Goal: Task Accomplishment & Management: Complete application form

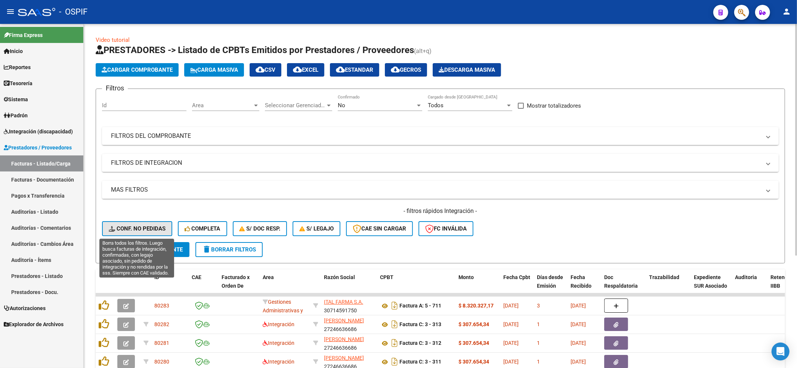
click at [152, 232] on span "Conf. no pedidas" at bounding box center [137, 228] width 57 height 7
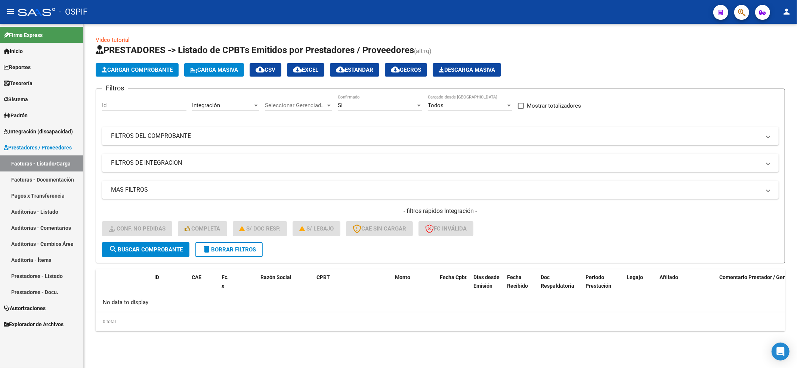
click at [242, 259] on form "Filtros Id Integración Area Seleccionar Gerenciador Seleccionar Gerenciador Si …" at bounding box center [440, 176] width 689 height 175
click at [242, 248] on span "delete Borrar Filtros" at bounding box center [229, 249] width 54 height 7
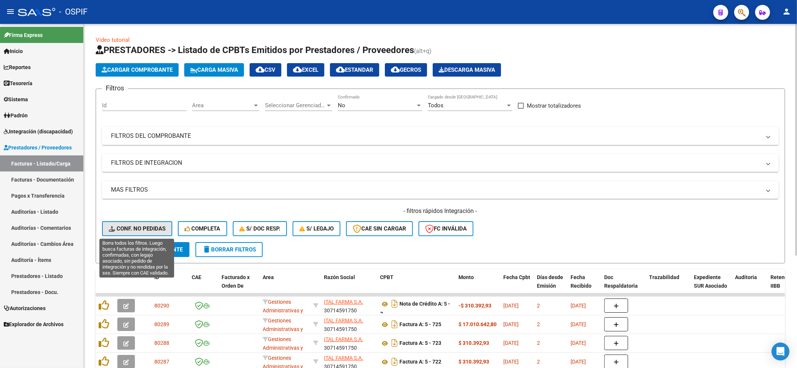
click at [139, 232] on button "Conf. no pedidas" at bounding box center [137, 228] width 70 height 15
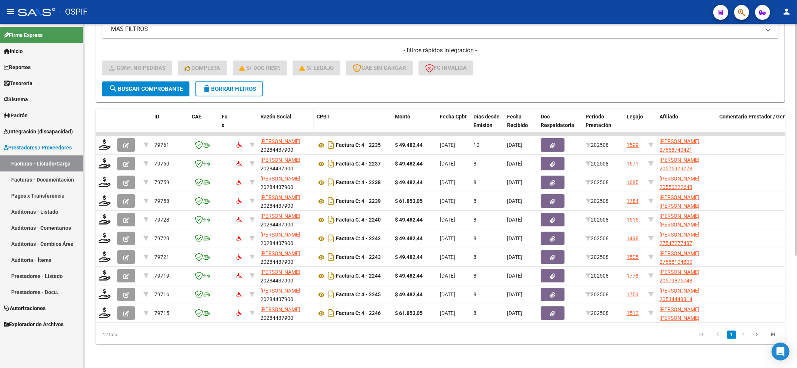
scroll to position [167, 0]
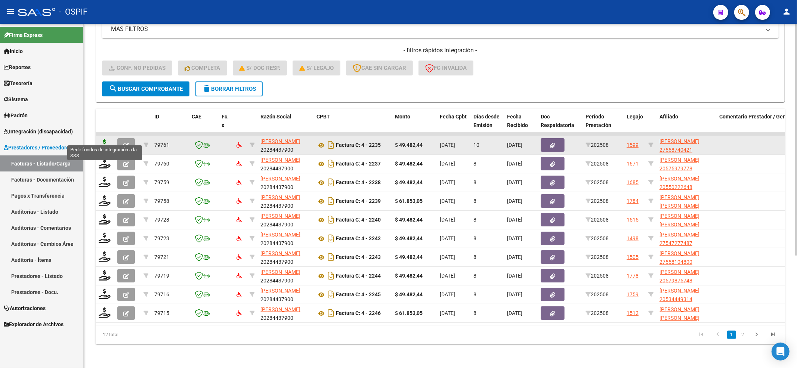
click at [109, 139] on icon at bounding box center [105, 144] width 12 height 10
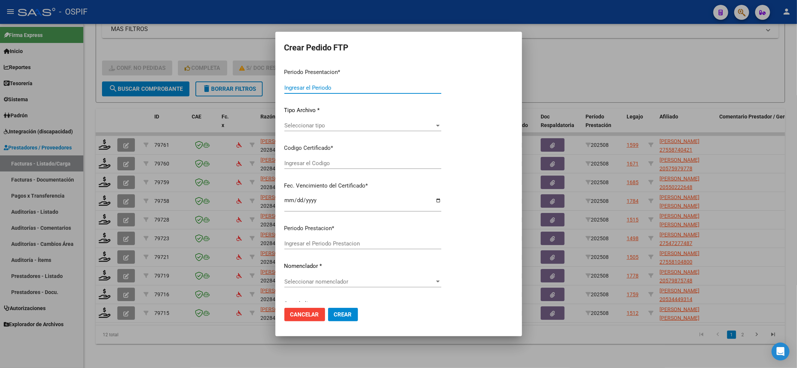
type input "202508"
type input "$ 49.482,44"
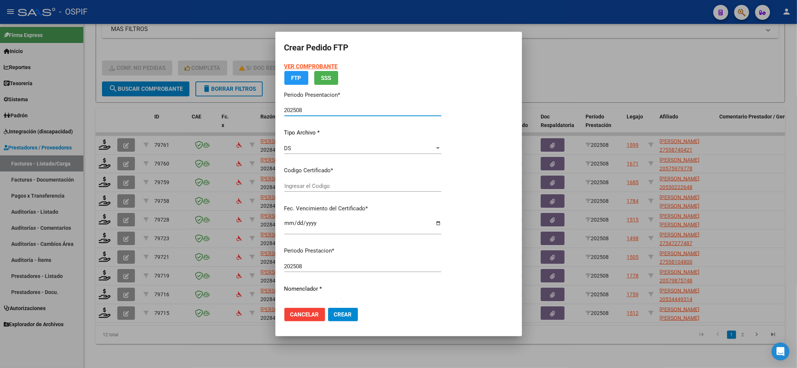
type input "0100055874042-20240603-20261203-BUE-427"
type input "[DATE]"
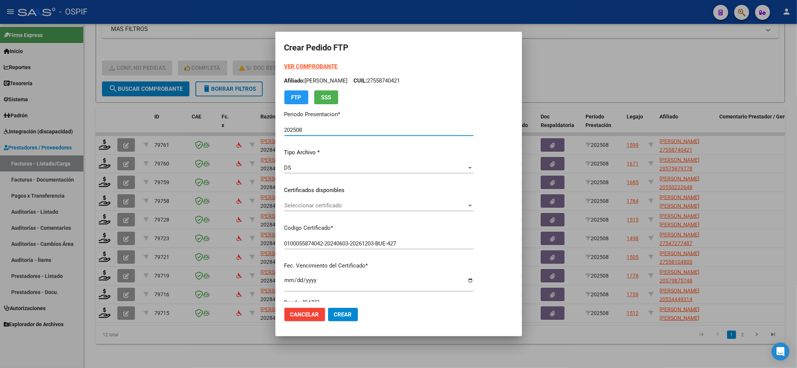
click at [345, 201] on div "Seleccionar certificado Seleccionar certificado" at bounding box center [399, 205] width 258 height 11
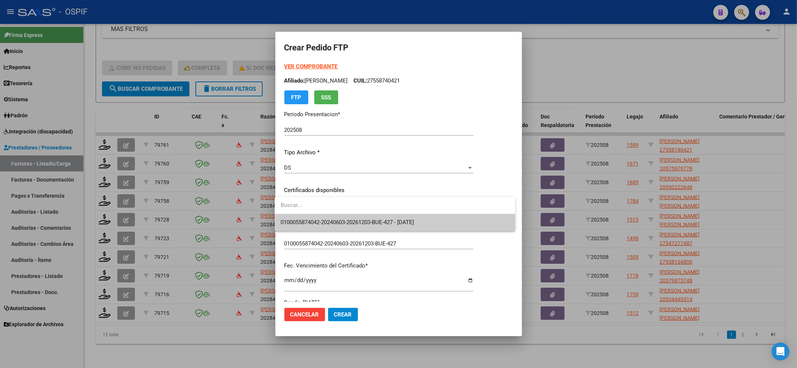
click at [342, 214] on div at bounding box center [395, 205] width 241 height 17
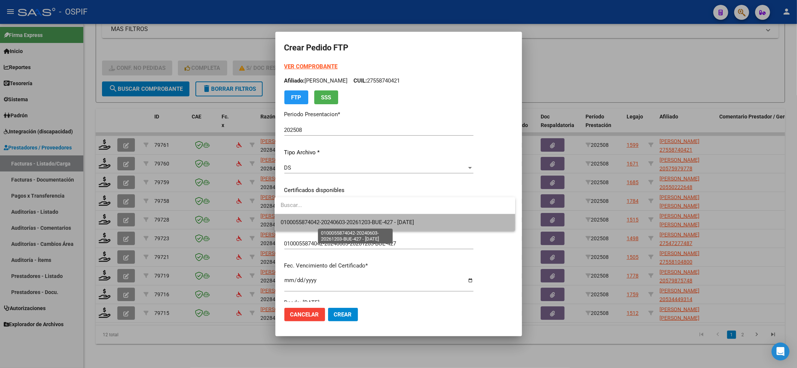
click at [340, 223] on span "0100055874042-20240603-20261203-BUE-427 - [DATE]" at bounding box center [347, 222] width 133 height 7
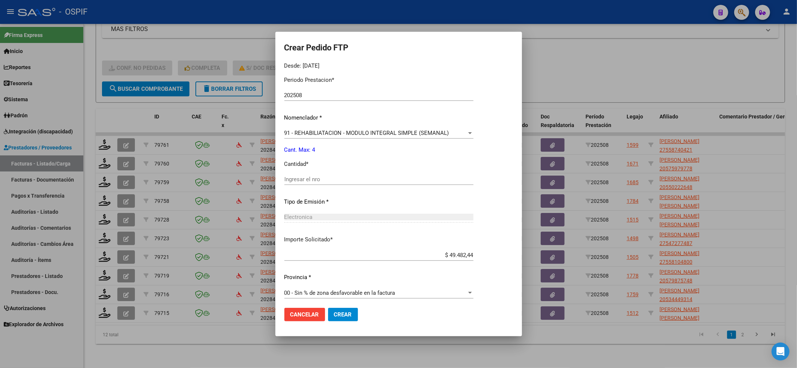
scroll to position [241, 0]
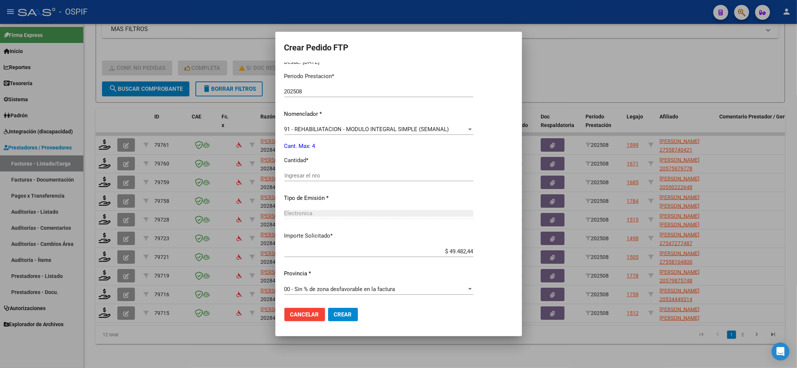
click at [303, 178] on input "Ingresar el nro" at bounding box center [399, 175] width 258 height 7
type input "4"
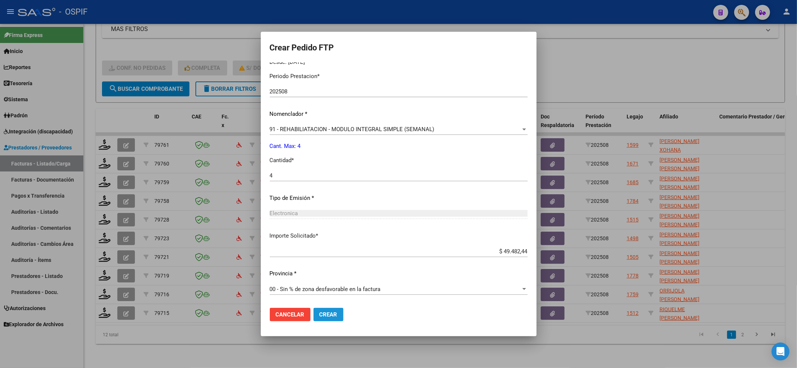
click at [337, 313] on span "Crear" at bounding box center [328, 314] width 18 height 7
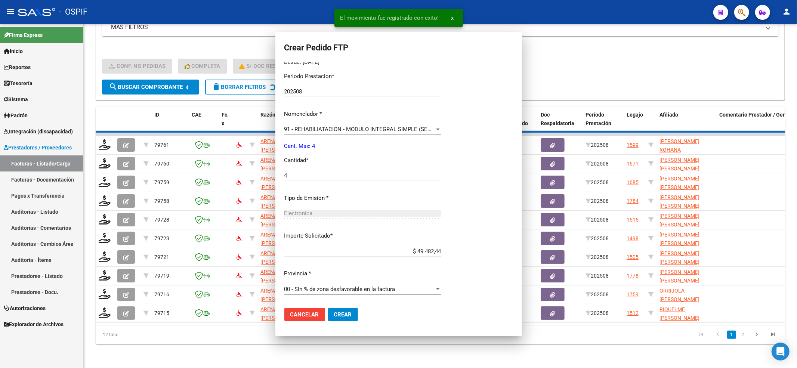
scroll to position [0, 0]
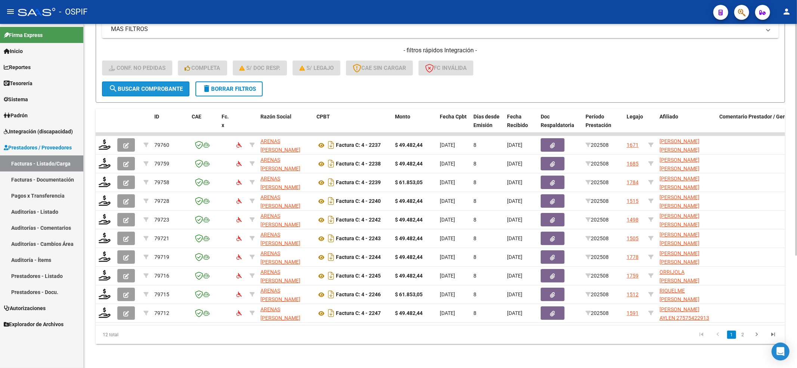
click at [167, 86] on span "search Buscar Comprobante" at bounding box center [146, 89] width 74 height 7
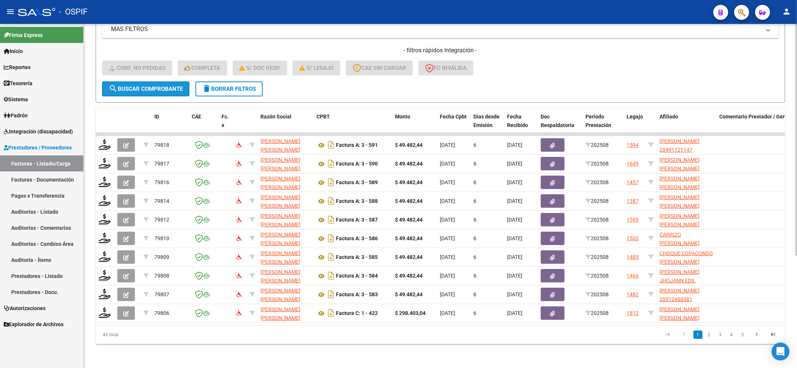
click at [157, 86] on span "search Buscar Comprobante" at bounding box center [146, 89] width 74 height 7
click at [270, 92] on form "Filtros Id Integración Area Seleccionar Gerenciador Seleccionar Gerenciador Si …" at bounding box center [440, 15] width 689 height 175
click at [245, 86] on button "delete Borrar Filtros" at bounding box center [228, 88] width 67 height 15
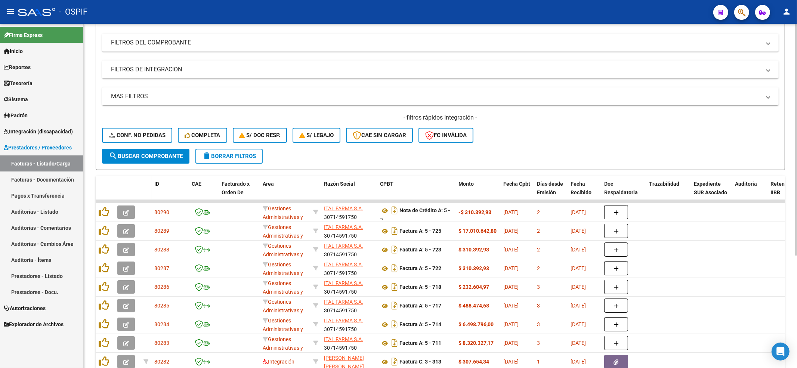
scroll to position [99, 0]
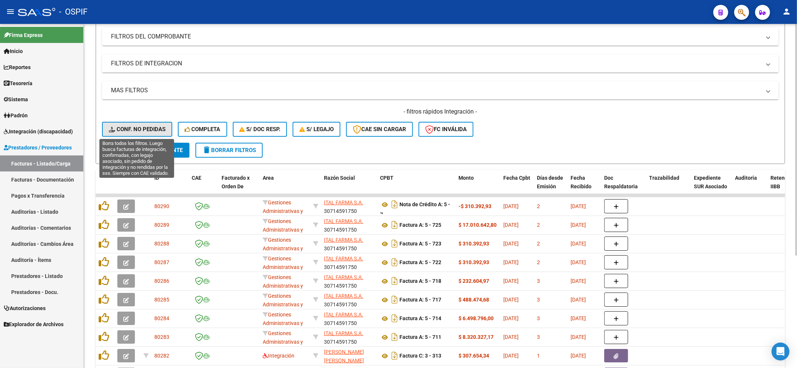
click at [157, 134] on button "Conf. no pedidas" at bounding box center [137, 129] width 70 height 15
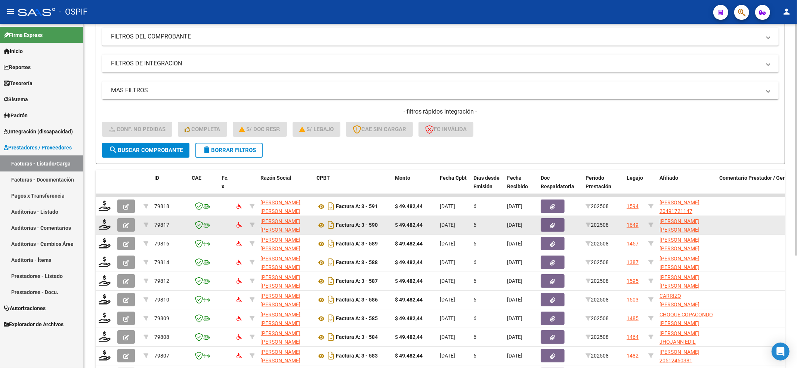
scroll to position [167, 0]
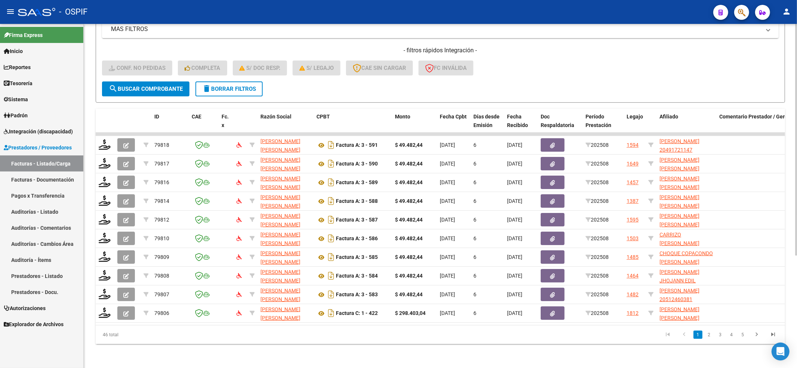
click at [146, 87] on button "search Buscar Comprobante" at bounding box center [145, 88] width 87 height 15
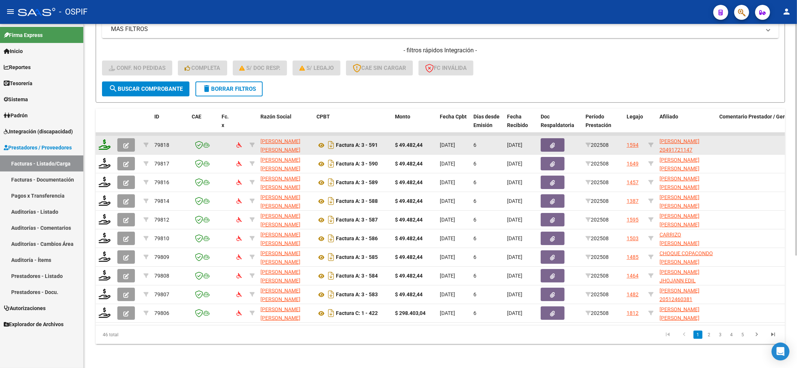
click at [107, 142] on div at bounding box center [105, 145] width 13 height 12
click at [104, 139] on icon at bounding box center [105, 144] width 12 height 10
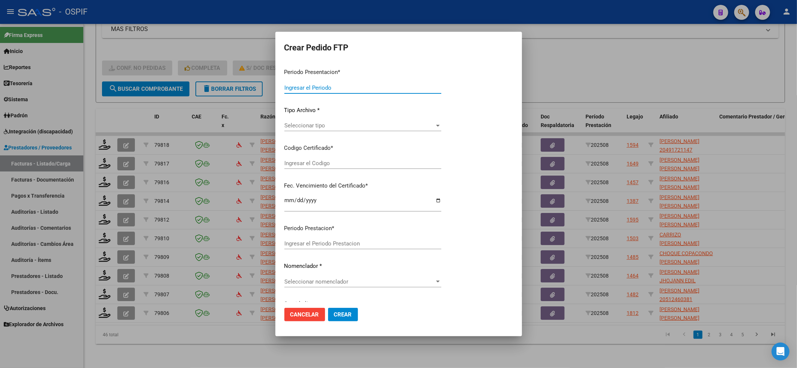
type input "202508"
type input "$ 49.482,44"
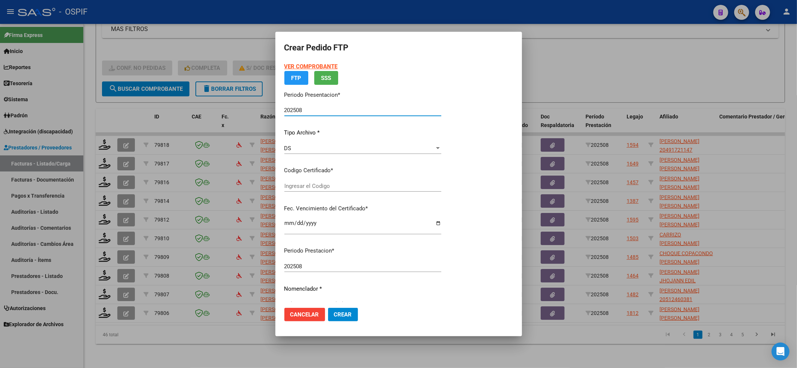
type input "0200049172114-20250624-20270624-BS AS"
type input "[DATE]"
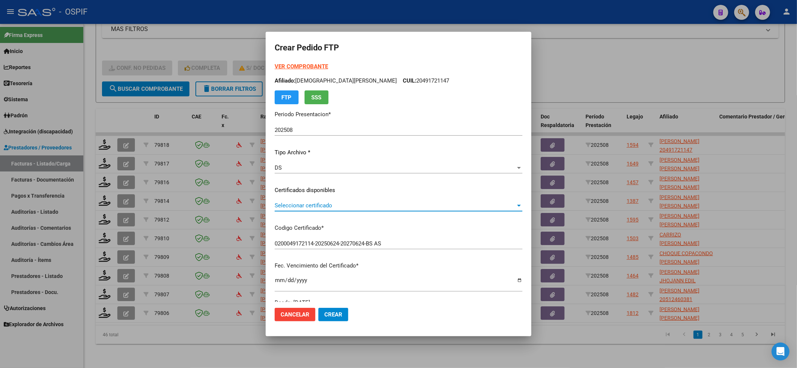
click at [304, 208] on span "Seleccionar certificado" at bounding box center [395, 205] width 241 height 7
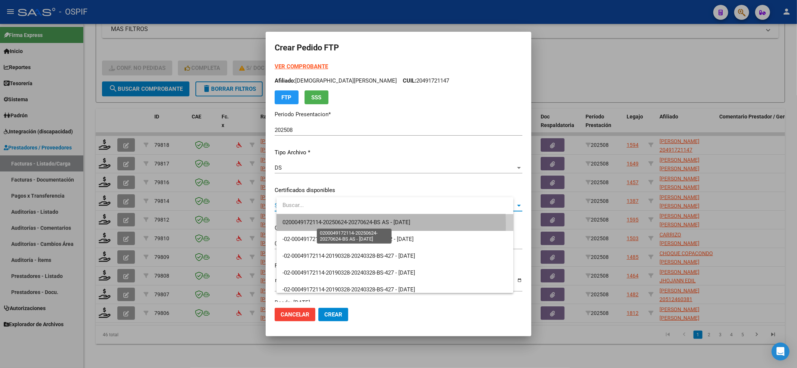
click at [315, 226] on span "0200049172114-20250624-20270624-BS AS - [DATE]" at bounding box center [346, 222] width 128 height 7
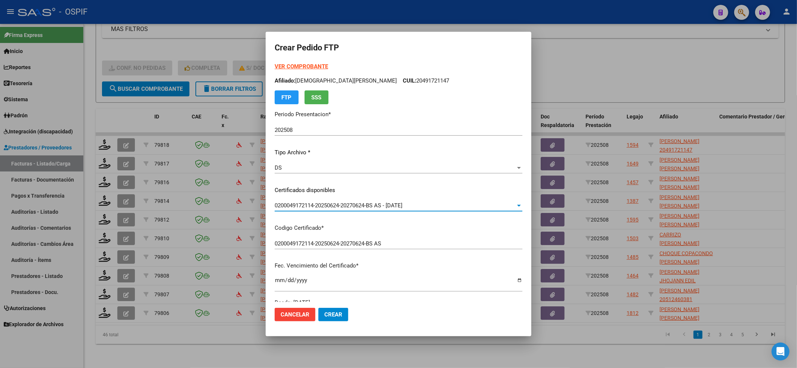
scroll to position [199, 0]
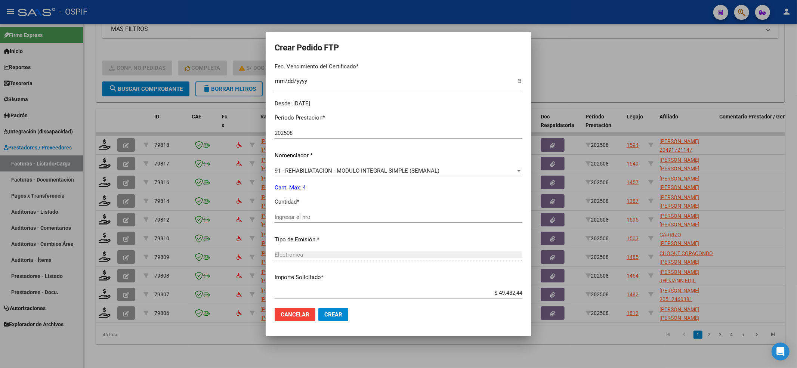
click at [317, 214] on input "Ingresar el nro" at bounding box center [399, 217] width 248 height 7
type input "4"
click at [347, 320] on button "Crear" at bounding box center [333, 314] width 30 height 13
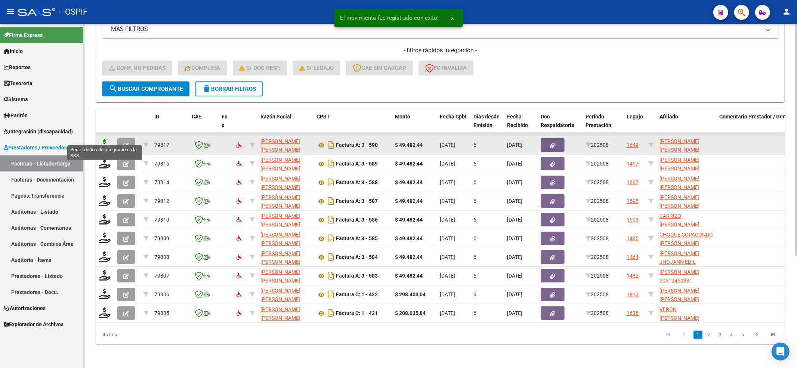
click at [105, 141] on icon at bounding box center [105, 144] width 12 height 10
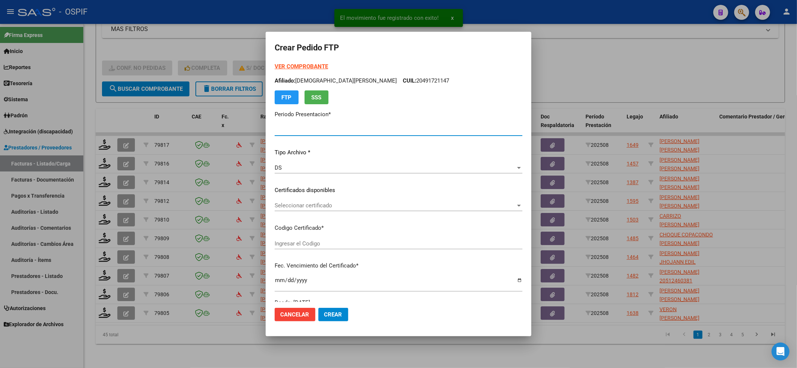
type input "202508"
type input "$ 49.482,44"
type input "ARG0200049309368-20250710-20300710-BS"
type input "[DATE]"
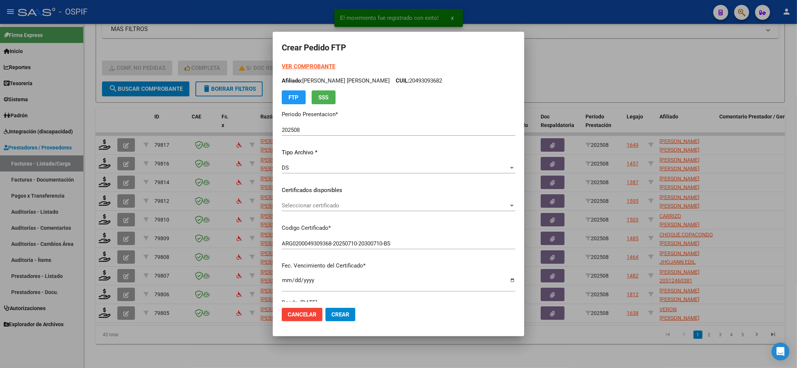
click at [321, 209] on div "Seleccionar certificado Seleccionar certificado" at bounding box center [398, 205] width 233 height 11
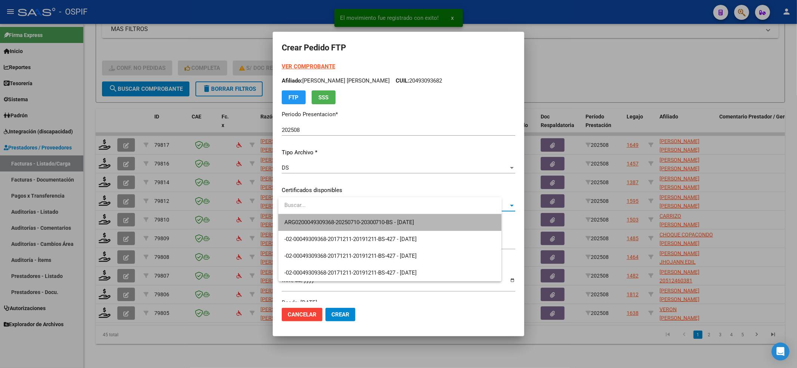
click at [320, 216] on span "ARG0200049309368-20250710-20300710-BS - [DATE]" at bounding box center [389, 222] width 211 height 17
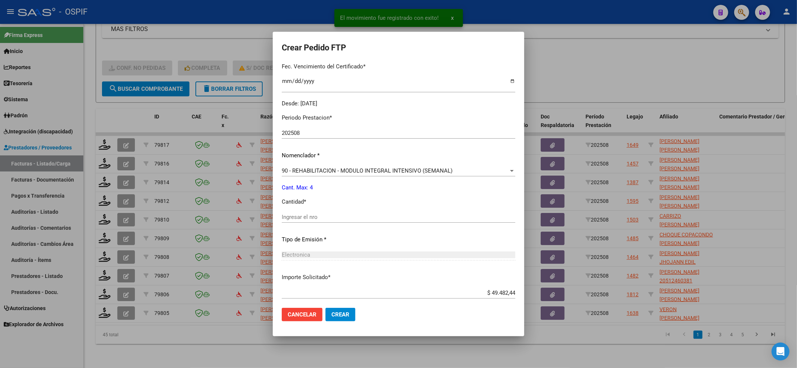
click at [319, 222] on div "Ingresar el nro" at bounding box center [398, 216] width 233 height 11
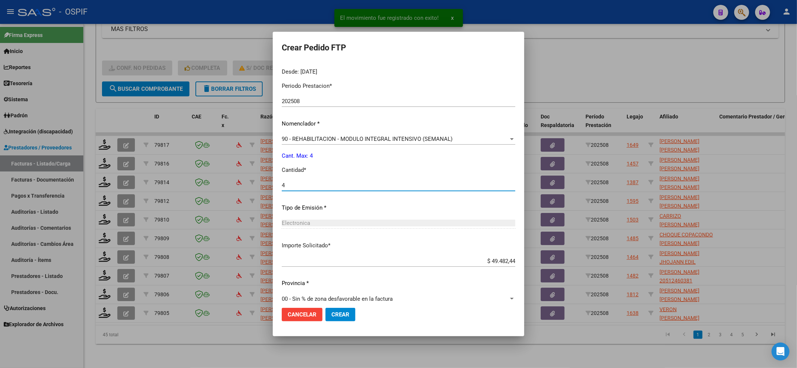
scroll to position [241, 0]
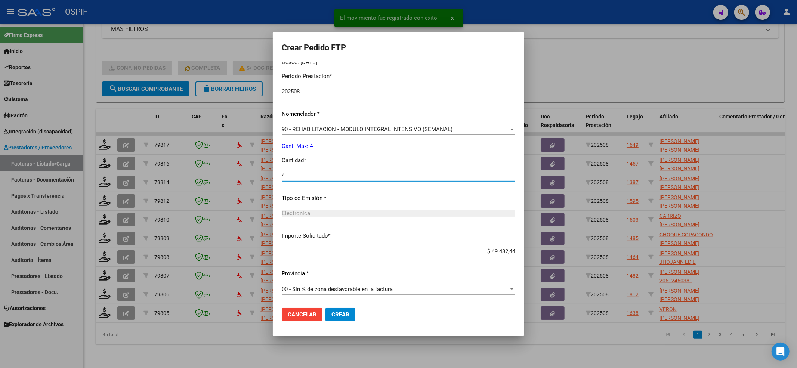
type input "4"
click at [348, 316] on span "Crear" at bounding box center [340, 314] width 18 height 7
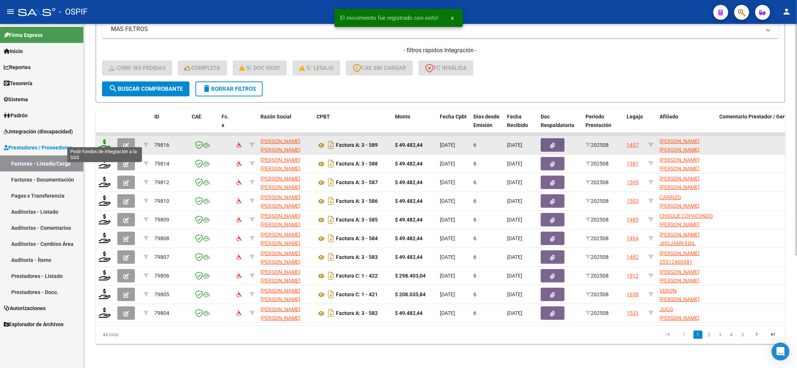
click at [105, 141] on icon at bounding box center [105, 144] width 12 height 10
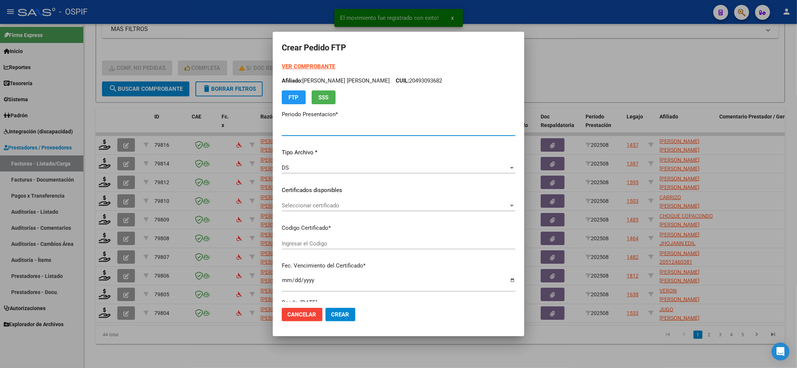
type input "202508"
type input "$ 49.482,44"
type input "02-00056562268-20220225-20250225-BS-427"
type input "[DATE]"
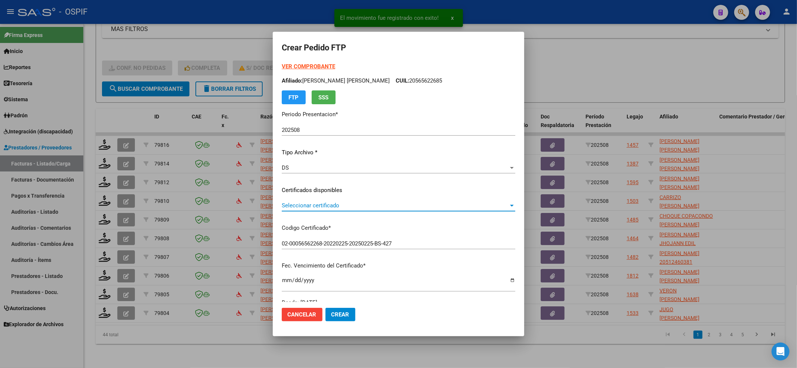
click at [317, 208] on span "Seleccionar certificado" at bounding box center [395, 205] width 227 height 7
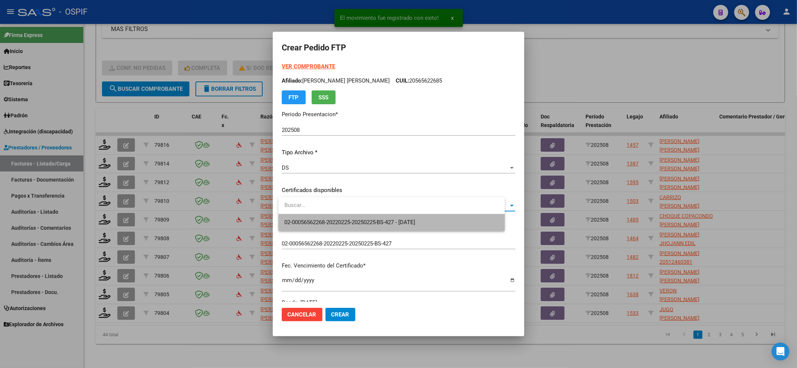
click at [313, 214] on span "02-00056562268-20220225-20250225-BS-427 - [DATE]" at bounding box center [391, 222] width 214 height 17
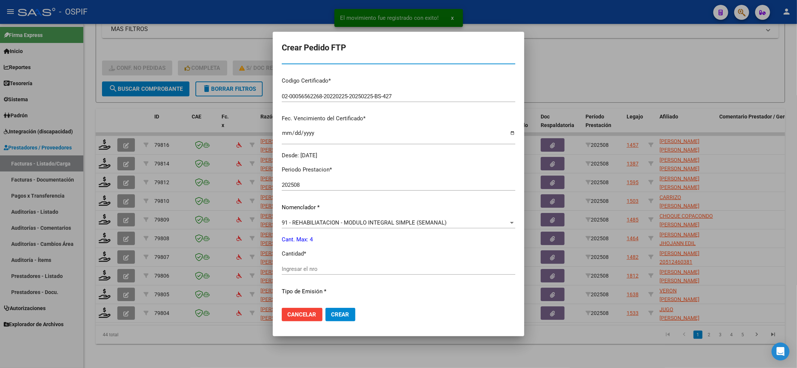
scroll to position [149, 0]
click at [299, 263] on div "Ingresar el nro" at bounding box center [398, 266] width 233 height 11
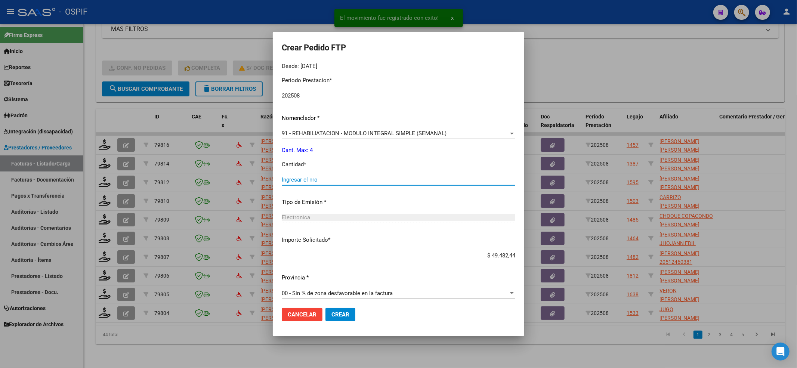
scroll to position [241, 0]
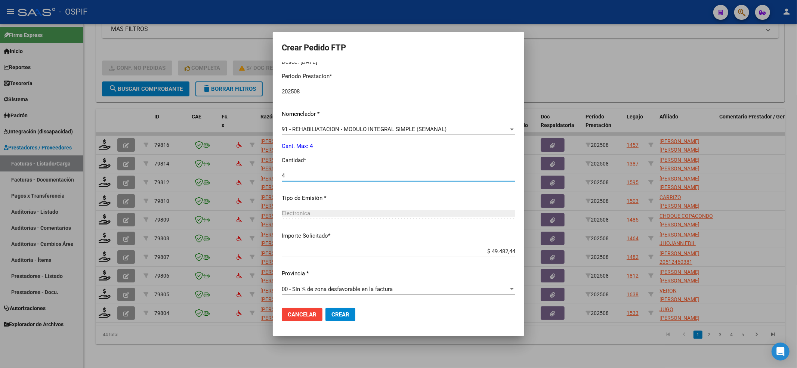
type input "4"
click at [350, 318] on button "Crear" at bounding box center [340, 314] width 30 height 13
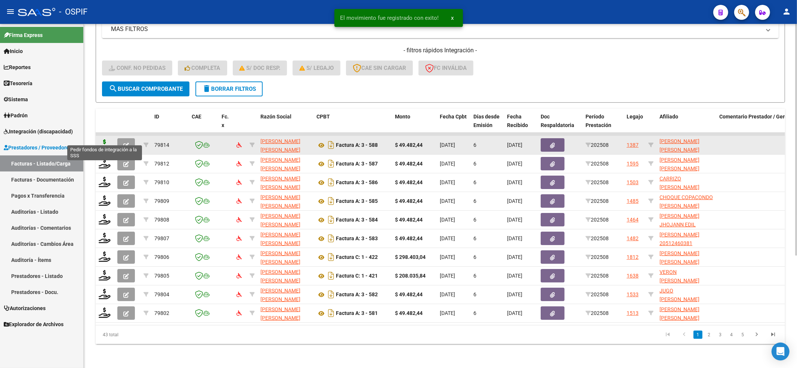
click at [105, 139] on icon at bounding box center [105, 144] width 12 height 10
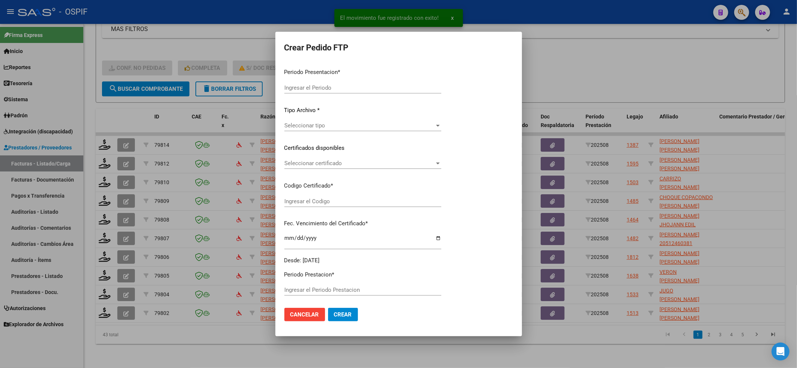
type input "202508"
type input "$ 49.482,44"
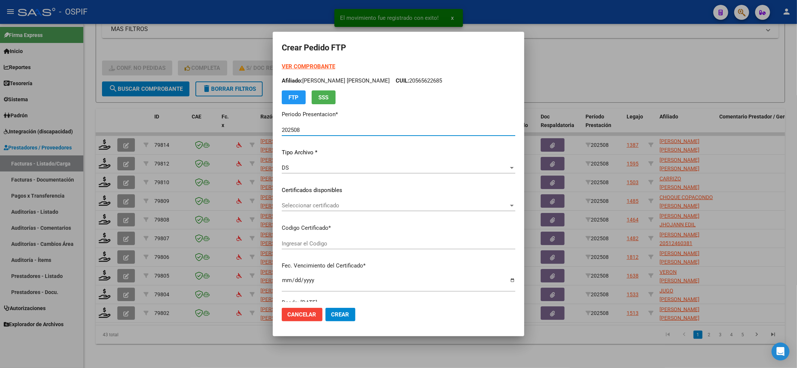
type input "-02-00050245638-20191217-20221217-BS-427"
type input "[DATE]"
click at [332, 206] on span "Seleccionar certificado" at bounding box center [395, 205] width 227 height 7
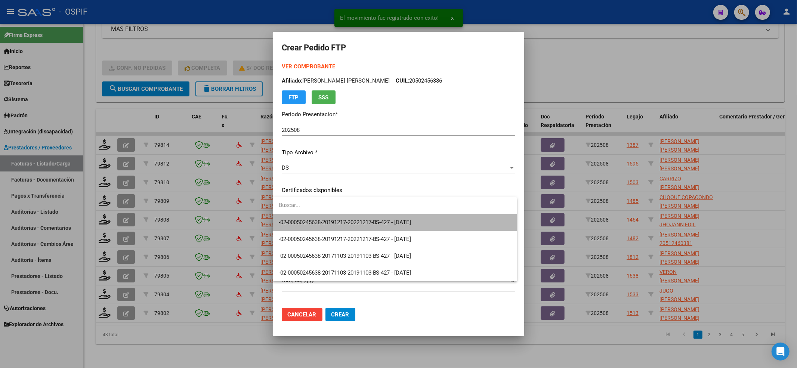
click at [328, 217] on span "-02-00050245638-20191217-20221217-BS-427 - [DATE]" at bounding box center [395, 222] width 232 height 17
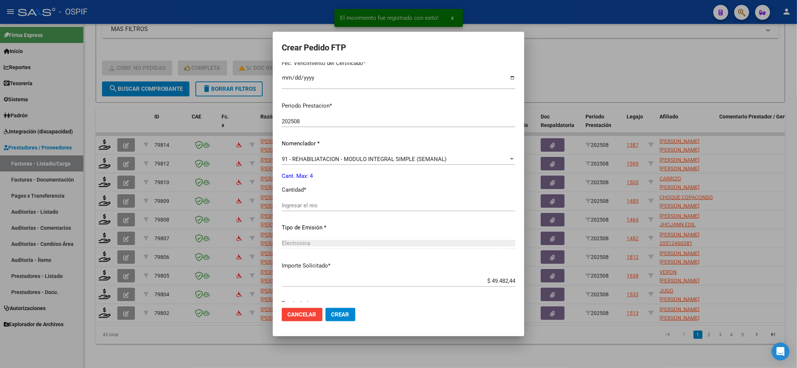
scroll to position [232, 0]
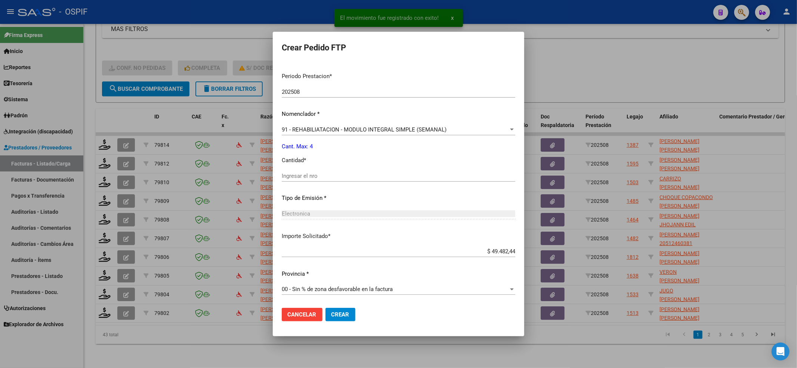
click at [318, 176] on input "Ingresar el nro" at bounding box center [398, 176] width 233 height 7
type input "4"
click at [331, 312] on span "Crear" at bounding box center [340, 314] width 18 height 7
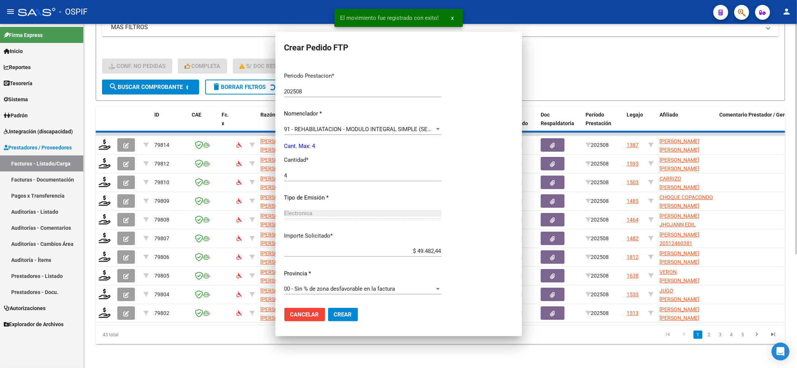
scroll to position [0, 0]
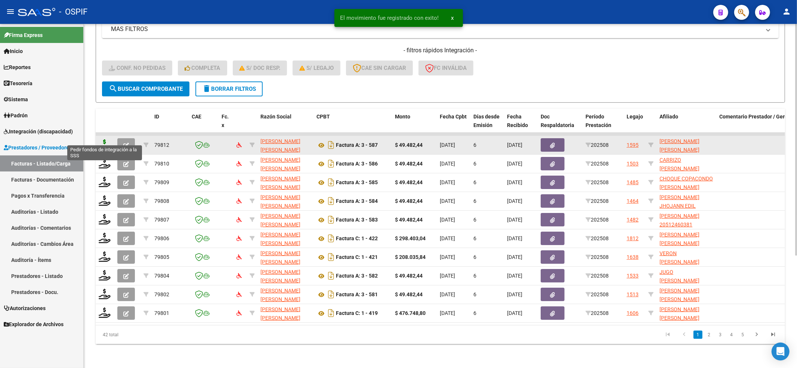
click at [103, 139] on icon at bounding box center [105, 144] width 12 height 10
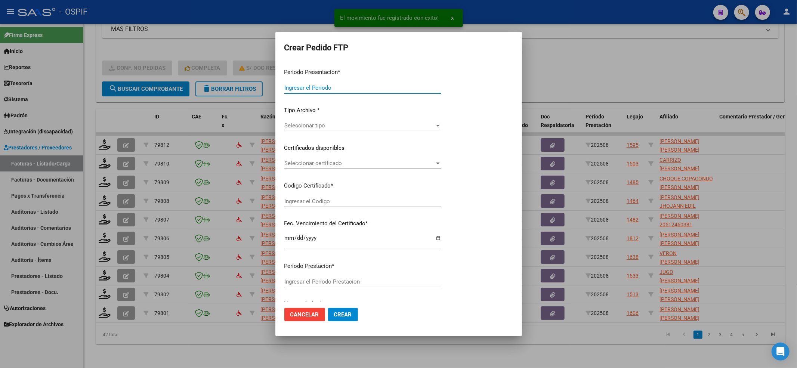
type input "202508"
type input "$ 49.482,44"
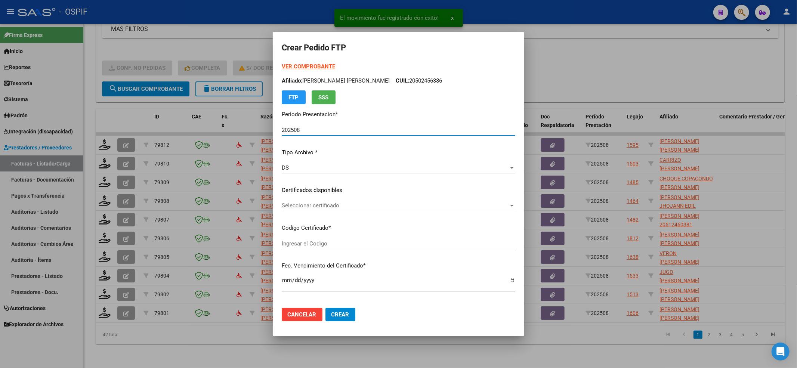
type input "0200053453811-20230629-20280629-bs-427"
type input "[DATE]"
click at [326, 208] on span "Seleccionar certificado" at bounding box center [395, 205] width 227 height 7
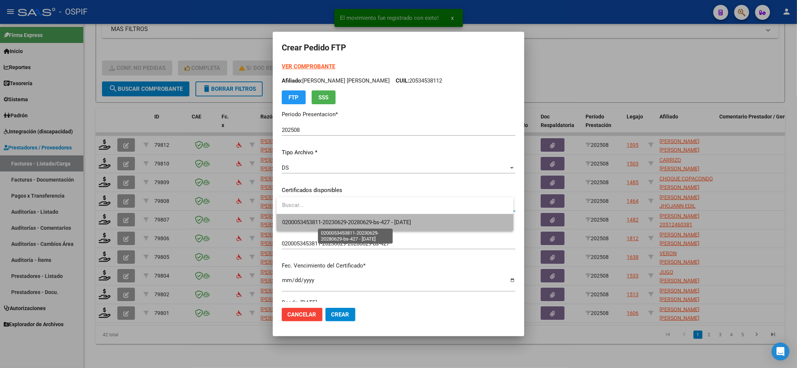
click at [310, 220] on span "0200053453811-20230629-20280629-bs-427 - [DATE]" at bounding box center [346, 222] width 129 height 7
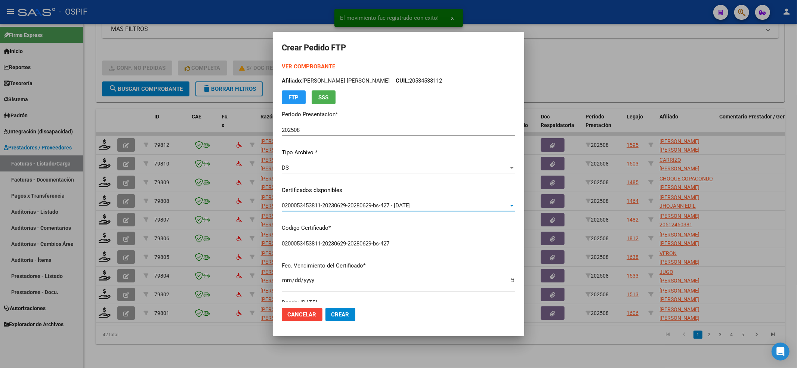
scroll to position [199, 0]
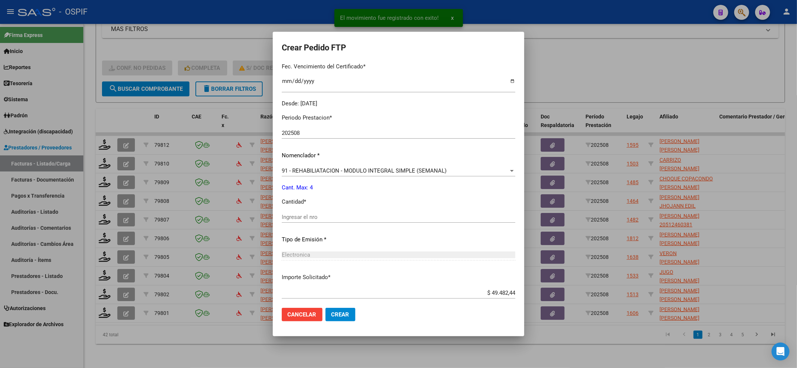
click at [301, 208] on div "Periodo Prestacion * 202508 Ingresar el Periodo Prestacion Nomenclador * 91 - R…" at bounding box center [398, 225] width 233 height 235
click at [300, 211] on div "Periodo Prestacion * 202508 Ingresar el Periodo Prestacion Nomenclador * 91 - R…" at bounding box center [398, 225] width 233 height 235
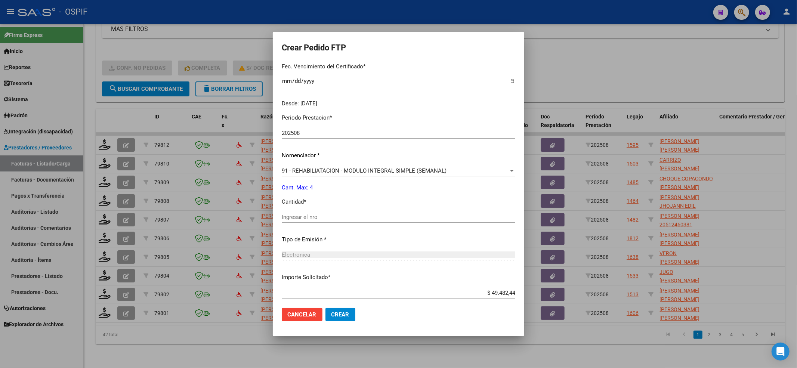
click at [299, 220] on div "Ingresar el nro" at bounding box center [398, 216] width 233 height 11
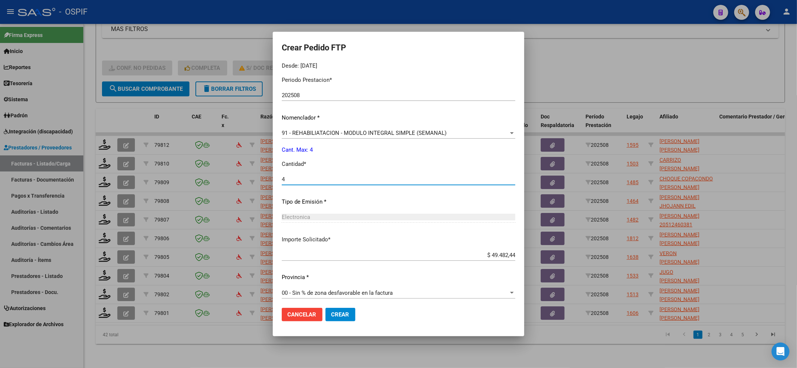
scroll to position [241, 0]
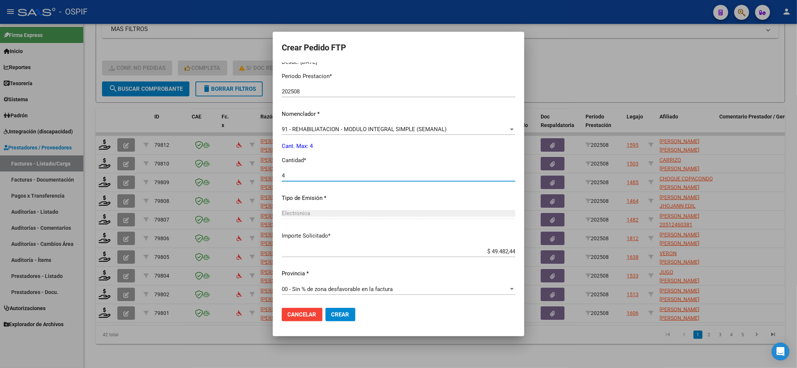
type input "4"
click at [334, 311] on span "Crear" at bounding box center [340, 314] width 18 height 7
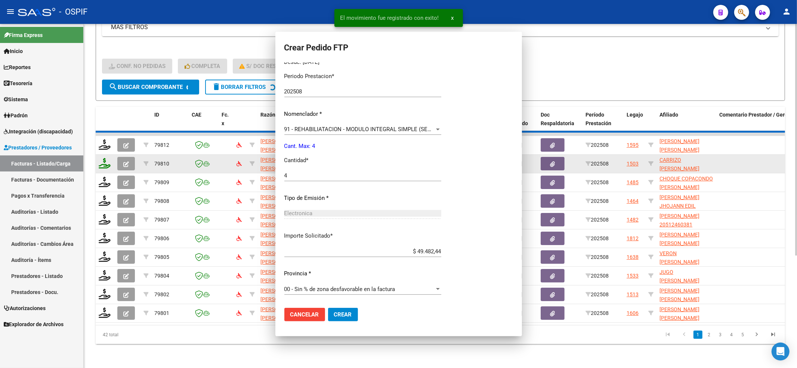
scroll to position [0, 0]
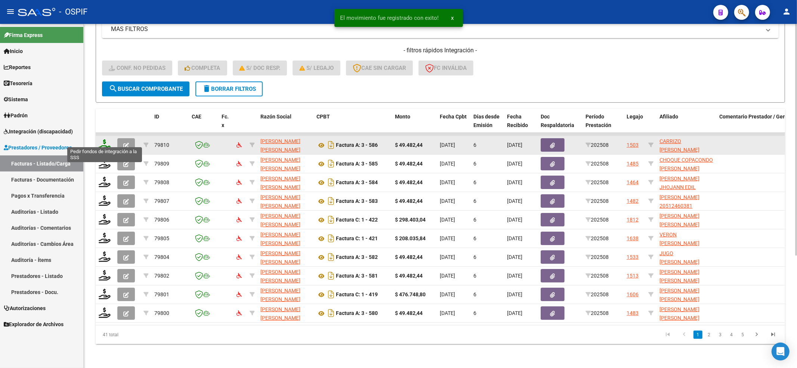
click at [105, 139] on icon at bounding box center [105, 144] width 12 height 10
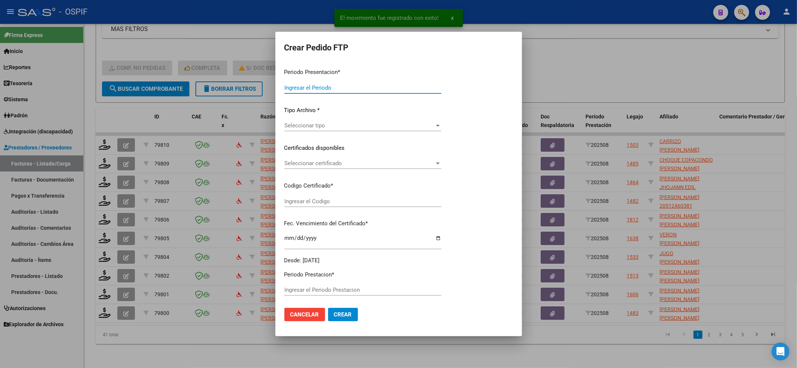
type input "202508"
type input "$ 49.482,44"
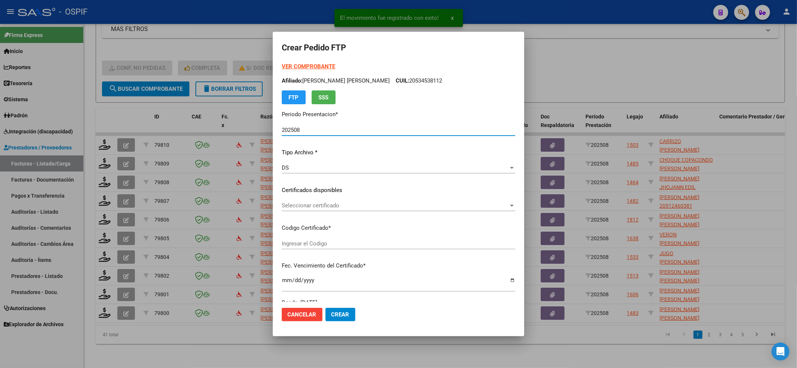
type input "0200057675368-20220609-20250609-BS-427"
type input "[DATE]"
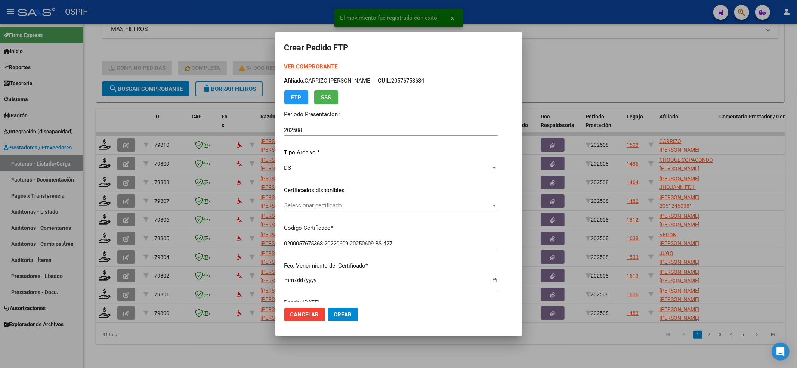
click at [320, 210] on div "Seleccionar certificado Seleccionar certificado" at bounding box center [390, 205] width 213 height 11
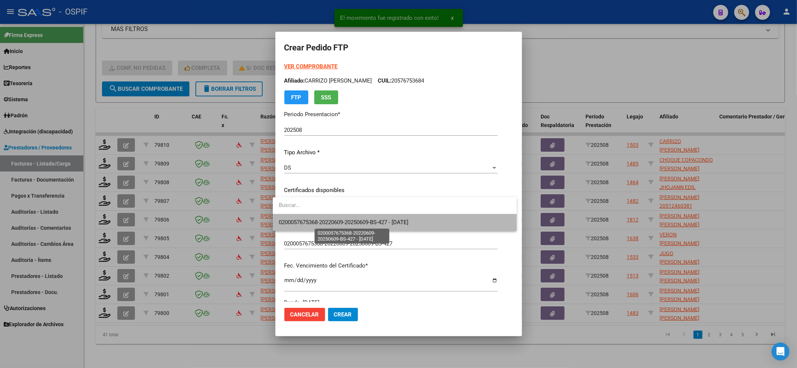
click at [319, 219] on span "0200057675368-20220609-20250609-BS-427 - [DATE]" at bounding box center [344, 222] width 130 height 7
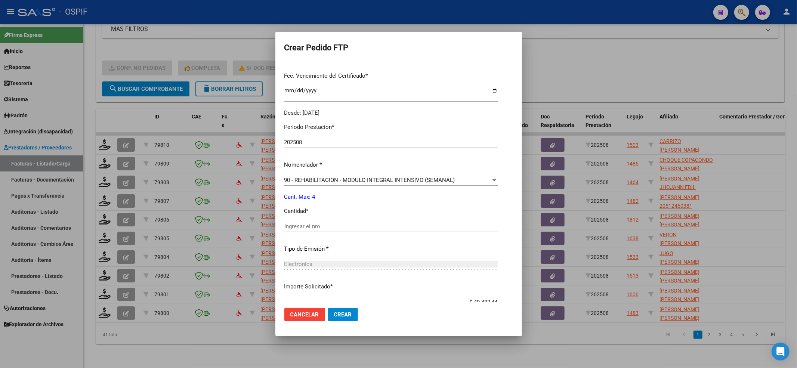
scroll to position [199, 0]
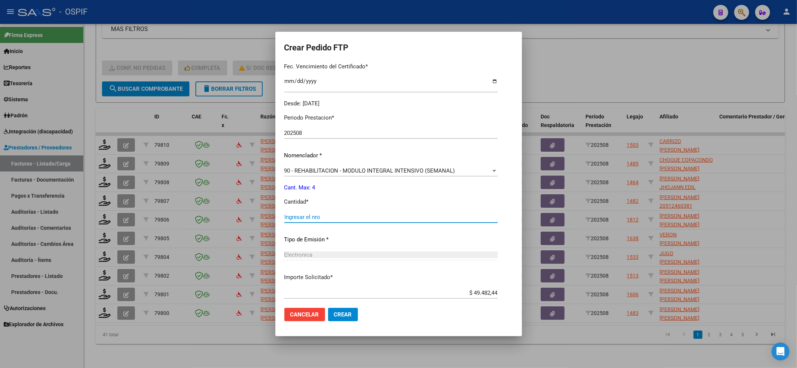
click at [315, 218] on input "Ingresar el nro" at bounding box center [390, 217] width 213 height 7
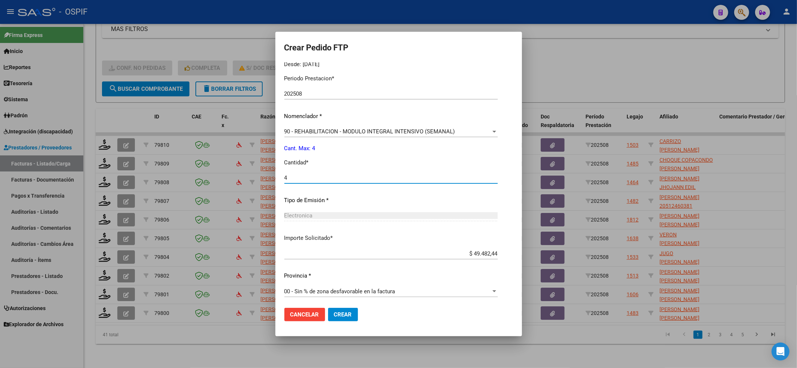
scroll to position [241, 0]
type input "4"
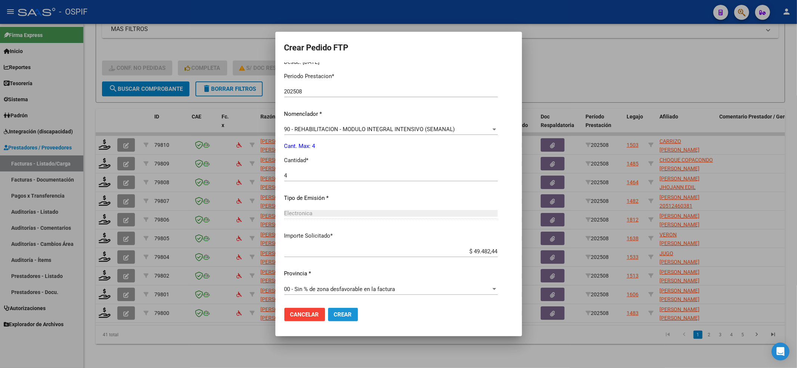
click at [339, 315] on span "Crear" at bounding box center [343, 314] width 18 height 7
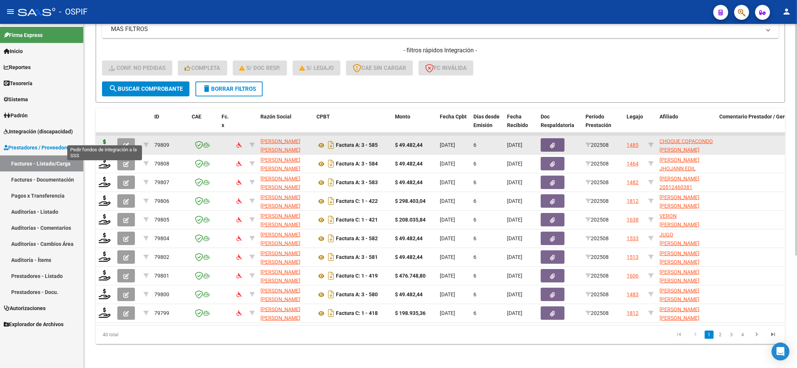
click at [105, 140] on icon at bounding box center [105, 144] width 12 height 10
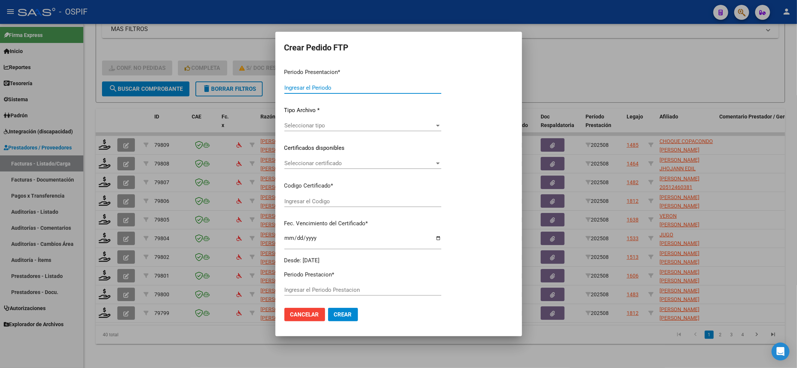
type input "202508"
type input "$ 49.482,44"
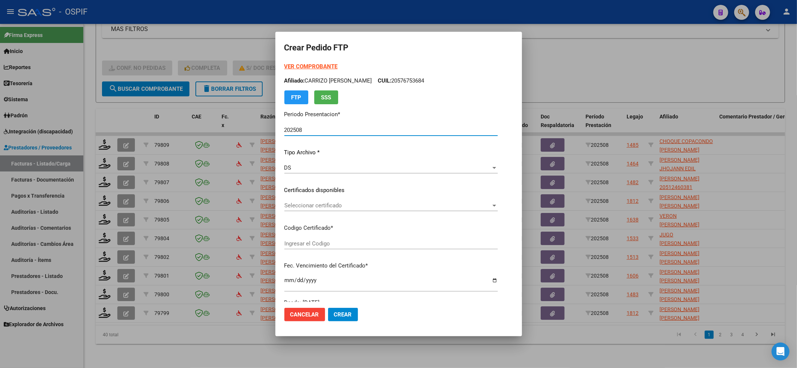
type input "020005387880620230829-20280829-BS-427"
type input "[DATE]"
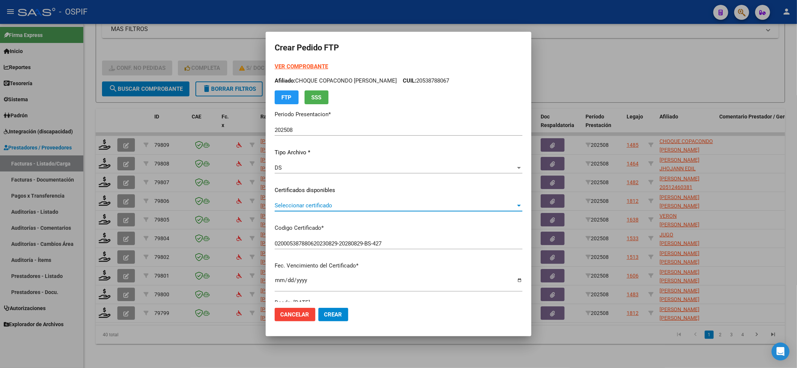
click at [320, 203] on span "Seleccionar certificado" at bounding box center [395, 205] width 241 height 7
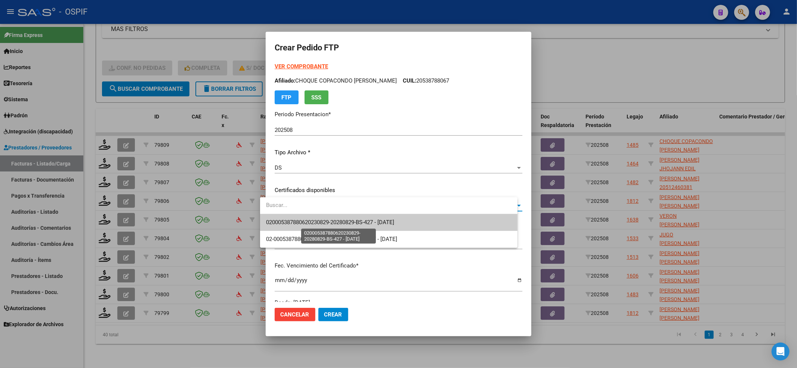
click at [316, 220] on span "020005387880620230829-20280829-BS-427 - [DATE]" at bounding box center [330, 222] width 128 height 7
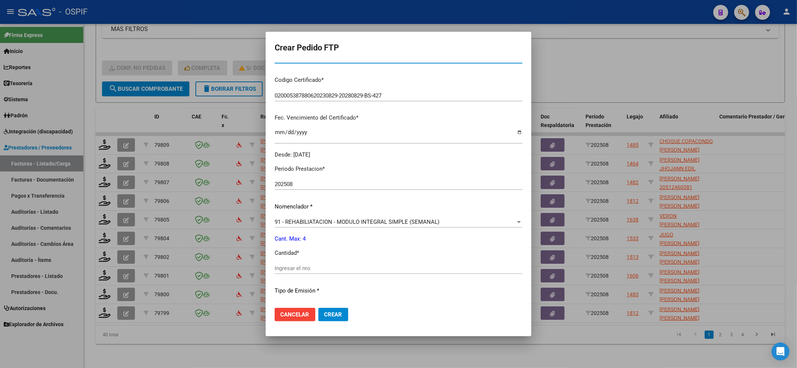
scroll to position [149, 0]
click at [300, 272] on div "Ingresar el nro" at bounding box center [399, 270] width 248 height 18
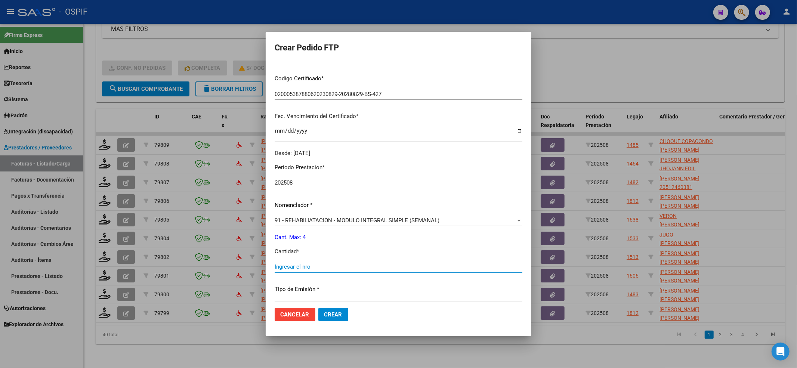
click at [301, 266] on input "Ingresar el nro" at bounding box center [399, 266] width 248 height 7
type input "4"
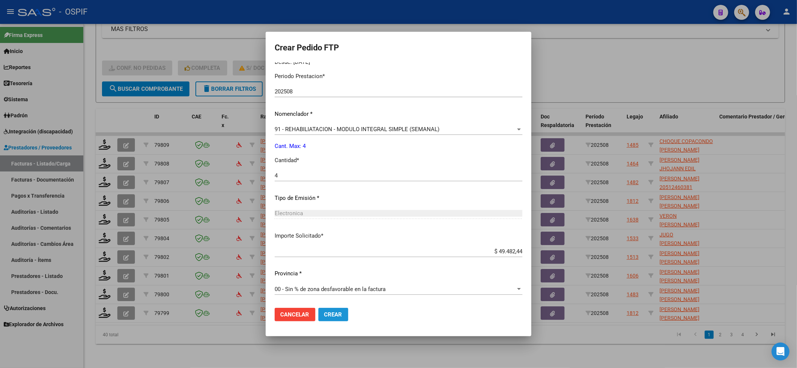
click at [334, 312] on button "Crear" at bounding box center [333, 314] width 30 height 13
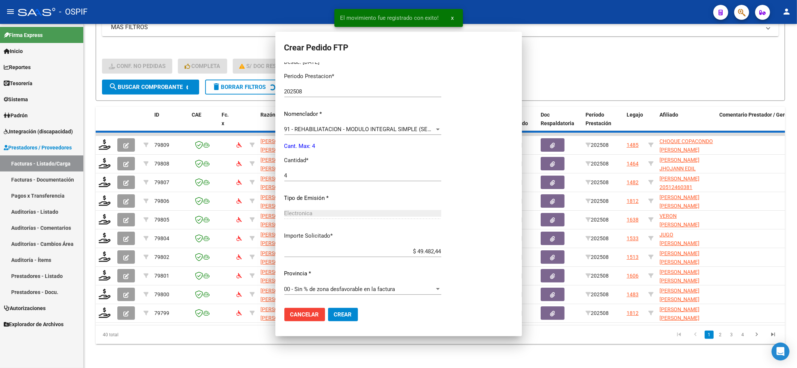
scroll to position [0, 0]
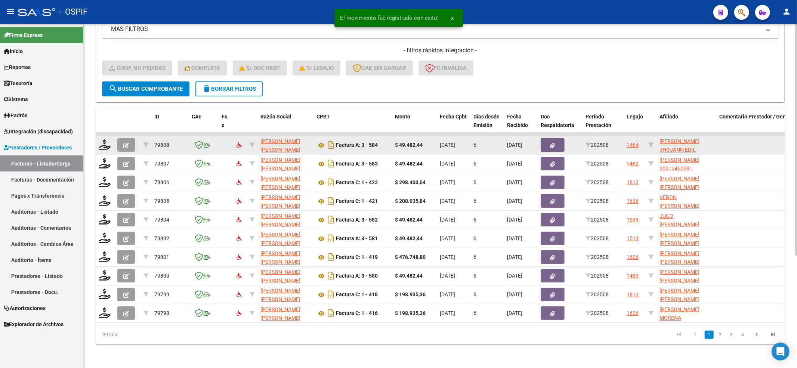
click at [103, 143] on div at bounding box center [105, 145] width 13 height 12
click at [111, 140] on div at bounding box center [105, 145] width 13 height 12
click at [106, 140] on icon at bounding box center [105, 144] width 12 height 10
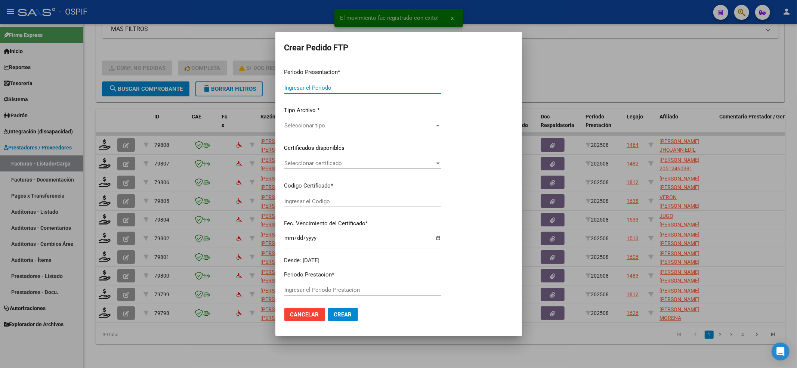
type input "202508"
type input "$ 49.482,44"
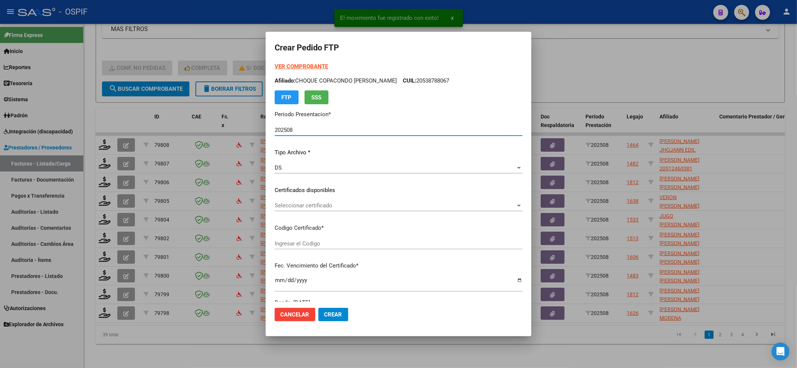
type input "020009541803620221213-20321213-BS-427"
type input "[DATE]"
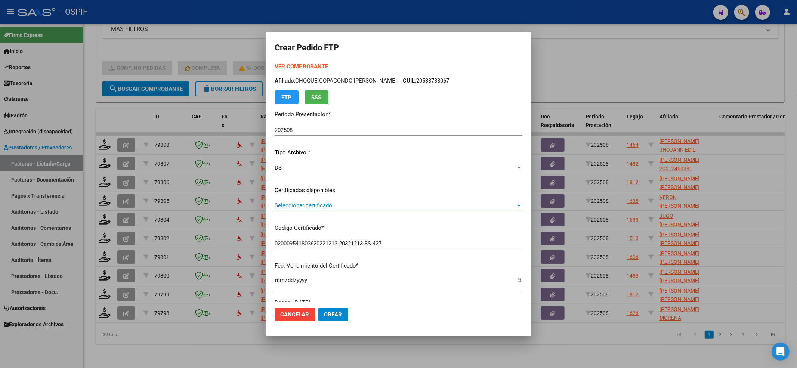
click at [310, 203] on span "Seleccionar certificado" at bounding box center [395, 205] width 241 height 7
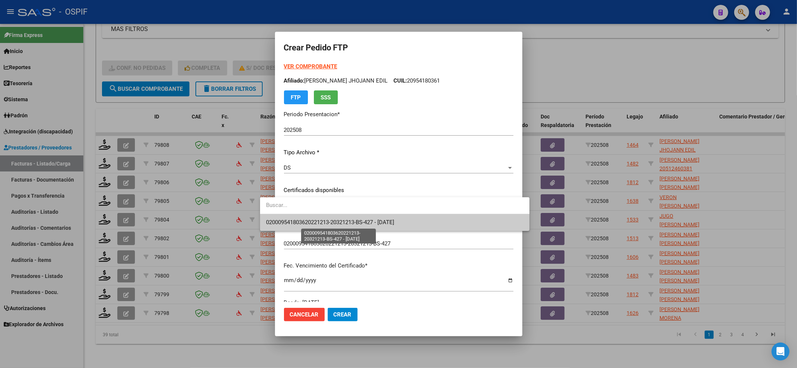
click at [305, 222] on span "020009541803620221213-20321213-BS-427 - [DATE]" at bounding box center [330, 222] width 128 height 7
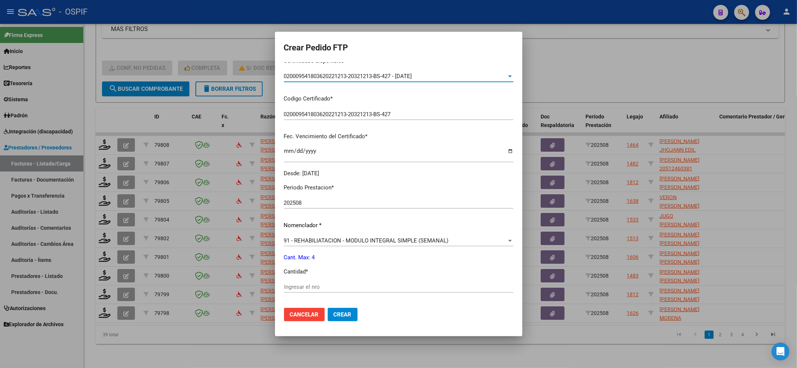
scroll to position [149, 0]
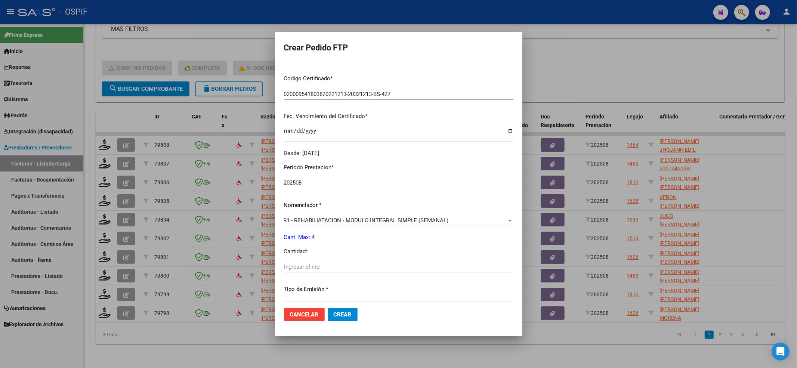
click at [292, 262] on div "Ingresar el nro" at bounding box center [398, 266] width 229 height 11
type input "4"
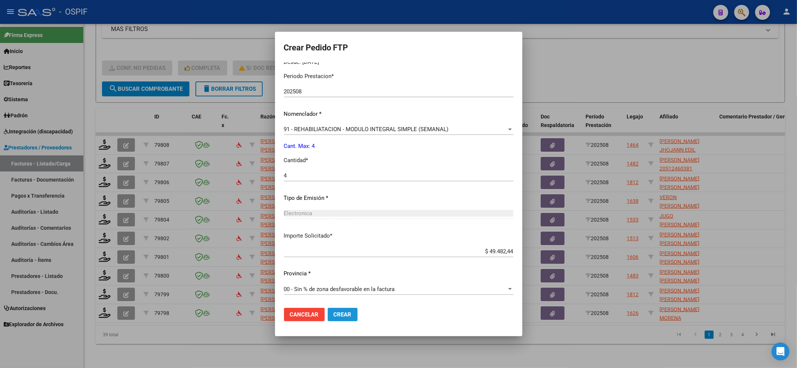
click at [340, 312] on span "Crear" at bounding box center [343, 314] width 18 height 7
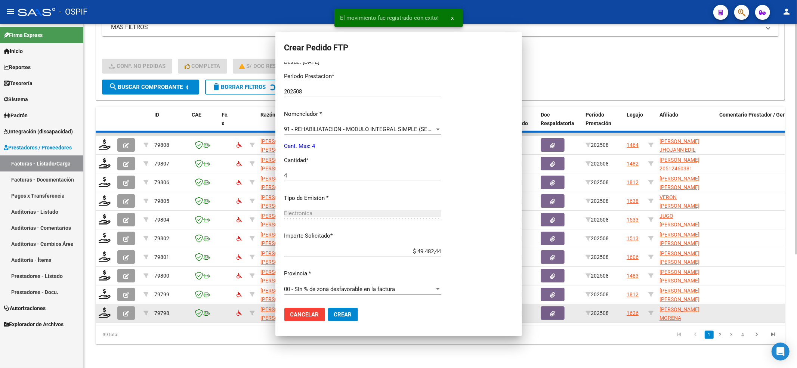
scroll to position [0, 0]
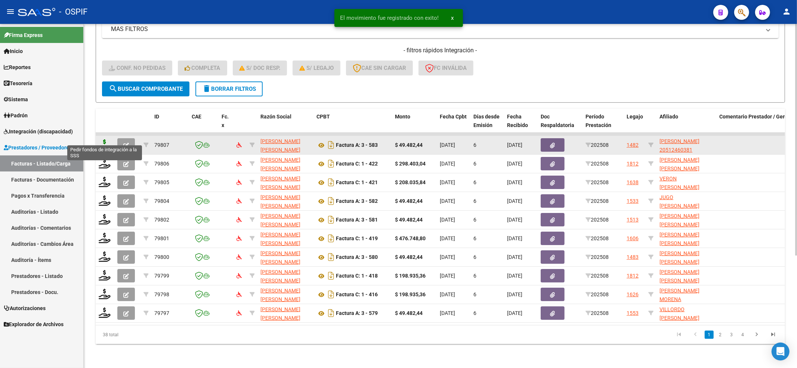
click at [105, 140] on icon at bounding box center [105, 144] width 12 height 10
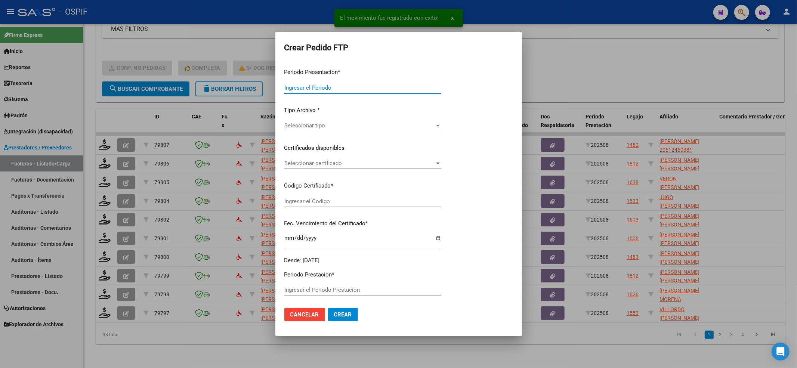
type input "202508"
type input "$ 49.482,44"
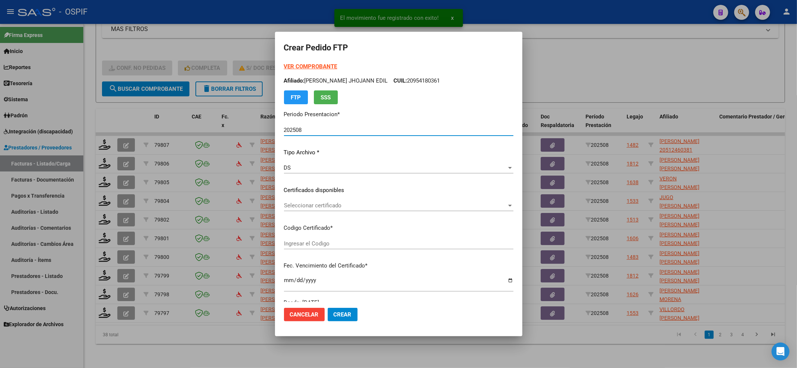
type input "02-00051246038-20190528-20220528-BS-427"
type input "[DATE]"
click at [331, 201] on div "Seleccionar certificado Seleccionar certificado" at bounding box center [378, 205] width 189 height 11
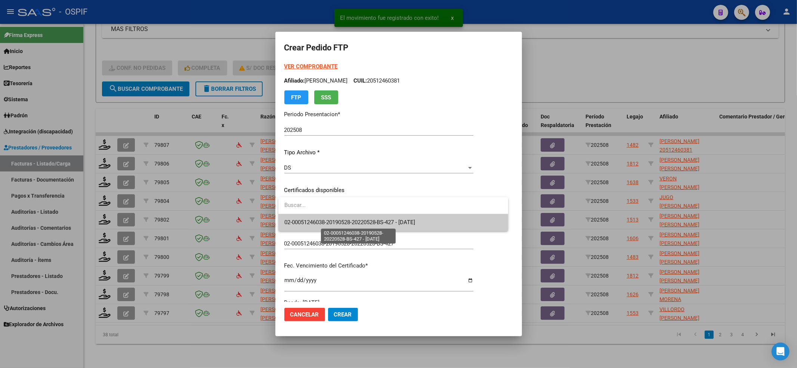
click at [300, 221] on span "02-00051246038-20190528-20220528-BS-427 - [DATE]" at bounding box center [349, 222] width 131 height 7
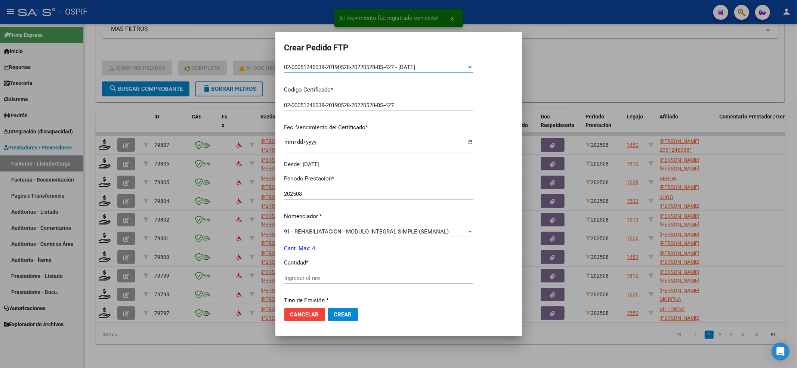
scroll to position [149, 0]
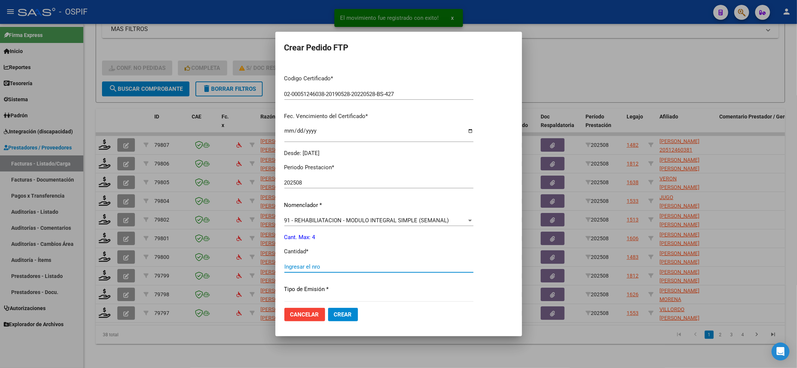
click at [302, 266] on input "Ingresar el nro" at bounding box center [378, 266] width 189 height 7
type input "4"
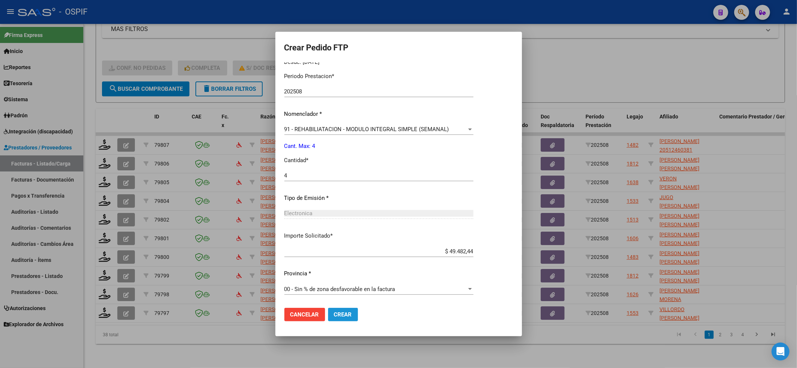
click at [341, 315] on button "Crear" at bounding box center [343, 314] width 30 height 13
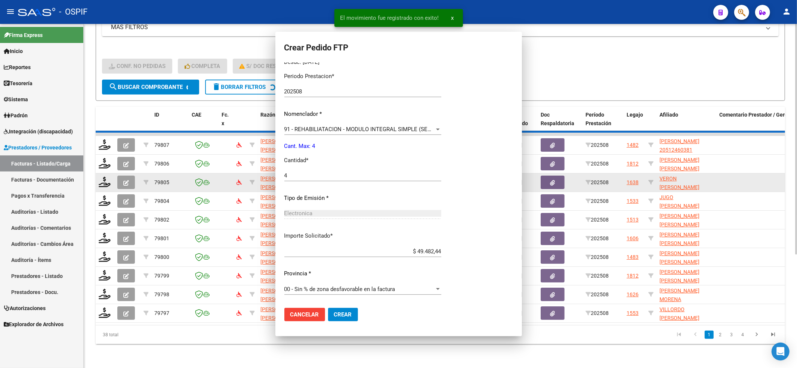
scroll to position [0, 0]
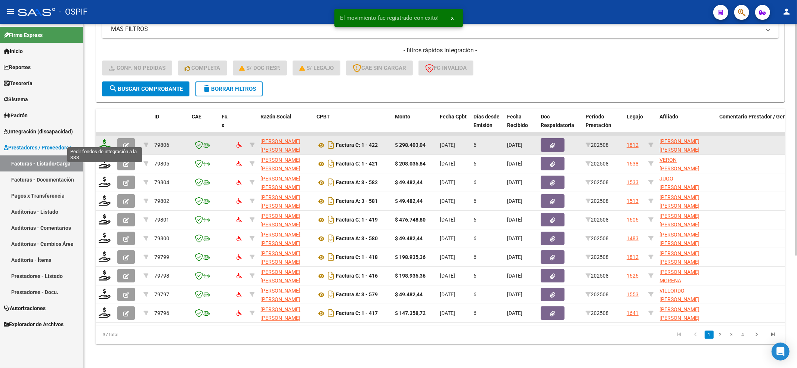
click at [102, 139] on icon at bounding box center [105, 144] width 12 height 10
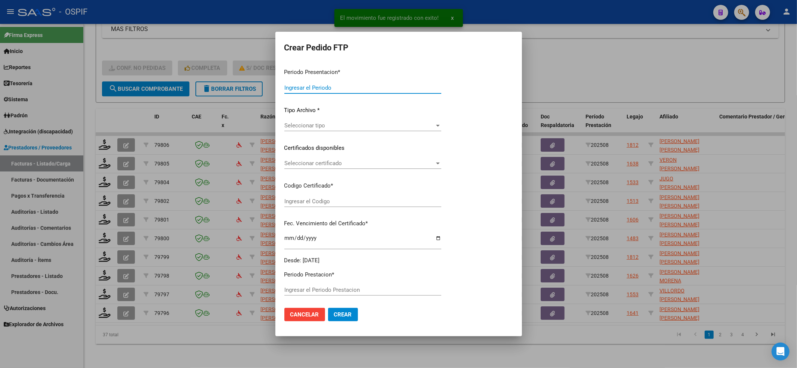
type input "202508"
type input "$ 298.403,04"
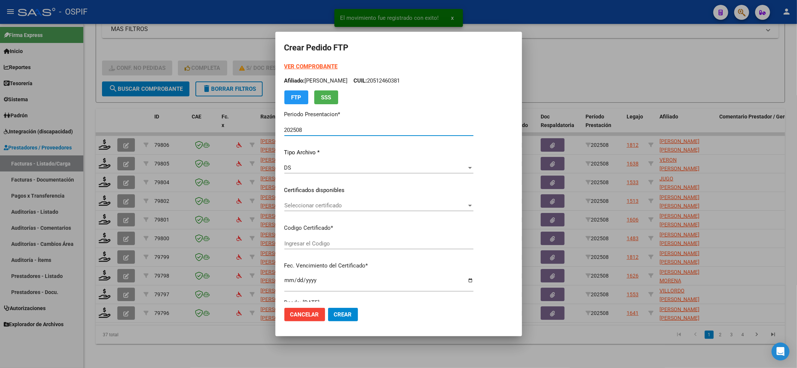
type input "0200057081187-20240315-20270315-bue-427"
type input "[DATE]"
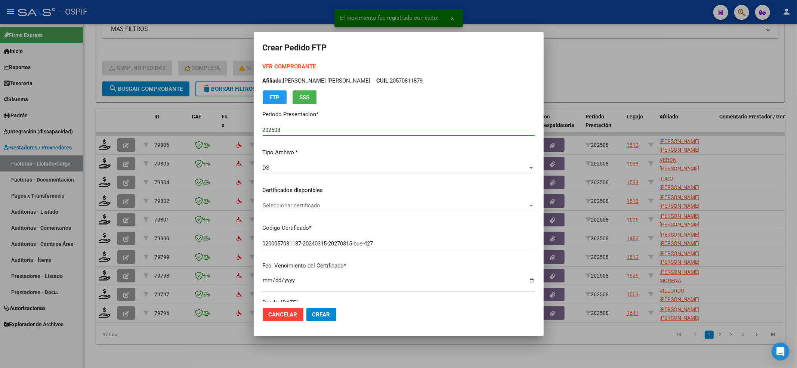
click at [327, 203] on span "Seleccionar certificado" at bounding box center [395, 205] width 265 height 7
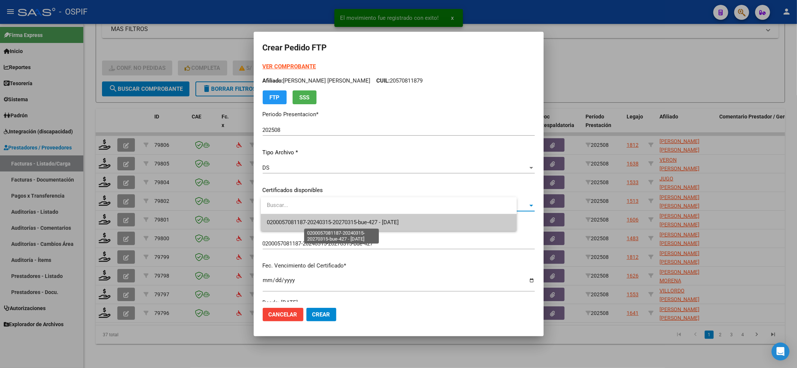
click at [326, 230] on span "0200057081187-20240315-20270315-bue-427 - [DATE]" at bounding box center [389, 222] width 244 height 17
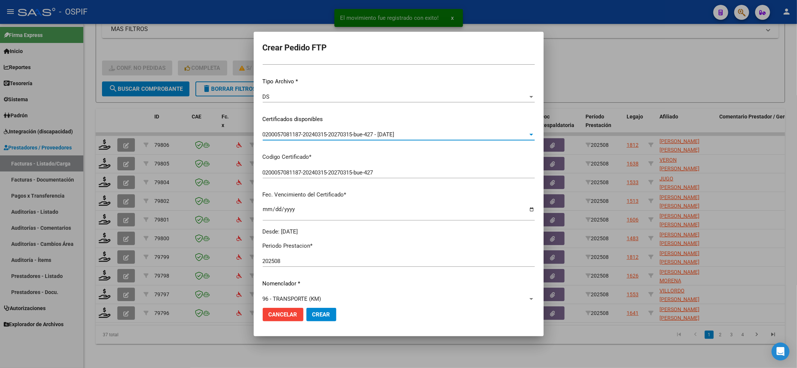
scroll to position [149, 0]
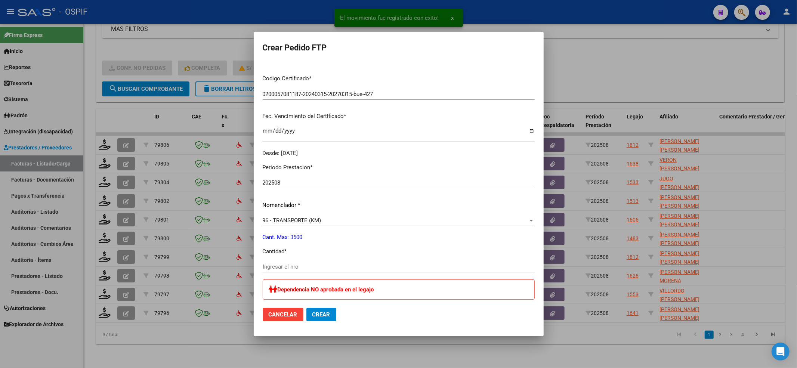
click at [303, 267] on input "Ingresar el nro" at bounding box center [399, 266] width 272 height 7
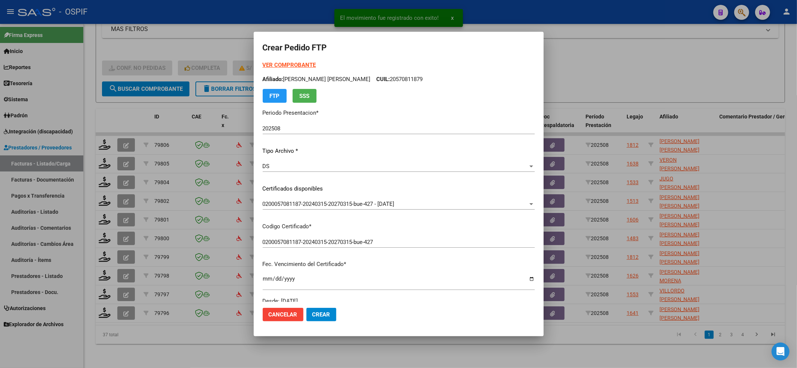
scroll to position [0, 0]
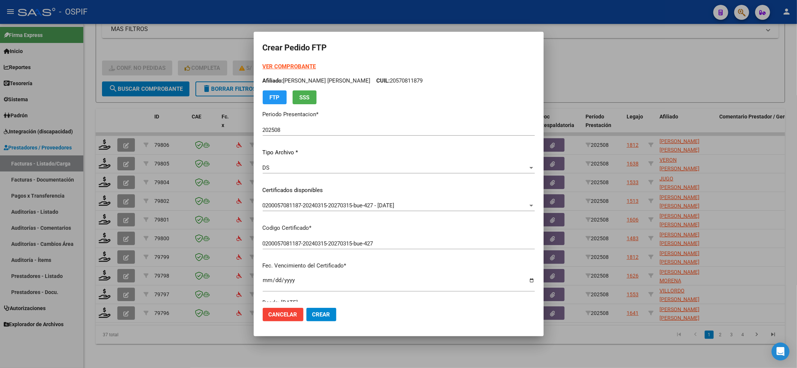
click at [316, 65] on strong "VER COMPROBANTE" at bounding box center [289, 66] width 53 height 7
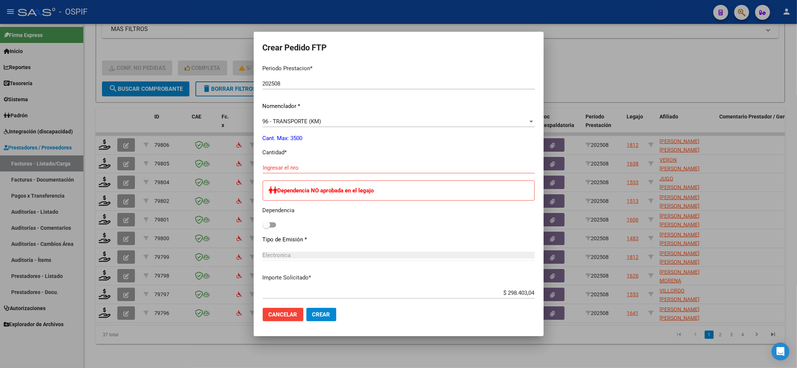
scroll to position [249, 0]
click at [284, 166] on input "Ingresar el nro" at bounding box center [399, 167] width 272 height 7
type input "408"
click at [267, 222] on span at bounding box center [266, 224] width 7 height 7
click at [266, 227] on input "checkbox" at bounding box center [266, 227] width 0 height 0
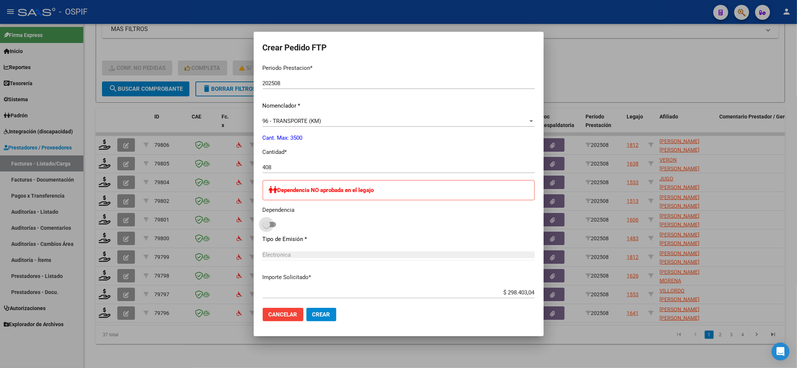
checkbox input "true"
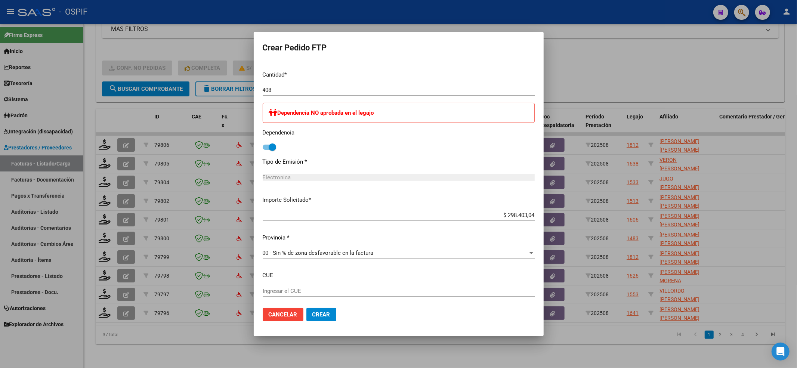
scroll to position [365, 0]
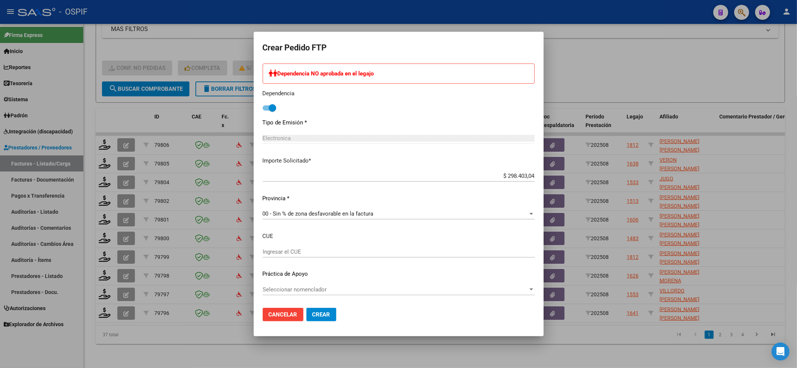
click at [301, 287] on span "Seleccionar nomenclador" at bounding box center [395, 289] width 265 height 7
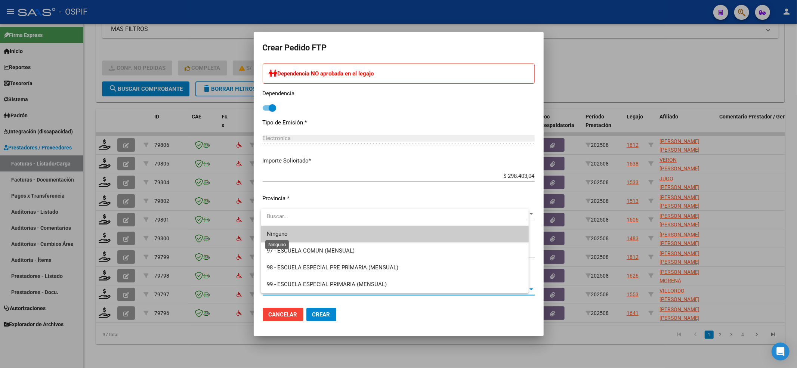
click at [274, 231] on span "Ninguno" at bounding box center [277, 233] width 21 height 7
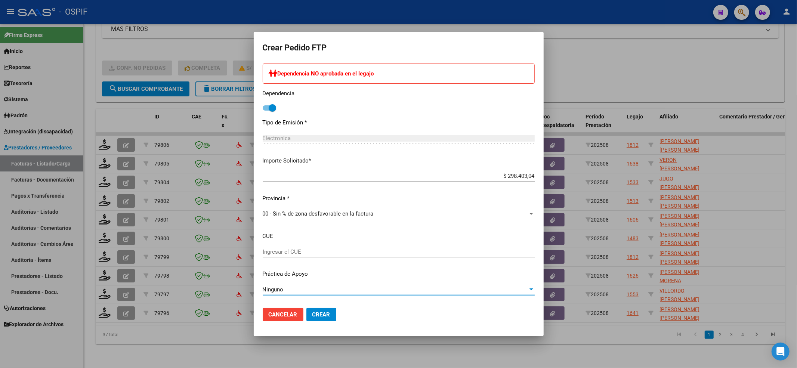
click at [318, 316] on span "Crear" at bounding box center [321, 314] width 18 height 7
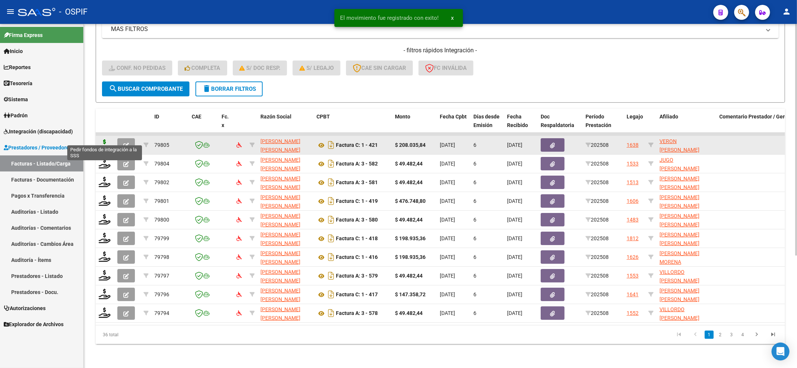
click at [103, 139] on icon at bounding box center [105, 144] width 12 height 10
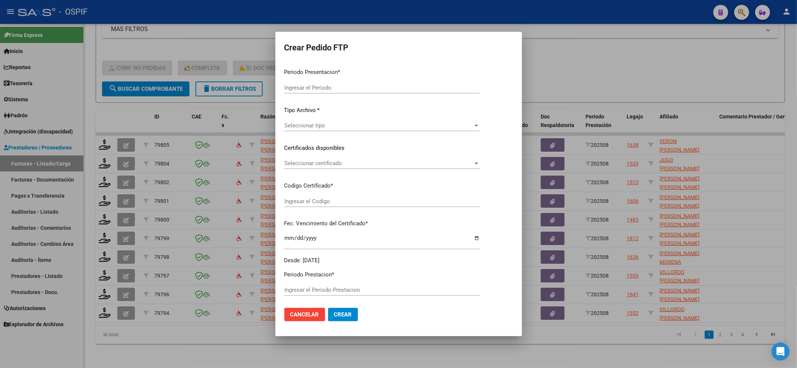
type input "202508"
type input "$ 208.035,84"
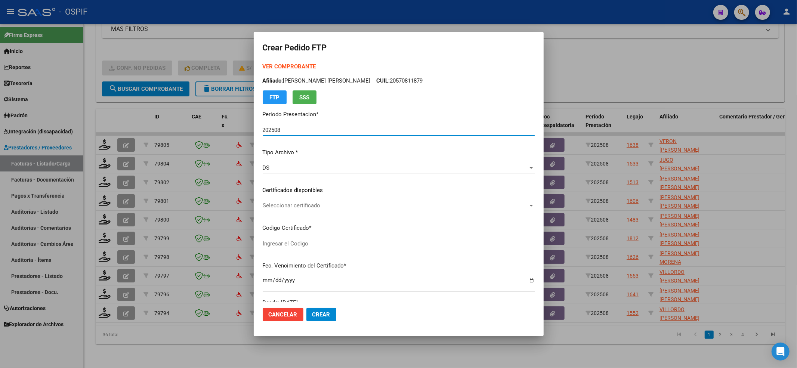
type input "020005126499120221028-20251028-BS-427"
type input "[DATE]"
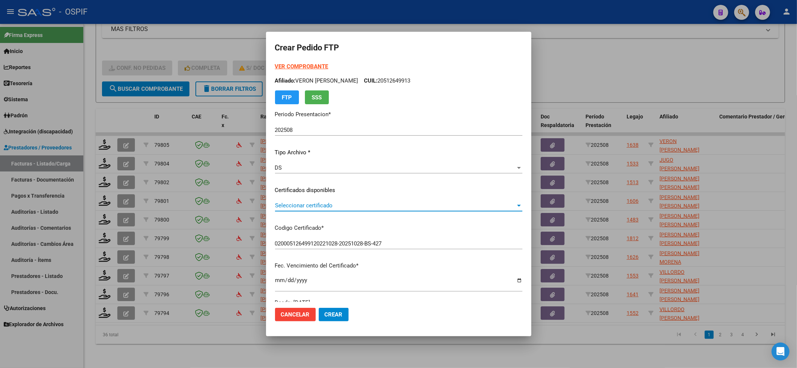
click at [299, 205] on span "Seleccionar certificado" at bounding box center [395, 205] width 241 height 7
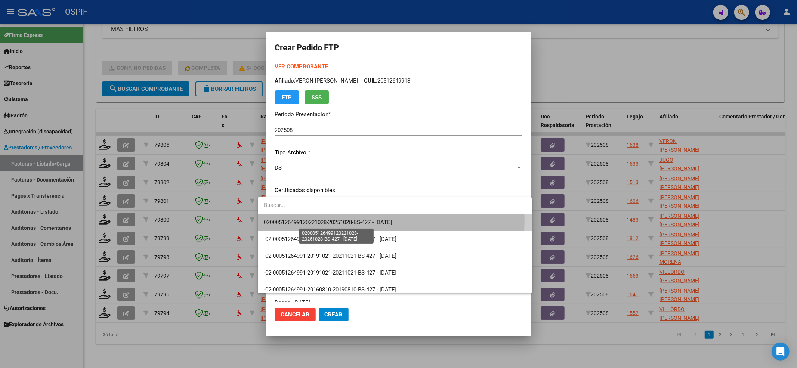
click at [297, 220] on span "020005126499120221028-20251028-BS-427 - [DATE]" at bounding box center [328, 222] width 128 height 7
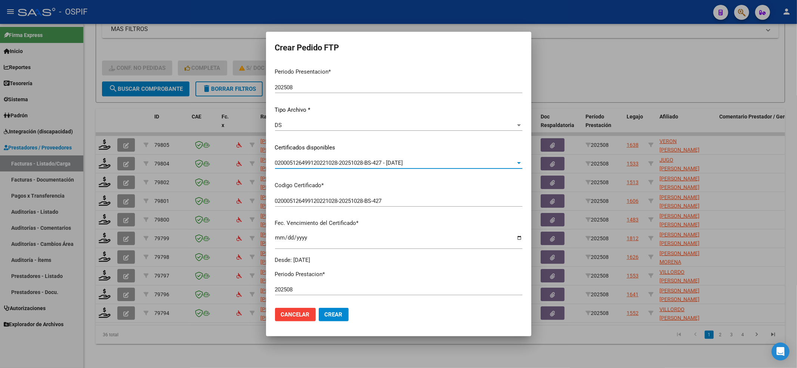
scroll to position [0, 0]
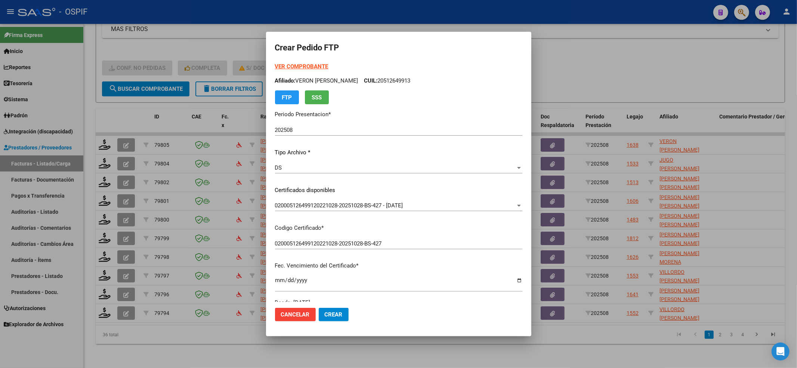
click at [295, 68] on strong "VER COMPROBANTE" at bounding box center [301, 66] width 53 height 7
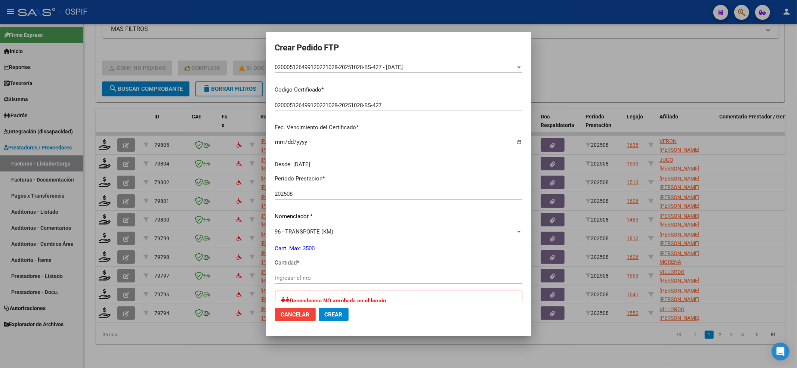
scroll to position [199, 0]
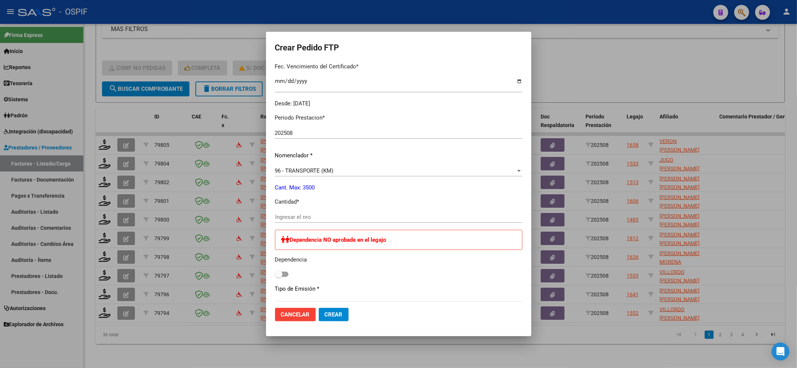
drag, startPoint x: 297, startPoint y: 214, endPoint x: 288, endPoint y: 214, distance: 9.0
click at [290, 214] on input "Ingresar el nro" at bounding box center [398, 217] width 247 height 7
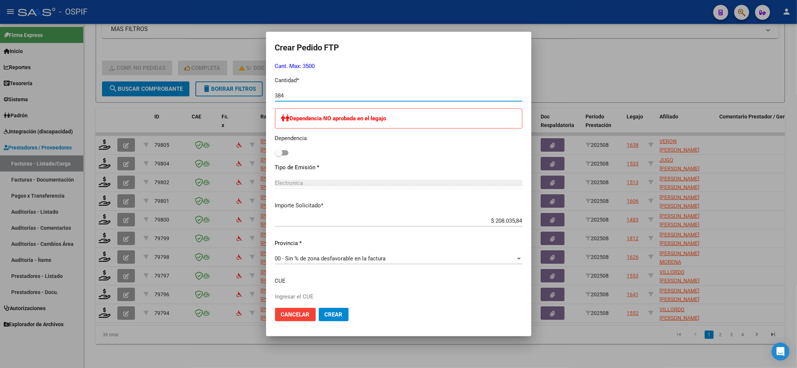
scroll to position [365, 0]
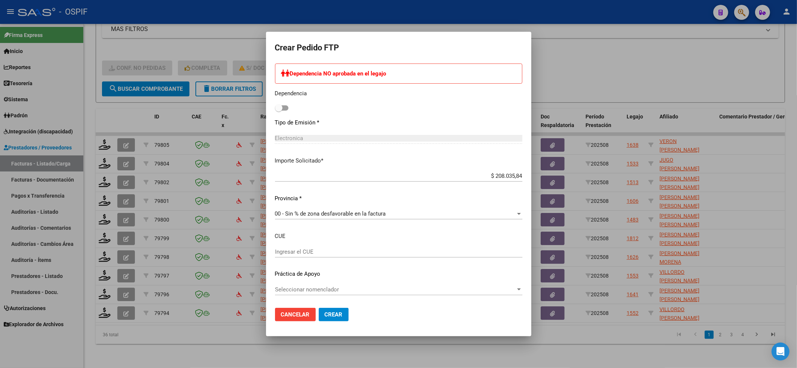
type input "384"
click at [321, 291] on span "Seleccionar nomenclador" at bounding box center [395, 289] width 241 height 7
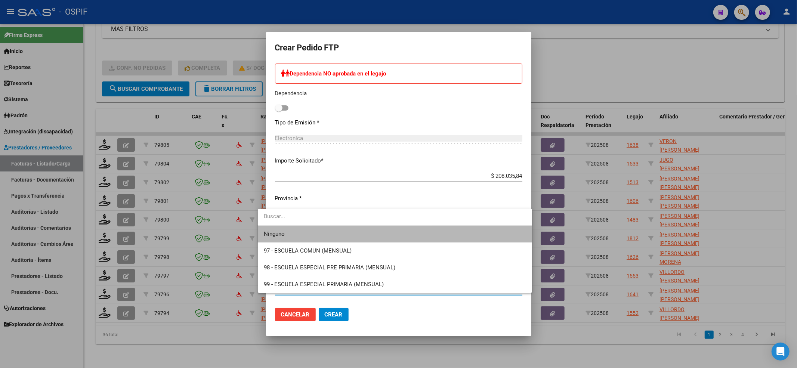
click at [292, 236] on span "Ninguno" at bounding box center [395, 234] width 262 height 17
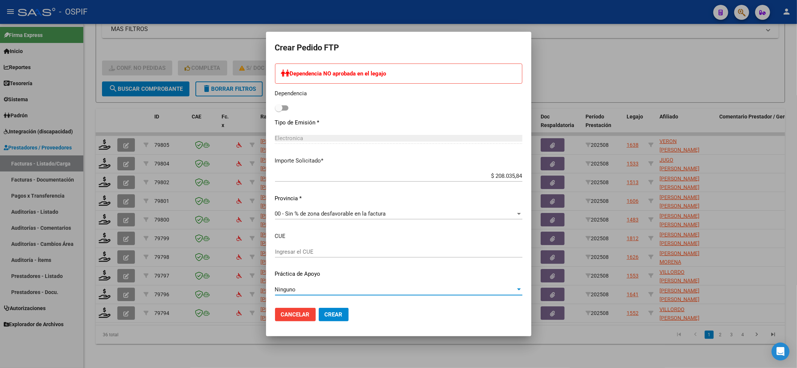
click at [320, 332] on mat-dialog-container "Crear Pedido FTP VER COMPROBANTE ARCA [PERSON_NAME] Afiliado: VERON [PERSON_NAM…" at bounding box center [398, 184] width 265 height 304
click at [323, 319] on button "Crear" at bounding box center [334, 314] width 30 height 13
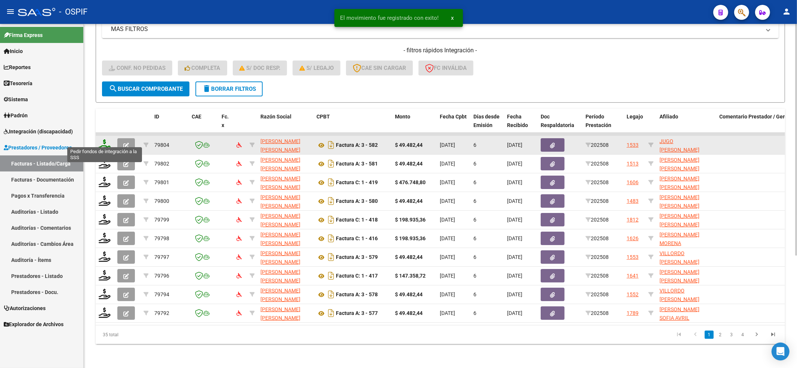
click at [103, 139] on icon at bounding box center [105, 144] width 12 height 10
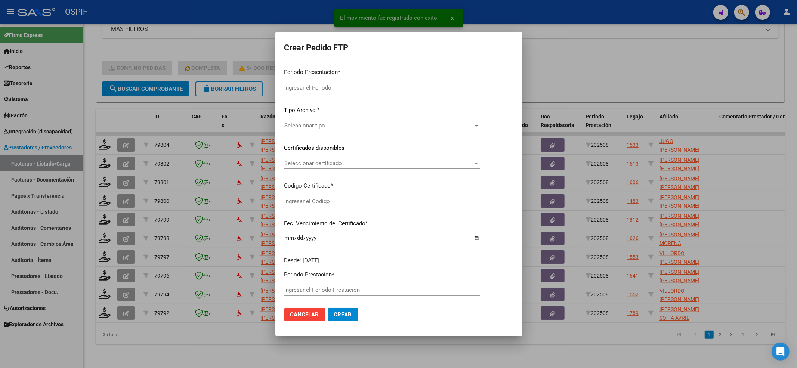
type input "202508"
type input "$ 49.482,44"
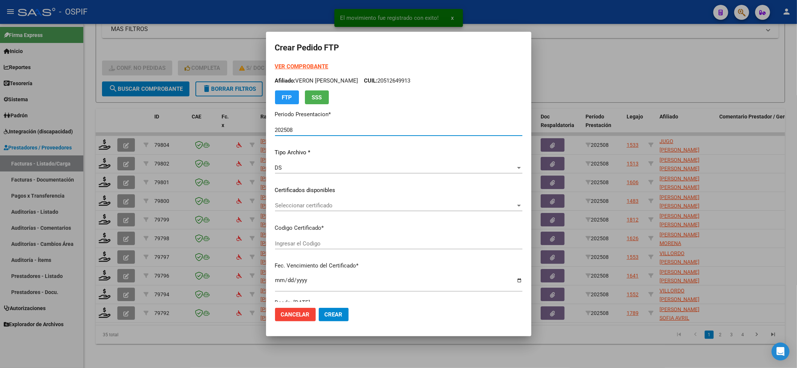
type input "020005620199320221125-20271125-BS-427"
type input "[DATE]"
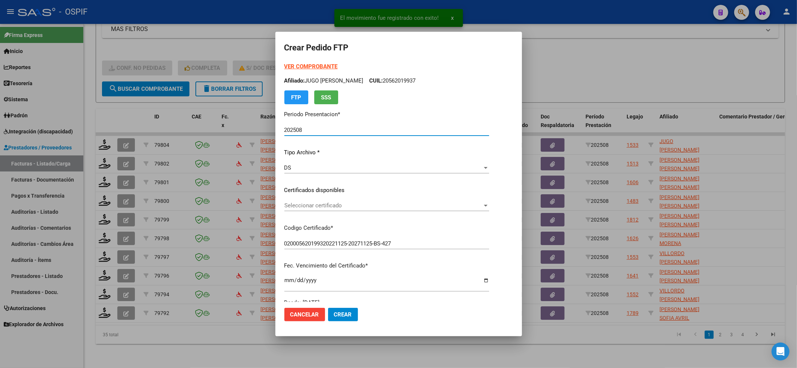
click at [287, 66] on strong "VER COMPROBANTE" at bounding box center [310, 66] width 53 height 7
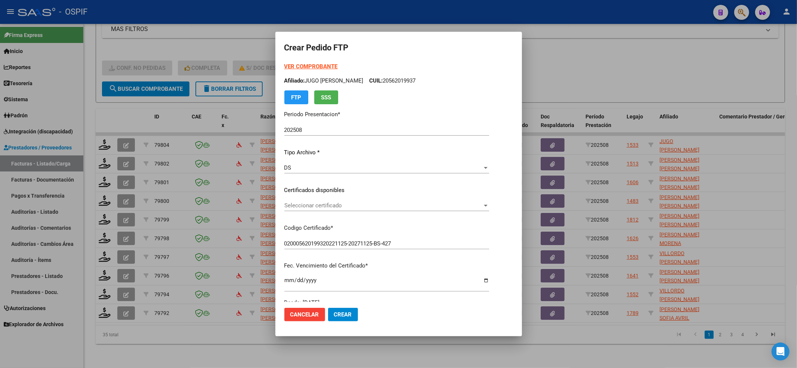
click at [329, 205] on span "Seleccionar certificado" at bounding box center [383, 205] width 198 height 7
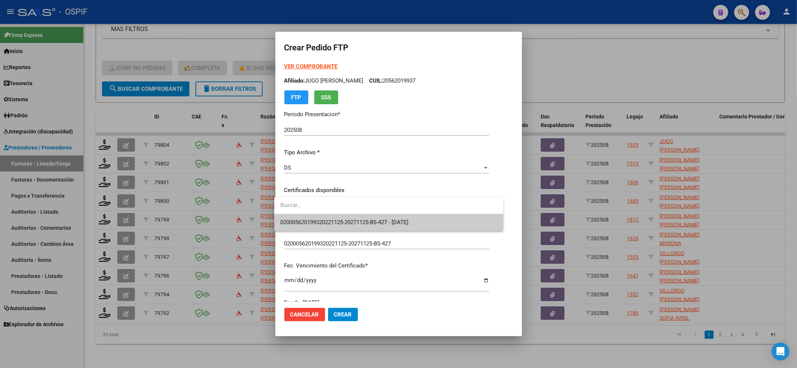
click at [319, 220] on span "020005620199320221125-20271125-BS-427 - [DATE]" at bounding box center [344, 222] width 128 height 7
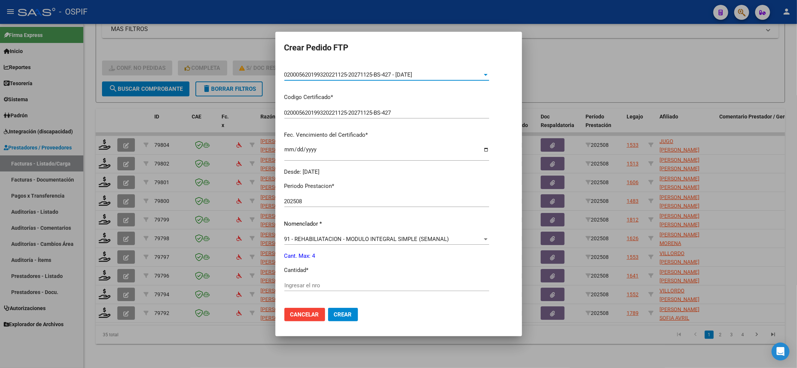
scroll to position [149, 0]
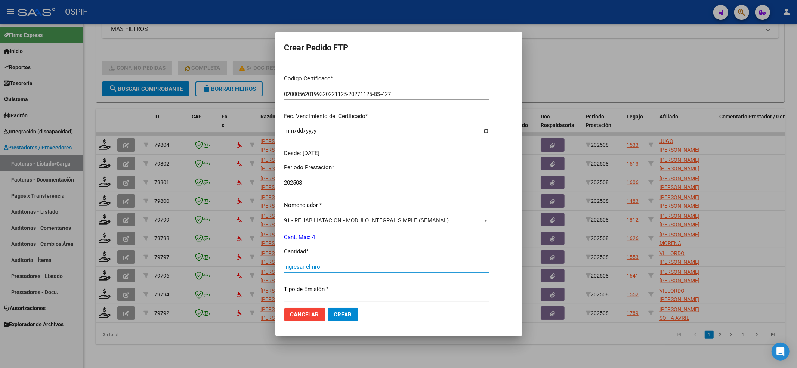
click at [293, 268] on input "Ingresar el nro" at bounding box center [386, 266] width 205 height 7
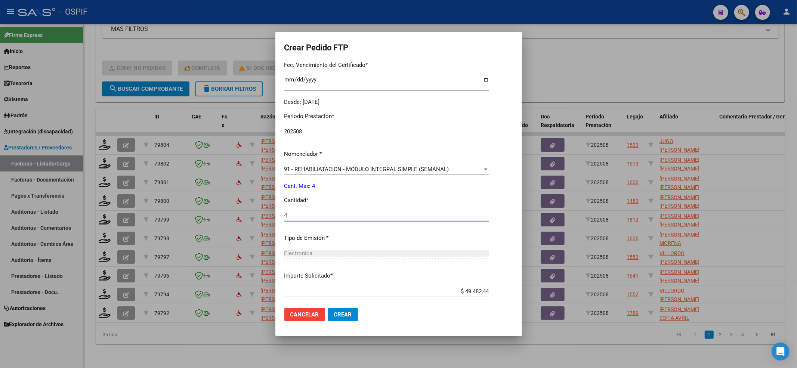
scroll to position [241, 0]
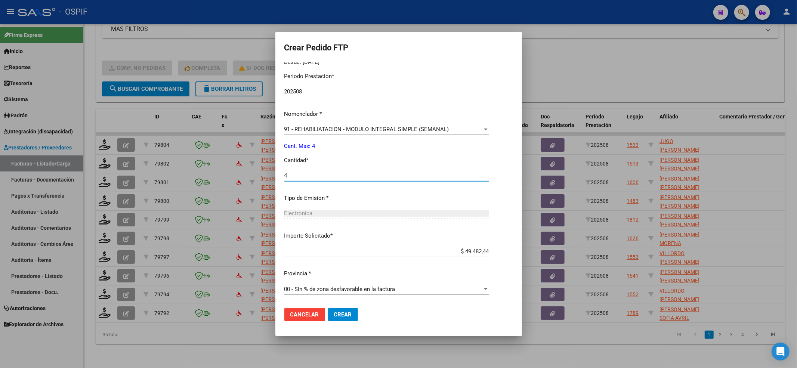
type input "4"
drag, startPoint x: 337, startPoint y: 310, endPoint x: 339, endPoint y: 292, distance: 18.1
click at [338, 310] on button "Crear" at bounding box center [343, 314] width 30 height 13
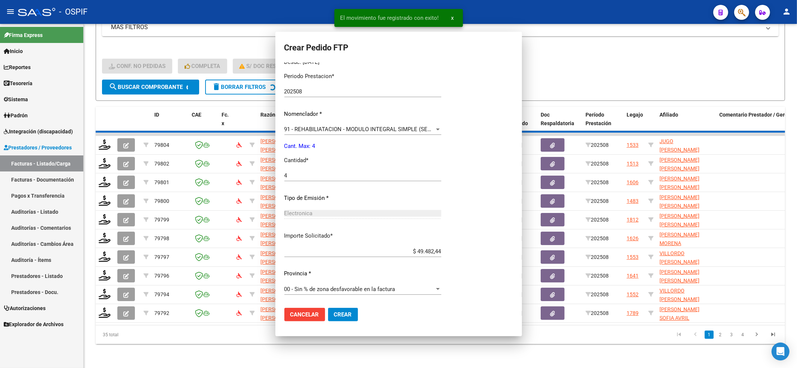
scroll to position [0, 0]
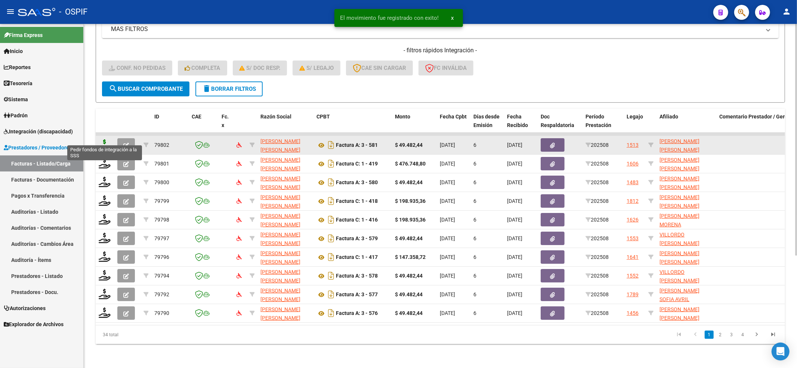
click at [103, 140] on icon at bounding box center [105, 144] width 12 height 10
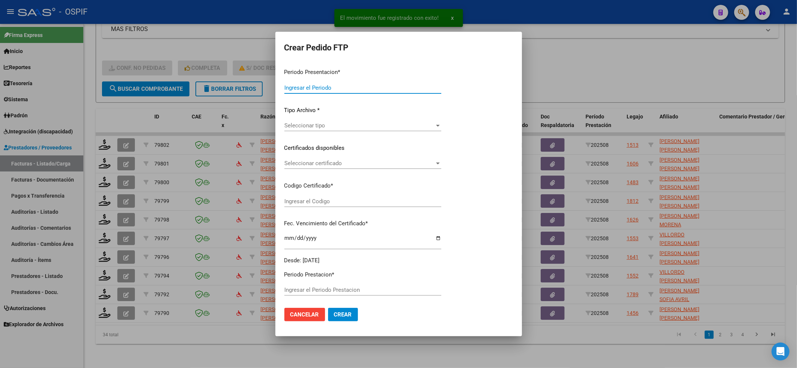
type input "202508"
type input "$ 49.482,44"
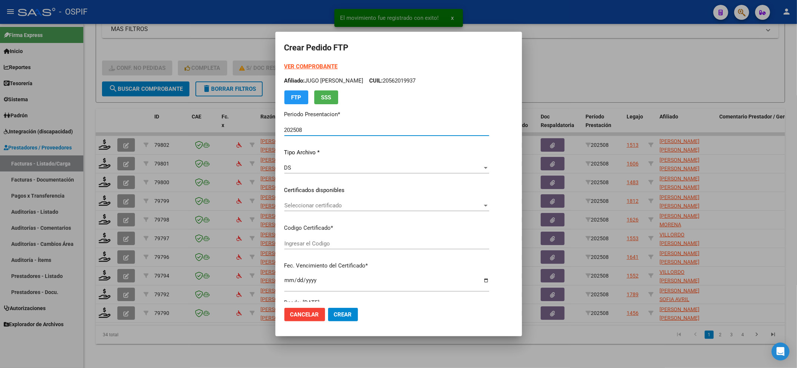
type input "0200046341842-20230201-20280201-BS-427"
type input "[DATE]"
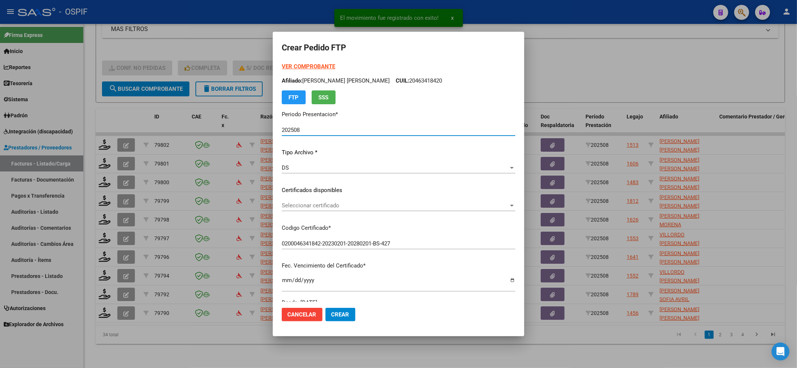
click at [357, 205] on span "Seleccionar certificado" at bounding box center [395, 205] width 227 height 7
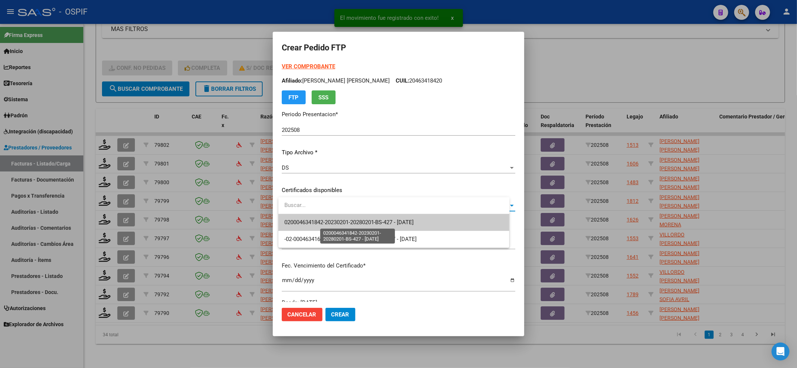
click at [313, 224] on span "0200046341842-20230201-20280201-BS-427 - [DATE]" at bounding box center [349, 222] width 130 height 7
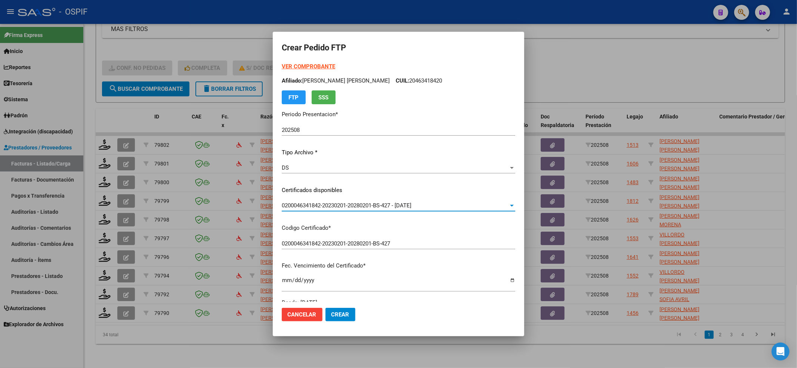
scroll to position [199, 0]
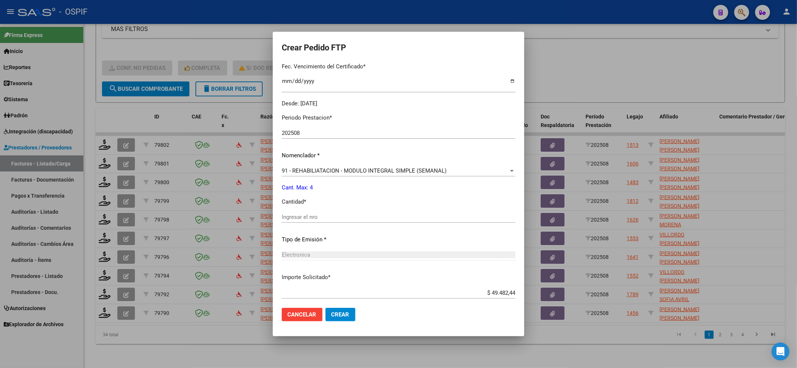
click at [305, 208] on div "Periodo Prestacion * 202508 Ingresar el Periodo Prestacion Nomenclador * 91 - R…" at bounding box center [398, 225] width 233 height 235
click at [308, 214] on input "Ingresar el nro" at bounding box center [398, 217] width 233 height 7
type input "4"
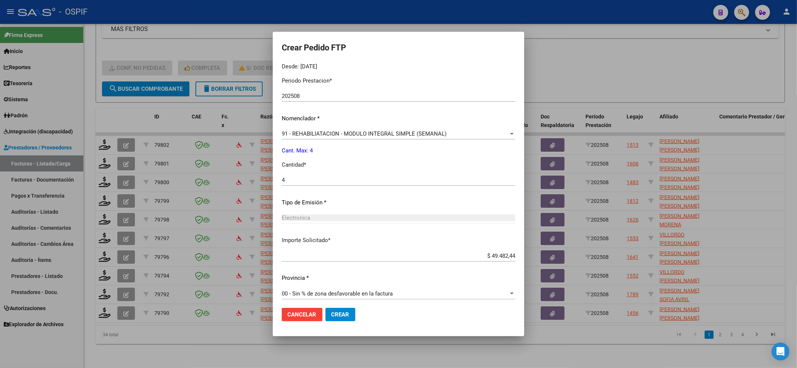
scroll to position [241, 0]
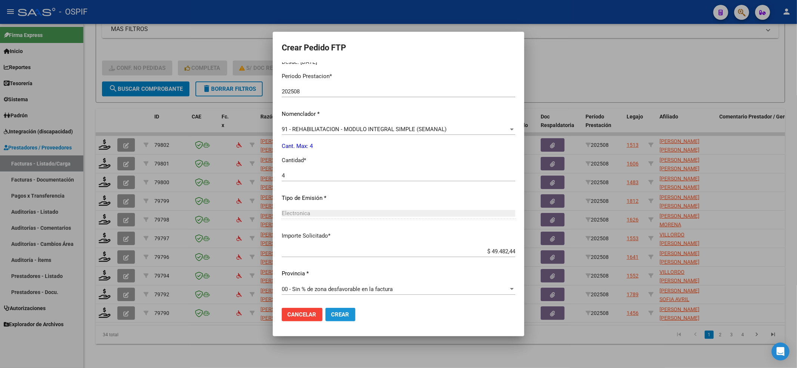
click at [355, 318] on button "Crear" at bounding box center [340, 314] width 30 height 13
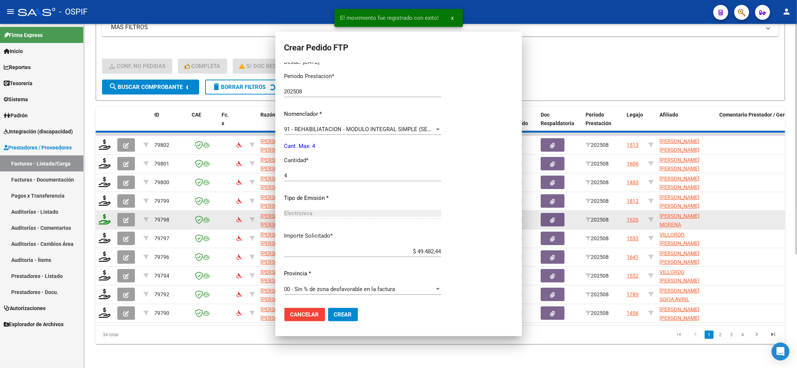
scroll to position [0, 0]
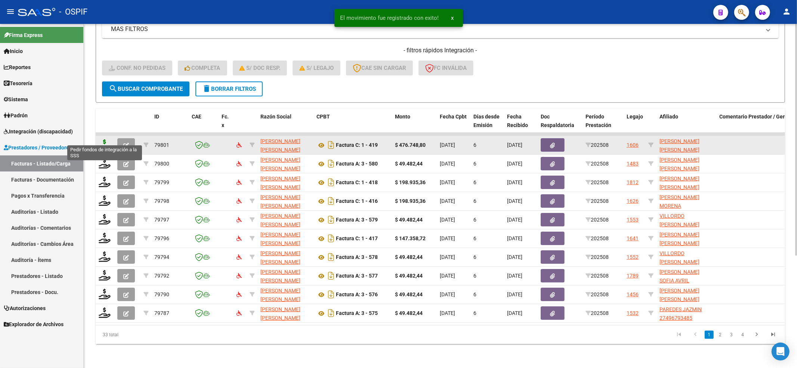
click at [105, 139] on icon at bounding box center [105, 144] width 12 height 10
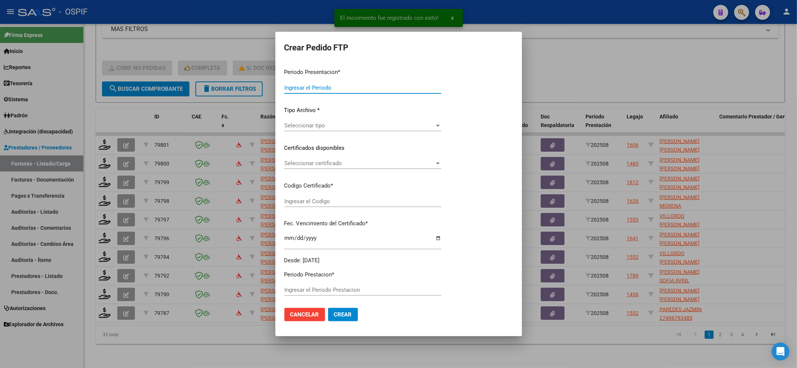
type input "202508"
type input "$ 476.748,80"
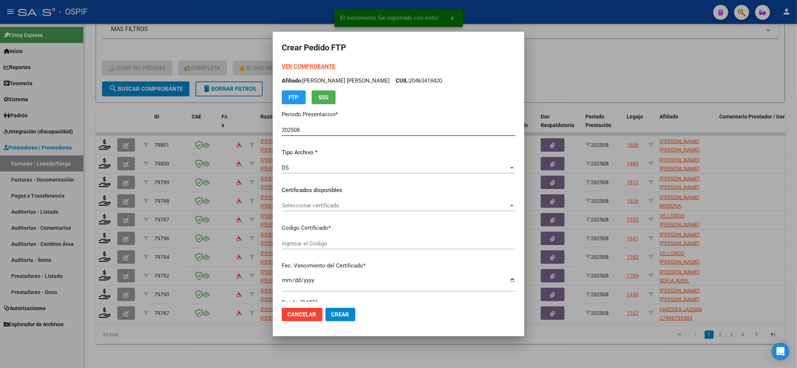
type input "0100059005247-20220811-20270811-BS-427"
type input "[DATE]"
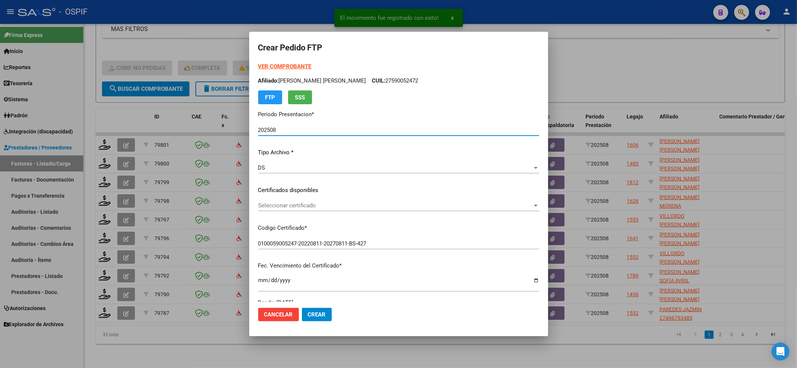
click at [308, 69] on strong "VER COMPROBANTE" at bounding box center [284, 66] width 53 height 7
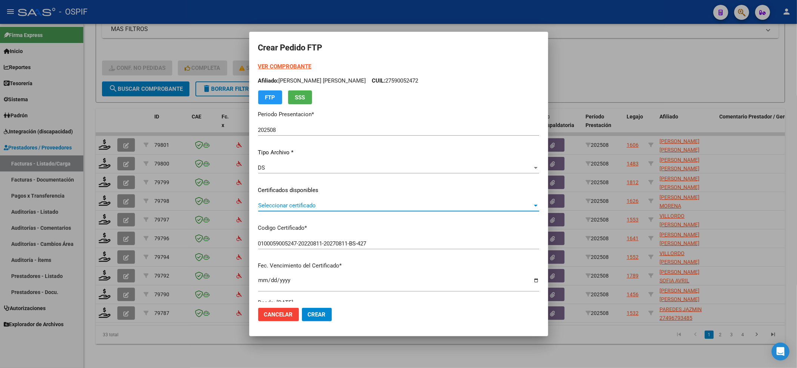
click at [302, 206] on span "Seleccionar certificado" at bounding box center [395, 205] width 274 height 7
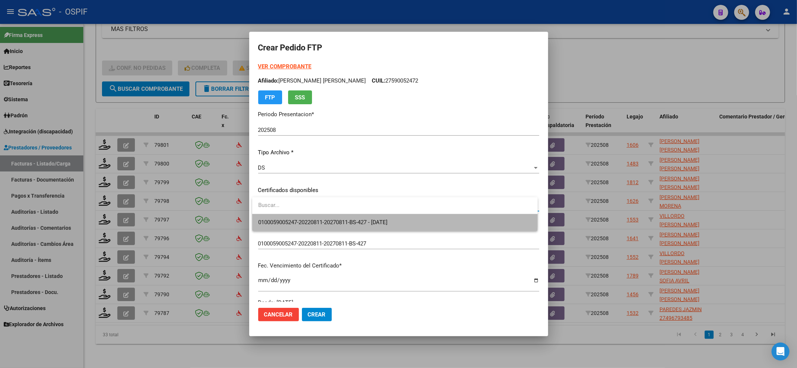
click at [297, 214] on span "0100059005247-20220811-20270811-BS-427 - [DATE]" at bounding box center [394, 222] width 273 height 17
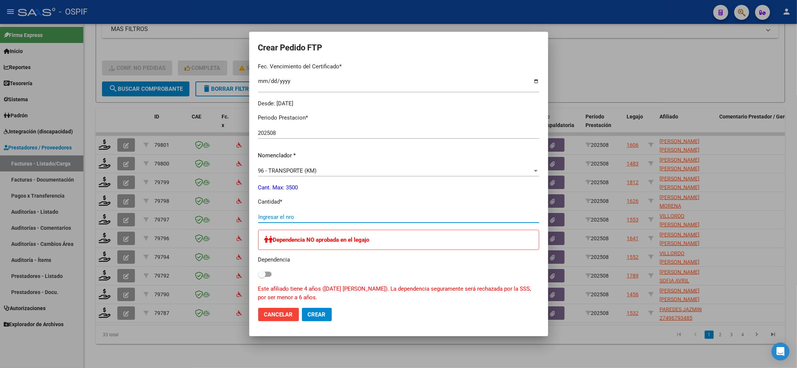
click at [296, 214] on input "Ingresar el nro" at bounding box center [398, 217] width 281 height 7
type input "4"
type input "880"
click at [270, 271] on label at bounding box center [264, 274] width 13 height 9
click at [262, 277] on input "checkbox" at bounding box center [261, 277] width 0 height 0
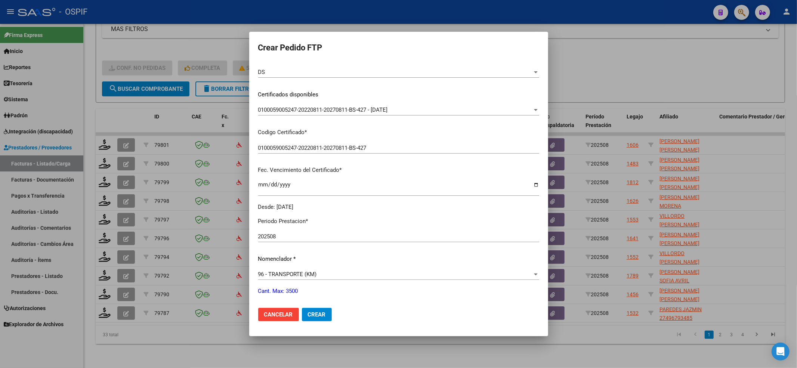
scroll to position [0, 0]
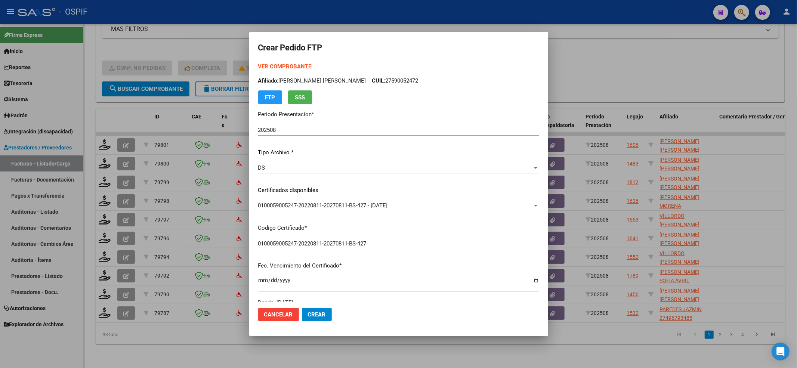
click at [305, 66] on strong "VER COMPROBANTE" at bounding box center [284, 66] width 53 height 7
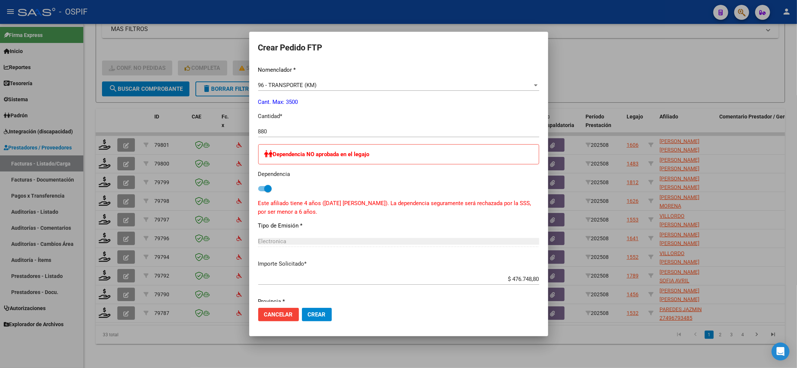
scroll to position [299, 0]
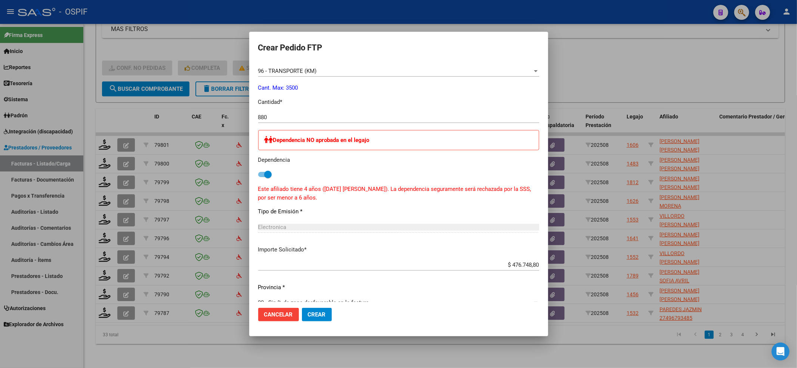
click at [259, 179] on div "Dependencia NO aprobada en el legajo Dependencia Este afiliado tiene 4 años ([D…" at bounding box center [398, 166] width 281 height 72
click at [267, 175] on span at bounding box center [267, 174] width 7 height 7
click at [262, 177] on input "checkbox" at bounding box center [261, 177] width 0 height 0
checkbox input "false"
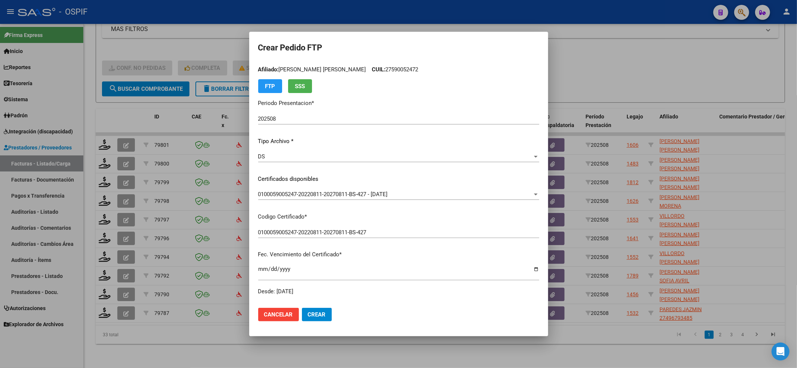
scroll to position [0, 0]
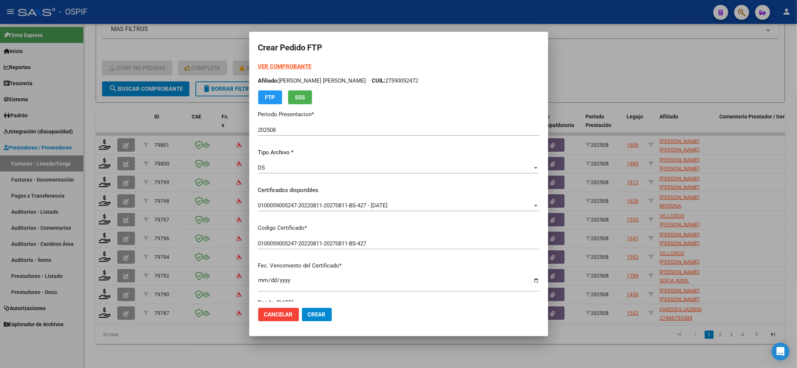
click at [283, 72] on div "VER COMPROBANTE ARCA [PERSON_NAME] Afiliado: [PERSON_NAME] [PERSON_NAME] CUIL: …" at bounding box center [398, 83] width 281 height 42
click at [284, 65] on strong "VER COMPROBANTE" at bounding box center [284, 66] width 53 height 7
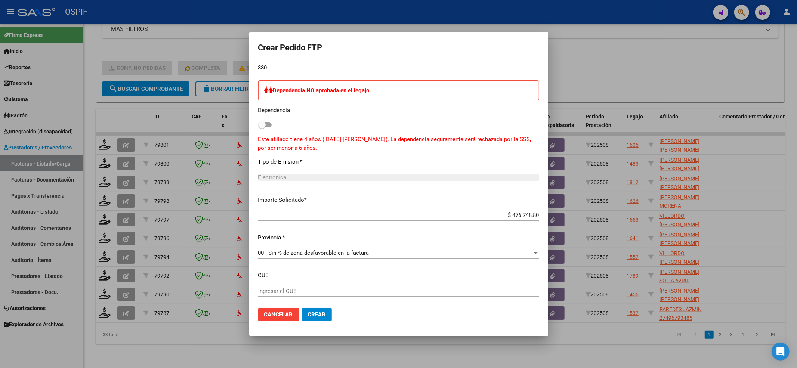
scroll to position [388, 0]
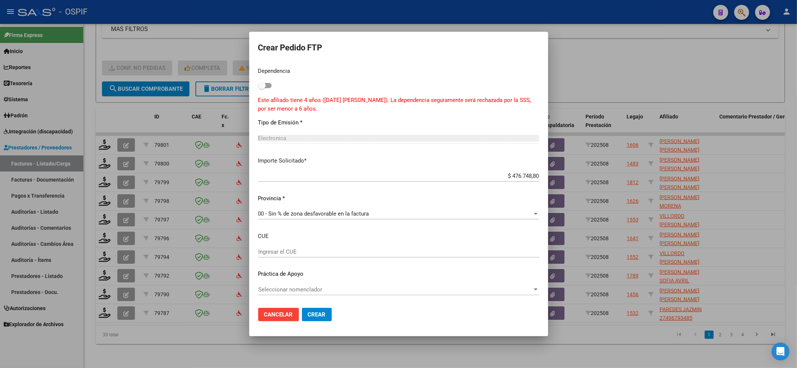
click at [326, 292] on span "Seleccionar nomenclador" at bounding box center [395, 289] width 274 height 7
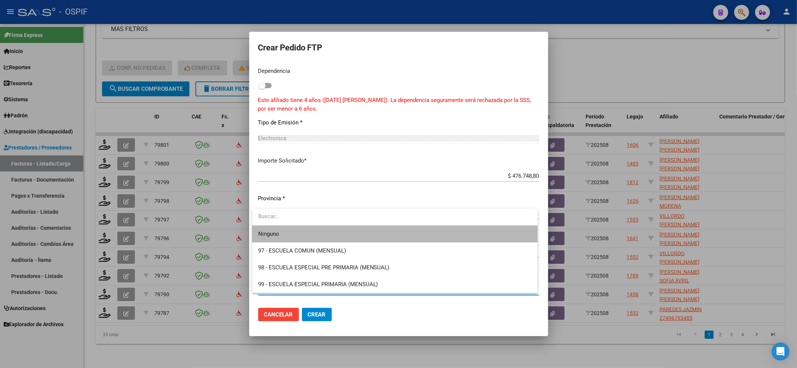
click at [283, 233] on span "Ninguno" at bounding box center [394, 234] width 273 height 17
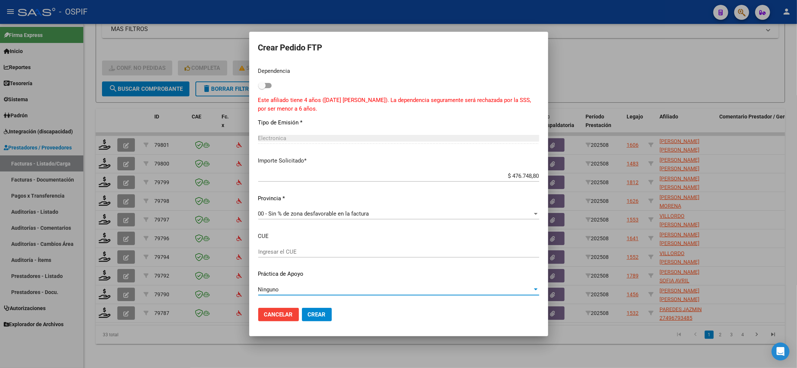
click at [320, 313] on span "Crear" at bounding box center [317, 314] width 18 height 7
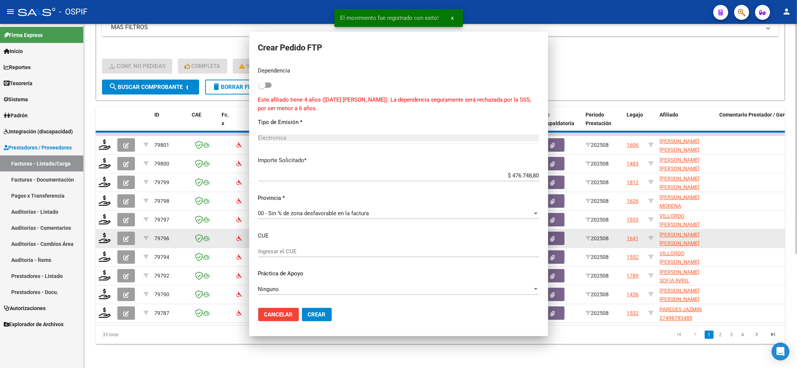
scroll to position [0, 0]
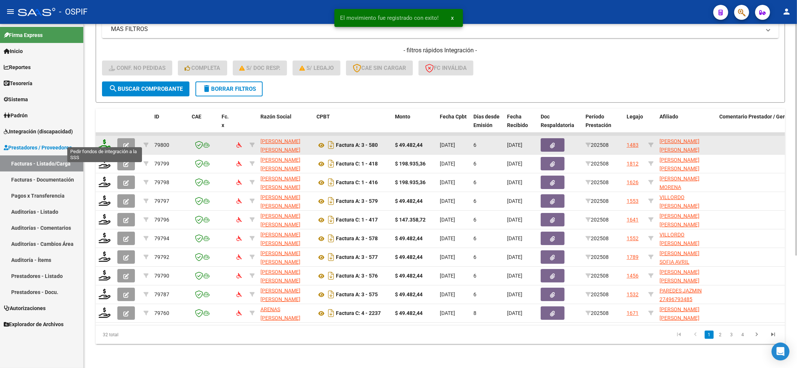
click at [106, 141] on icon at bounding box center [105, 144] width 12 height 10
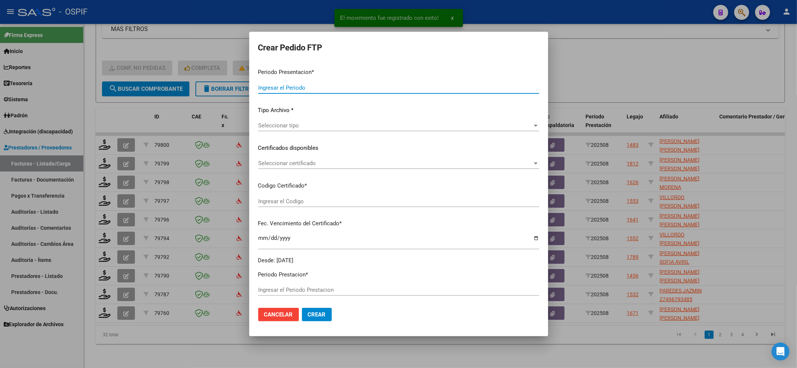
type input "202508"
type input "$ 49.482,44"
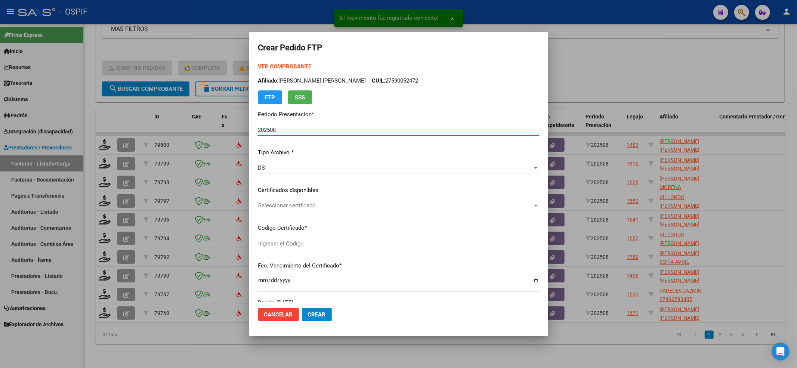
type input "0200050129716-20230808-20280808-BS-427"
type input "[DATE]"
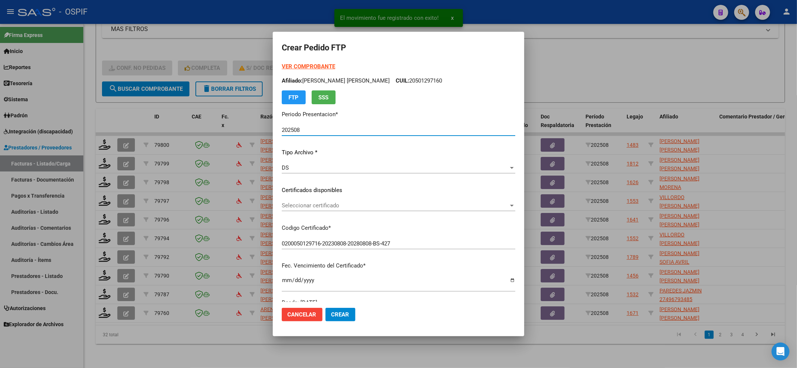
click at [307, 205] on span "Seleccionar certificado" at bounding box center [395, 205] width 227 height 7
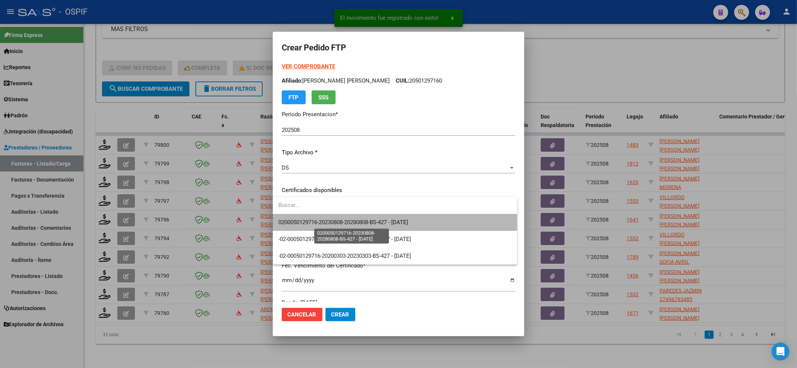
click at [306, 220] on span "0200050129716-20230808-20280808-BS-427 - [DATE]" at bounding box center [344, 222] width 130 height 7
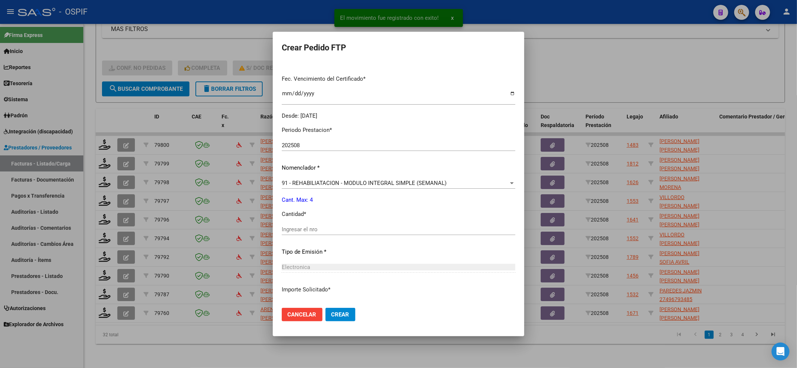
scroll to position [241, 0]
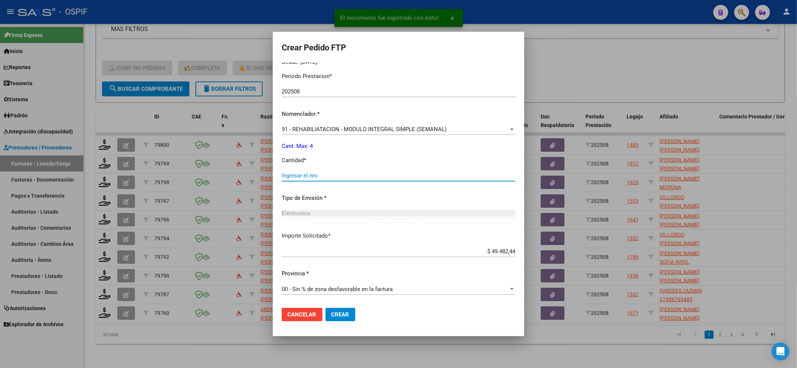
click at [301, 174] on input "Ingresar el nro" at bounding box center [398, 175] width 233 height 7
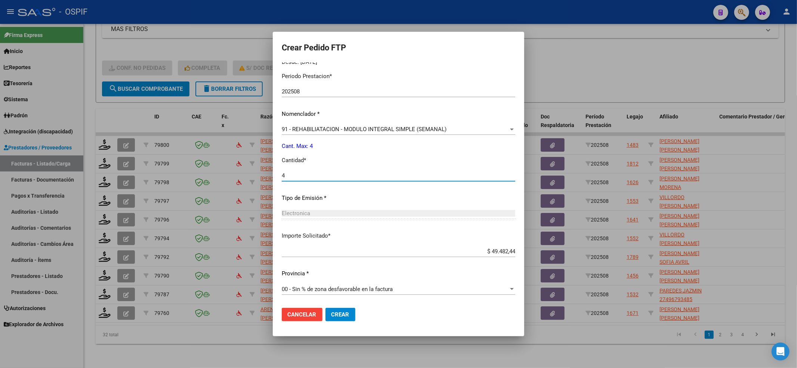
type input "4"
click at [338, 316] on span "Crear" at bounding box center [340, 314] width 18 height 7
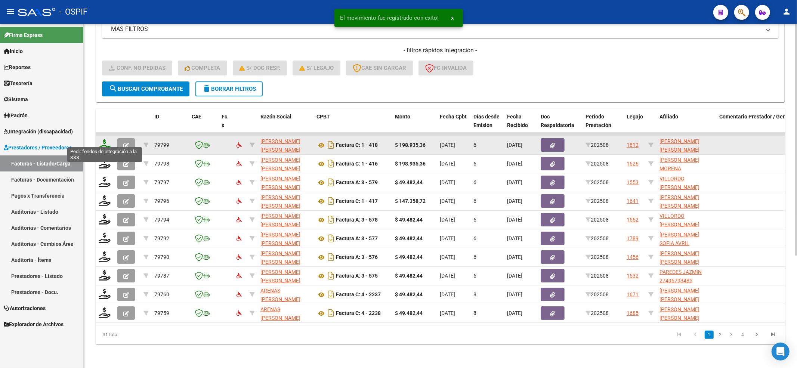
click at [106, 139] on icon at bounding box center [105, 144] width 12 height 10
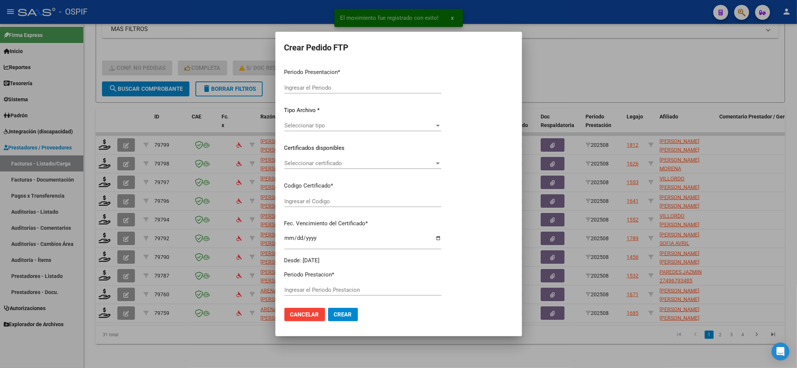
type input "202508"
type input "$ 198.935,36"
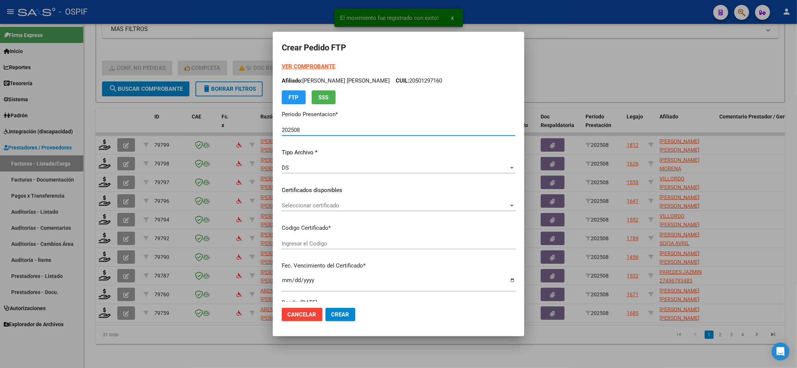
type input "0200057081187-20240315-20270315-bue-427"
type input "[DATE]"
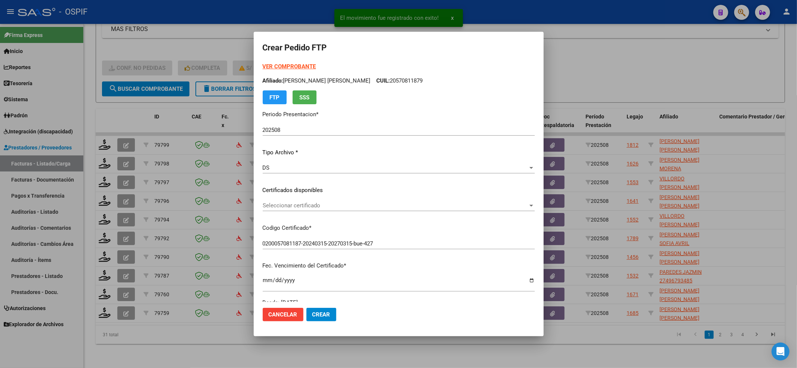
click at [314, 60] on form "Crear Pedido FTP VER COMPROBANTE ARCA [PERSON_NAME] Afiliado: [PERSON_NAME] [PE…" at bounding box center [399, 184] width 272 height 286
click at [308, 62] on form "Crear Pedido FTP VER COMPROBANTE ARCA [PERSON_NAME] Afiliado: [PERSON_NAME] [PE…" at bounding box center [399, 184] width 272 height 286
click at [302, 65] on strong "VER COMPROBANTE" at bounding box center [289, 66] width 53 height 7
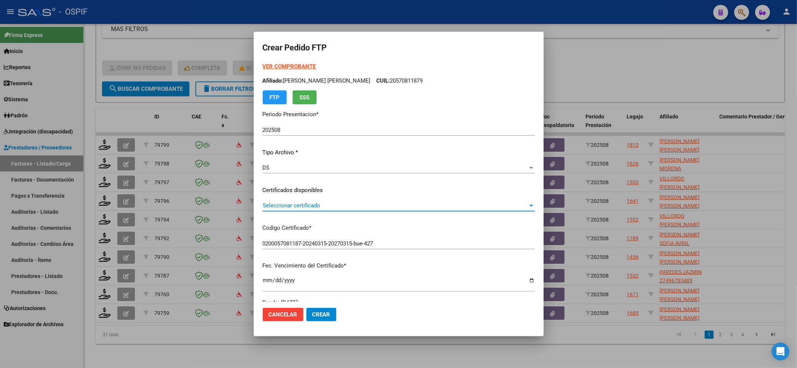
click at [293, 203] on span "Seleccionar certificado" at bounding box center [395, 205] width 265 height 7
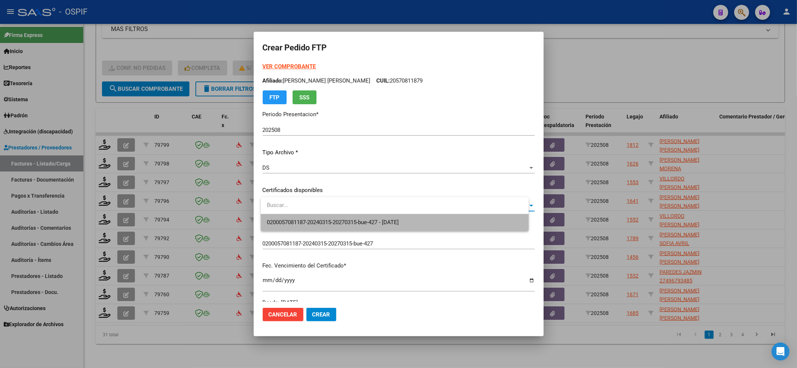
click at [278, 216] on span "0200057081187-20240315-20270315-bue-427 - [DATE]" at bounding box center [394, 222] width 255 height 17
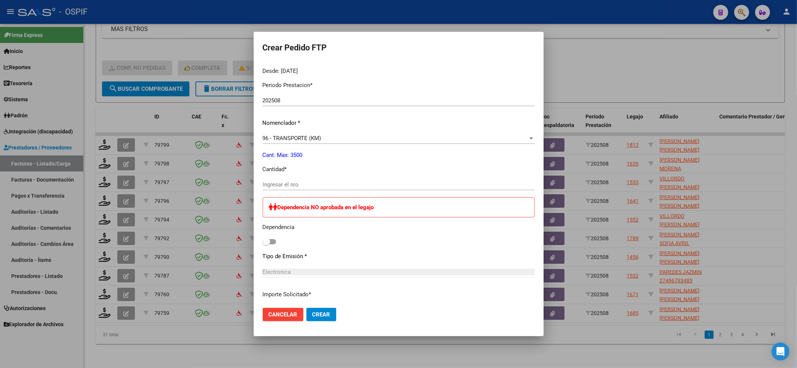
scroll to position [249, 0]
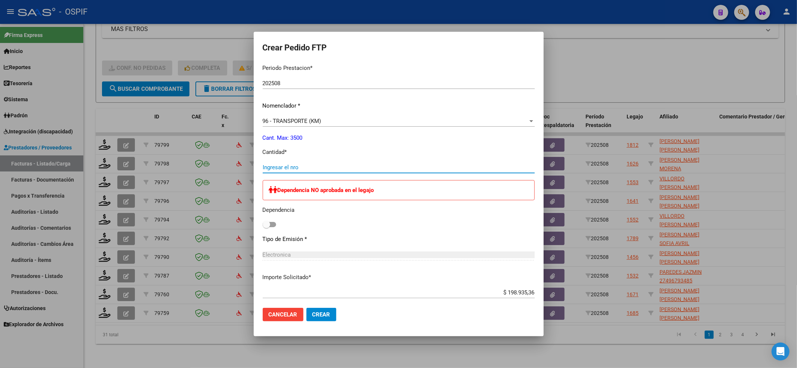
click at [297, 167] on input "Ingresar el nro" at bounding box center [399, 167] width 272 height 7
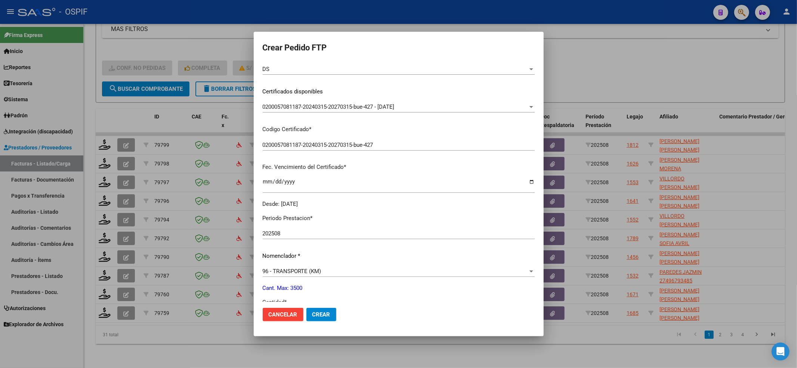
scroll to position [0, 0]
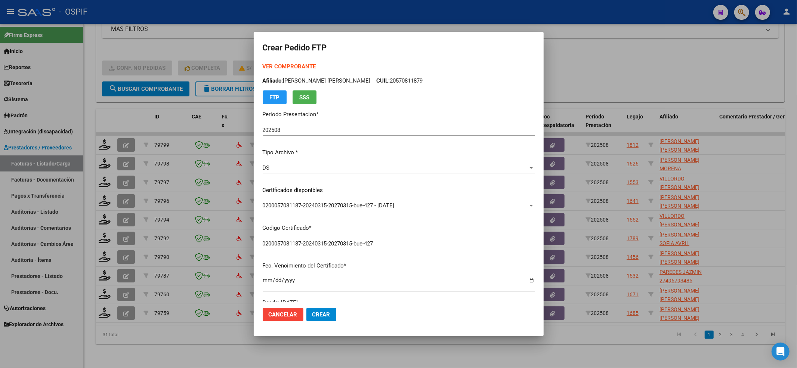
type input "272"
click at [294, 66] on div "VER COMPROBANTE ARCA [PERSON_NAME] Afiliado: [PERSON_NAME] [PERSON_NAME] CUIL: …" at bounding box center [399, 83] width 272 height 42
click at [294, 66] on strong "VER COMPROBANTE" at bounding box center [289, 66] width 53 height 7
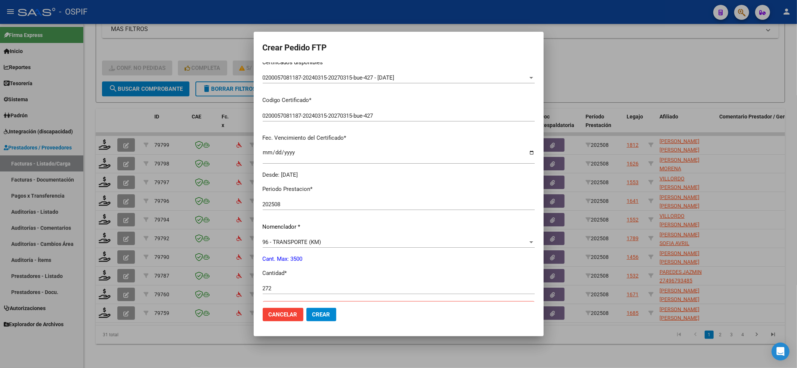
scroll to position [249, 0]
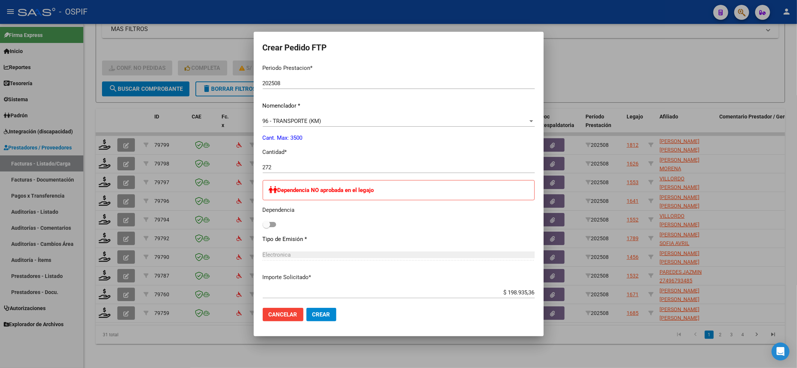
click at [270, 221] on span at bounding box center [266, 224] width 7 height 7
click at [266, 227] on input "checkbox" at bounding box center [266, 227] width 0 height 0
checkbox input "true"
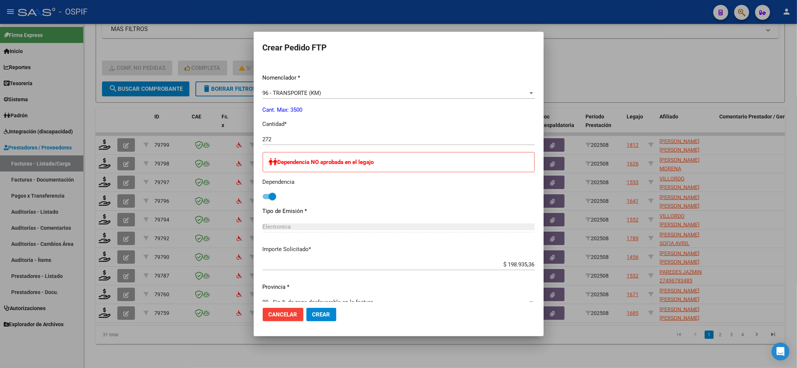
scroll to position [365, 0]
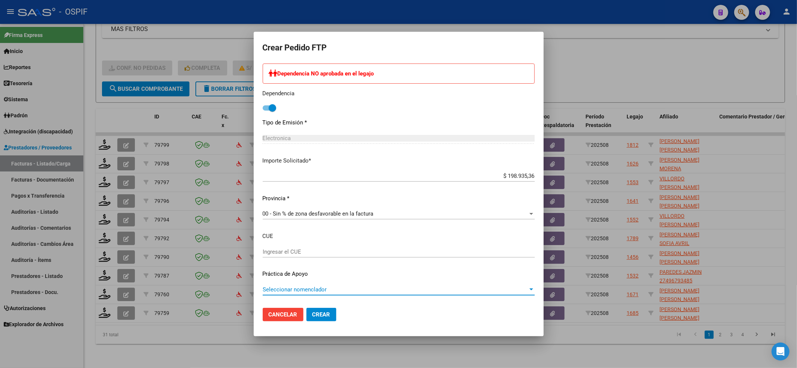
click at [359, 289] on span "Seleccionar nomenclador" at bounding box center [395, 289] width 265 height 7
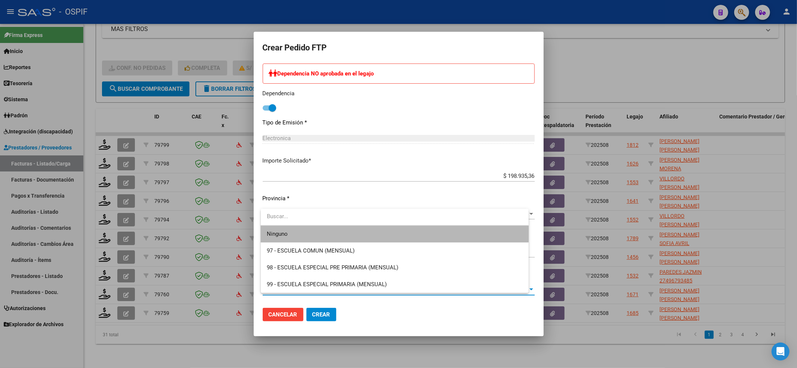
click at [296, 229] on span "Ninguno" at bounding box center [394, 234] width 255 height 17
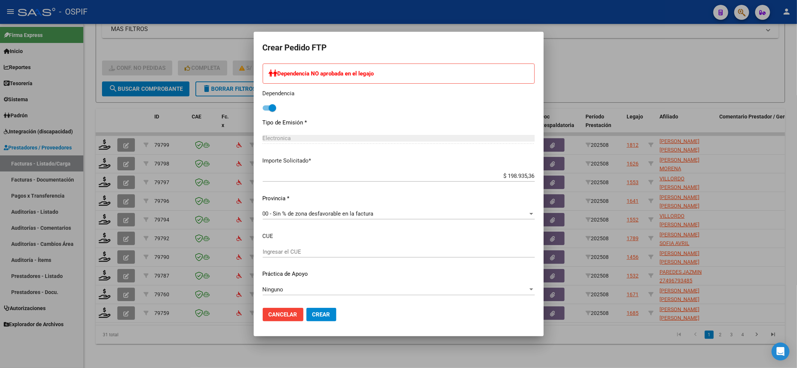
drag, startPoint x: 347, startPoint y: 314, endPoint x: 337, endPoint y: 311, distance: 10.8
click at [347, 313] on mat-dialog-actions "Cancelar Crear" at bounding box center [399, 314] width 272 height 25
click at [328, 310] on button "Crear" at bounding box center [321, 314] width 30 height 13
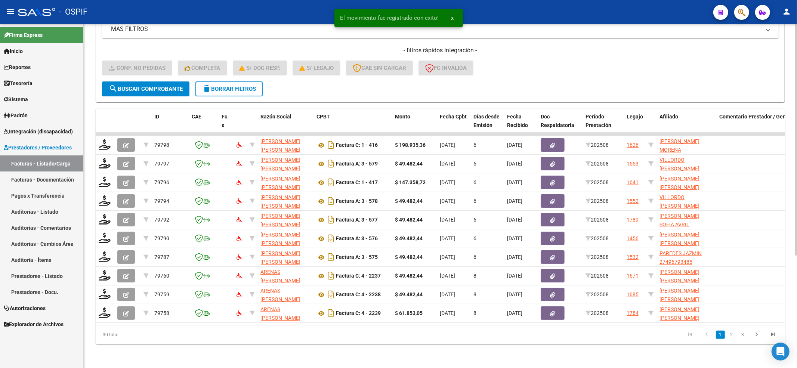
click at [139, 69] on div "- filtros rápidos Integración - Conf. no pedidas Completa S/ Doc Resp. S/ legaj…" at bounding box center [440, 63] width 676 height 35
click at [137, 81] on button "search Buscar Comprobante" at bounding box center [145, 88] width 87 height 15
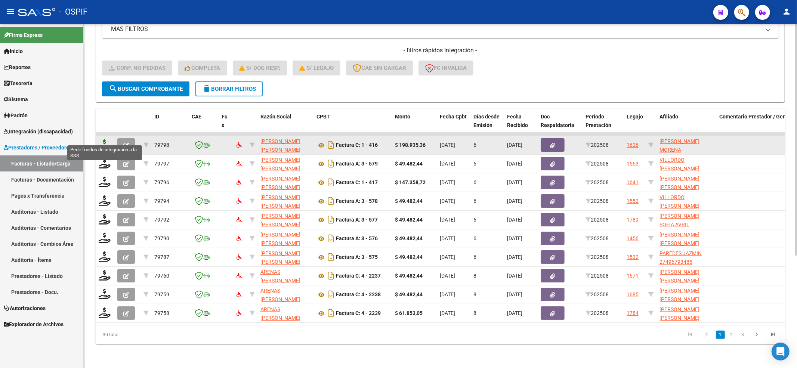
click at [102, 139] on icon at bounding box center [105, 144] width 12 height 10
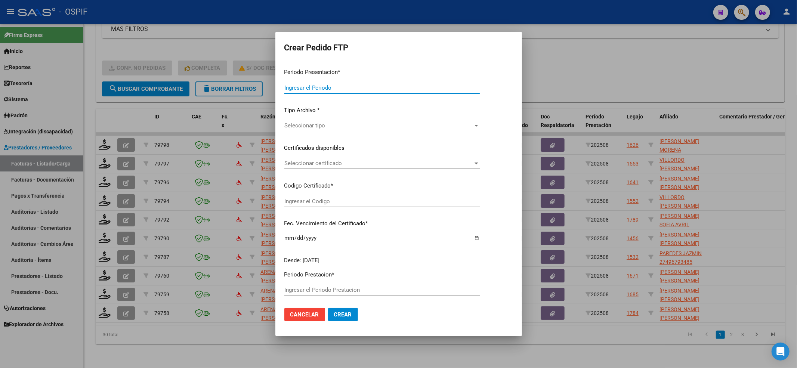
type input "202508"
type input "$ 198.935,36"
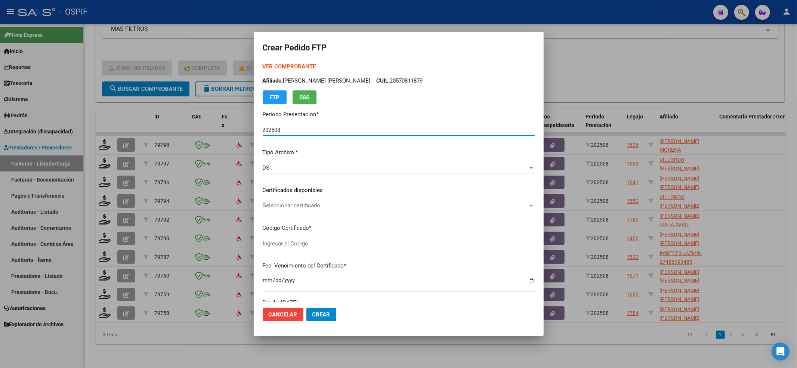
type input "010005104427120220510-20270510-BS-427"
type input "[DATE]"
click at [312, 65] on strong "VER COMPROBANTE" at bounding box center [289, 66] width 53 height 7
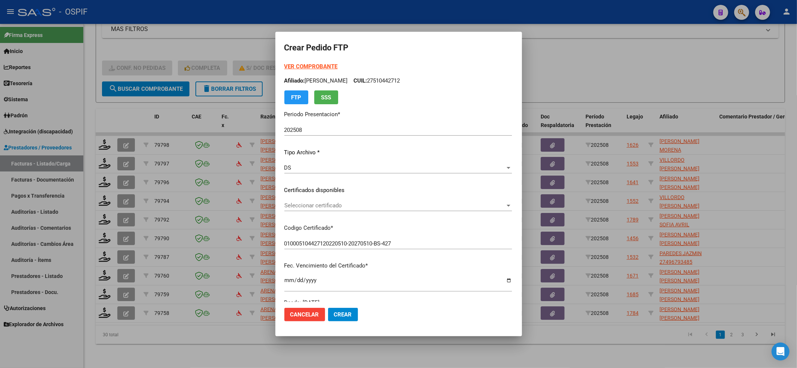
click at [325, 201] on div "Seleccionar certificado Seleccionar certificado" at bounding box center [397, 205] width 227 height 11
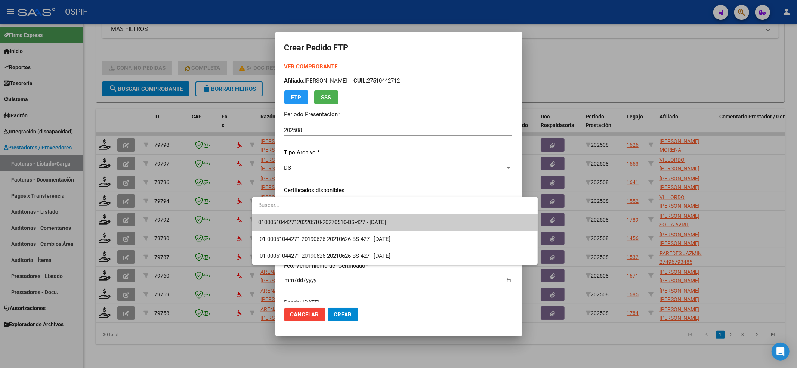
click at [275, 220] on span "010005104427120220510-20270510-BS-427 - [DATE]" at bounding box center [322, 222] width 128 height 7
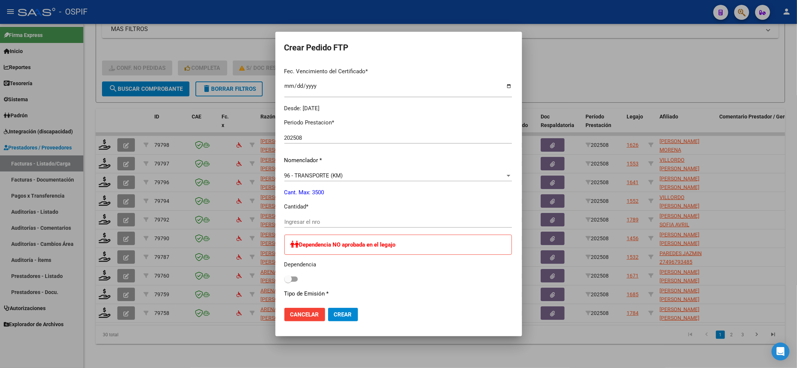
scroll to position [199, 0]
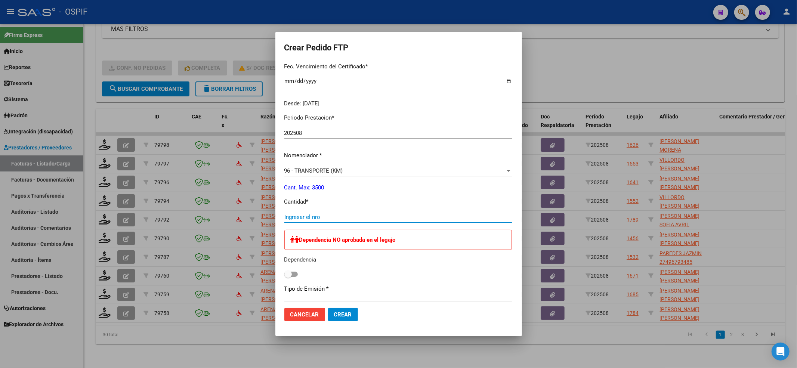
click at [284, 220] on input "Ingresar el nro" at bounding box center [397, 217] width 227 height 7
type input "272"
click at [284, 278] on label at bounding box center [290, 274] width 13 height 9
click at [288, 277] on input "checkbox" at bounding box center [288, 277] width 0 height 0
checkbox input "true"
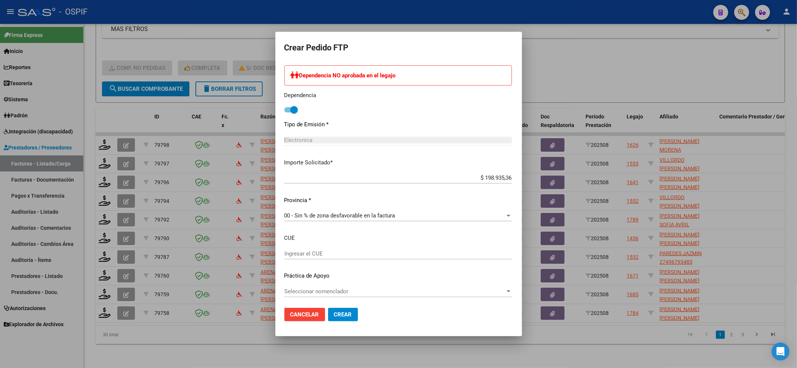
scroll to position [365, 0]
click at [297, 289] on span "Seleccionar nomenclador" at bounding box center [394, 289] width 221 height 7
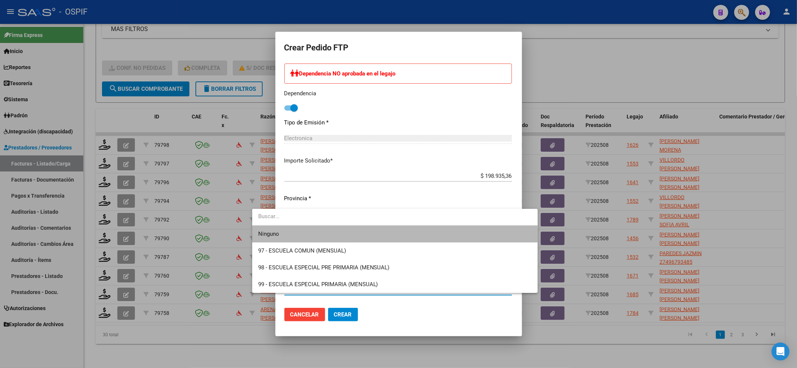
click at [282, 235] on span "Ninguno" at bounding box center [394, 234] width 273 height 17
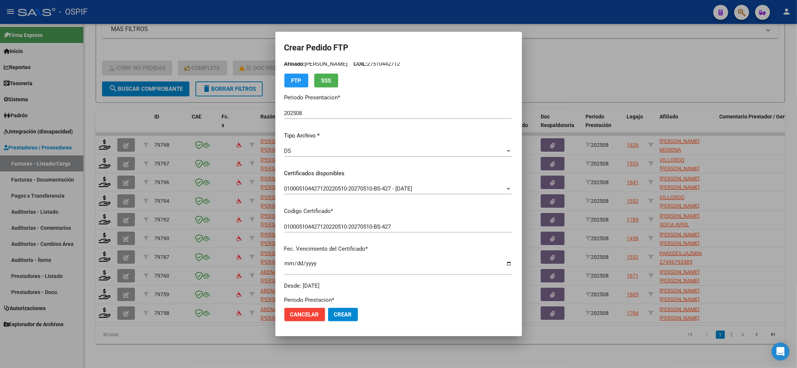
scroll to position [0, 0]
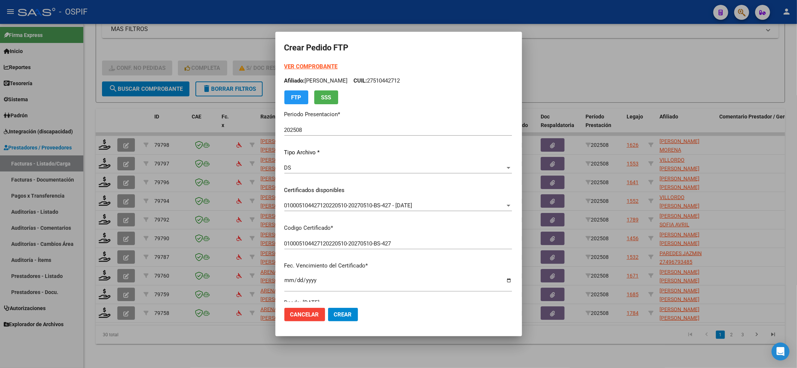
click at [286, 71] on div "VER COMPROBANTE ARCA [PERSON_NAME] Afiliado: [PERSON_NAME] CUIL: 27510442712 FT…" at bounding box center [397, 83] width 227 height 42
click at [286, 66] on strong "VER COMPROBANTE" at bounding box center [310, 66] width 53 height 7
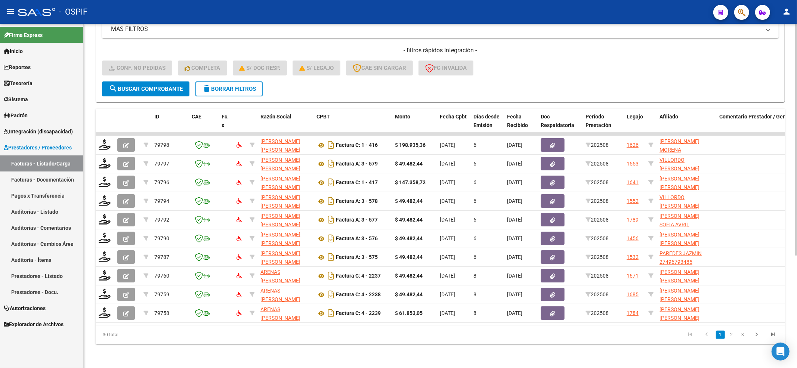
click at [147, 86] on span "search Buscar Comprobante" at bounding box center [146, 89] width 74 height 7
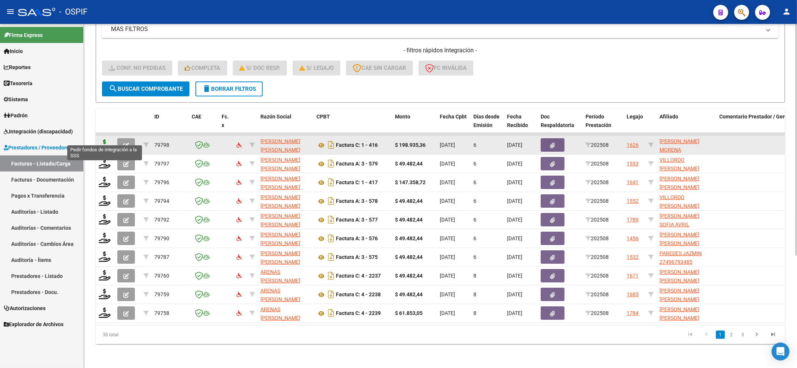
click at [104, 139] on icon at bounding box center [105, 144] width 12 height 10
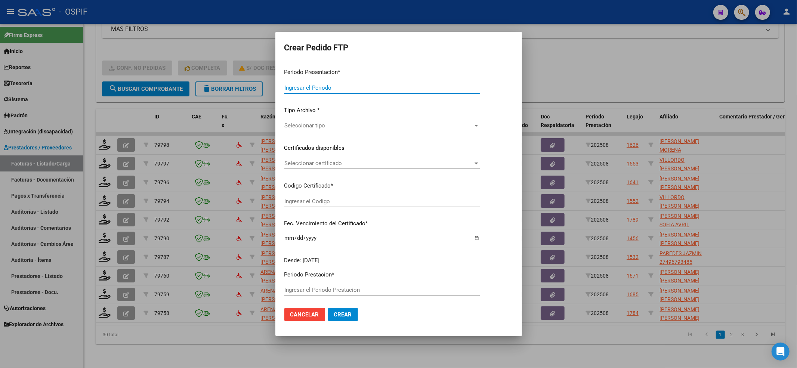
type input "202508"
type input "$ 198.935,36"
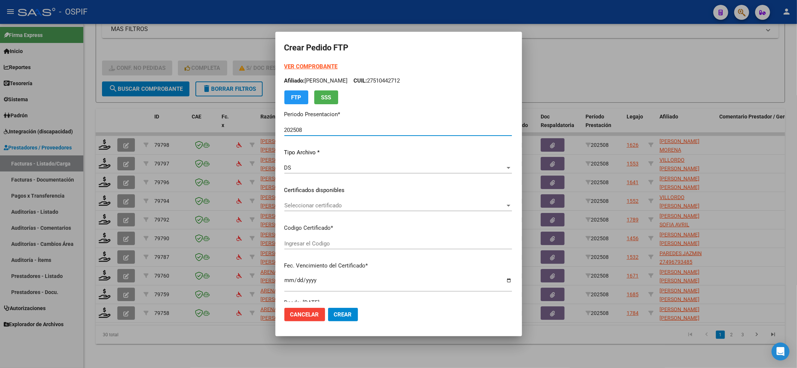
type input "010005104427120220510-20270510-BS-427"
type input "[DATE]"
click at [302, 66] on strong "VER COMPROBANTE" at bounding box center [310, 66] width 53 height 7
drag, startPoint x: 299, startPoint y: 213, endPoint x: 290, endPoint y: 202, distance: 13.8
click at [298, 211] on div "Seleccionar certificado Seleccionar certificado" at bounding box center [397, 209] width 227 height 18
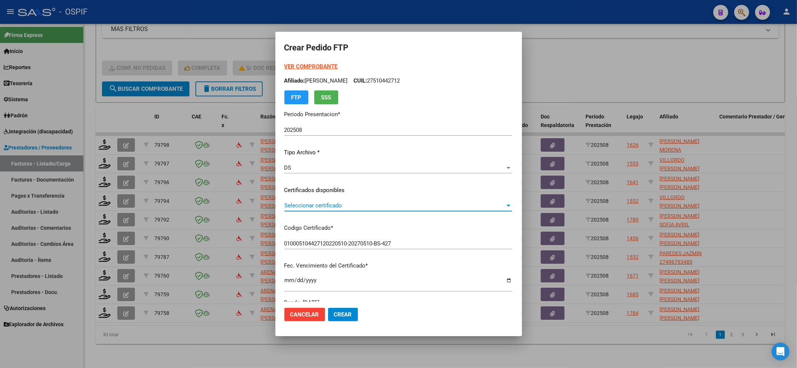
click at [290, 202] on span "Seleccionar certificado" at bounding box center [394, 205] width 221 height 7
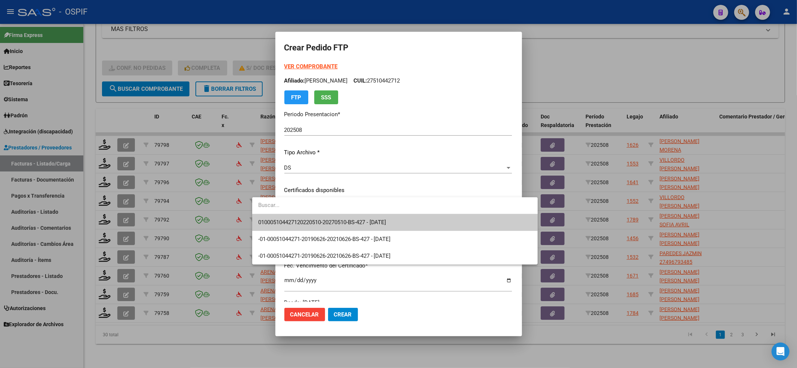
click at [288, 219] on span "010005104427120220510-20270510-BS-427 - [DATE]" at bounding box center [322, 222] width 128 height 7
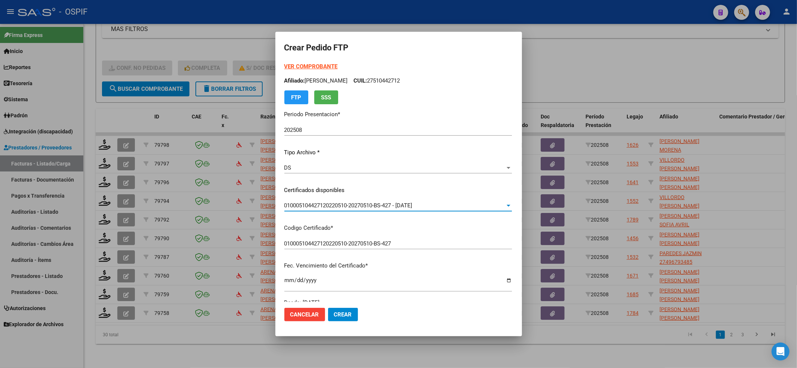
scroll to position [149, 0]
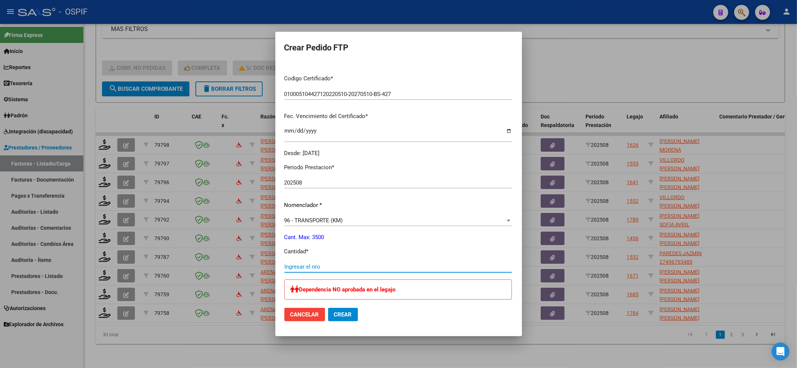
click at [284, 268] on input "Ingresar el nro" at bounding box center [397, 266] width 227 height 7
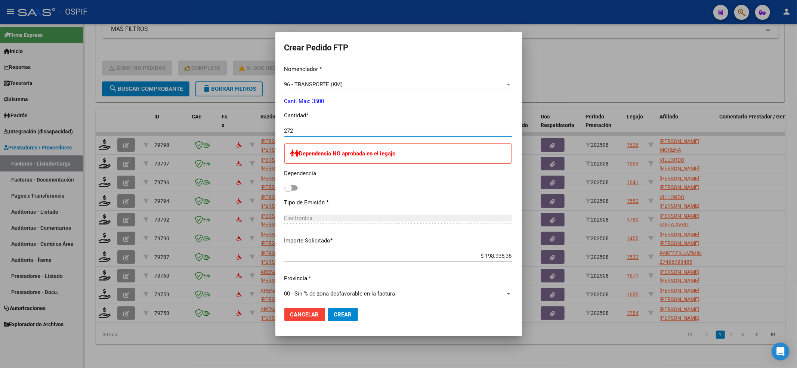
scroll to position [299, 0]
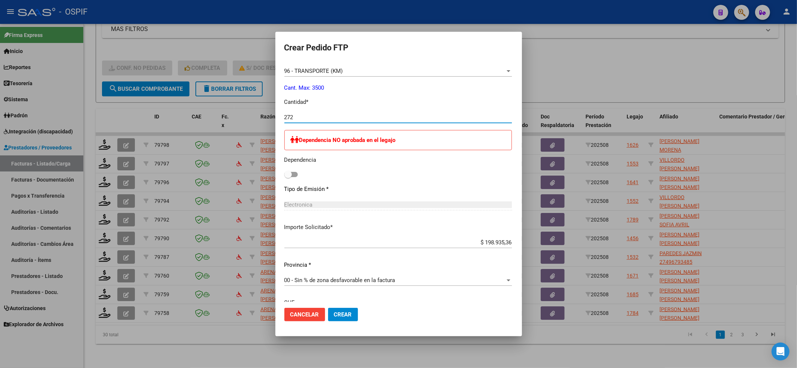
type input "272"
click at [284, 183] on div "Periodo Prestacion * 202508 Ingresar el Periodo Prestacion Nomenclador * 96 - T…" at bounding box center [397, 188] width 227 height 360
click at [284, 176] on span at bounding box center [287, 174] width 7 height 7
click at [288, 177] on input "checkbox" at bounding box center [288, 177] width 0 height 0
checkbox input "true"
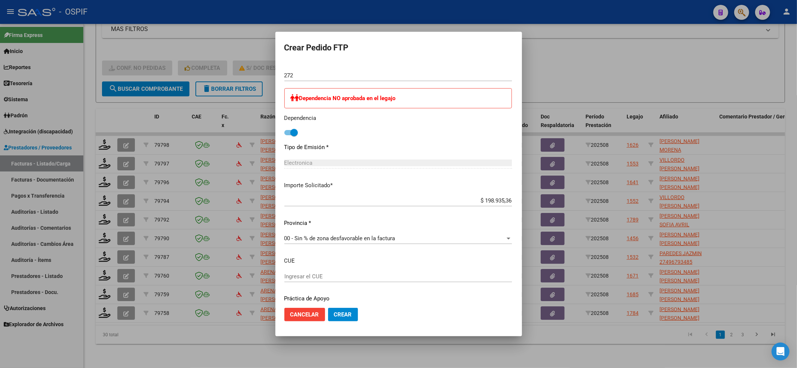
scroll to position [365, 0]
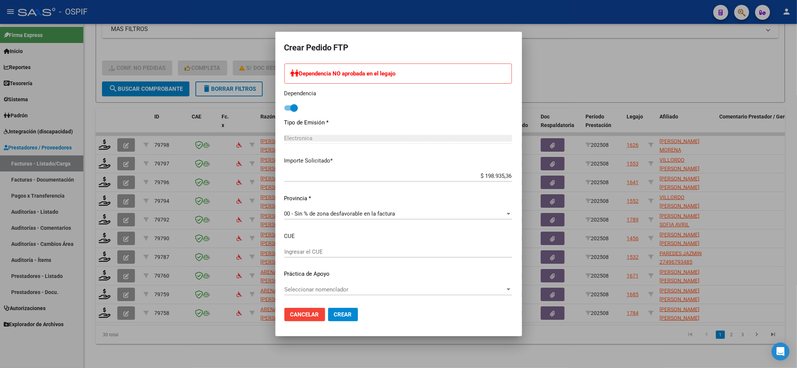
click at [323, 290] on span "Seleccionar nomenclador" at bounding box center [394, 289] width 221 height 7
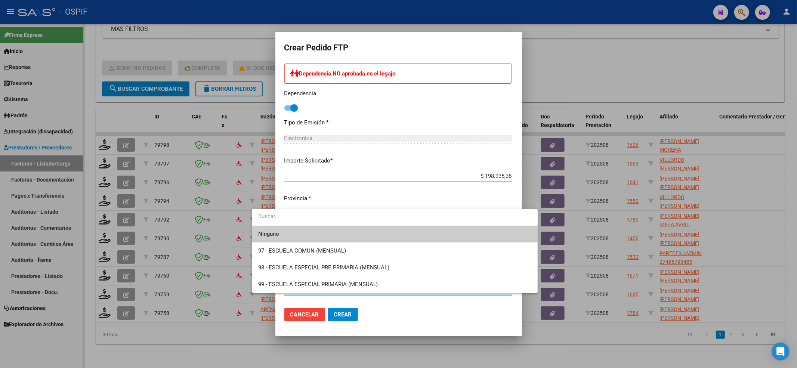
click at [264, 224] on input "dropdown search" at bounding box center [394, 216] width 285 height 17
click at [264, 230] on span "Ninguno" at bounding box center [268, 233] width 21 height 7
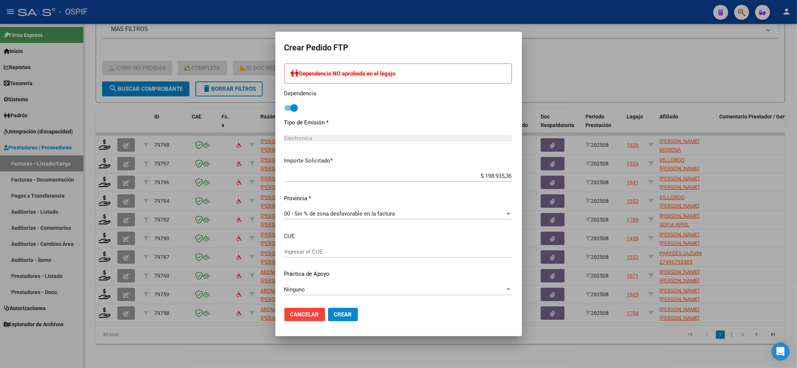
click at [317, 321] on mat-dialog-actions "Cancelar Crear" at bounding box center [398, 314] width 229 height 25
click at [334, 311] on span "Crear" at bounding box center [343, 314] width 18 height 7
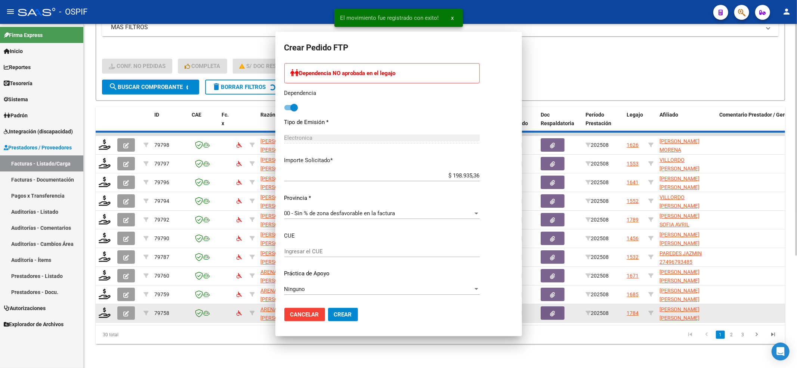
scroll to position [0, 0]
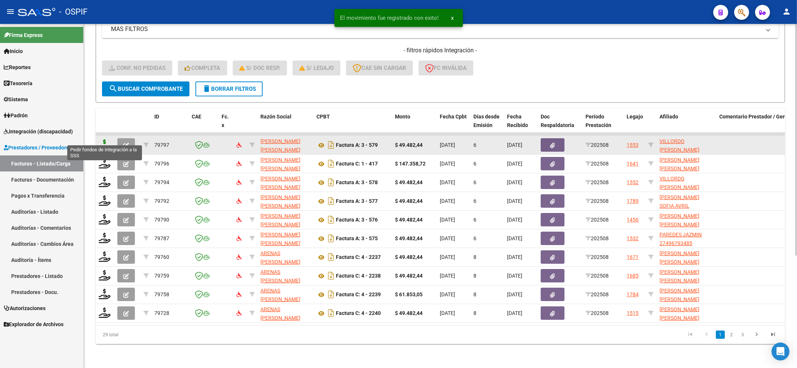
click at [105, 139] on icon at bounding box center [105, 144] width 12 height 10
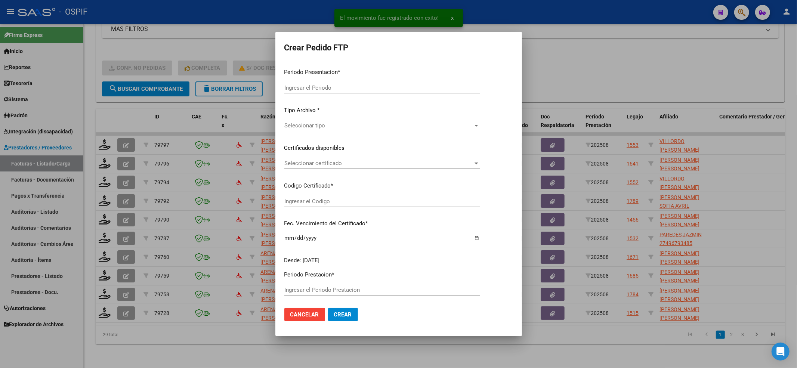
type input "202508"
type input "$ 49.482,44"
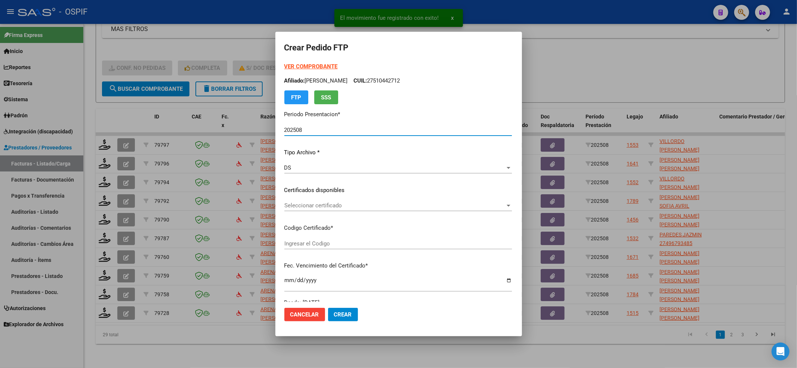
type input "02-00055067937-20240301-20290301-AS-427"
type input "[DATE]"
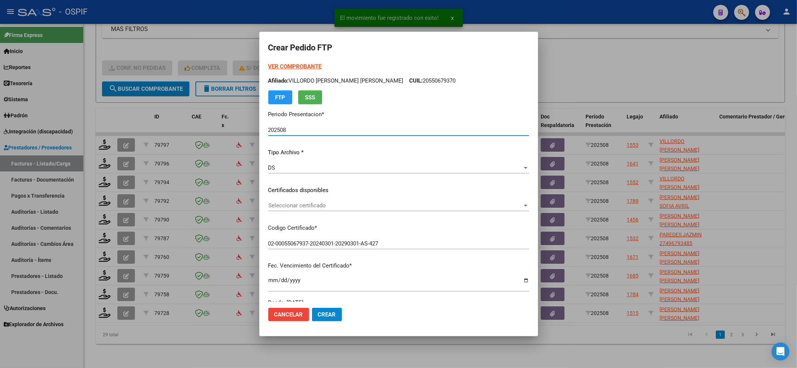
click at [292, 66] on strong "VER COMPROBANTE" at bounding box center [294, 66] width 53 height 7
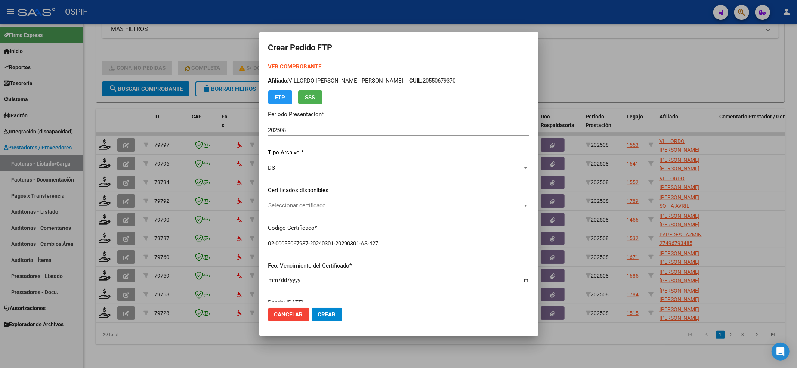
click at [323, 218] on div "VER COMPROBANTE ARCA [PERSON_NAME] Afiliado: VILLORDO [PERSON_NAME] [PERSON_NAM…" at bounding box center [398, 184] width 261 height 244
click at [317, 207] on span "Seleccionar certificado" at bounding box center [395, 205] width 254 height 7
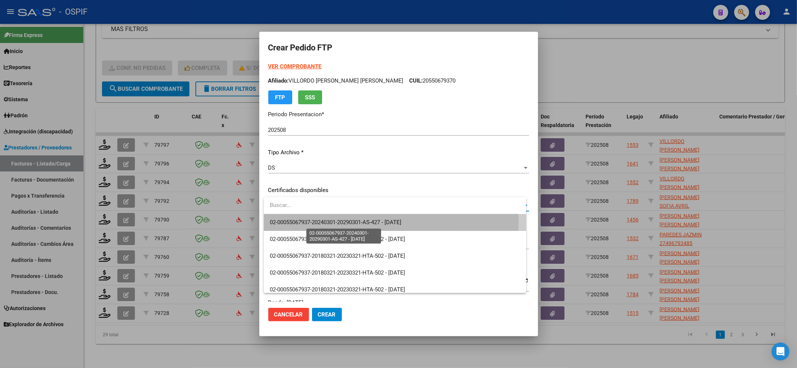
click at [311, 220] on span "02-00055067937-20240301-20290301-AS-427 - [DATE]" at bounding box center [335, 222] width 131 height 7
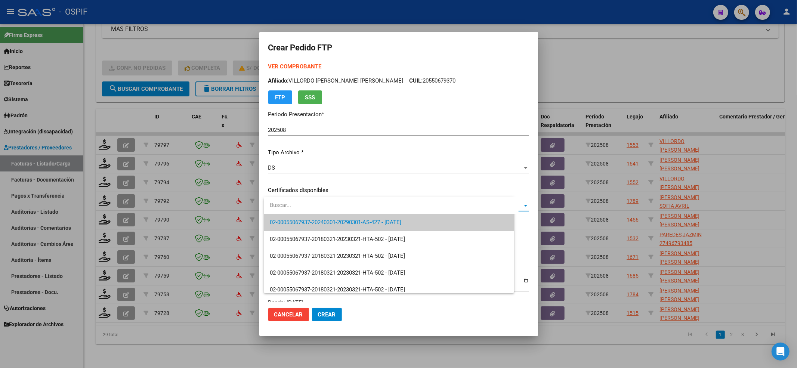
scroll to position [199, 0]
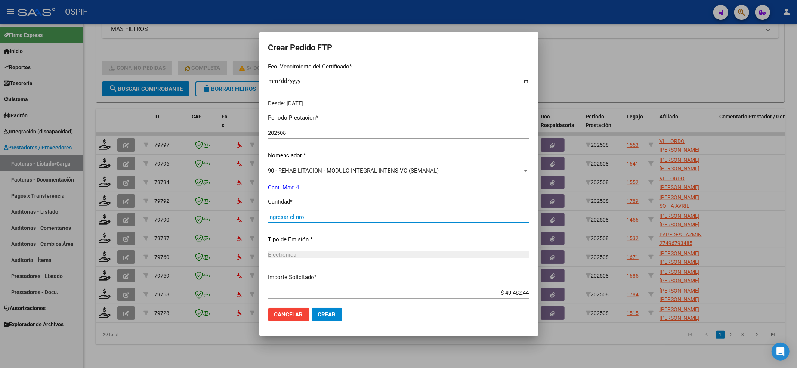
click at [311, 220] on input "Ingresar el nro" at bounding box center [398, 217] width 261 height 7
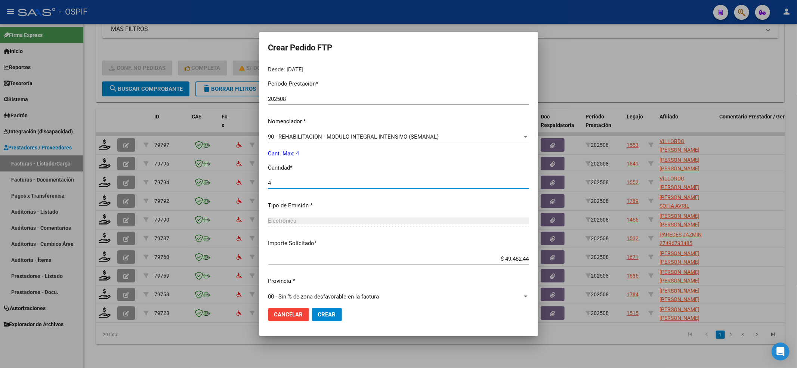
scroll to position [241, 0]
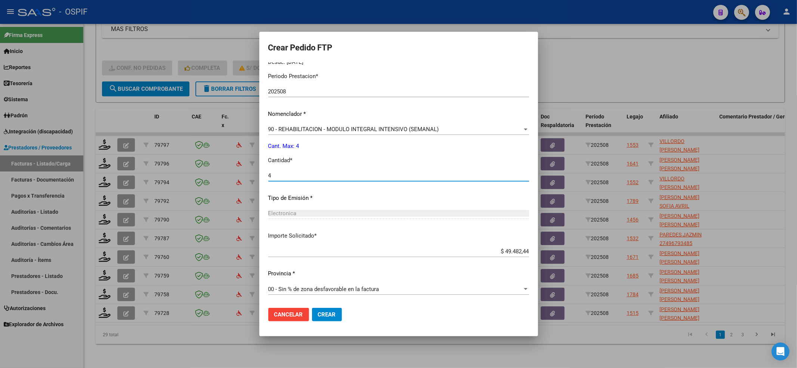
type input "4"
click at [326, 314] on span "Crear" at bounding box center [327, 314] width 18 height 7
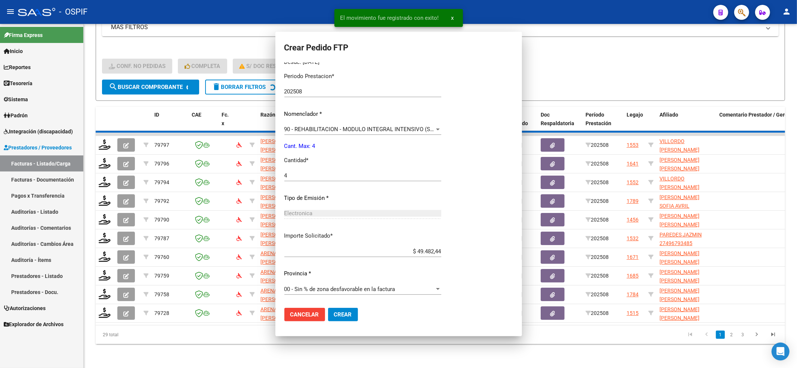
scroll to position [0, 0]
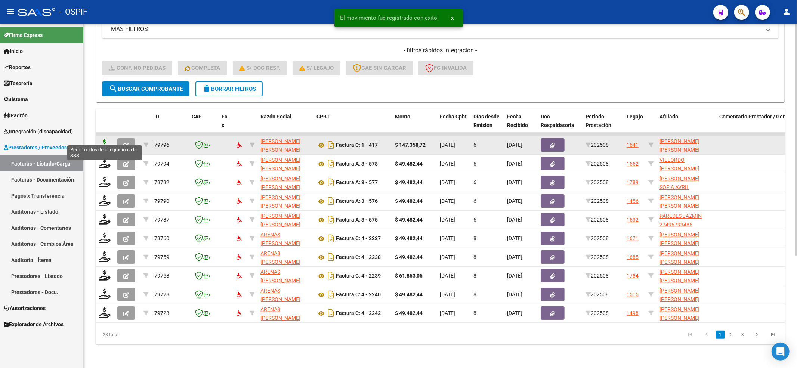
click at [107, 139] on icon at bounding box center [105, 144] width 12 height 10
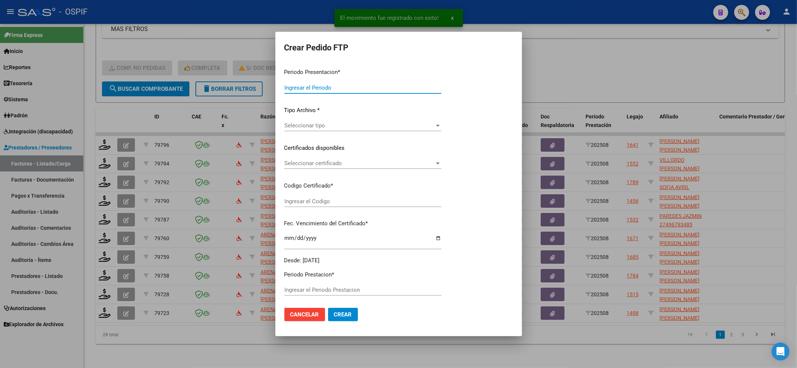
type input "202508"
type input "$ 147.358,72"
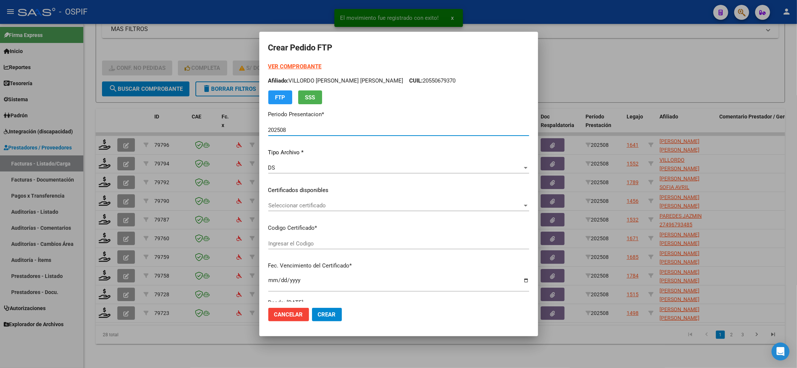
type input "0100050055331-20240423-20390423-BS AS-4"
type input "[DATE]"
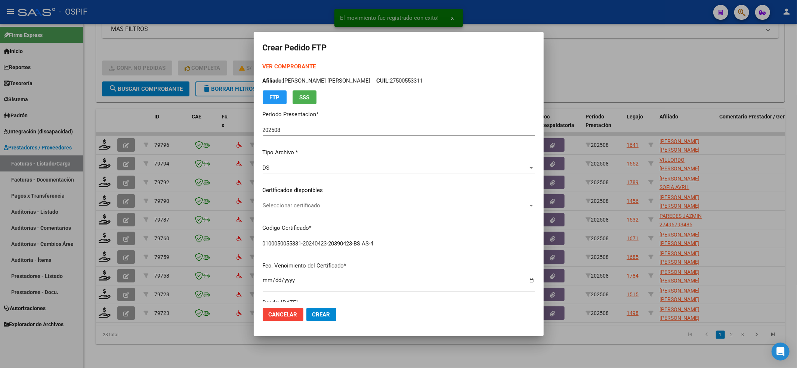
click at [295, 65] on strong "VER COMPROBANTE" at bounding box center [289, 66] width 53 height 7
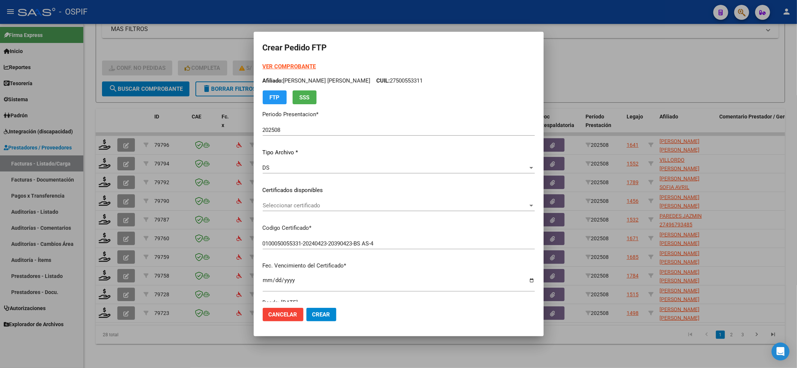
drag, startPoint x: 279, startPoint y: 215, endPoint x: 286, endPoint y: 203, distance: 14.1
click at [281, 211] on div "Seleccionar certificado Seleccionar certificado" at bounding box center [399, 209] width 272 height 18
click at [288, 204] on span "Seleccionar certificado" at bounding box center [395, 205] width 265 height 7
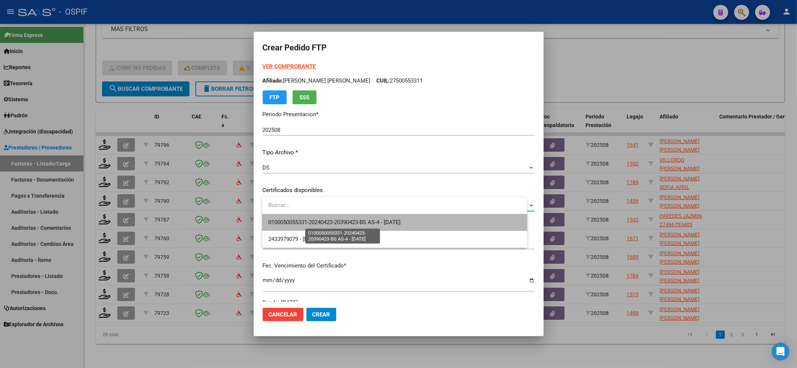
click at [299, 223] on span "0100050055331-20240423-20390423-BS AS-4 - [DATE]" at bounding box center [334, 222] width 132 height 7
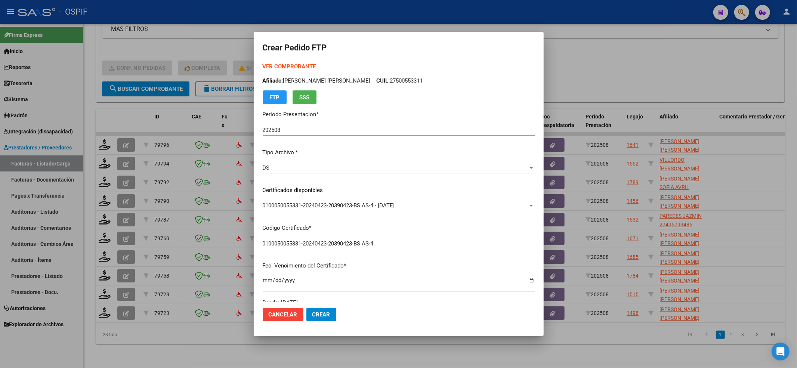
drag, startPoint x: 308, startPoint y: 70, endPoint x: 297, endPoint y: 192, distance: 122.3
click at [307, 75] on div "VER COMPROBANTE ARCA [PERSON_NAME] Afiliado: [PERSON_NAME] [PERSON_NAME] CUIL: …" at bounding box center [399, 83] width 272 height 42
click at [301, 68] on strong "VER COMPROBANTE" at bounding box center [289, 66] width 53 height 7
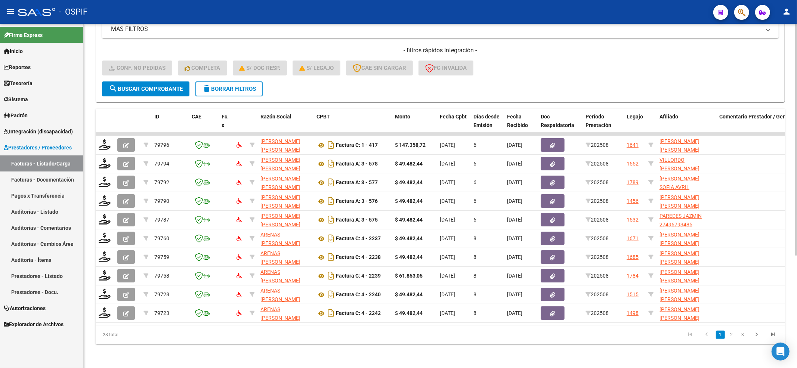
click at [151, 73] on div "- filtros rápidos Integración - Conf. no pedidas Completa S/ Doc Resp. S/ legaj…" at bounding box center [440, 63] width 676 height 35
click at [150, 86] on span "search Buscar Comprobante" at bounding box center [146, 89] width 74 height 7
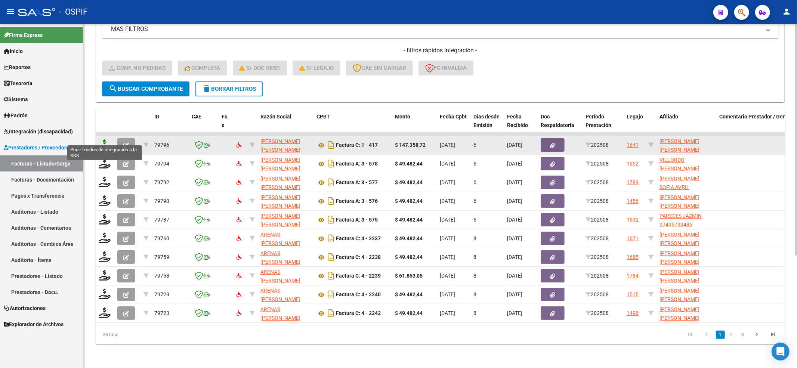
click at [105, 139] on icon at bounding box center [105, 144] width 12 height 10
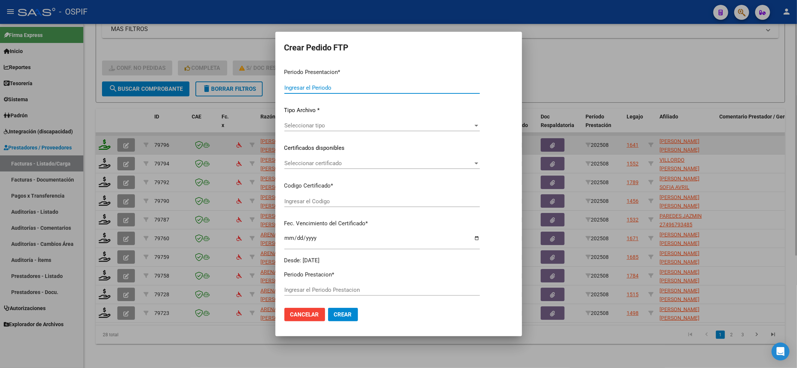
type input "202508"
type input "$ 147.358,72"
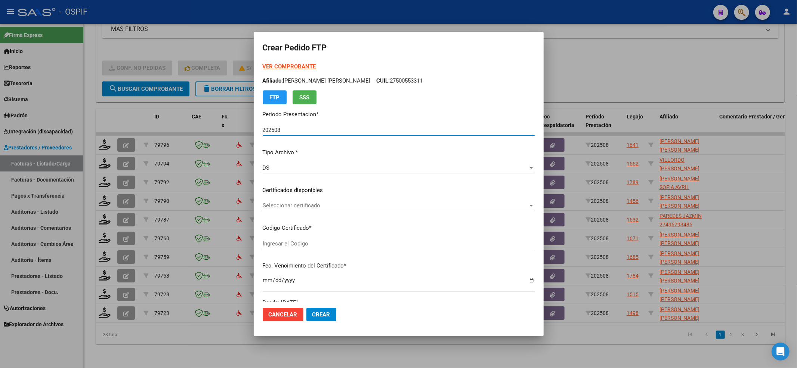
type input "0100050055331-20240423-20390423-BS AS-4"
type input "[DATE]"
click at [286, 208] on span "Seleccionar certificado" at bounding box center [395, 205] width 265 height 7
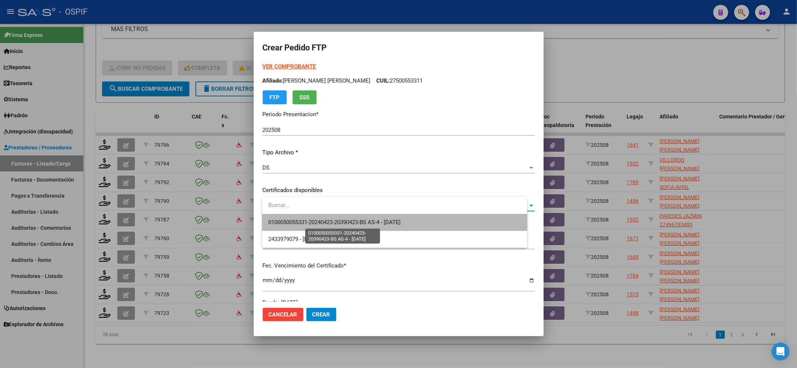
click at [287, 221] on span "0100050055331-20240423-20390423-BS AS-4 - [DATE]" at bounding box center [334, 222] width 132 height 7
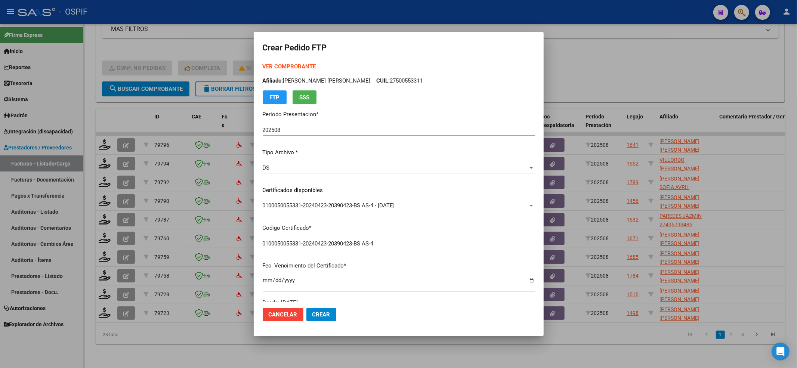
click at [294, 68] on strong "VER COMPROBANTE" at bounding box center [289, 66] width 53 height 7
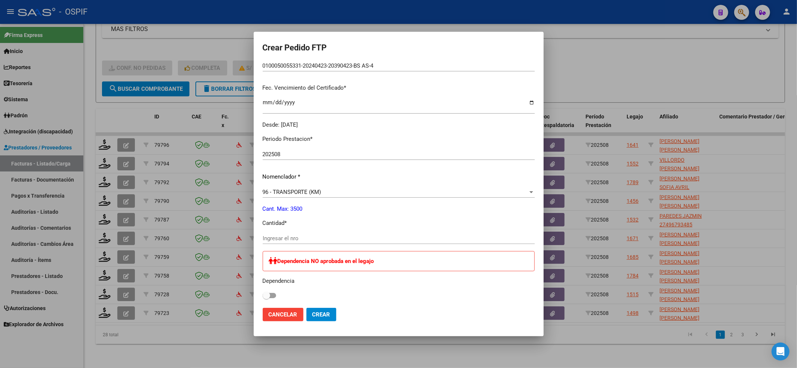
scroll to position [249, 0]
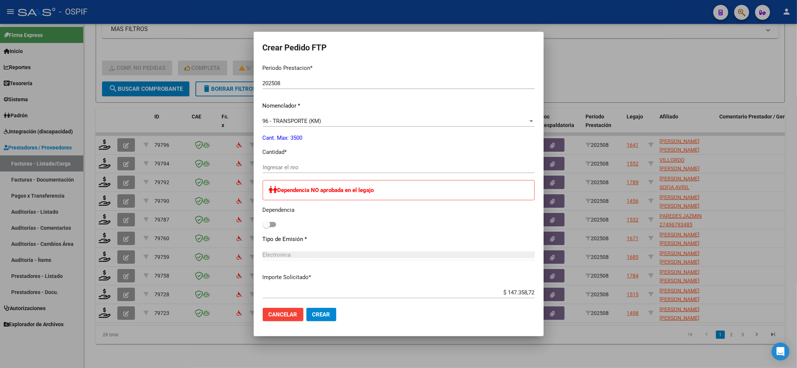
drag, startPoint x: 292, startPoint y: 162, endPoint x: 290, endPoint y: 166, distance: 4.4
click at [291, 164] on div "Ingresar el nro" at bounding box center [399, 167] width 272 height 11
drag, startPoint x: 290, startPoint y: 166, endPoint x: 160, endPoint y: 26, distance: 191.1
click at [286, 165] on input "Ingresar el nro" at bounding box center [399, 167] width 272 height 7
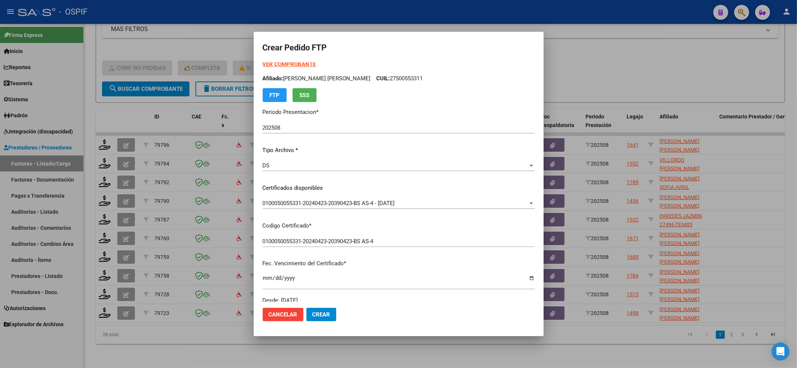
scroll to position [0, 0]
type input "272"
drag, startPoint x: 325, startPoint y: 69, endPoint x: 314, endPoint y: 69, distance: 10.5
click at [323, 69] on div "VER COMPROBANTE ARCA [PERSON_NAME] Afiliado: [PERSON_NAME] [PERSON_NAME] CUIL: …" at bounding box center [399, 83] width 272 height 42
click at [314, 69] on strong "VER COMPROBANTE" at bounding box center [289, 66] width 53 height 7
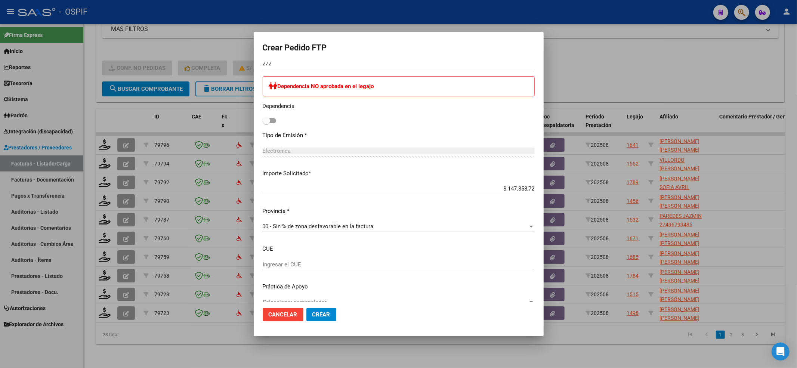
scroll to position [365, 0]
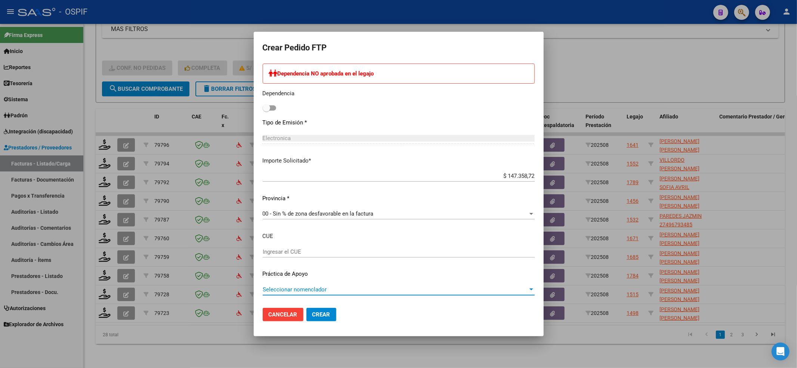
click at [307, 290] on span "Seleccionar nomenclador" at bounding box center [395, 289] width 265 height 7
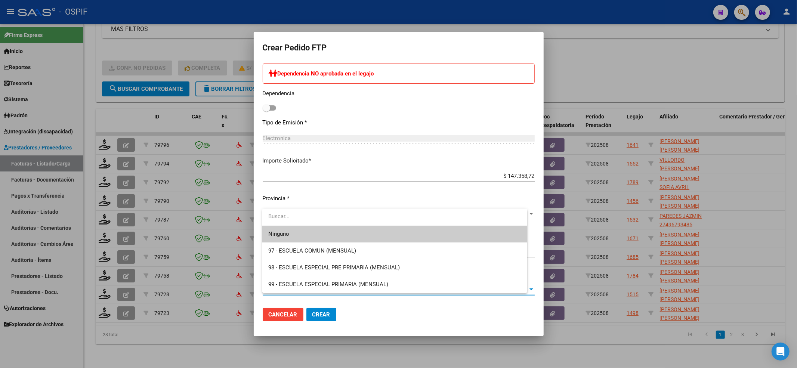
click at [265, 230] on mat-option "Ninguno" at bounding box center [394, 234] width 265 height 17
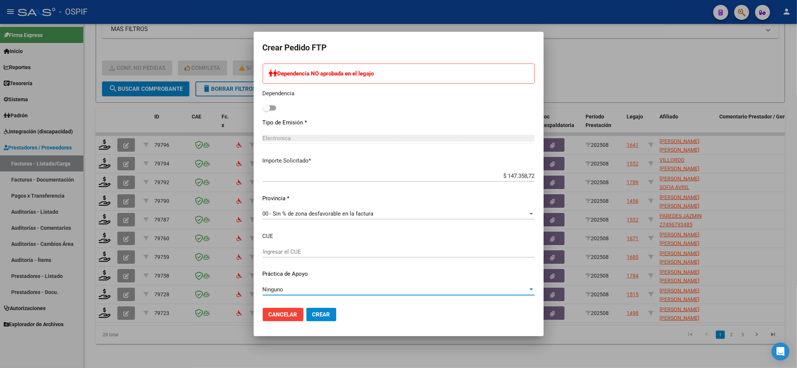
click at [320, 312] on span "Crear" at bounding box center [321, 314] width 18 height 7
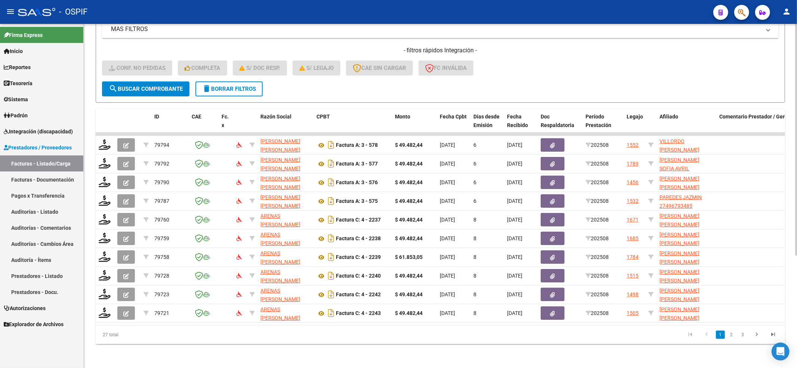
click at [150, 86] on span "search Buscar Comprobante" at bounding box center [146, 89] width 74 height 7
click at [151, 86] on span "search Buscar Comprobante" at bounding box center [146, 89] width 74 height 7
click at [128, 86] on span "search Buscar Comprobante" at bounding box center [146, 89] width 74 height 7
click at [143, 81] on button "search Buscar Comprobante" at bounding box center [145, 88] width 87 height 15
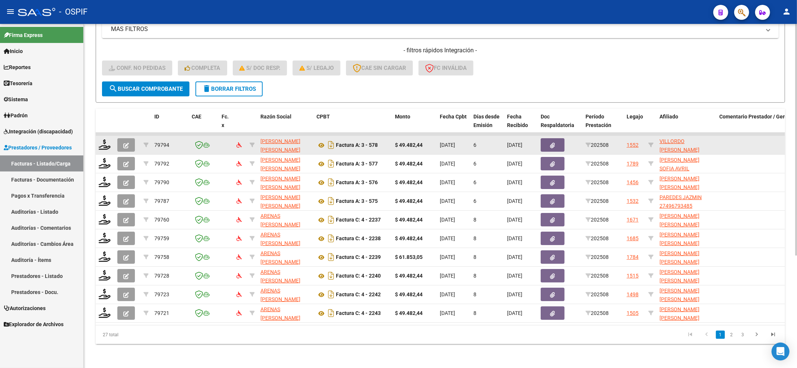
click at [108, 143] on div at bounding box center [105, 145] width 13 height 12
click at [107, 139] on icon at bounding box center [105, 144] width 12 height 10
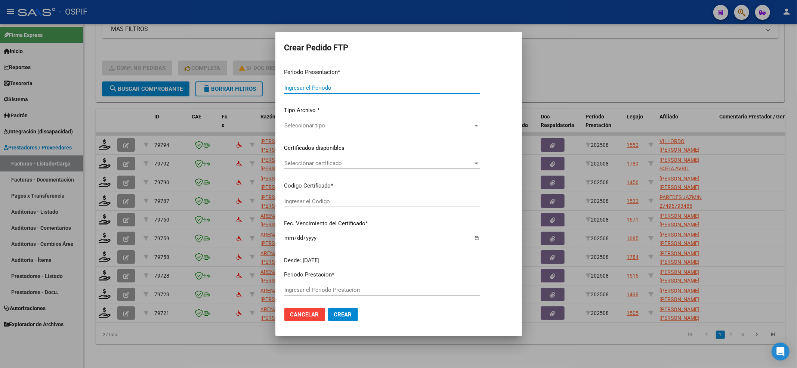
type input "202508"
type input "$ 49.482,44"
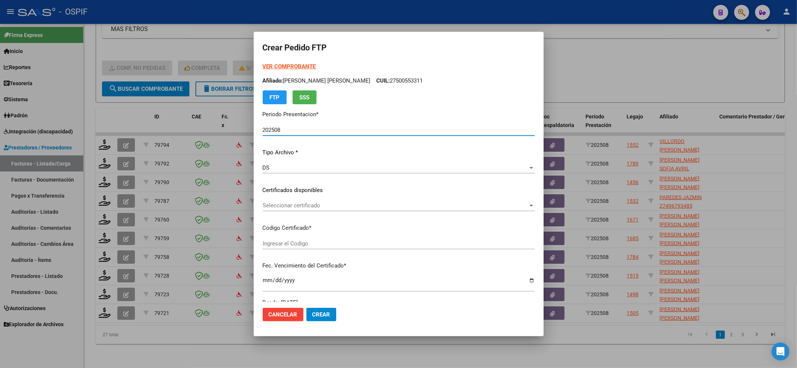
type input "0005506793820240301-20290301-BS AS-427"
type input "[DATE]"
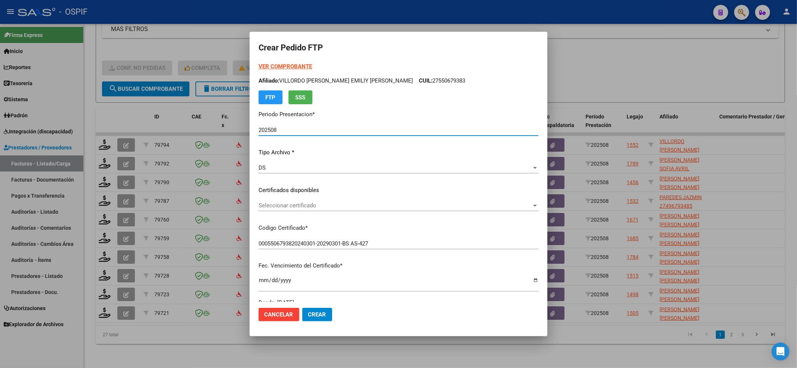
click at [336, 205] on span "Seleccionar certificado" at bounding box center [394, 205] width 273 height 7
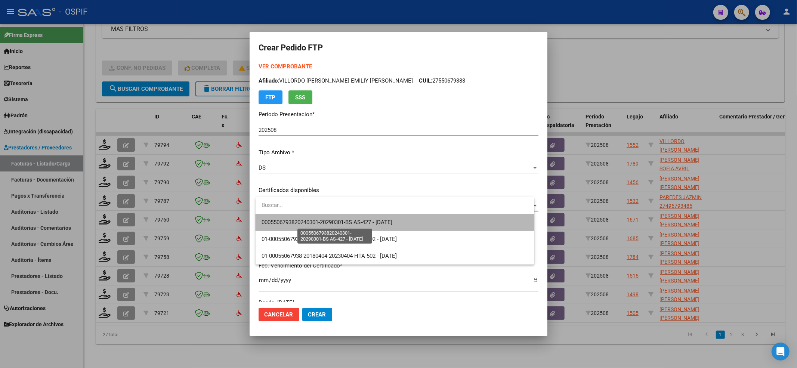
click at [326, 222] on span "0005506793820240301-20290301-BS AS-427 - [DATE]" at bounding box center [326, 222] width 131 height 7
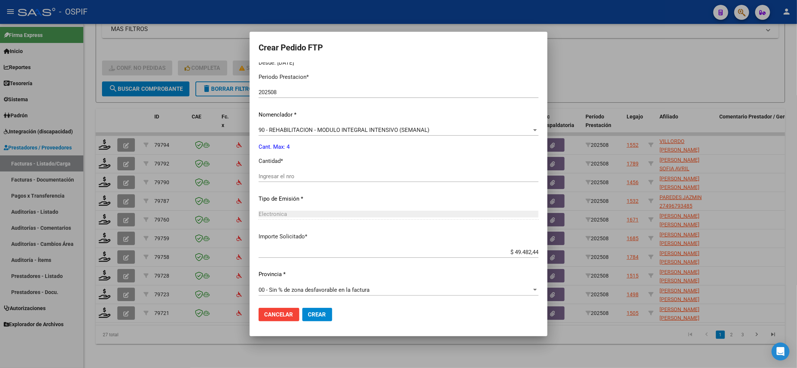
scroll to position [241, 0]
click at [307, 173] on input "Ingresar el nro" at bounding box center [398, 175] width 280 height 7
type input "4"
click at [322, 310] on button "Crear" at bounding box center [317, 314] width 30 height 13
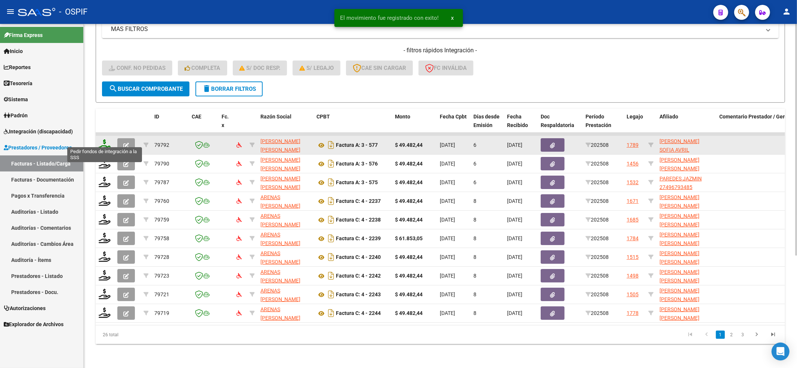
click at [101, 139] on icon at bounding box center [105, 144] width 12 height 10
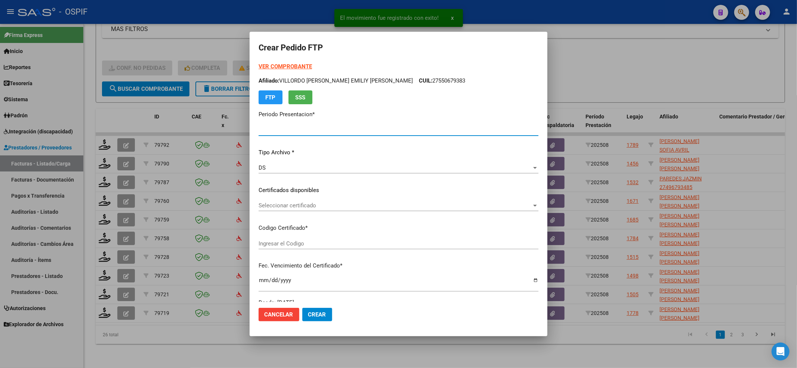
type input "202508"
type input "$ 49.482,44"
type input "0100056173041-20230511-20280511-BS-427"
type input "[DATE]"
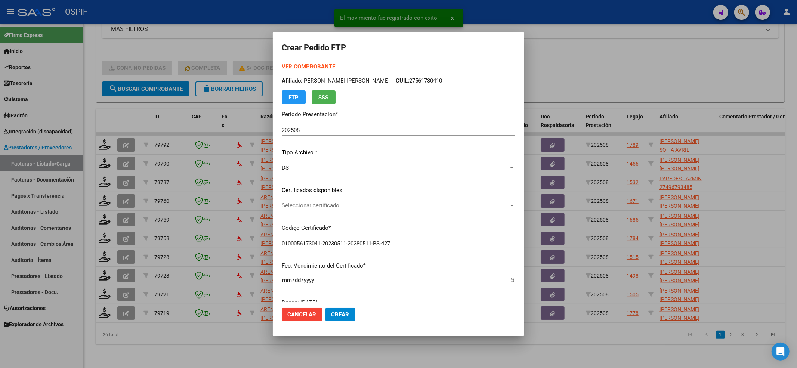
click at [315, 208] on div "Seleccionar certificado Seleccionar certificado" at bounding box center [398, 205] width 233 height 11
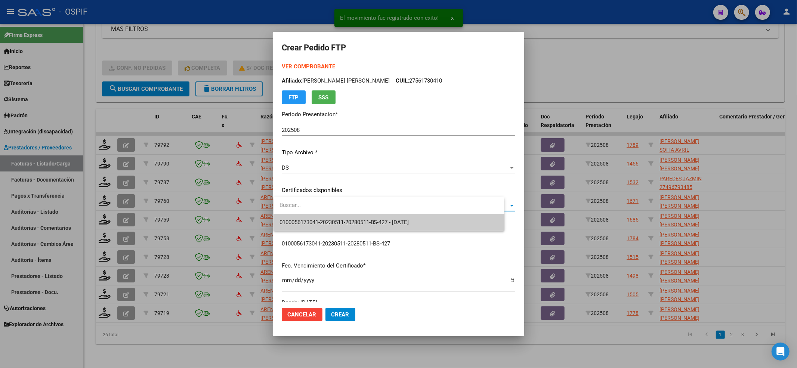
click at [312, 214] on span "0100056173041-20230511-20280511-BS-427 - [DATE]" at bounding box center [388, 222] width 219 height 17
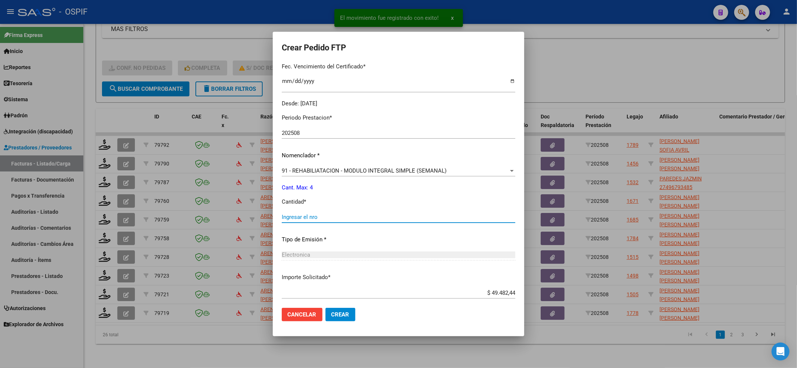
click at [316, 217] on input "Ingresar el nro" at bounding box center [398, 217] width 233 height 7
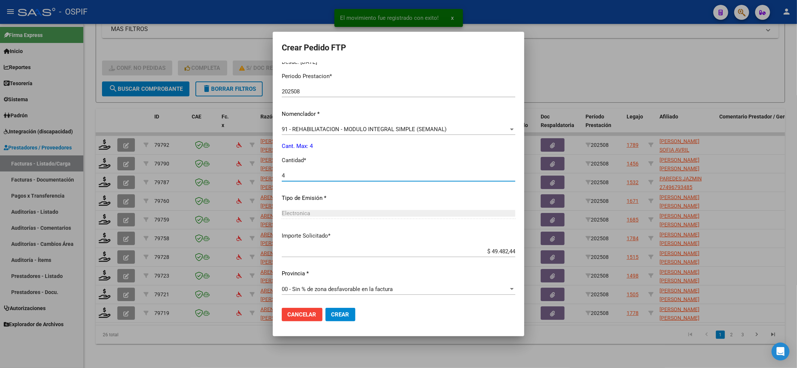
type input "4"
click at [337, 319] on button "Crear" at bounding box center [340, 314] width 30 height 13
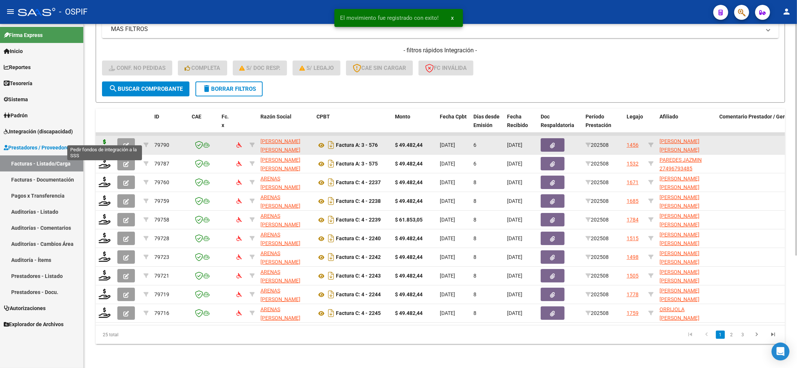
click at [105, 141] on icon at bounding box center [105, 144] width 12 height 10
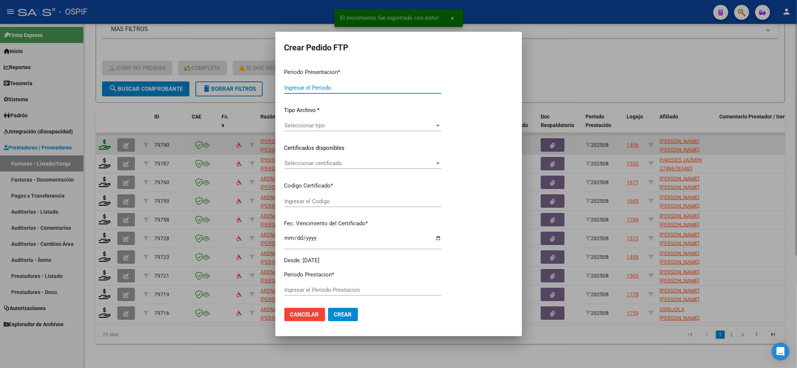
type input "202508"
type input "$ 49.482,44"
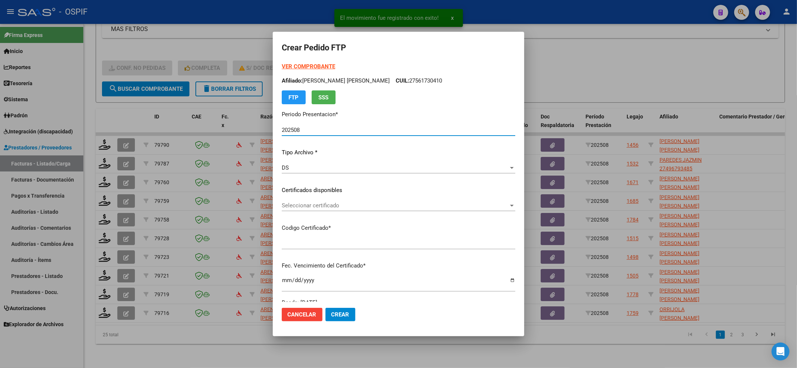
type input "0100056557768-20230315-20260315-BS-427"
type input "[DATE]"
click at [316, 209] on div "Seleccionar certificado Seleccionar certificado" at bounding box center [398, 205] width 233 height 11
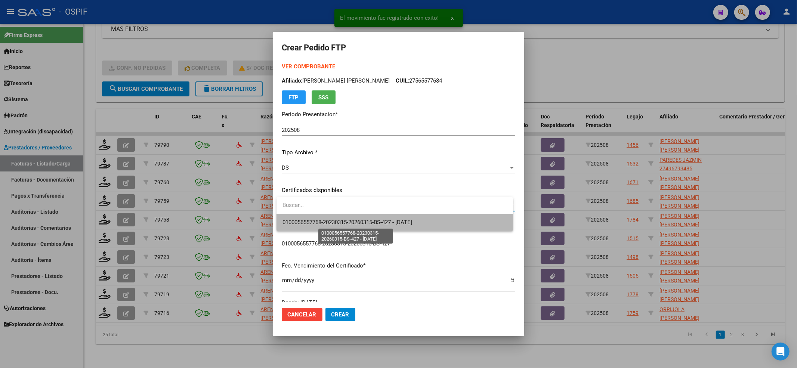
click at [310, 221] on span "0100056557768-20230315-20260315-BS-427 - [DATE]" at bounding box center [347, 222] width 130 height 7
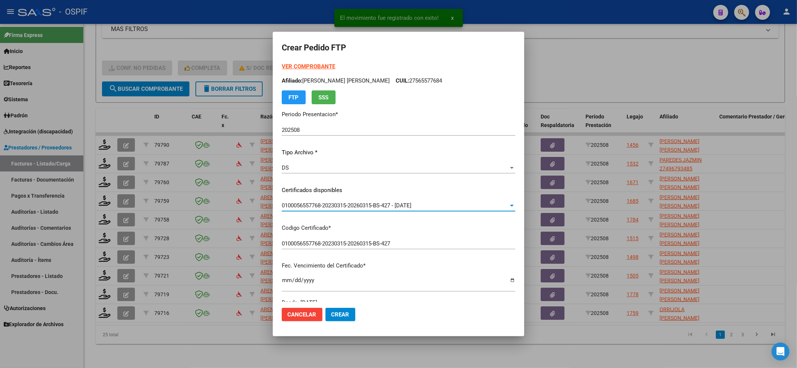
scroll to position [149, 0]
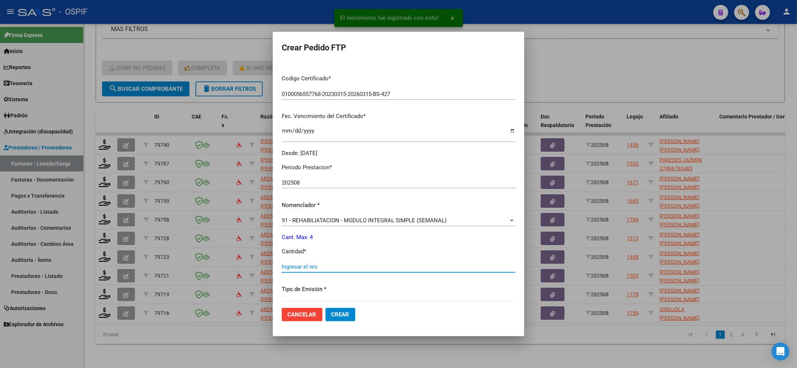
click at [296, 269] on input "Ingresar el nro" at bounding box center [398, 266] width 233 height 7
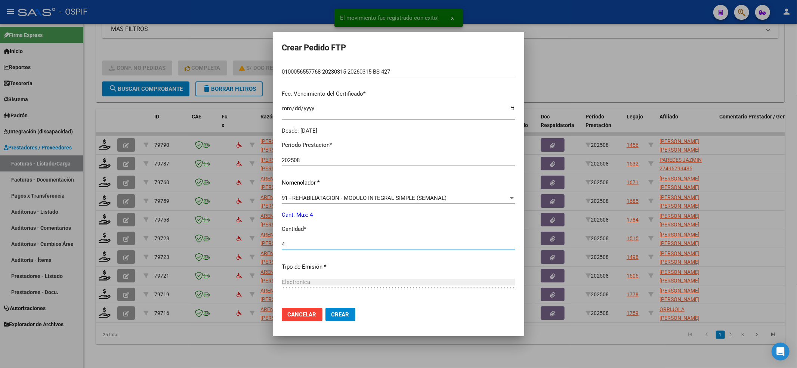
scroll to position [241, 0]
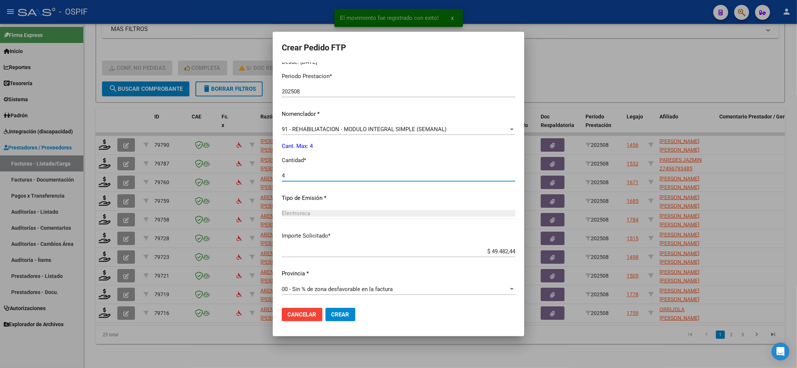
type input "4"
click at [337, 313] on span "Crear" at bounding box center [340, 314] width 18 height 7
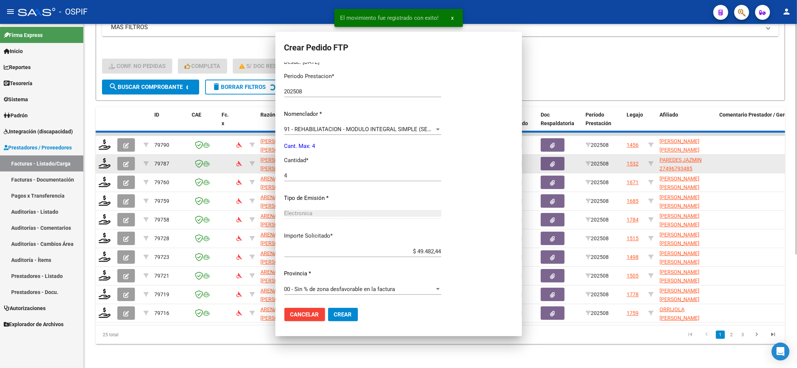
scroll to position [0, 0]
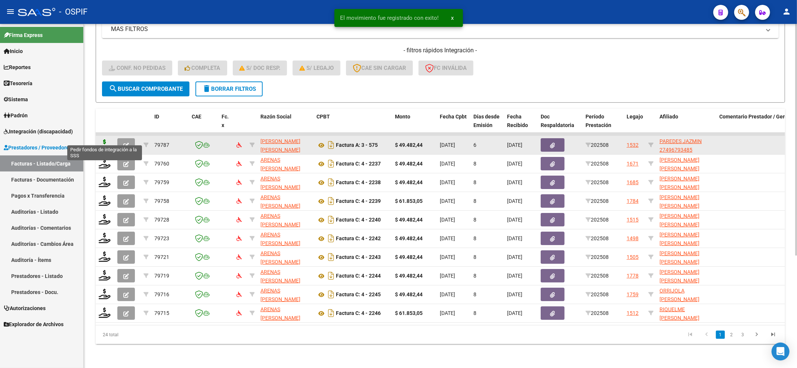
click at [103, 141] on icon at bounding box center [105, 144] width 12 height 10
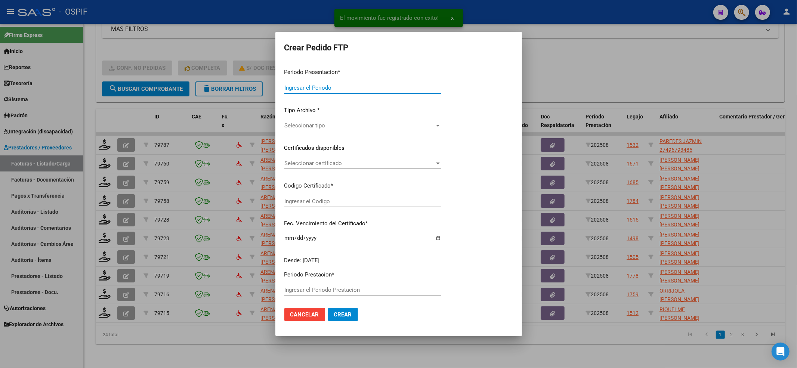
type input "202508"
type input "$ 49.482,44"
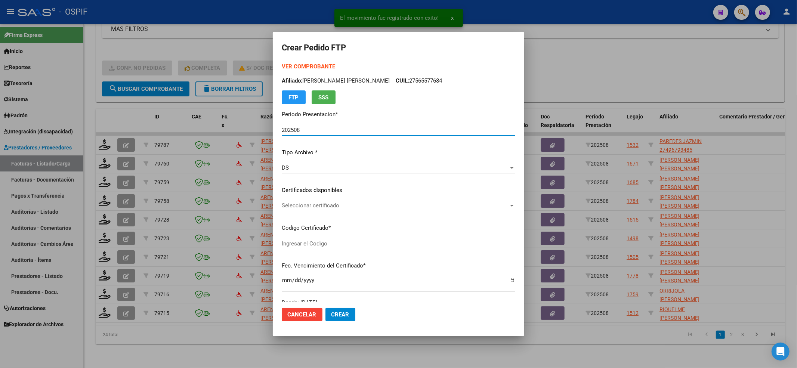
type input "010004967934820230706-20260706-BS-427"
type input "[DATE]"
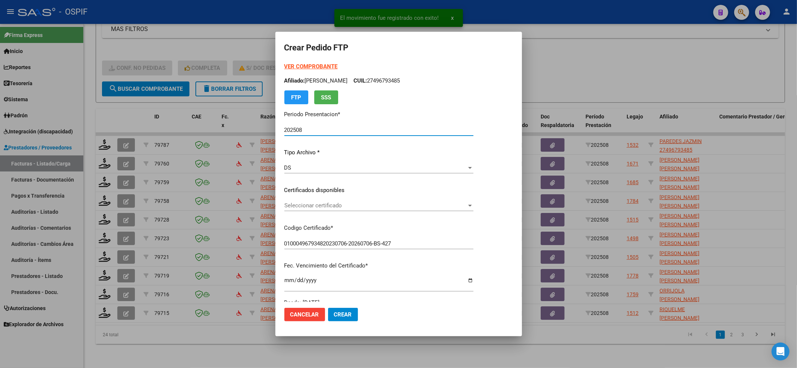
click at [323, 206] on span "Seleccionar certificado" at bounding box center [375, 205] width 182 height 7
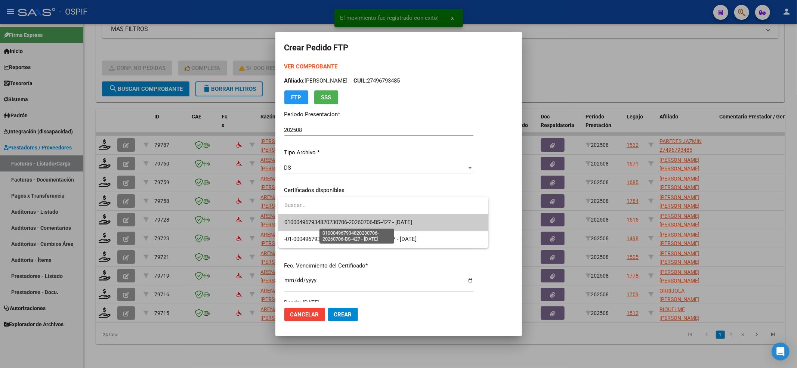
click at [315, 225] on span "010004967934820230706-20260706-BS-427 - [DATE]" at bounding box center [348, 222] width 128 height 7
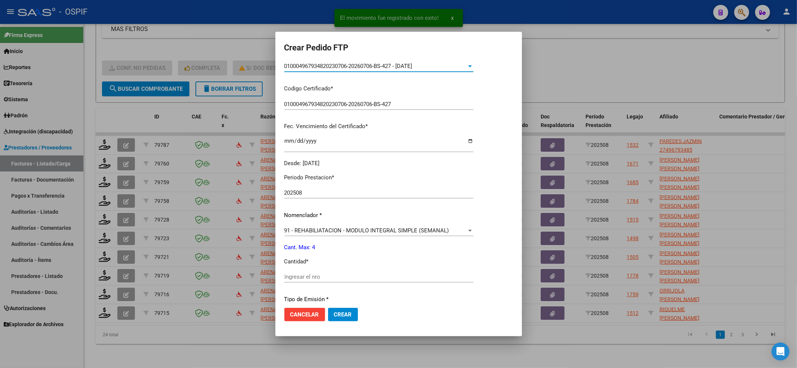
scroll to position [199, 0]
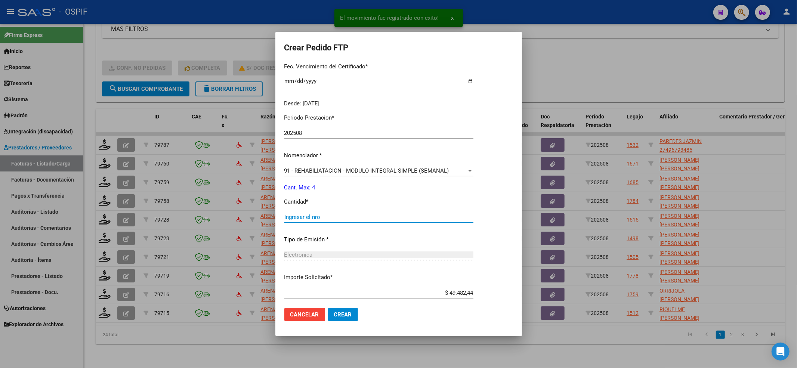
click at [317, 217] on input "Ingresar el nro" at bounding box center [378, 217] width 189 height 7
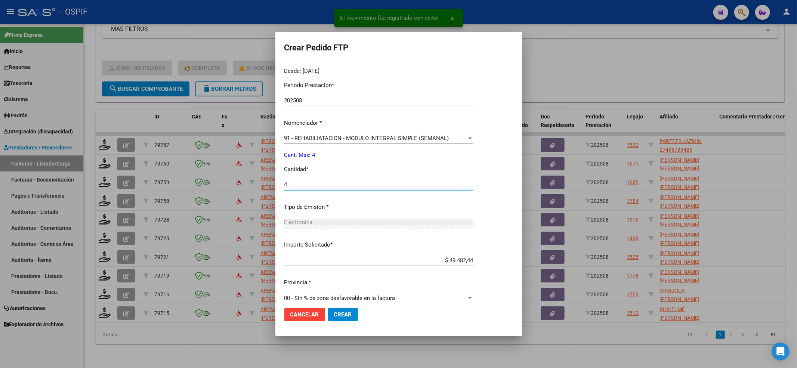
scroll to position [241, 0]
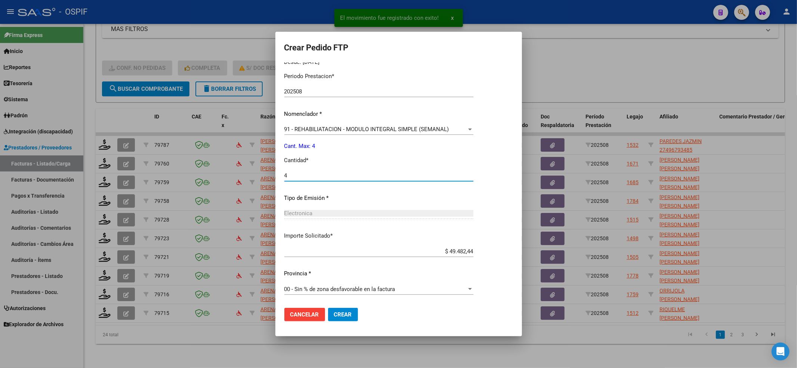
type input "4"
click at [338, 313] on span "Crear" at bounding box center [343, 314] width 18 height 7
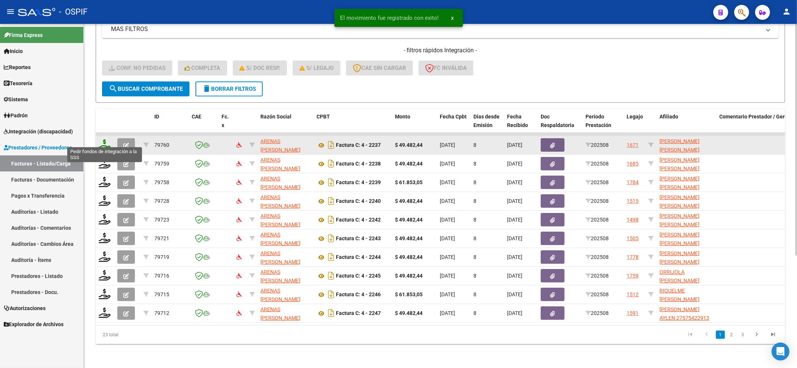
click at [105, 139] on icon at bounding box center [105, 144] width 12 height 10
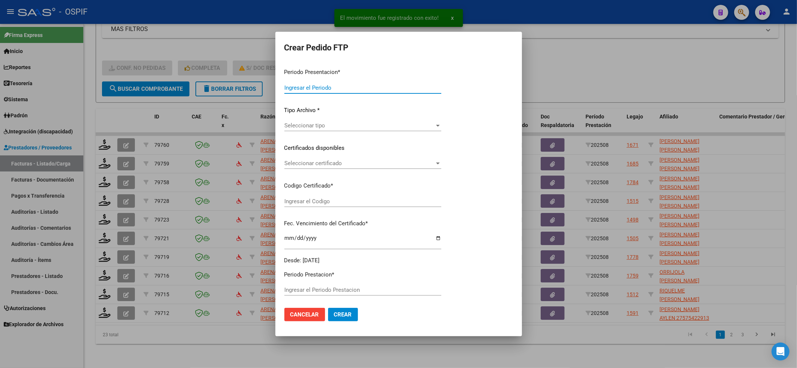
type input "202508"
type input "$ 49.482,44"
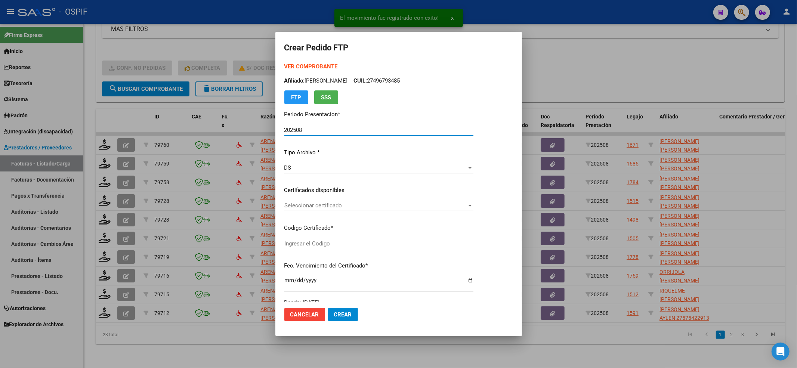
type input "0200057597977-20240208-20290208-BUE-427"
type input "[DATE]"
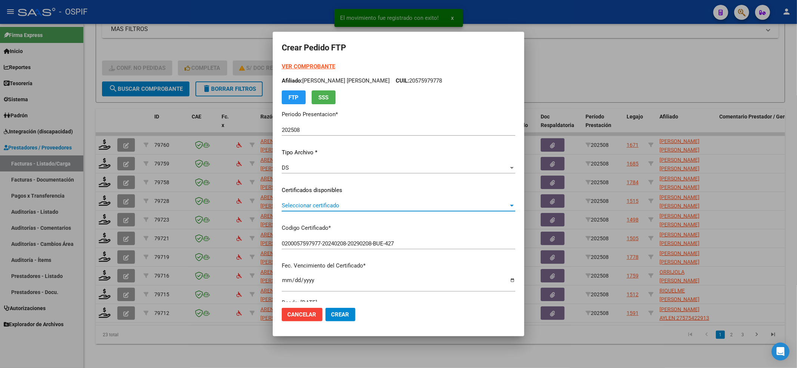
click at [323, 206] on span "Seleccionar certificado" at bounding box center [395, 205] width 227 height 7
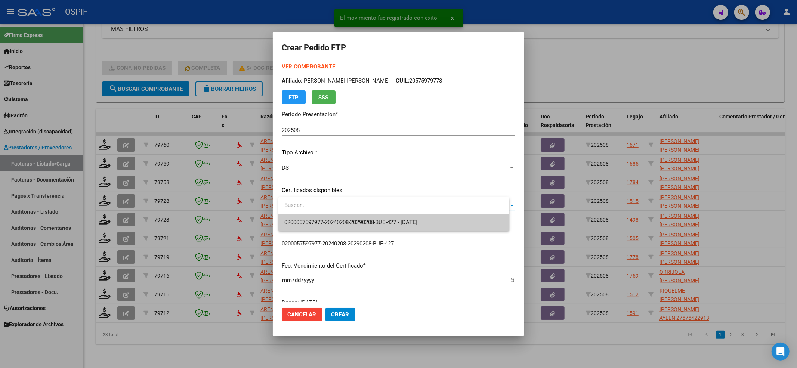
click at [317, 212] on input "dropdown search" at bounding box center [393, 205] width 231 height 17
click at [312, 217] on span "0200057597977-20240208-20290208-BUE-427 - [DATE]" at bounding box center [393, 222] width 219 height 17
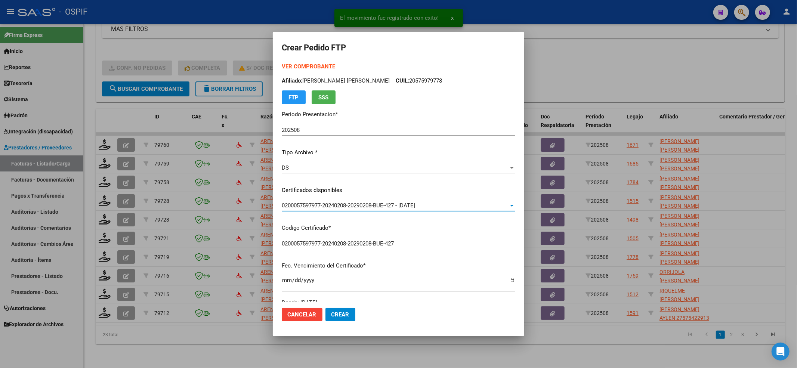
scroll to position [199, 0]
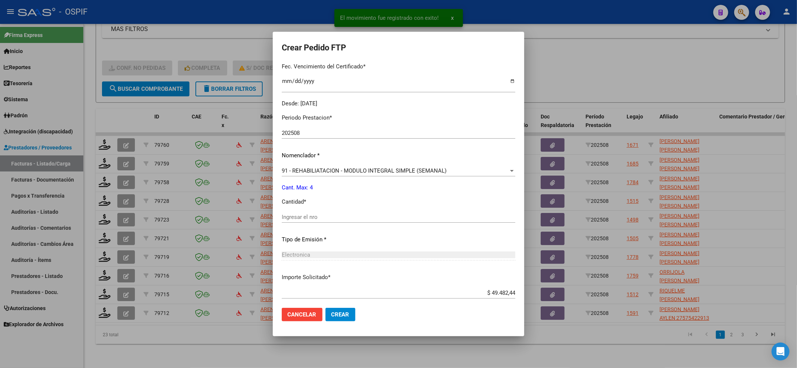
click at [317, 221] on div "Ingresar el nro" at bounding box center [398, 216] width 233 height 11
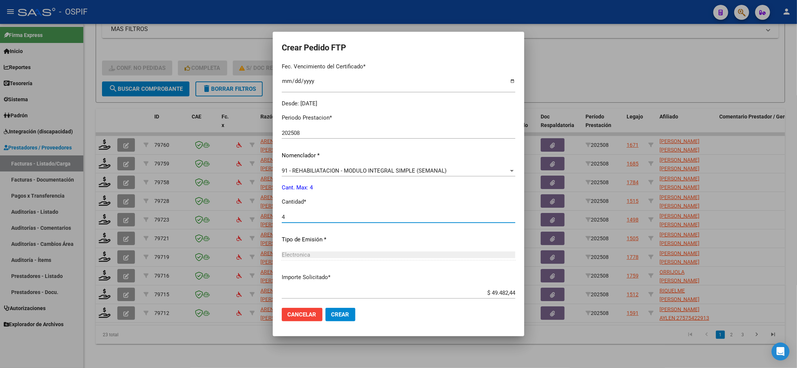
type input "4"
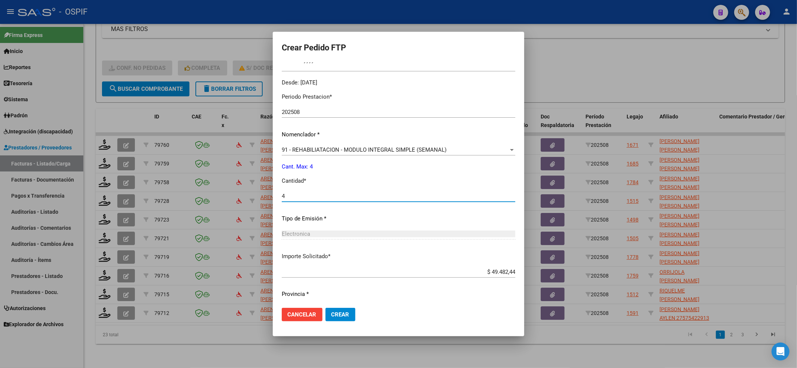
scroll to position [241, 0]
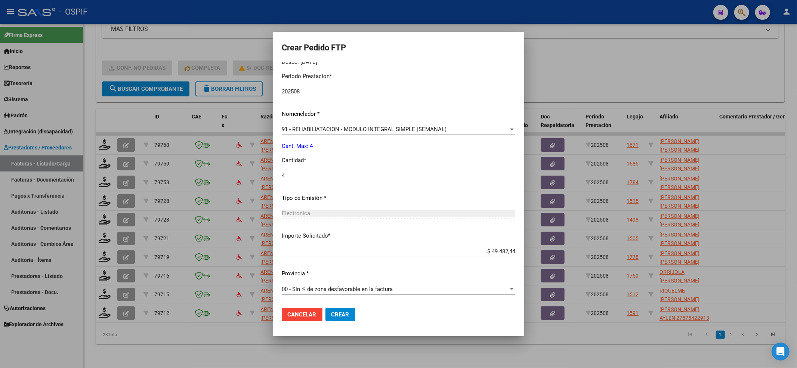
click at [349, 306] on mat-dialog-actions "Cancelar Crear" at bounding box center [398, 314] width 233 height 25
click at [347, 311] on span "Crear" at bounding box center [340, 314] width 18 height 7
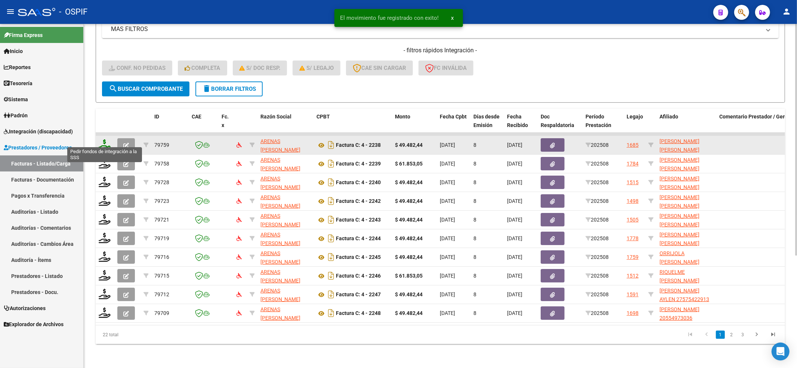
click at [104, 139] on icon at bounding box center [105, 144] width 12 height 10
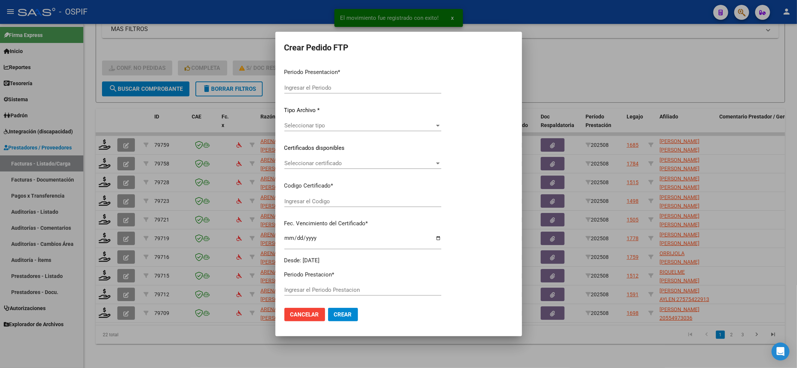
type input "202508"
type input "$ 49.482,44"
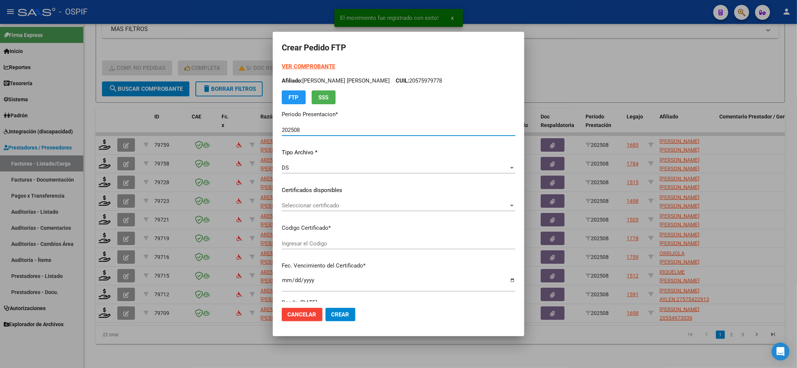
type input "02-00055022264-20220719-20250719-BS-427"
type input "[DATE]"
click at [301, 206] on span "Seleccionar certificado" at bounding box center [395, 205] width 227 height 7
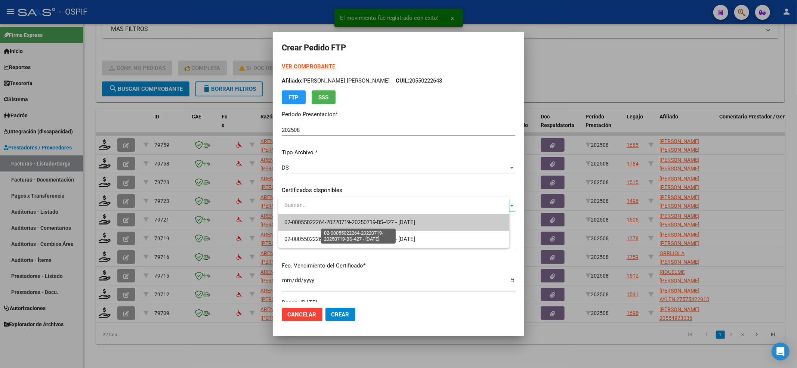
click at [305, 221] on span "02-00055022264-20220719-20250719-BS-427 - [DATE]" at bounding box center [349, 222] width 131 height 7
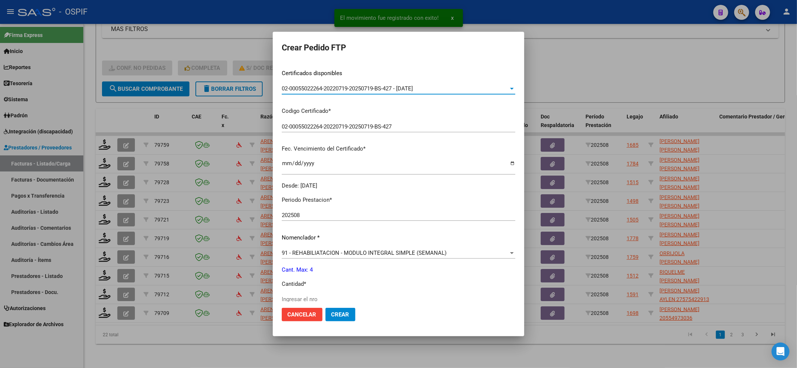
scroll to position [199, 0]
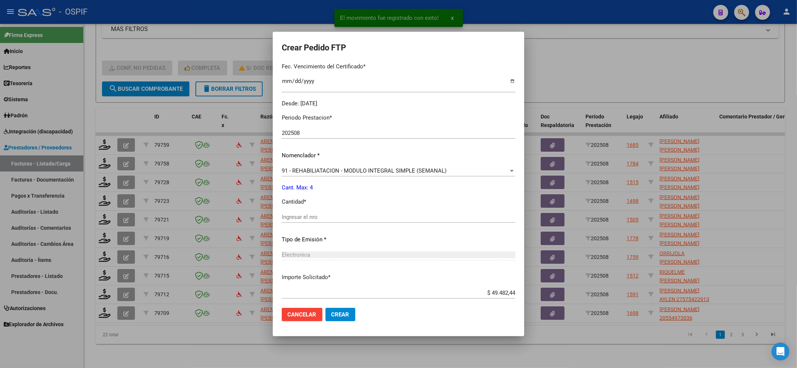
click at [299, 220] on div "Ingresar el nro" at bounding box center [398, 216] width 233 height 11
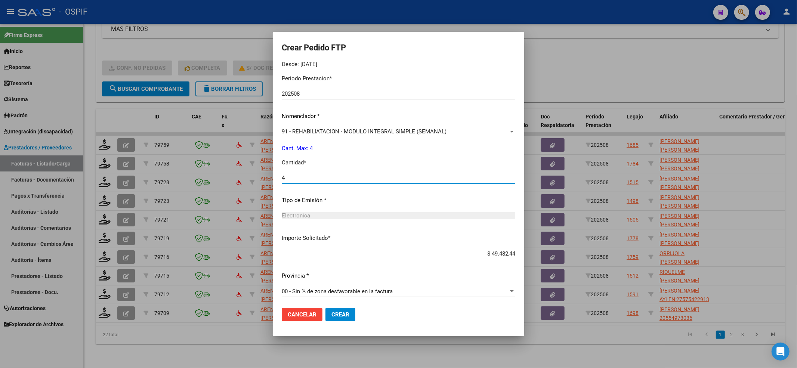
scroll to position [241, 0]
type input "4"
click at [343, 311] on span "Crear" at bounding box center [340, 314] width 18 height 7
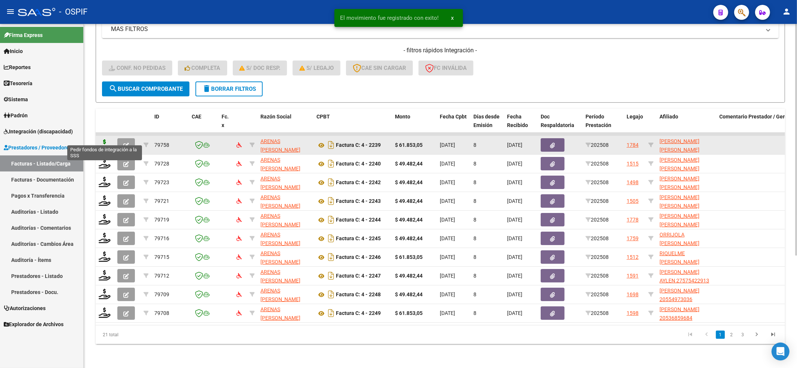
click at [102, 139] on icon at bounding box center [105, 144] width 12 height 10
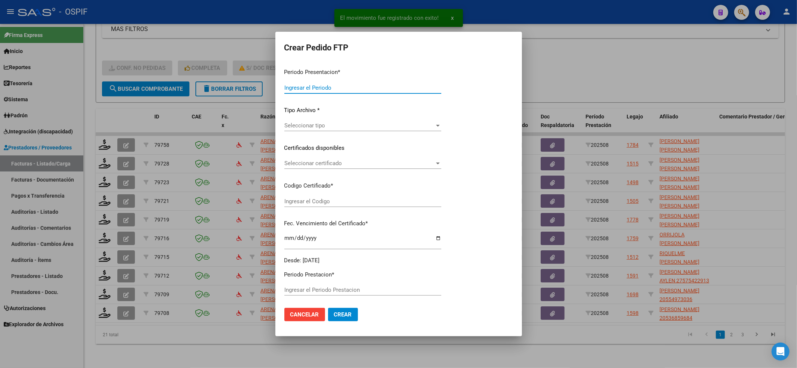
type input "202508"
type input "$ 61.853,05"
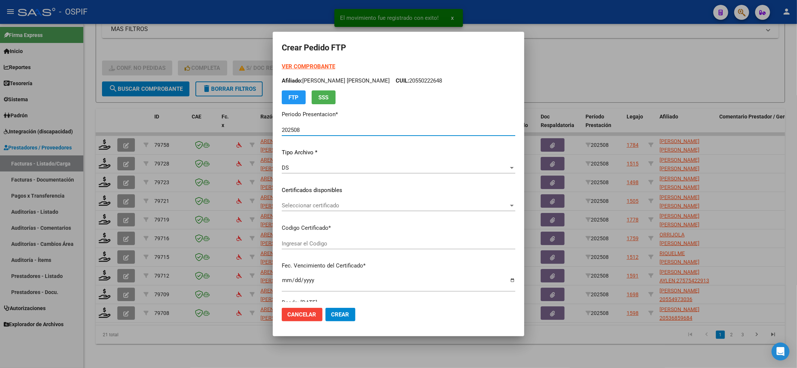
type input "0200057537206-20240423-20260423-bue-427"
type input "[DATE]"
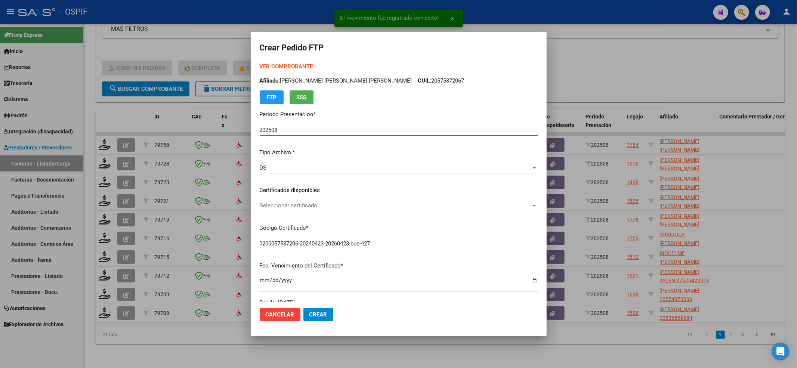
click at [309, 205] on span "Seleccionar certificado" at bounding box center [395, 205] width 271 height 7
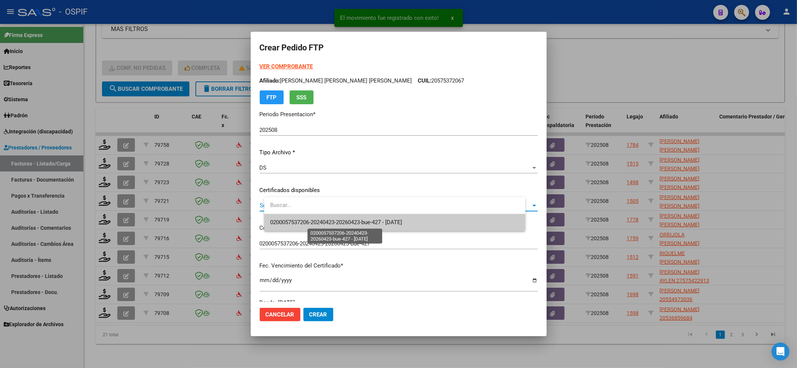
click at [307, 221] on span "0200057537206-20240423-20260423-bue-427 - [DATE]" at bounding box center [336, 222] width 132 height 7
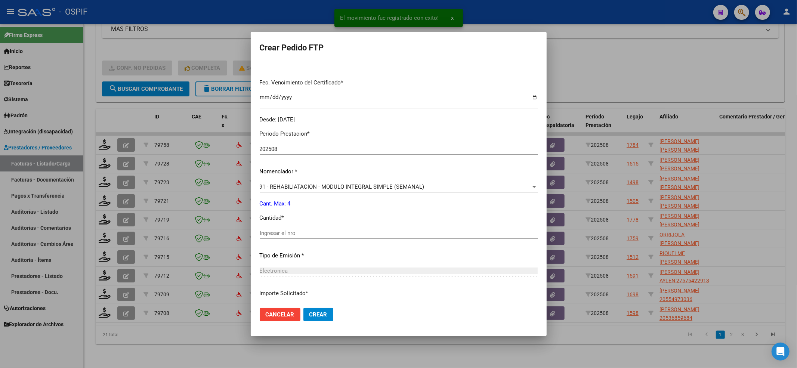
scroll to position [199, 0]
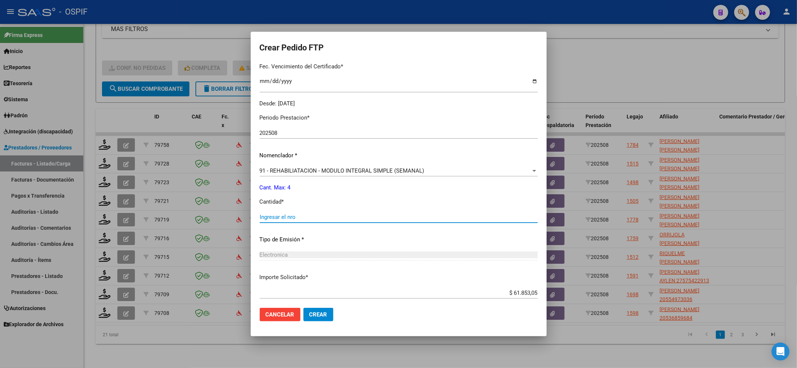
click at [317, 217] on input "Ingresar el nro" at bounding box center [399, 217] width 278 height 7
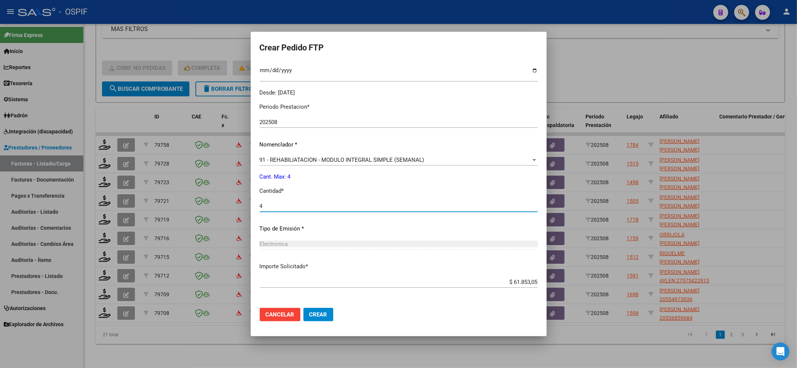
scroll to position [241, 0]
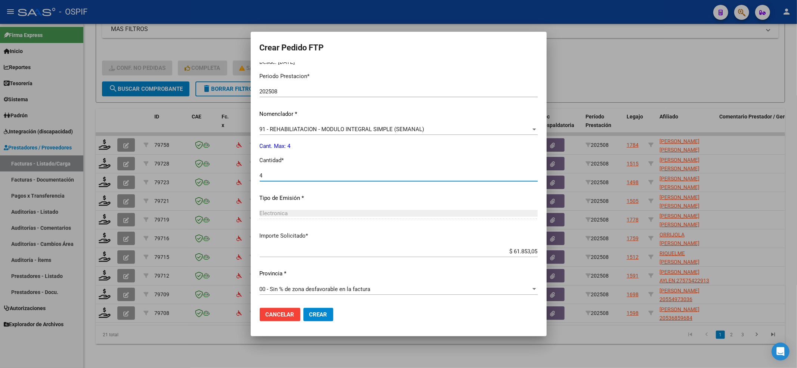
type input "4"
click at [327, 314] on span "Crear" at bounding box center [318, 314] width 18 height 7
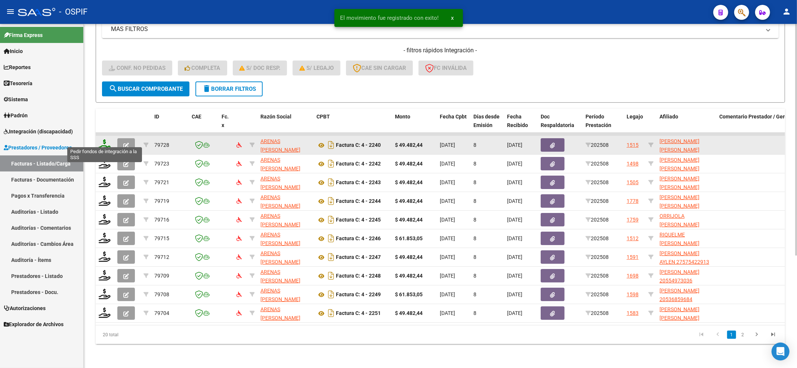
click at [100, 139] on icon at bounding box center [105, 144] width 12 height 10
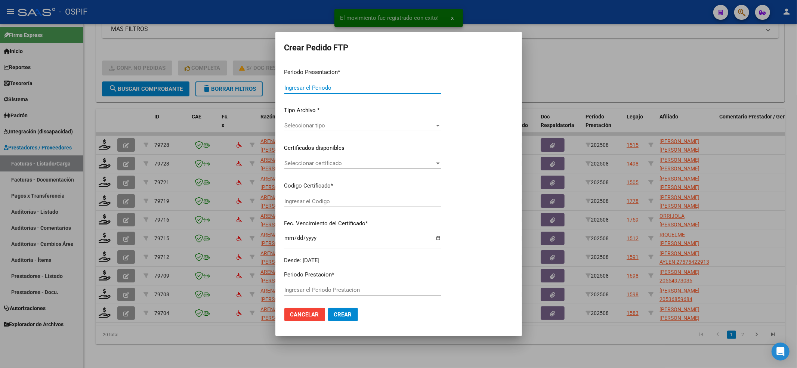
type input "202508"
type input "$ 49.482,44"
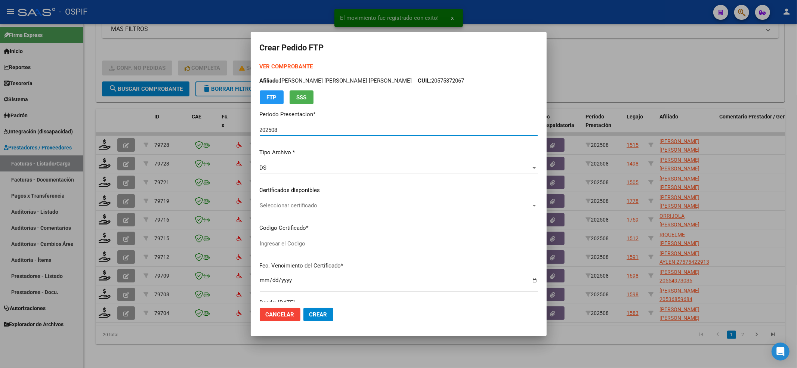
type input "ARG01-00053685982-20250715-20300715-BUE"
type input "[DATE]"
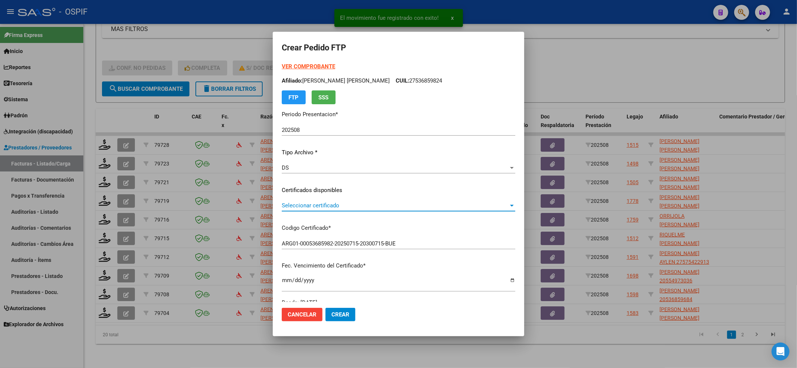
click at [294, 204] on span "Seleccionar certificado" at bounding box center [395, 205] width 227 height 7
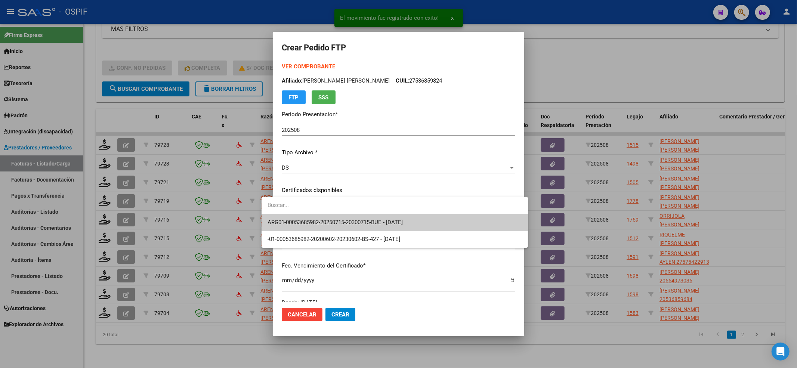
click at [294, 214] on div at bounding box center [394, 205] width 267 height 17
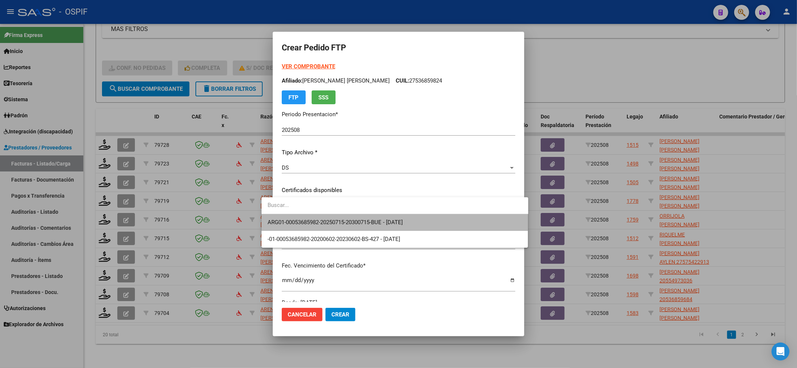
click at [294, 214] on span "ARG01-00053685982-20250715-20300715-BUE - [DATE]" at bounding box center [394, 222] width 255 height 17
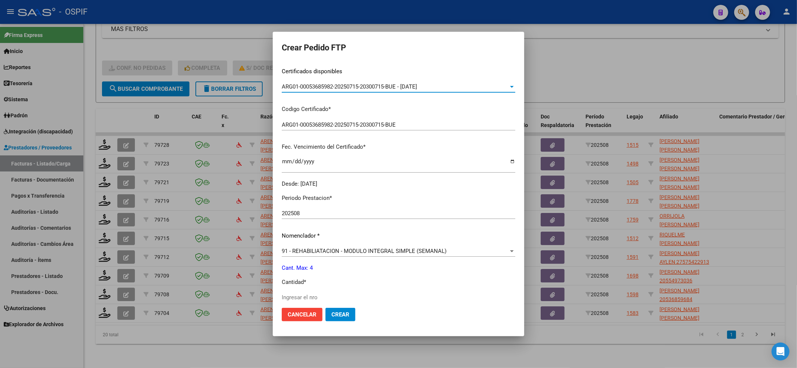
scroll to position [149, 0]
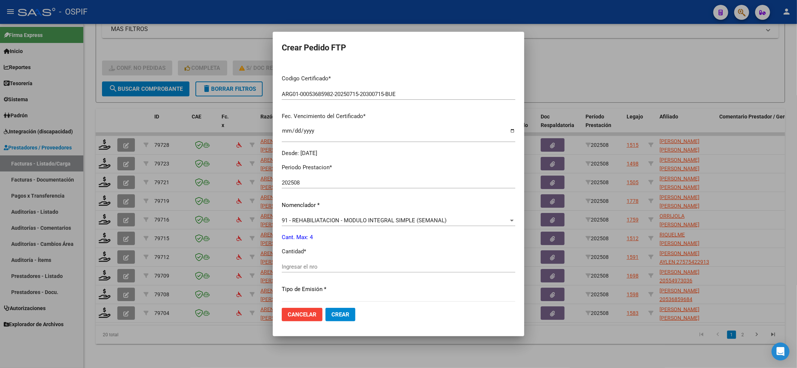
click at [293, 261] on div "Ingresar el nro" at bounding box center [398, 266] width 233 height 11
type input "4"
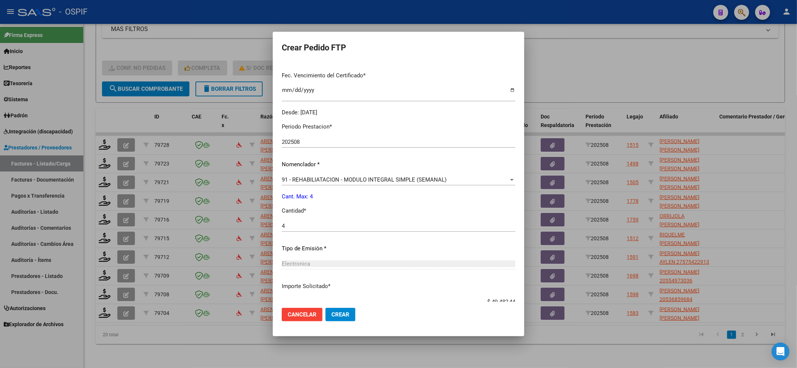
scroll to position [241, 0]
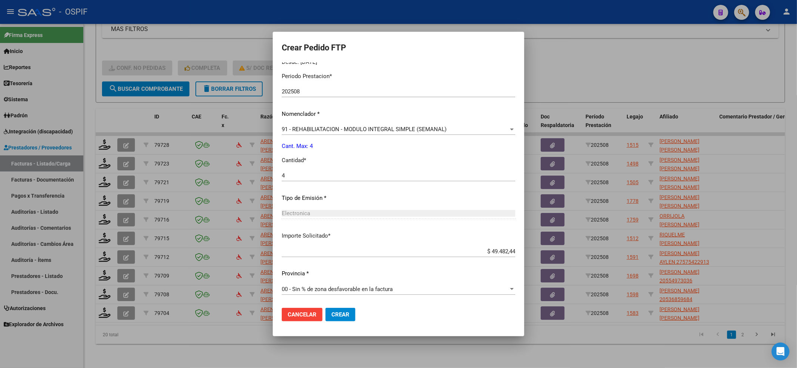
click at [331, 315] on span "Crear" at bounding box center [340, 314] width 18 height 7
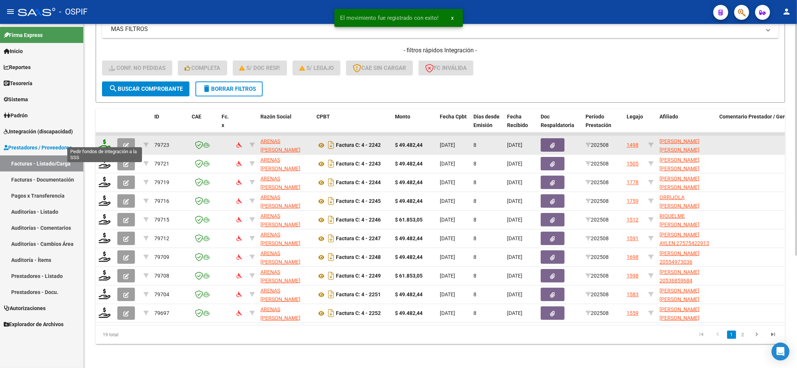
click at [103, 139] on icon at bounding box center [105, 144] width 12 height 10
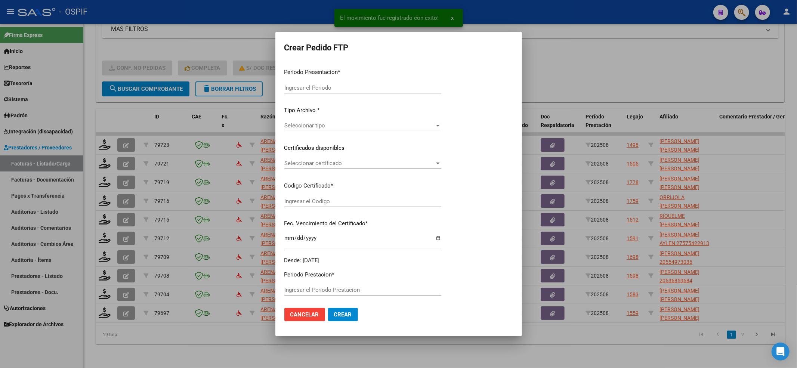
type input "202508"
type input "$ 49.482,44"
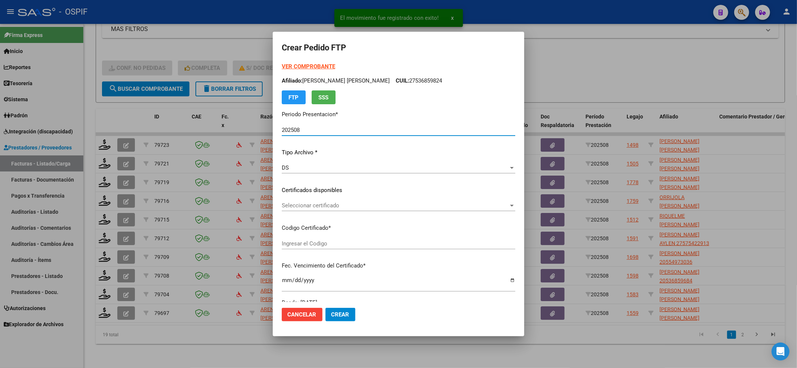
type input "010005472774820230120-20260120-BS-427"
type input "[DATE]"
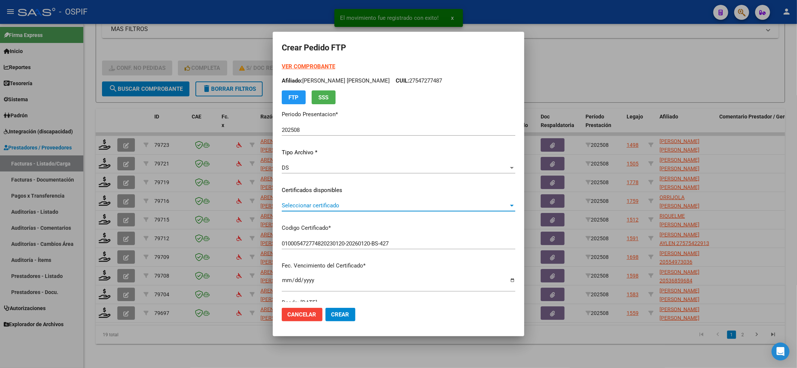
click at [330, 203] on span "Seleccionar certificado" at bounding box center [395, 205] width 227 height 7
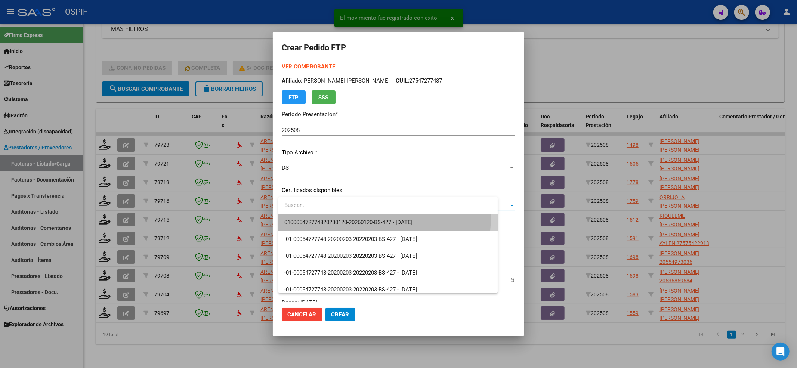
click at [318, 216] on span "010005472774820230120-20260120-BS-427 - [DATE]" at bounding box center [388, 222] width 208 height 17
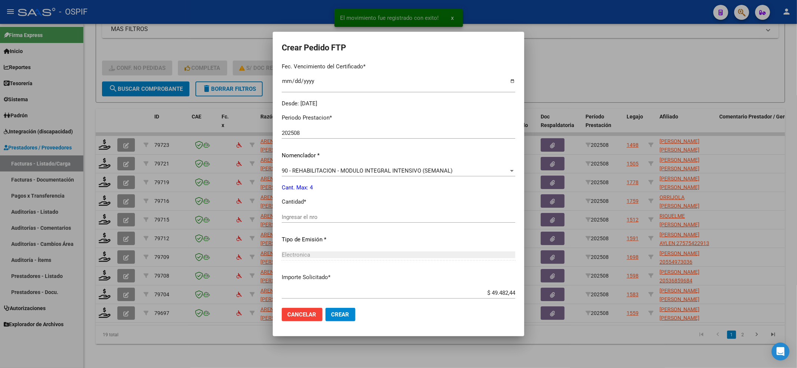
click at [317, 215] on input "Ingresar el nro" at bounding box center [398, 217] width 233 height 7
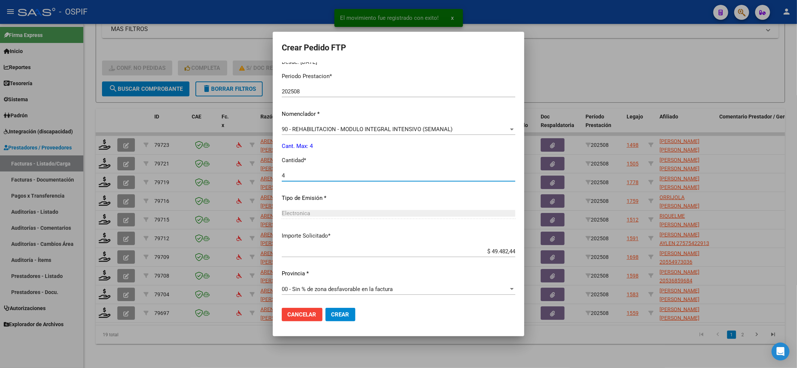
type input "4"
click at [328, 322] on mat-dialog-actions "Cancelar Crear" at bounding box center [398, 314] width 233 height 25
click at [332, 319] on button "Crear" at bounding box center [340, 314] width 30 height 13
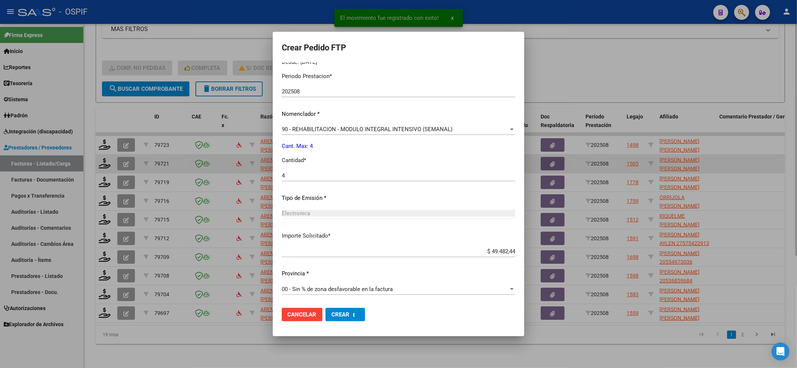
scroll to position [198, 0]
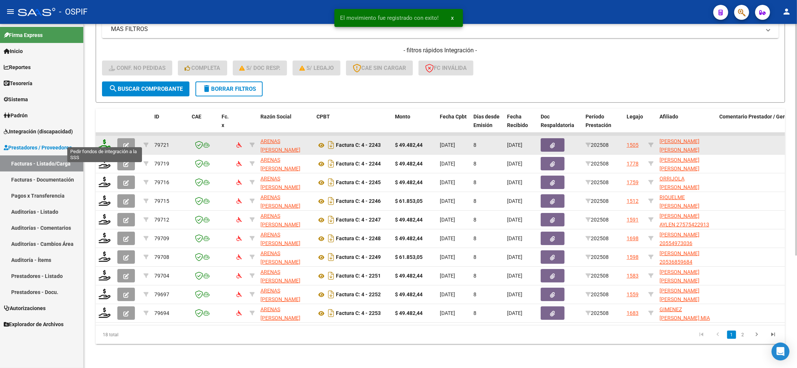
click at [106, 139] on icon at bounding box center [105, 144] width 12 height 10
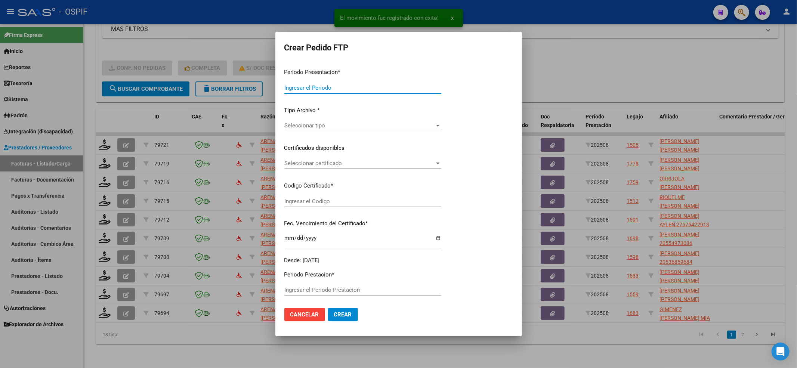
type input "202508"
type input "$ 49.482,44"
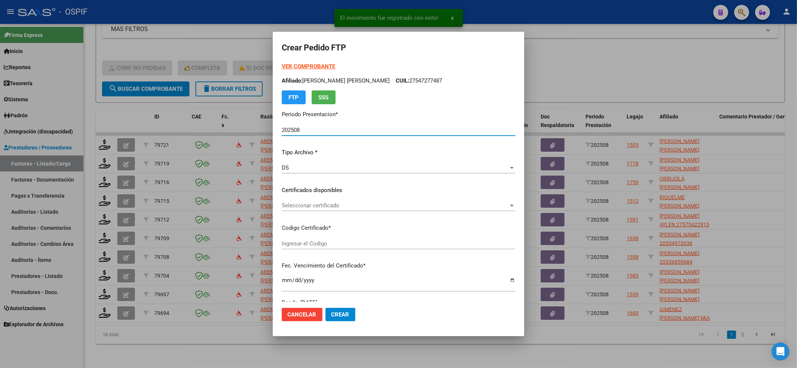
type input "010005581048020231205-20281205-AND-129"
type input "[DATE]"
click at [329, 205] on div "Seleccionar certificado Seleccionar certificado" at bounding box center [398, 205] width 233 height 11
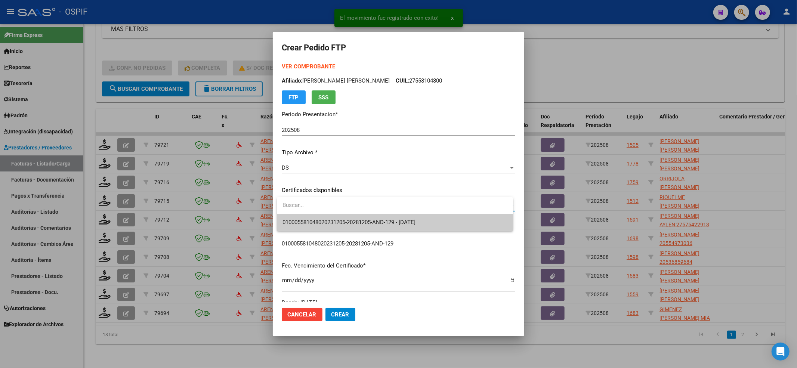
click at [326, 214] on span "010005581048020231205-20281205-AND-129 - [DATE]" at bounding box center [395, 222] width 224 height 17
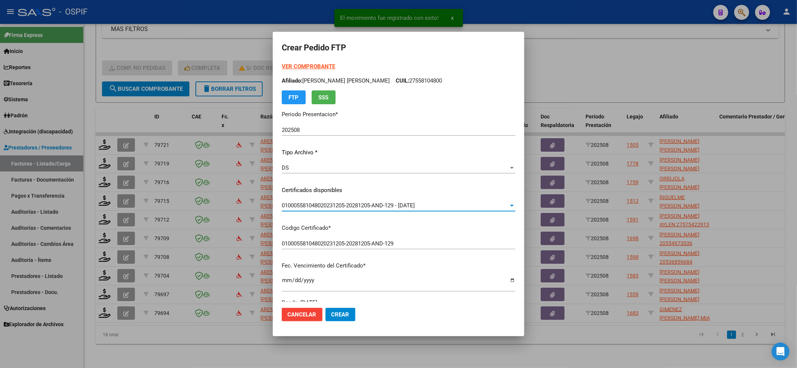
scroll to position [241, 0]
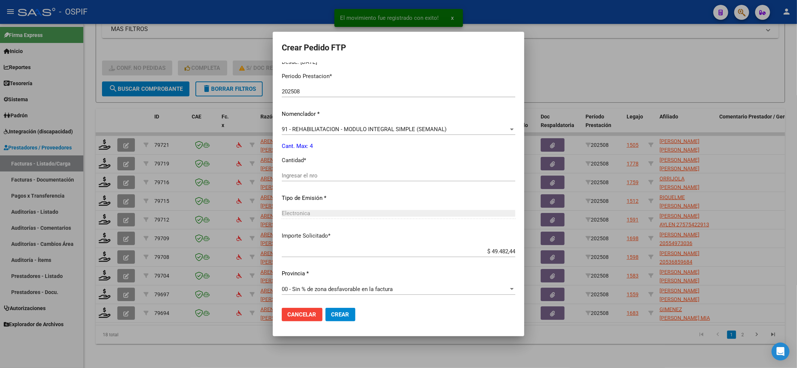
click at [304, 175] on input "Ingresar el nro" at bounding box center [398, 175] width 233 height 7
type input "4"
drag, startPoint x: 341, startPoint y: 312, endPoint x: 311, endPoint y: 292, distance: 35.5
click at [341, 312] on span "Crear" at bounding box center [340, 314] width 18 height 7
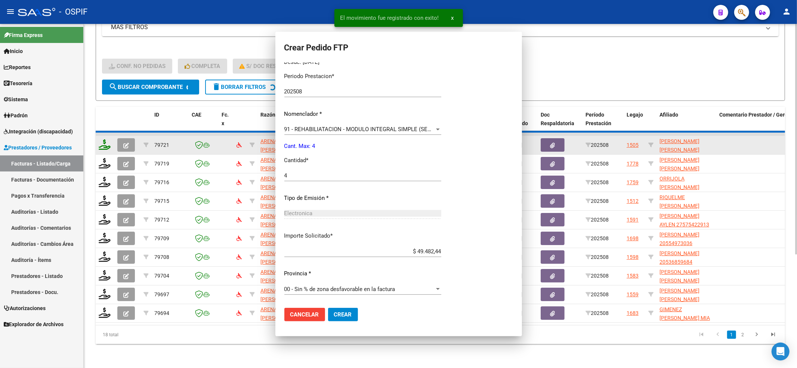
scroll to position [0, 0]
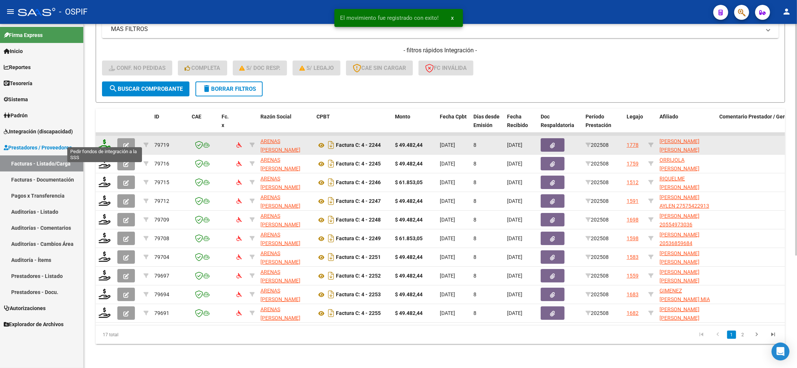
click at [105, 139] on icon at bounding box center [105, 144] width 12 height 10
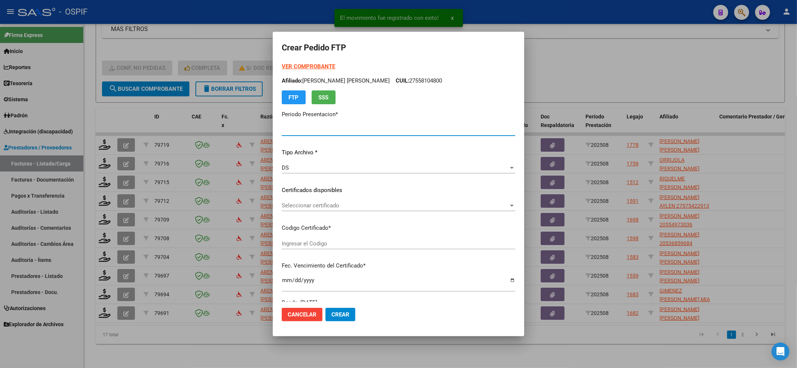
type input "202508"
type input "$ 49.482,44"
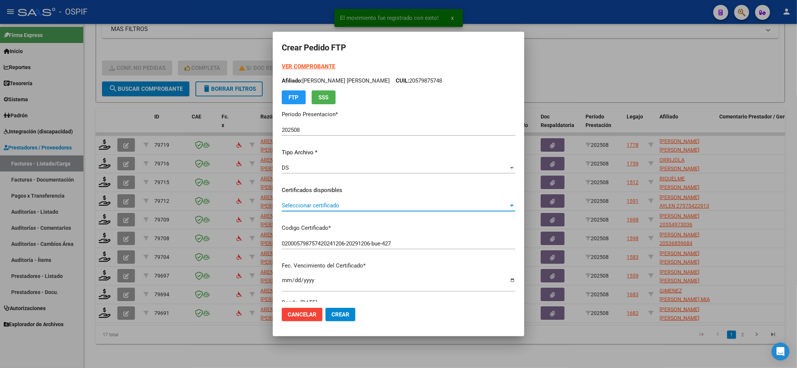
click at [340, 207] on span "Seleccionar certificado" at bounding box center [395, 205] width 227 height 7
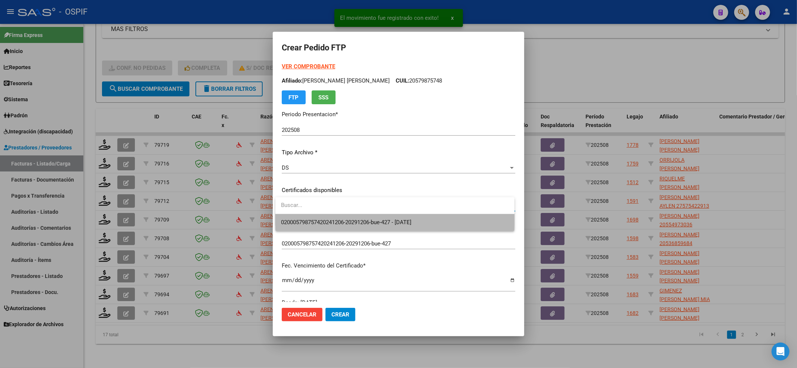
click at [333, 217] on span "020005798757420241206-20291206-bue-427 - [DATE]" at bounding box center [394, 222] width 227 height 17
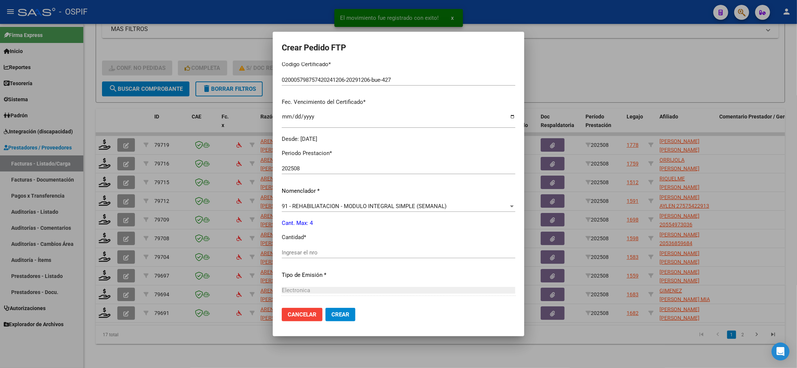
scroll to position [241, 0]
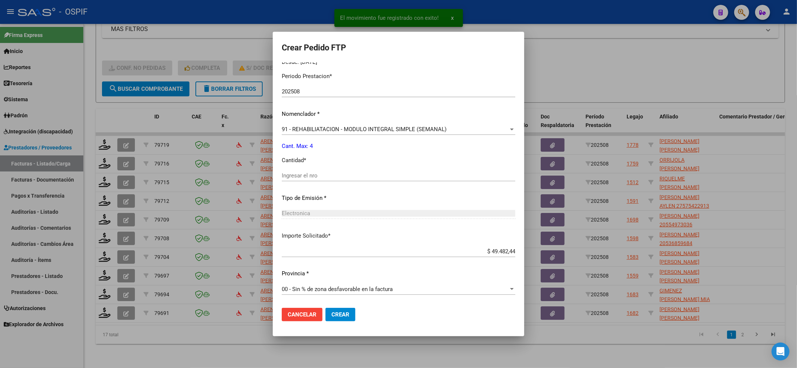
drag, startPoint x: 313, startPoint y: 168, endPoint x: 313, endPoint y: 180, distance: 12.0
click at [313, 176] on div "Periodo Prestacion * 202508 Ingresar el Periodo Prestacion Nomenclador * 91 - R…" at bounding box center [398, 183] width 233 height 235
click at [312, 179] on input "Ingresar el nro" at bounding box center [398, 175] width 233 height 7
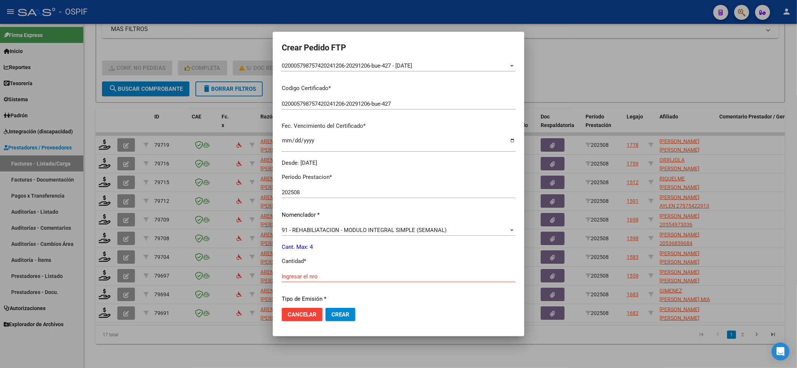
scroll to position [199, 0]
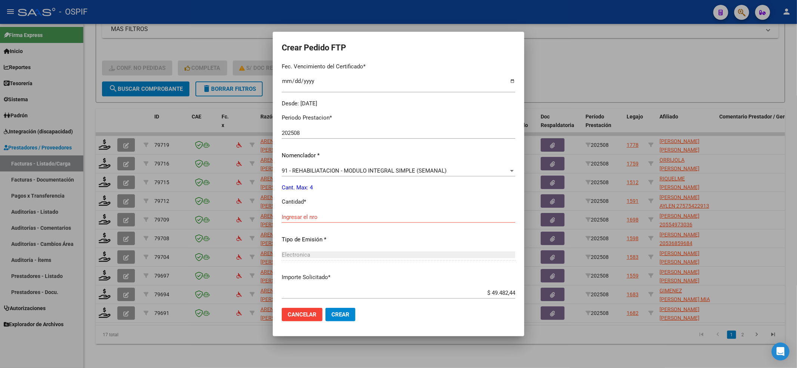
click at [299, 214] on input "Ingresar el nro" at bounding box center [398, 217] width 233 height 7
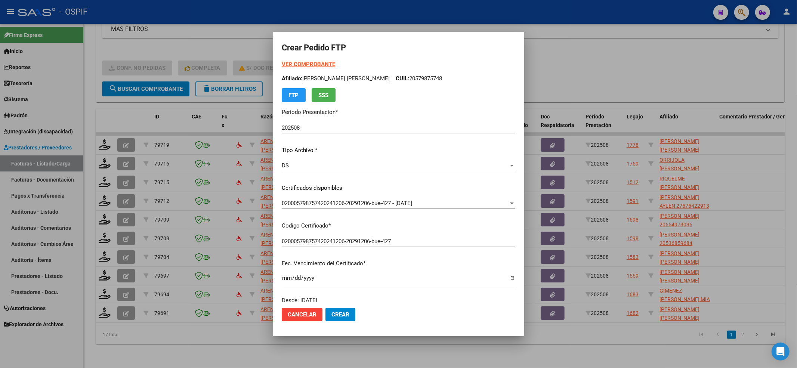
scroll to position [0, 0]
click at [291, 66] on strong "VER COMPROBANTE" at bounding box center [308, 66] width 53 height 7
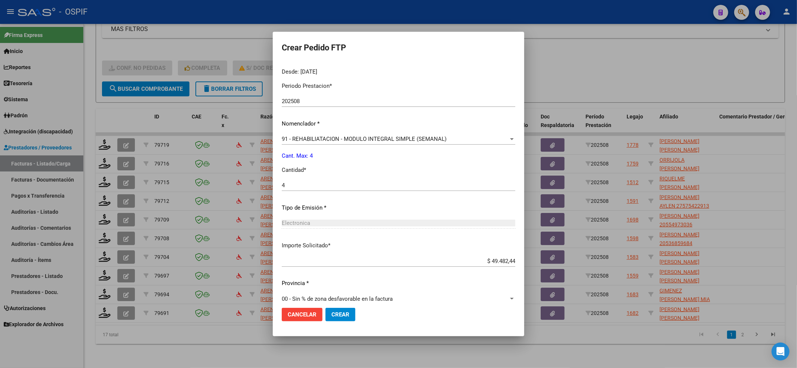
scroll to position [241, 0]
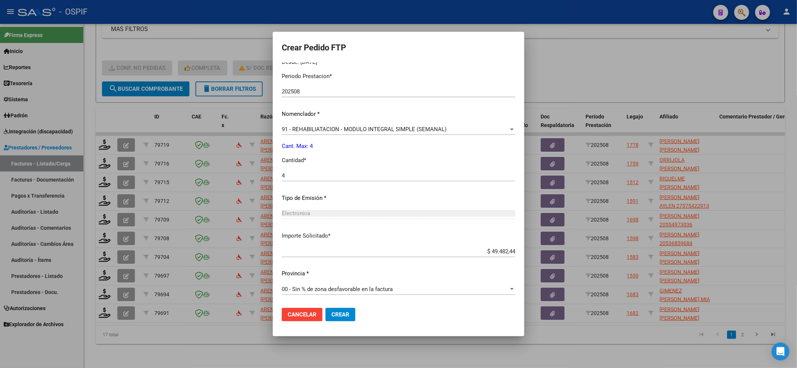
click at [333, 305] on mat-dialog-actions "Cancelar Crear" at bounding box center [398, 314] width 233 height 25
click at [333, 307] on mat-dialog-actions "Cancelar Crear" at bounding box center [398, 314] width 233 height 25
click at [335, 320] on button "Crear" at bounding box center [340, 314] width 30 height 13
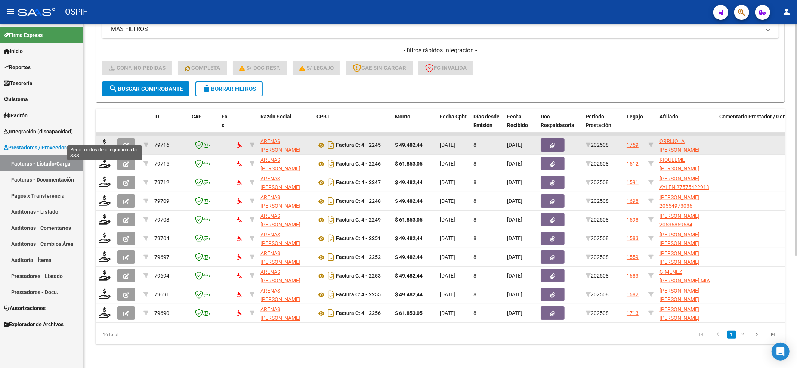
click at [102, 136] on datatable-body-cell at bounding box center [105, 145] width 19 height 18
click at [105, 139] on icon at bounding box center [105, 144] width 12 height 10
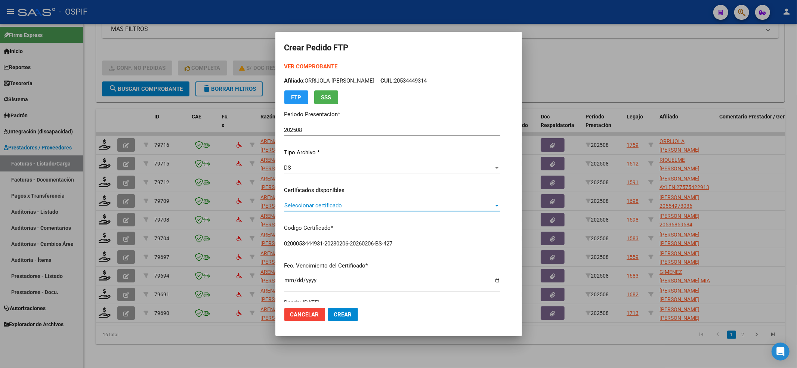
click at [320, 208] on span "Seleccionar certificado" at bounding box center [388, 205] width 209 height 7
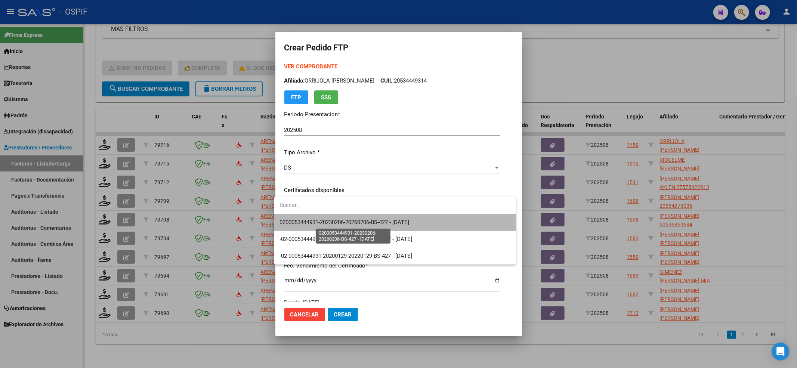
click at [313, 223] on span "0200053444931-20230206-20260206-BS-427 - [DATE]" at bounding box center [345, 222] width 130 height 7
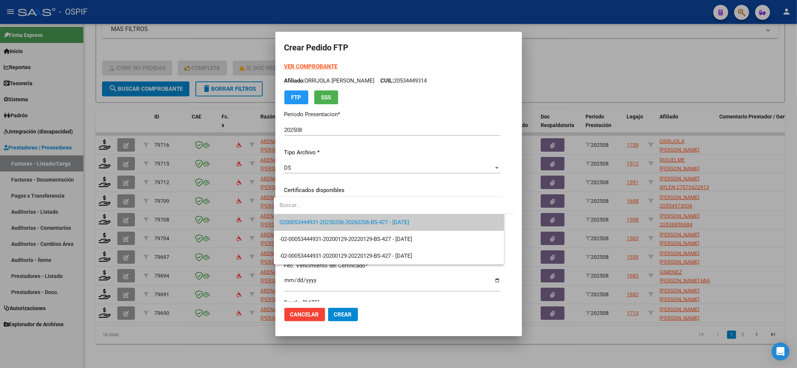
scroll to position [199, 0]
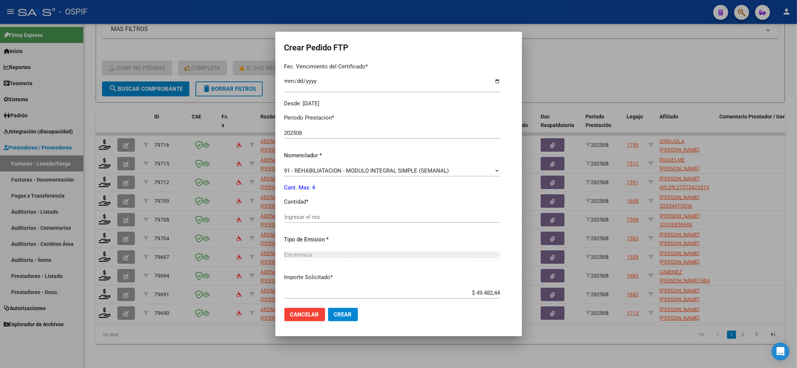
click at [298, 207] on div "Periodo Prestacion * 202508 Ingresar el Periodo Prestacion Nomenclador * 91 - R…" at bounding box center [392, 225] width 216 height 235
click at [293, 216] on input "Ingresar el nro" at bounding box center [392, 217] width 216 height 7
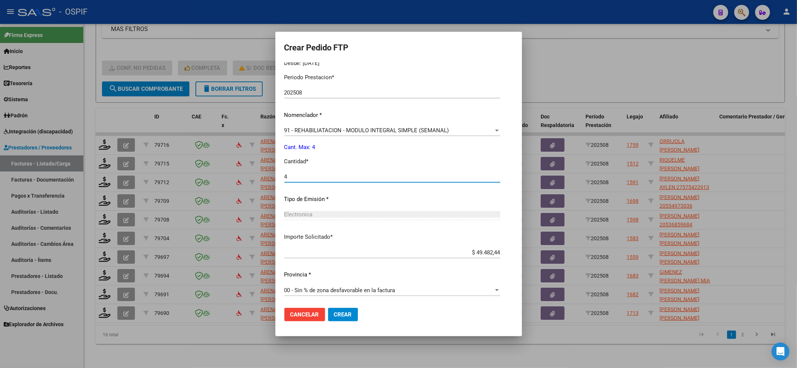
scroll to position [241, 0]
click at [344, 317] on span "Crear" at bounding box center [343, 314] width 18 height 7
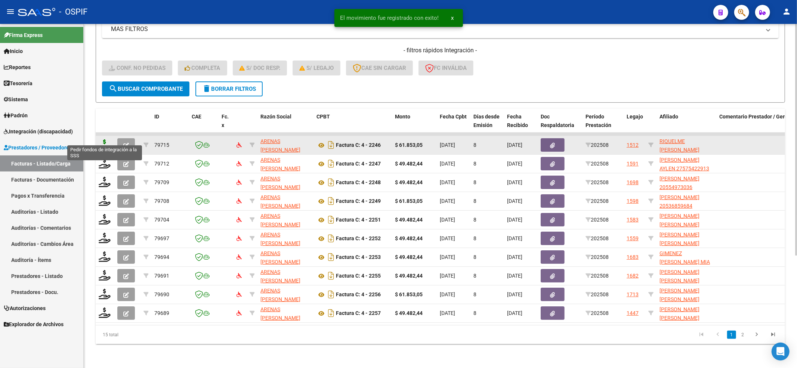
click at [108, 139] on icon at bounding box center [105, 144] width 12 height 10
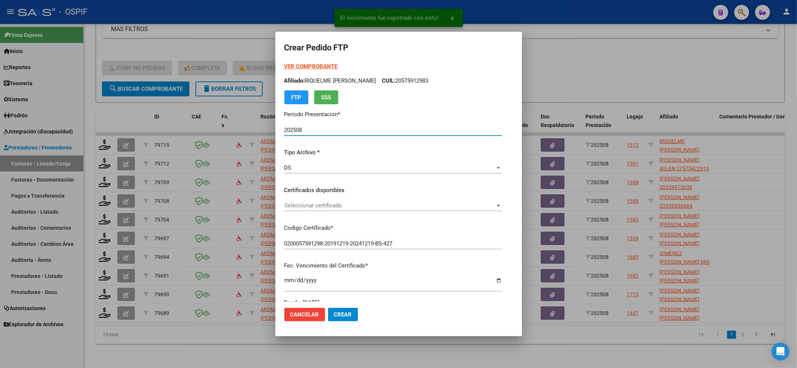
click at [307, 207] on span "Seleccionar certificado" at bounding box center [389, 205] width 211 height 7
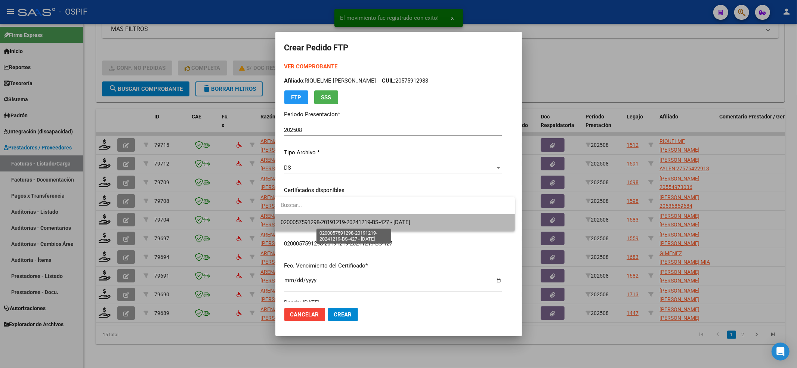
click at [303, 220] on span "0200057591298-20191219-20241219-BS-427 - [DATE]" at bounding box center [346, 222] width 130 height 7
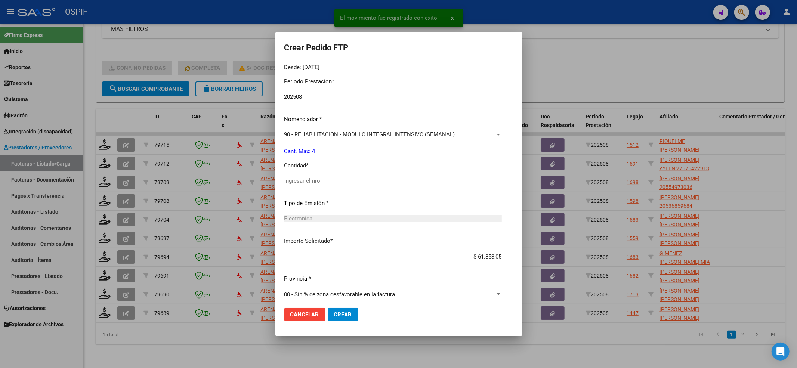
scroll to position [241, 0]
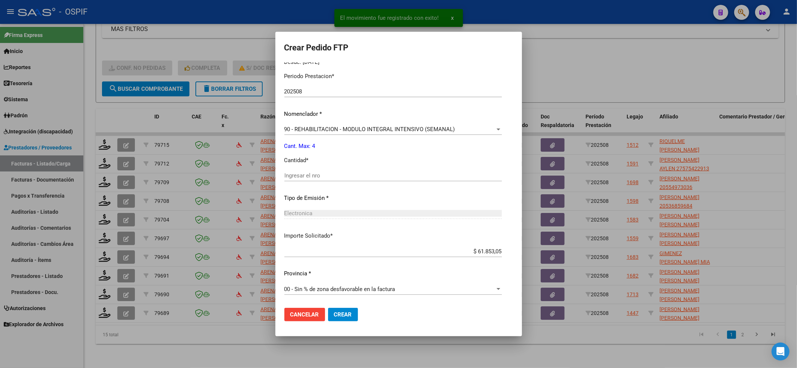
click at [300, 177] on input "Ingresar el nro" at bounding box center [392, 175] width 217 height 7
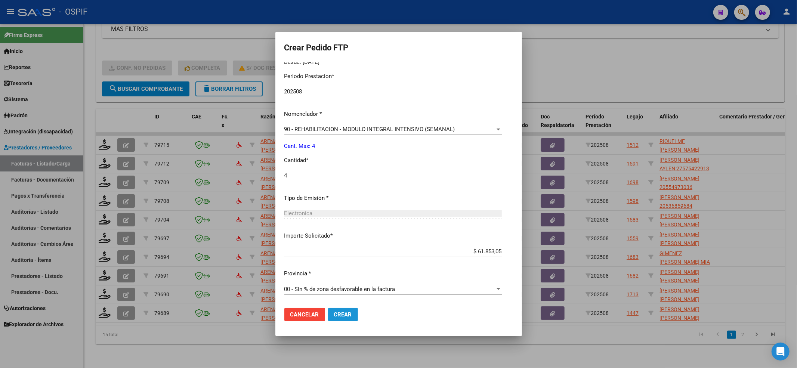
click at [345, 312] on span "Crear" at bounding box center [343, 314] width 18 height 7
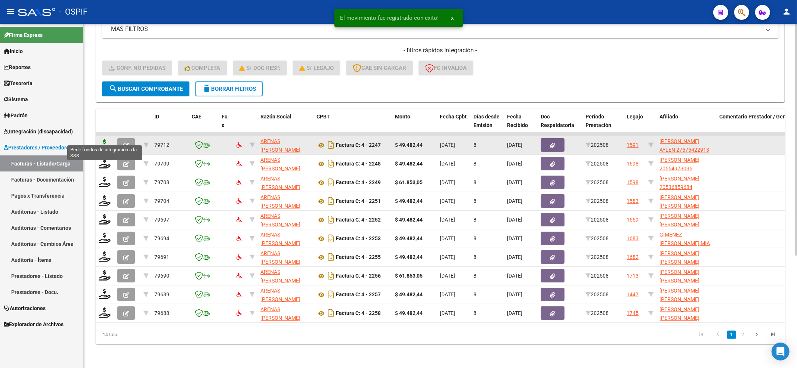
click at [100, 139] on icon at bounding box center [105, 144] width 12 height 10
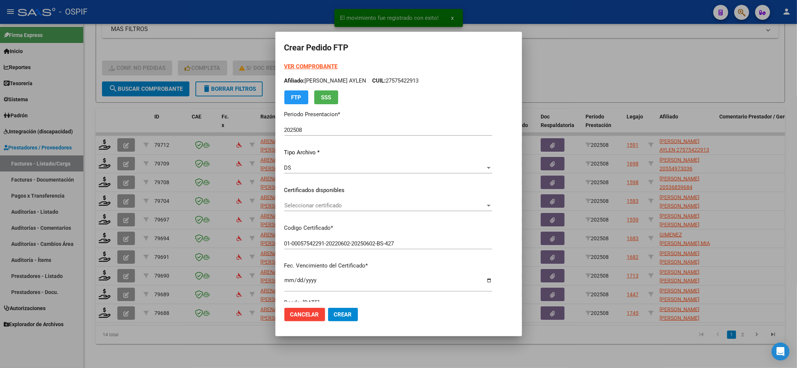
click at [316, 209] on div "Seleccionar certificado Seleccionar certificado" at bounding box center [388, 205] width 208 height 11
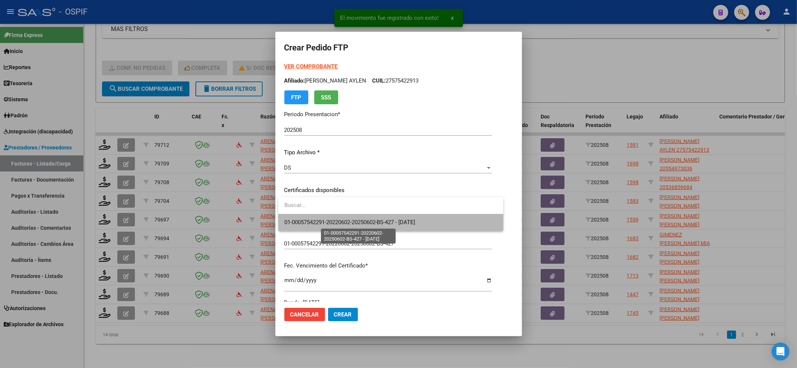
click at [313, 219] on span "01-00057542291-20220602-20250602-BS-427 - [DATE]" at bounding box center [349, 222] width 131 height 7
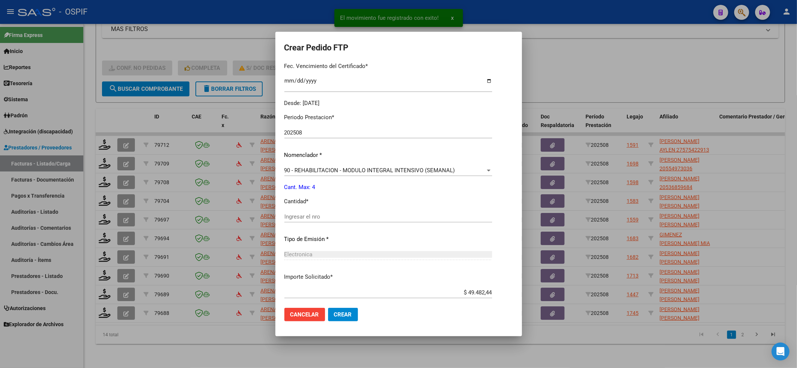
scroll to position [241, 0]
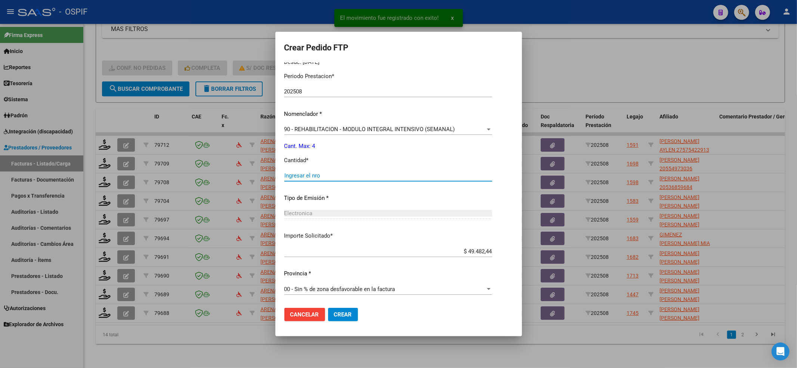
click at [307, 175] on input "Ingresar el nro" at bounding box center [388, 175] width 208 height 7
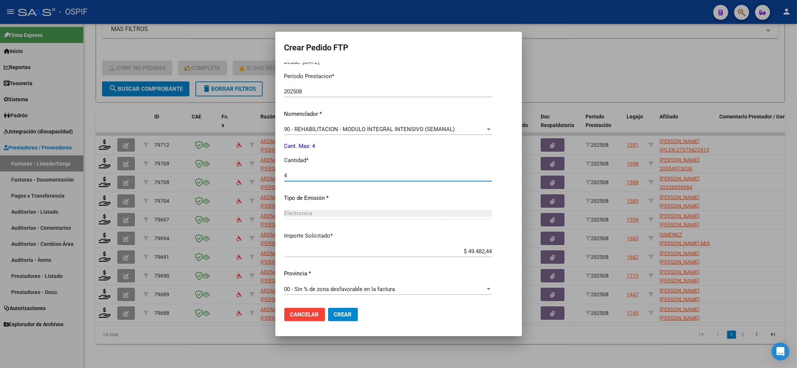
click at [335, 318] on button "Crear" at bounding box center [343, 314] width 30 height 13
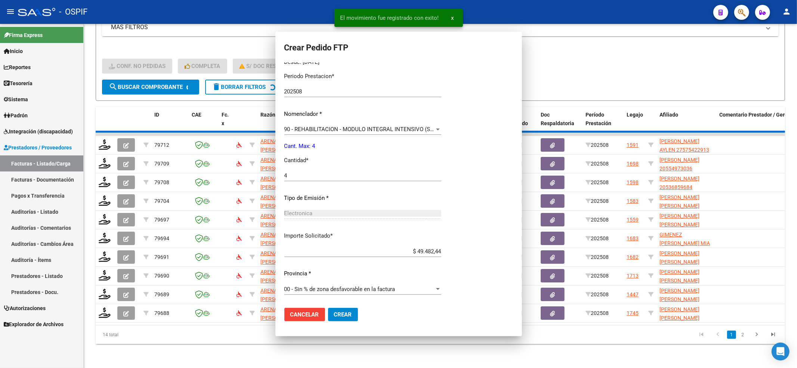
scroll to position [0, 0]
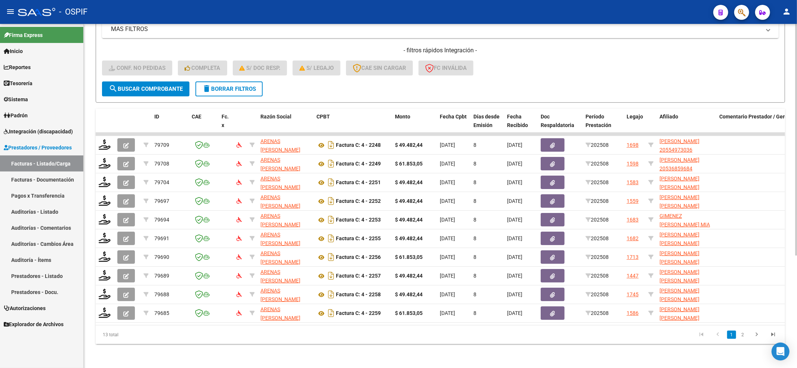
click at [151, 86] on span "search Buscar Comprobante" at bounding box center [146, 89] width 74 height 7
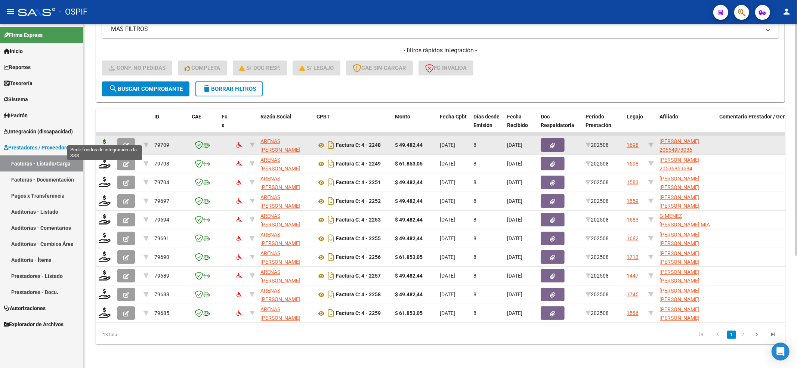
click at [102, 139] on icon at bounding box center [105, 144] width 12 height 10
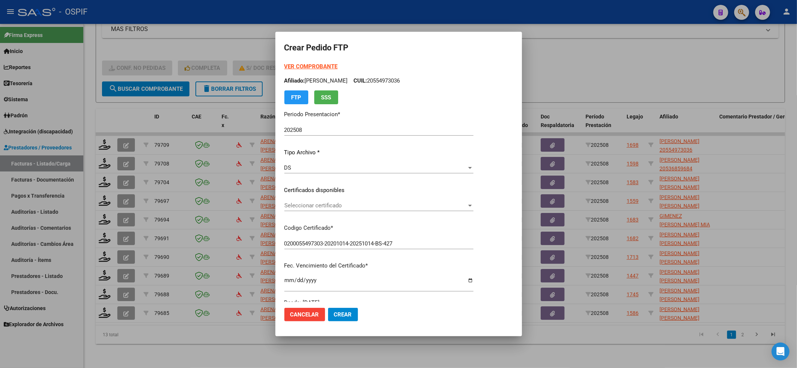
drag, startPoint x: 391, startPoint y: 196, endPoint x: 393, endPoint y: 203, distance: 7.4
click at [393, 202] on div "VER COMPROBANTE ARCA [PERSON_NAME] Afiliado: [PERSON_NAME] CUIL: 20554973036 FT…" at bounding box center [378, 184] width 189 height 244
click at [393, 203] on span "Seleccionar certificado" at bounding box center [375, 205] width 182 height 7
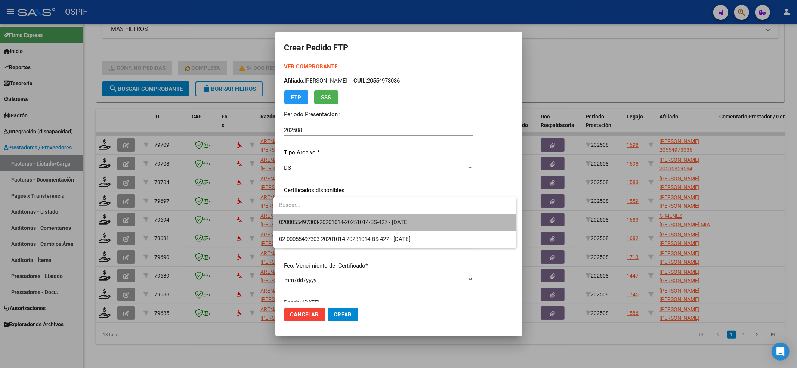
click at [359, 229] on span "0200055497303-20201014-20251014-BS-427 - [DATE]" at bounding box center [394, 222] width 231 height 17
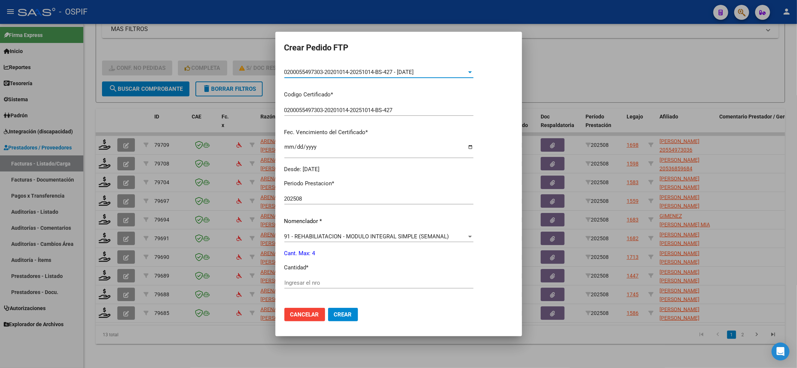
scroll to position [241, 0]
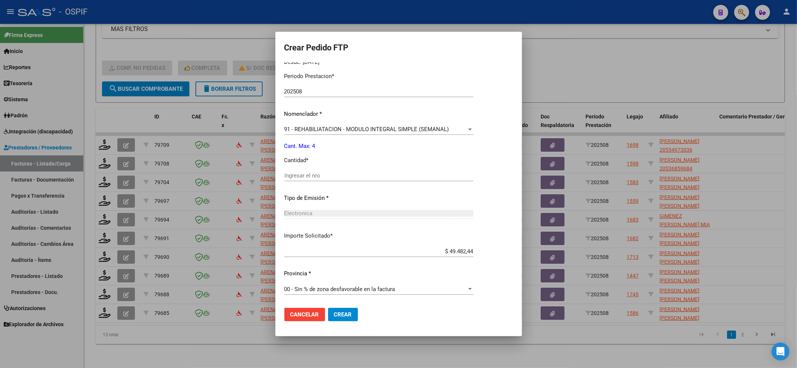
click at [309, 180] on div "Ingresar el nro" at bounding box center [378, 175] width 189 height 11
click at [344, 308] on button "Crear" at bounding box center [343, 314] width 30 height 13
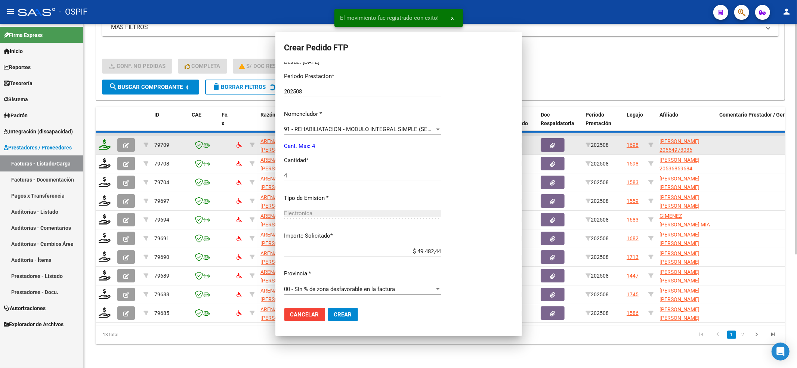
scroll to position [0, 0]
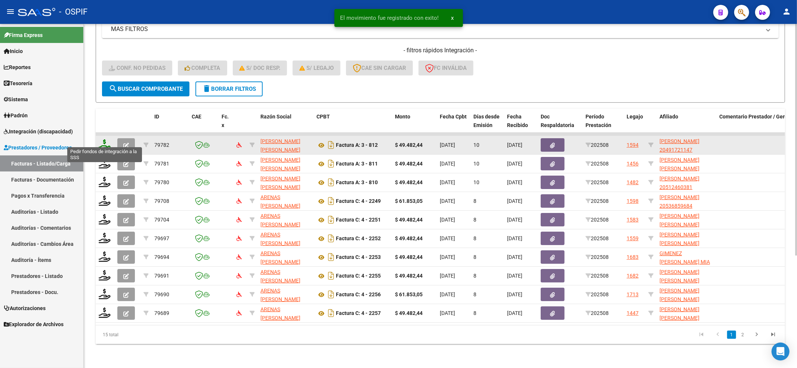
click at [103, 141] on icon at bounding box center [105, 144] width 12 height 10
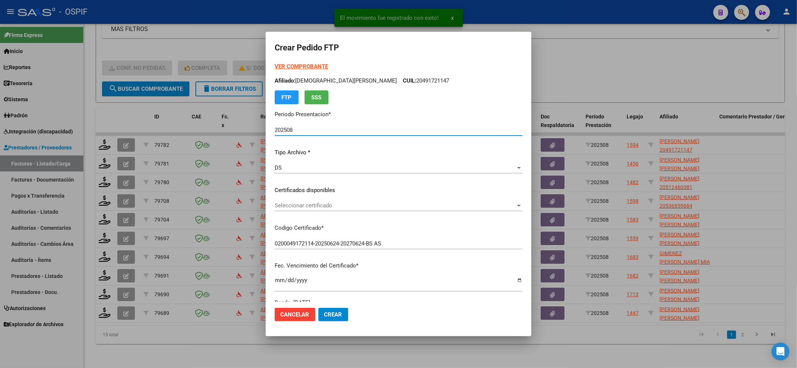
click at [342, 207] on span "Seleccionar certificado" at bounding box center [395, 205] width 241 height 7
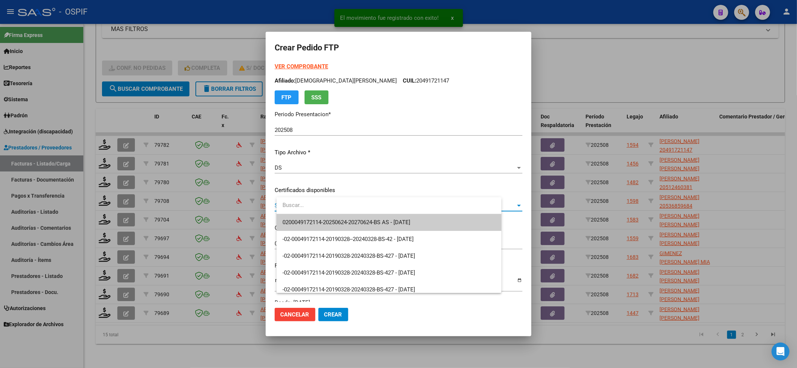
click at [327, 217] on span "0200049172114-20250624-20270624-BS AS - [DATE]" at bounding box center [388, 222] width 213 height 17
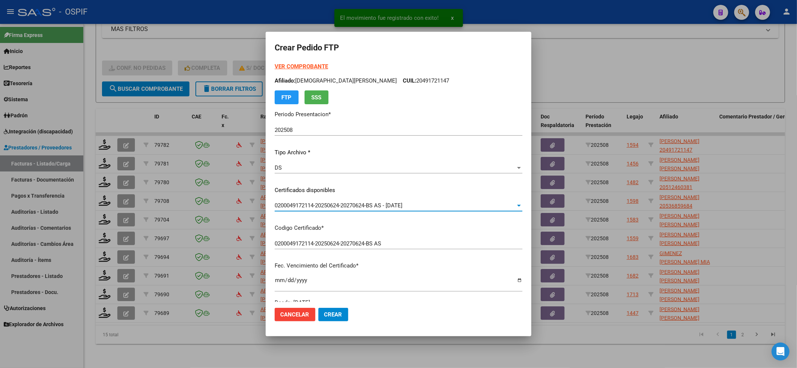
scroll to position [199, 0]
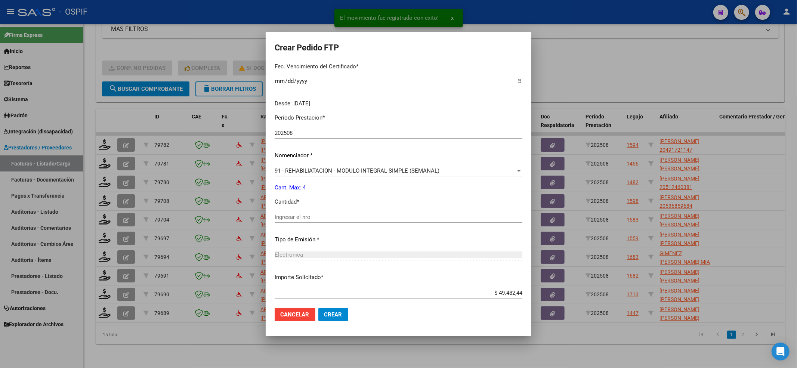
drag, startPoint x: 320, startPoint y: 211, endPoint x: 319, endPoint y: 216, distance: 5.0
click at [320, 214] on div "Periodo Prestacion * 202508 Ingresar el Periodo Prestacion Nomenclador * 91 - R…" at bounding box center [399, 225] width 248 height 235
click at [319, 216] on input "Ingresar el nro" at bounding box center [399, 217] width 248 height 7
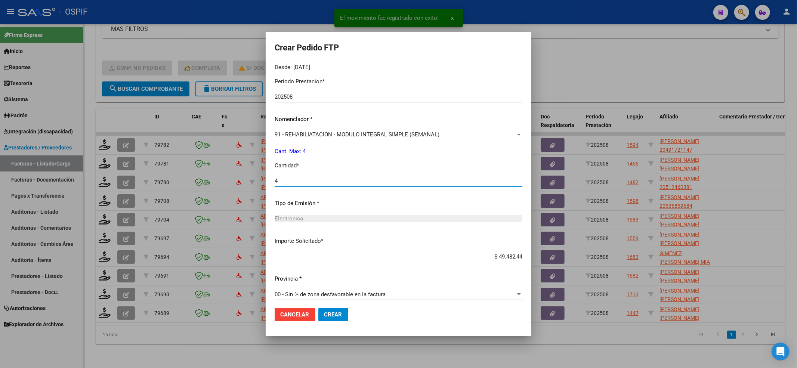
scroll to position [241, 0]
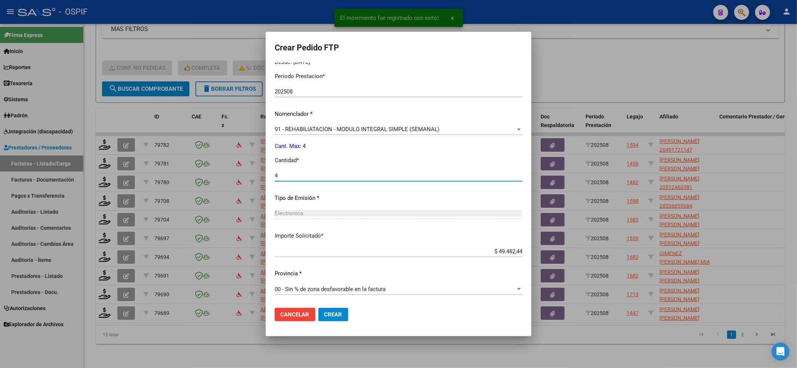
click at [345, 310] on button "Crear" at bounding box center [333, 314] width 30 height 13
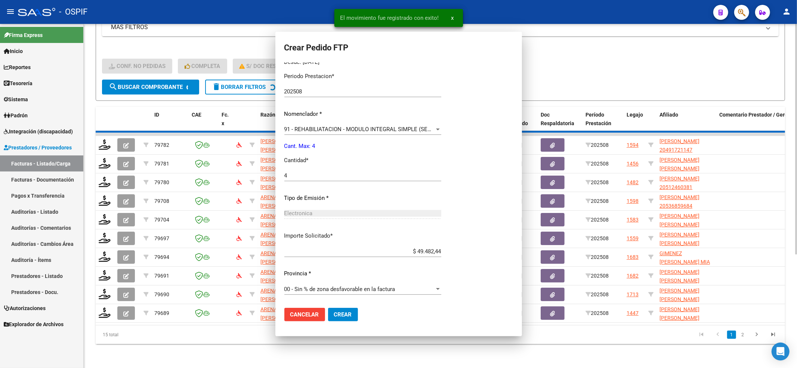
scroll to position [0, 0]
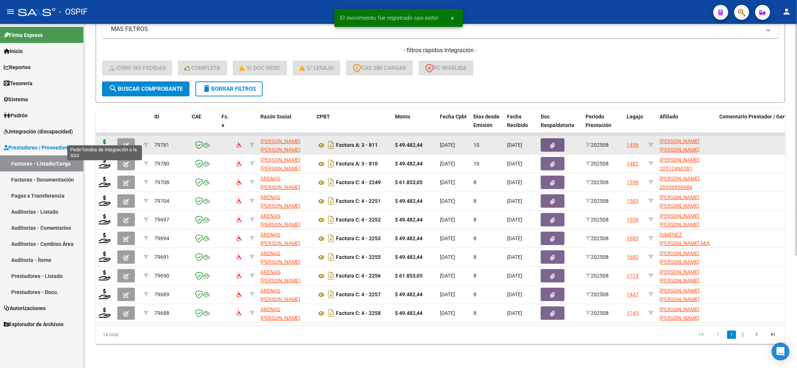
click at [100, 139] on icon at bounding box center [105, 144] width 12 height 10
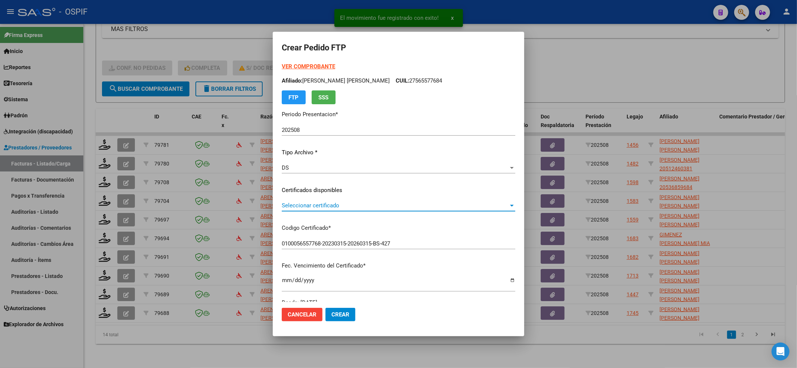
click at [326, 205] on span "Seleccionar certificado" at bounding box center [395, 205] width 227 height 7
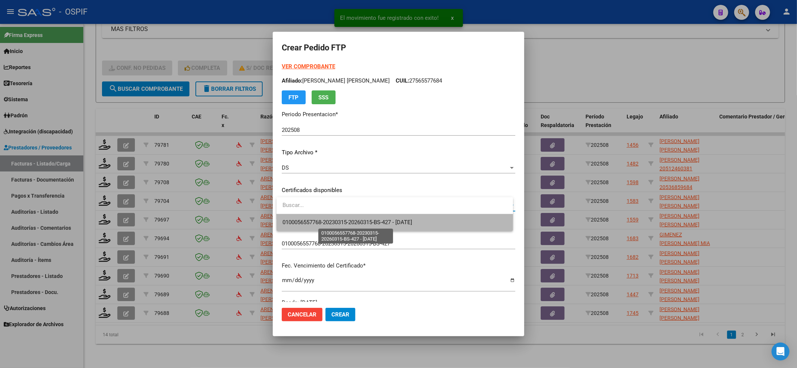
click at [320, 222] on span "0100056557768-20230315-20260315-BS-427 - [DATE]" at bounding box center [347, 222] width 130 height 7
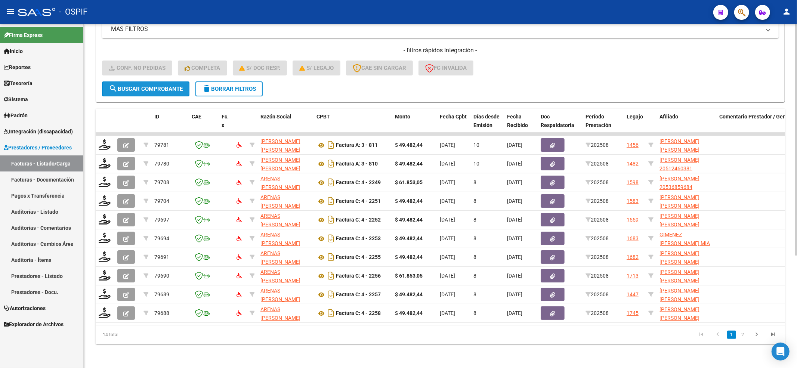
click at [145, 81] on button "search Buscar Comprobante" at bounding box center [145, 88] width 87 height 15
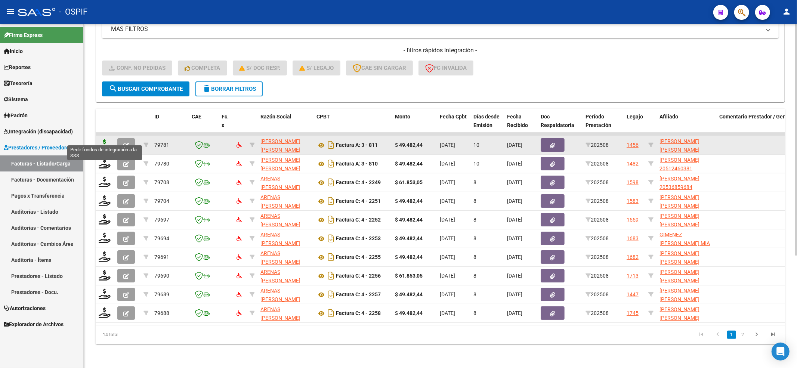
click at [105, 139] on icon at bounding box center [105, 144] width 12 height 10
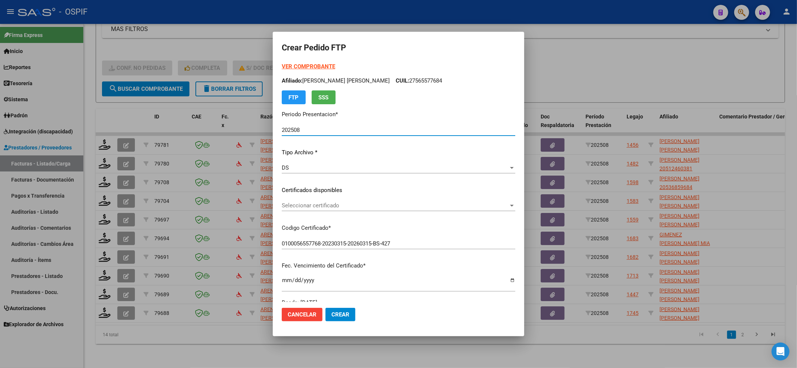
click at [353, 211] on div "Seleccionar certificado Seleccionar certificado" at bounding box center [398, 209] width 233 height 18
drag, startPoint x: 355, startPoint y: 210, endPoint x: 356, endPoint y: 191, distance: 18.7
click at [355, 208] on div "Seleccionar certificado Seleccionar certificado" at bounding box center [398, 205] width 233 height 11
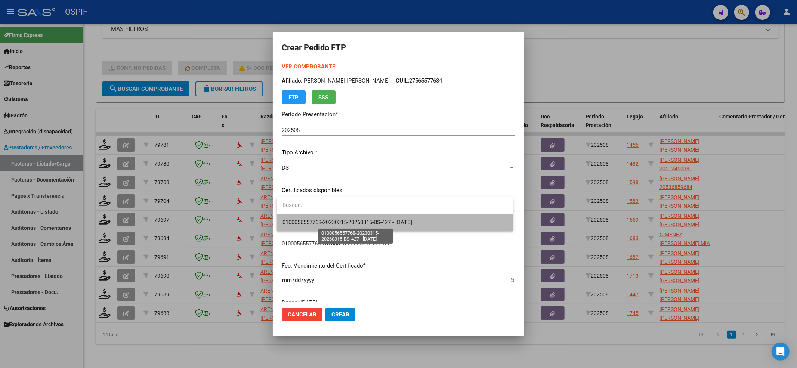
click at [350, 223] on span "0100056557768-20230315-20260315-BS-427 - [DATE]" at bounding box center [347, 222] width 130 height 7
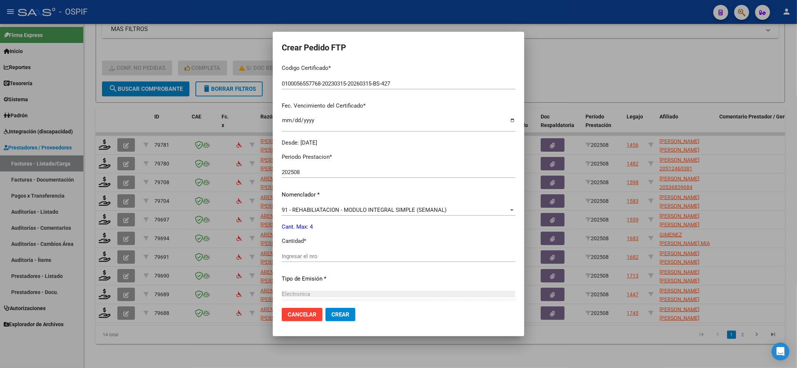
scroll to position [199, 0]
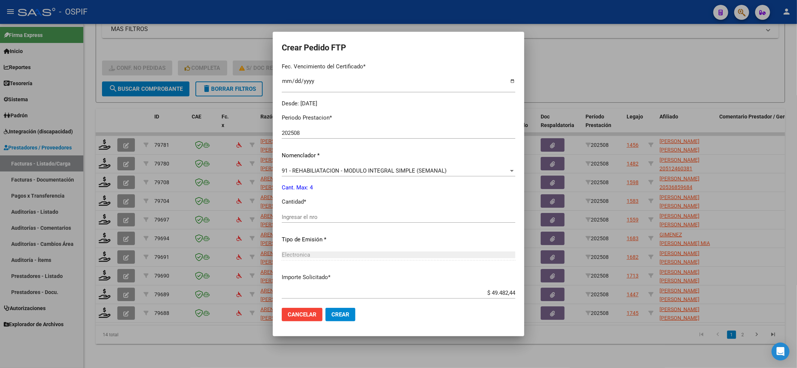
click at [330, 223] on div "Ingresar el nro" at bounding box center [398, 220] width 233 height 18
click at [329, 222] on div "Ingresar el nro" at bounding box center [398, 216] width 233 height 11
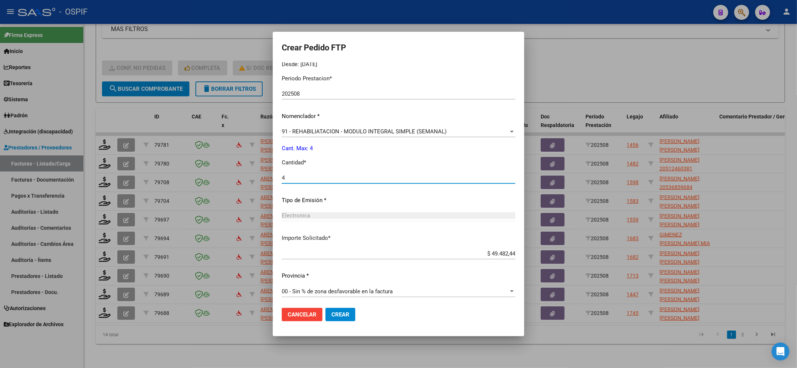
scroll to position [241, 0]
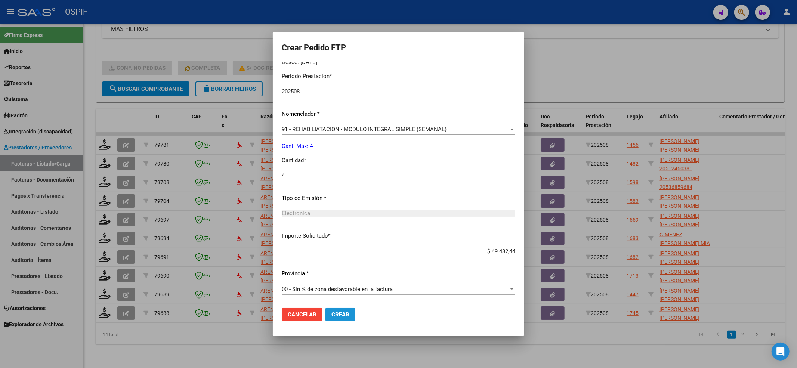
click at [335, 319] on button "Crear" at bounding box center [340, 314] width 30 height 13
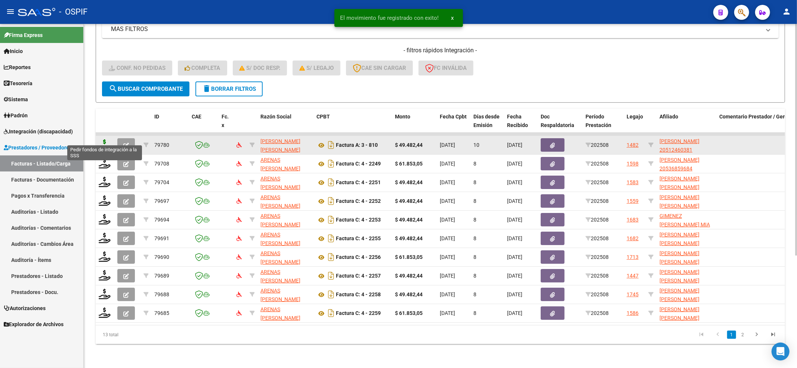
click at [108, 139] on icon at bounding box center [105, 144] width 12 height 10
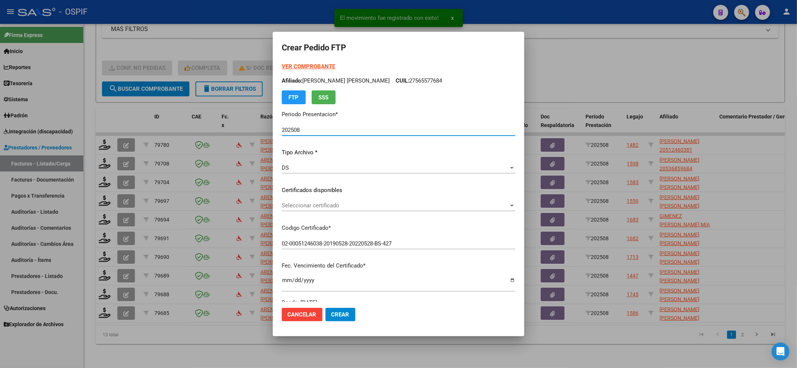
click at [327, 212] on div "Seleccionar certificado Seleccionar certificado" at bounding box center [398, 209] width 233 height 18
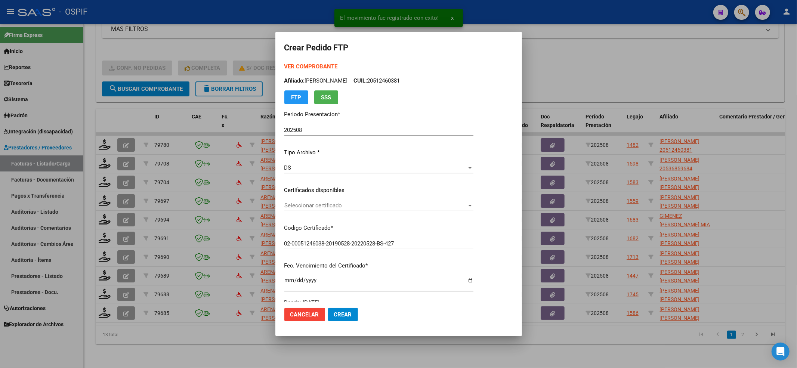
click at [326, 209] on div "Seleccionar certificado Seleccionar certificado" at bounding box center [378, 205] width 189 height 11
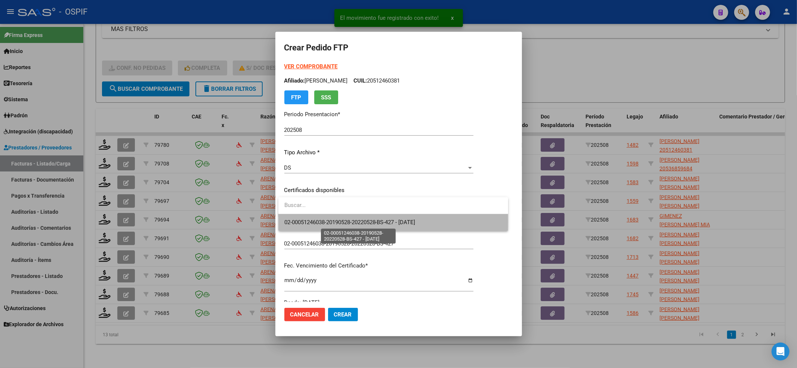
click at [313, 222] on span "02-00051246038-20190528-20220528-BS-427 - [DATE]" at bounding box center [349, 222] width 131 height 7
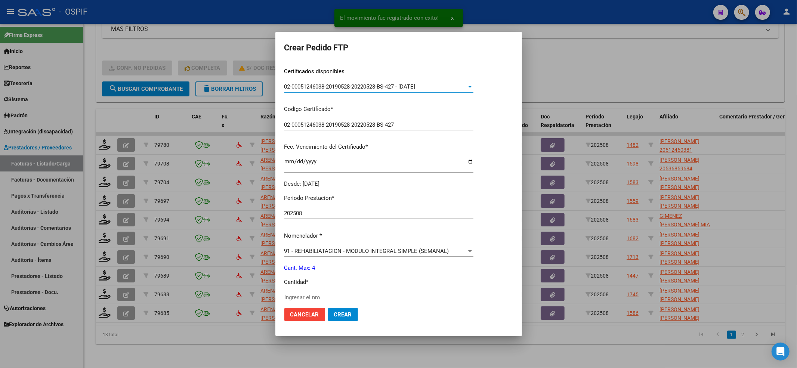
scroll to position [149, 0]
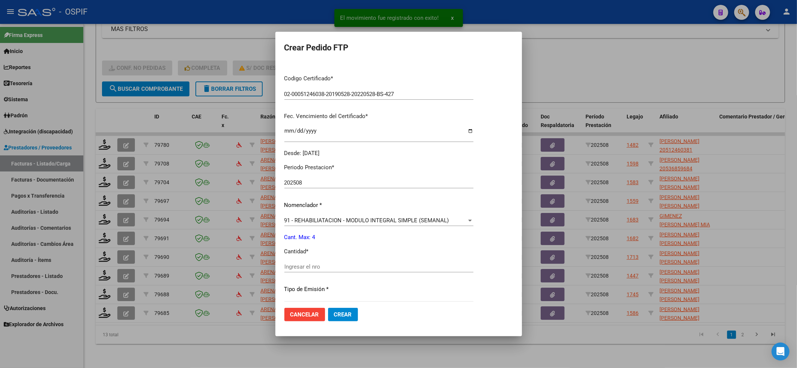
click at [311, 264] on input "Ingresar el nro" at bounding box center [378, 266] width 189 height 7
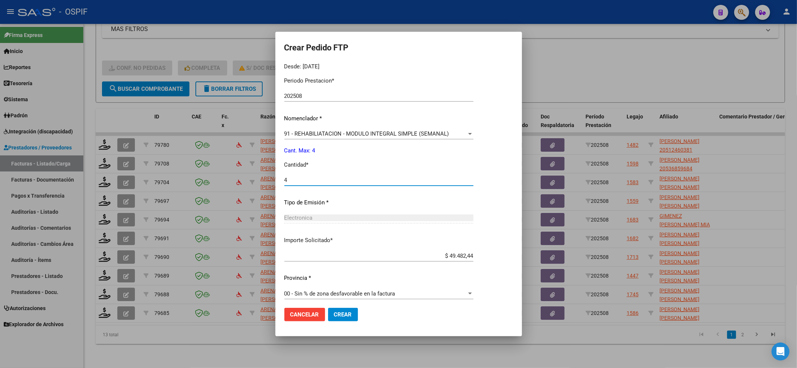
scroll to position [241, 0]
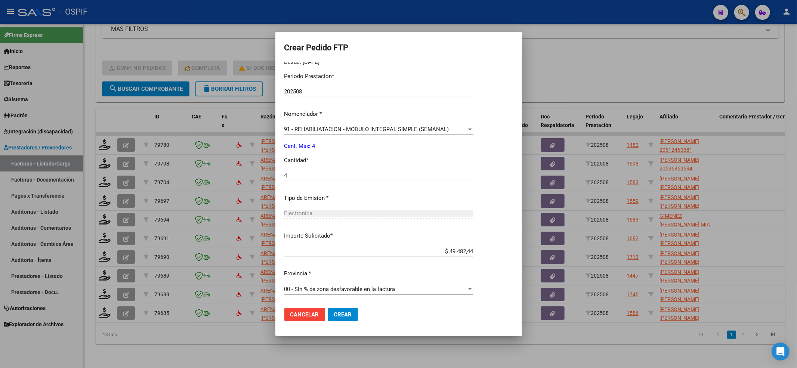
drag, startPoint x: 359, startPoint y: 312, endPoint x: 351, endPoint y: 315, distance: 8.4
click at [355, 314] on mat-dialog-actions "Cancelar Crear" at bounding box center [398, 314] width 229 height 25
click at [351, 315] on span "Crear" at bounding box center [343, 314] width 18 height 7
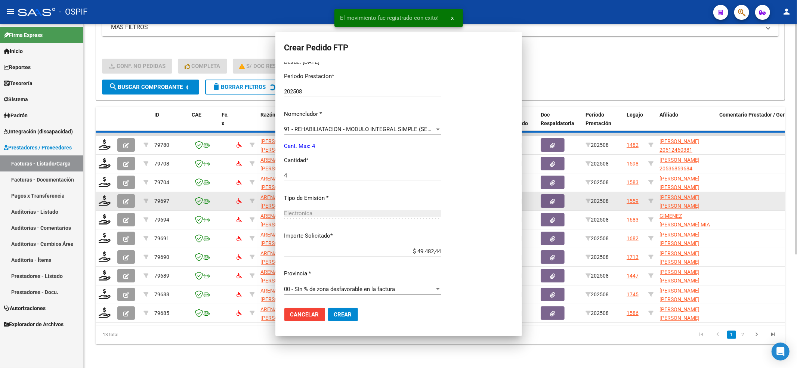
scroll to position [0, 0]
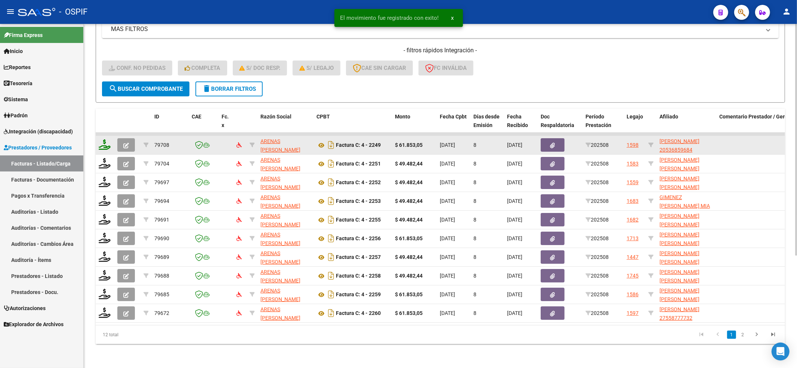
click at [103, 140] on icon at bounding box center [105, 144] width 12 height 10
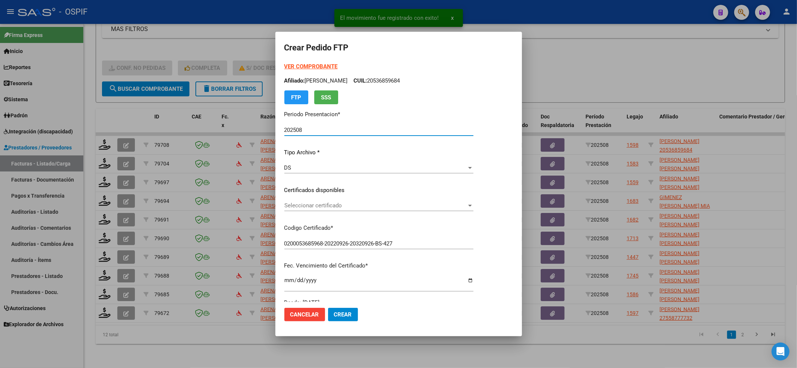
click at [338, 215] on div "Seleccionar certificado Seleccionar certificado" at bounding box center [378, 209] width 189 height 18
click at [336, 208] on span "Seleccionar certificado" at bounding box center [375, 205] width 182 height 7
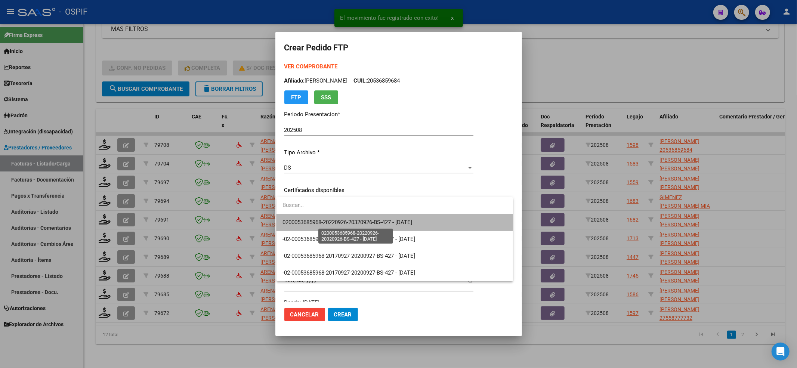
click at [334, 219] on span "0200053685968-20220926-20320926-BS-427 - [DATE]" at bounding box center [347, 222] width 130 height 7
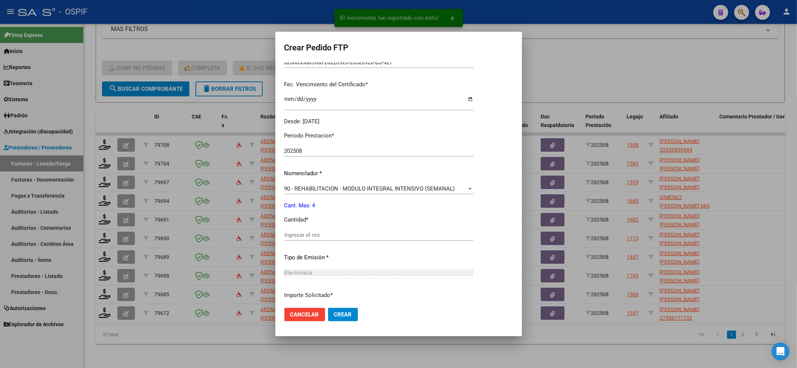
scroll to position [199, 0]
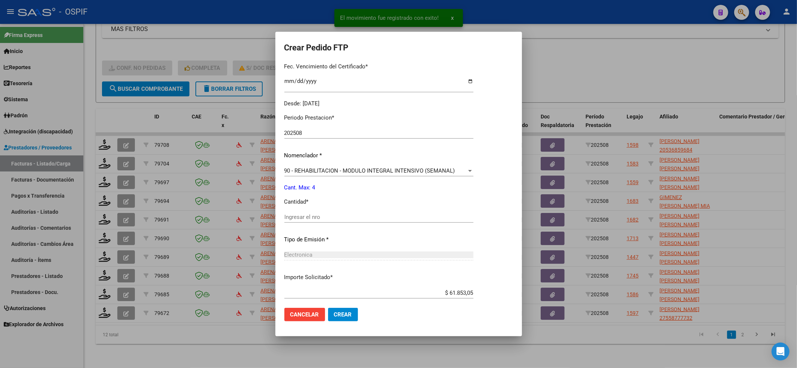
click at [333, 223] on div "Ingresar el nro" at bounding box center [378, 220] width 189 height 18
click at [330, 219] on input "4" at bounding box center [378, 217] width 189 height 7
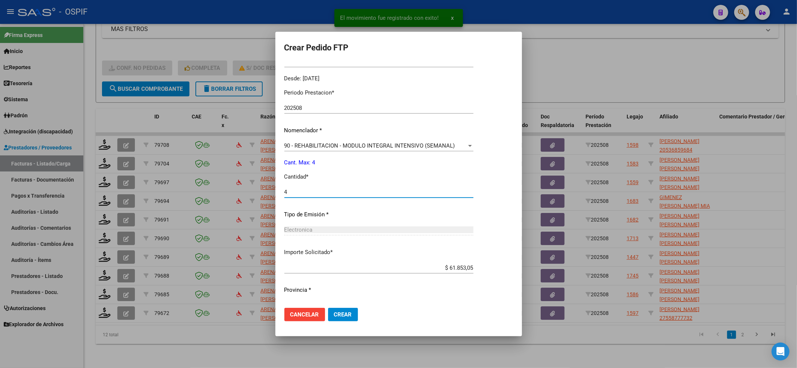
scroll to position [241, 0]
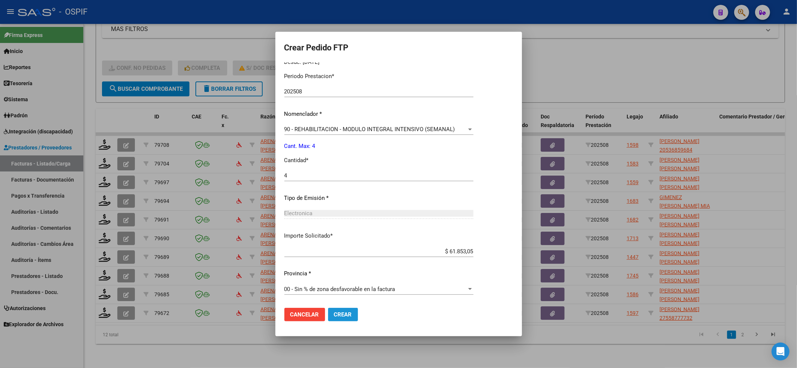
click at [343, 317] on span "Crear" at bounding box center [343, 314] width 18 height 7
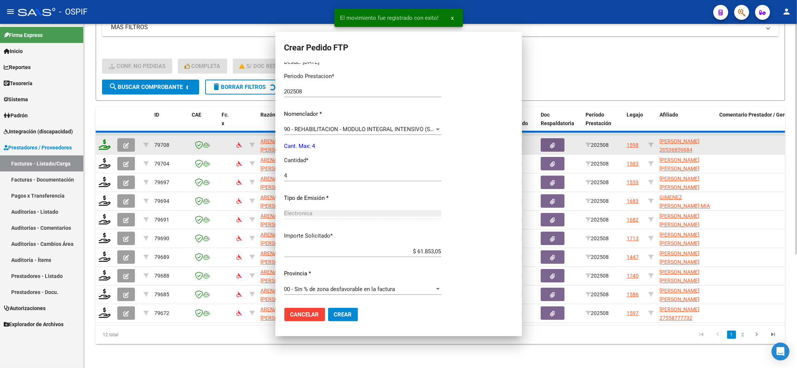
scroll to position [0, 0]
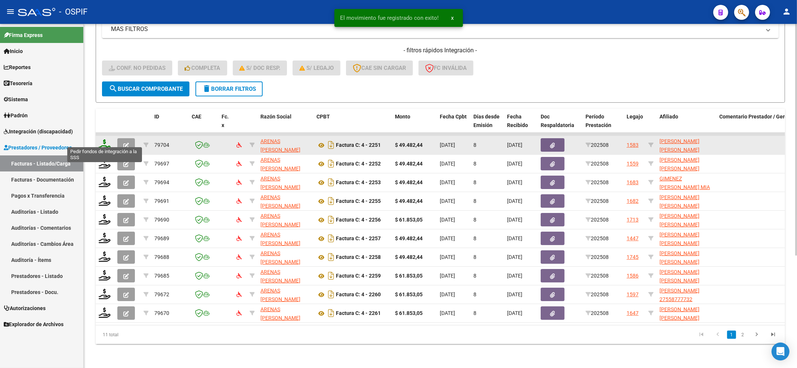
click at [106, 139] on icon at bounding box center [105, 144] width 12 height 10
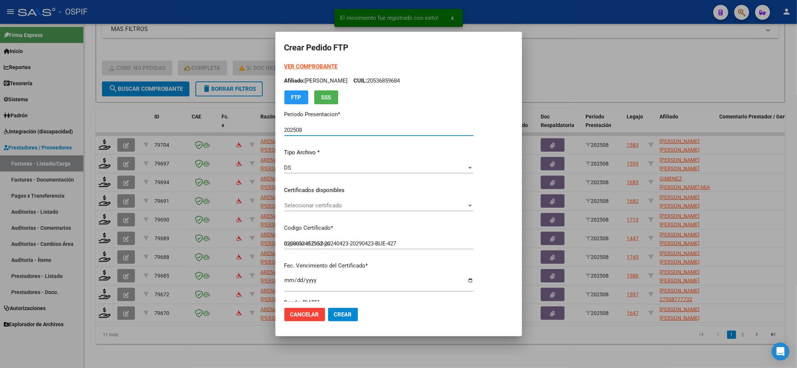
click at [347, 203] on span "Seleccionar certificado" at bounding box center [375, 205] width 182 height 7
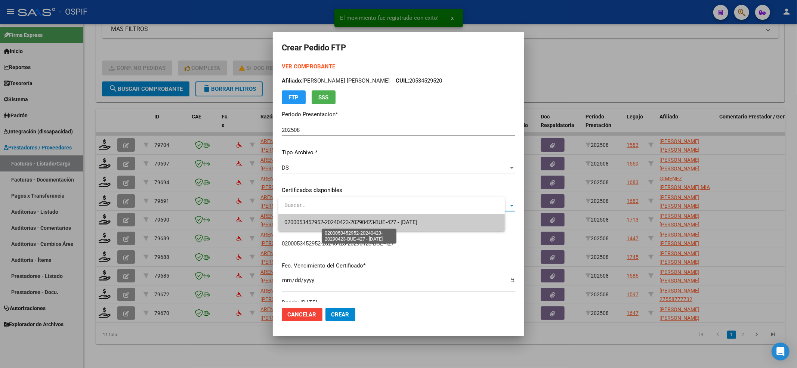
click at [341, 225] on span "0200053452952-20240423-20290423-BUE-427 - [DATE]" at bounding box center [350, 222] width 133 height 7
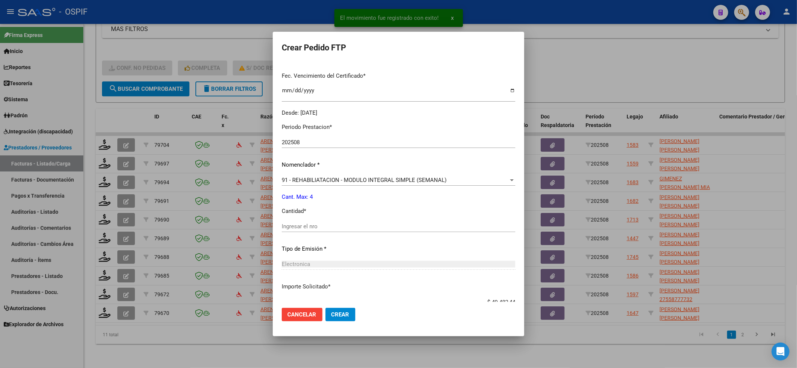
scroll to position [241, 0]
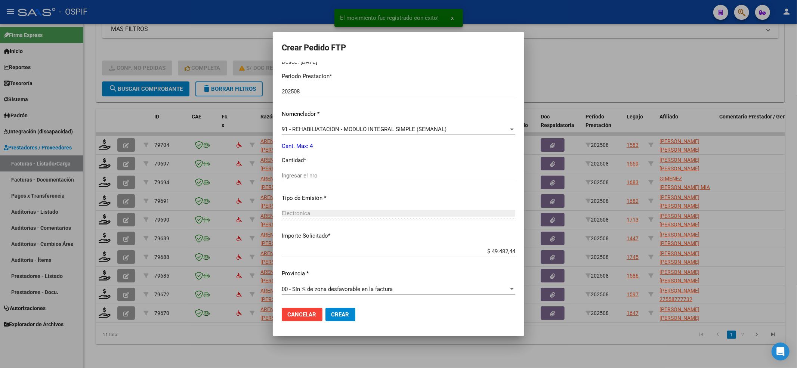
click at [310, 169] on div "Periodo Prestacion * 202508 Ingresar el Periodo Prestacion Nomenclador * 91 - R…" at bounding box center [398, 183] width 233 height 235
click at [305, 177] on input "Ingresar el nro" at bounding box center [398, 175] width 233 height 7
drag, startPoint x: 348, startPoint y: 320, endPoint x: 347, endPoint y: 311, distance: 8.7
click at [348, 317] on button "Crear" at bounding box center [340, 314] width 30 height 13
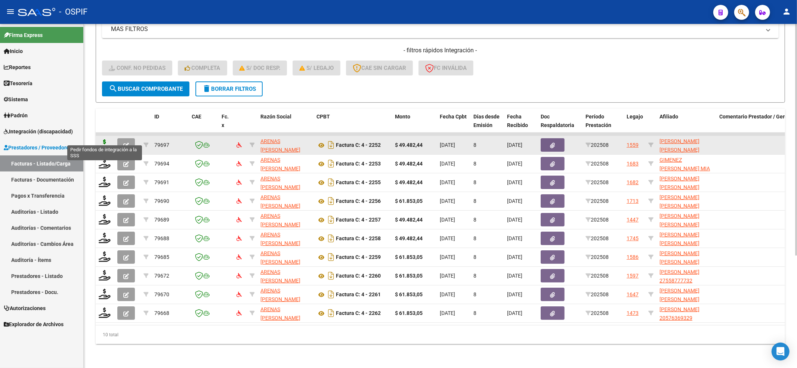
click at [106, 139] on icon at bounding box center [105, 144] width 12 height 10
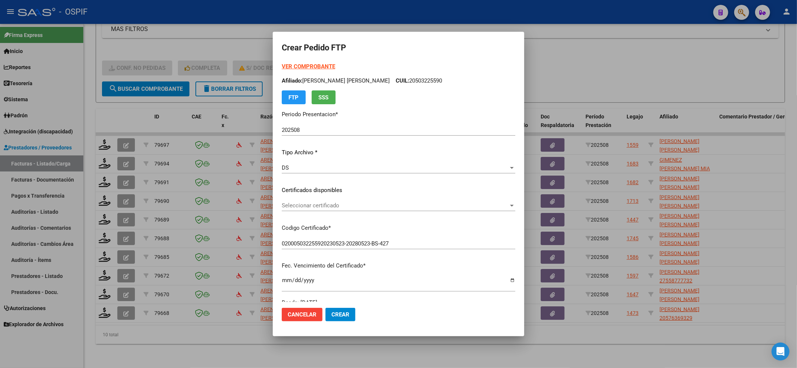
click at [356, 216] on div "Seleccionar certificado Seleccionar certificado" at bounding box center [398, 209] width 233 height 18
click at [356, 205] on span "Seleccionar certificado" at bounding box center [395, 205] width 227 height 7
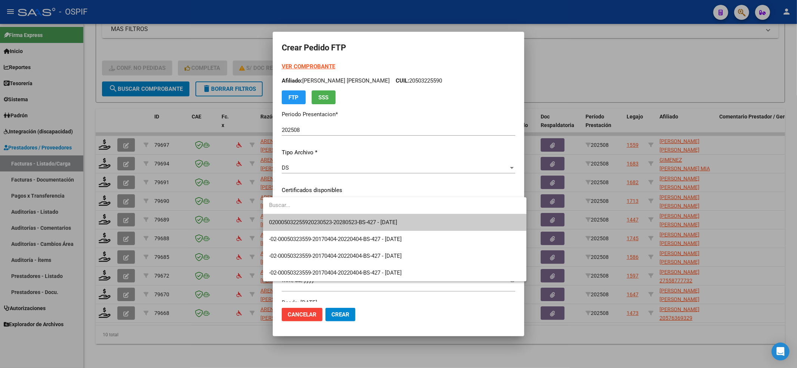
click at [350, 211] on input "dropdown search" at bounding box center [394, 205] width 263 height 17
click at [346, 219] on span "020005032255920230523-20280523-BS-427 - [DATE]" at bounding box center [333, 222] width 128 height 7
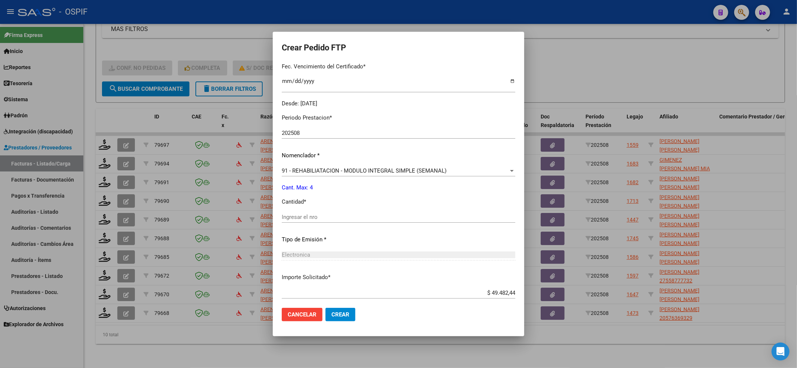
click at [345, 217] on input "Ingresar el nro" at bounding box center [398, 217] width 233 height 7
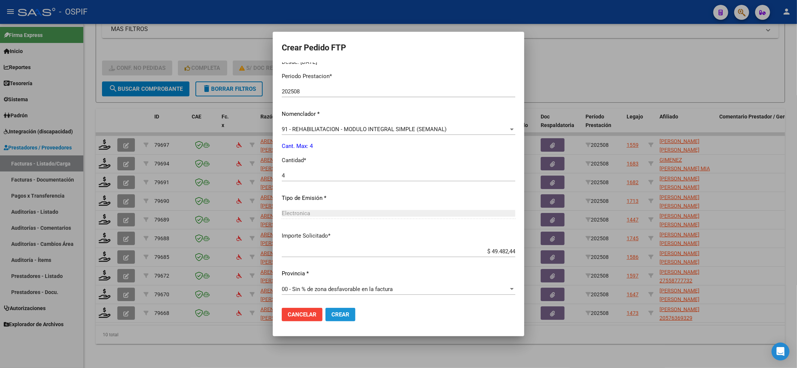
click at [341, 316] on button "Crear" at bounding box center [340, 314] width 30 height 13
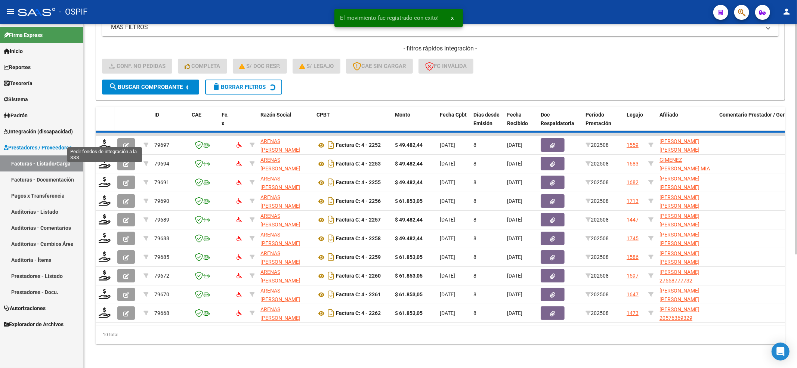
scroll to position [149, 0]
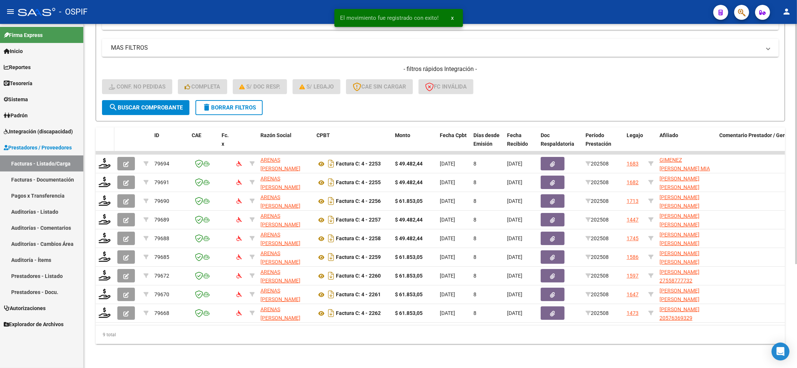
click at [104, 142] on datatable-header-cell at bounding box center [105, 143] width 19 height 33
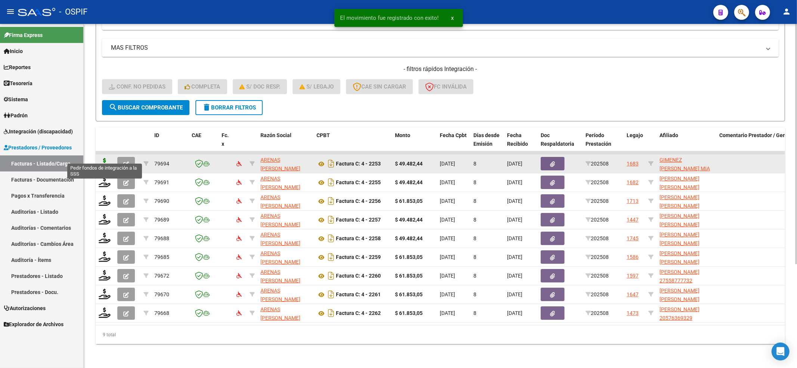
click at [103, 159] on icon at bounding box center [105, 163] width 12 height 10
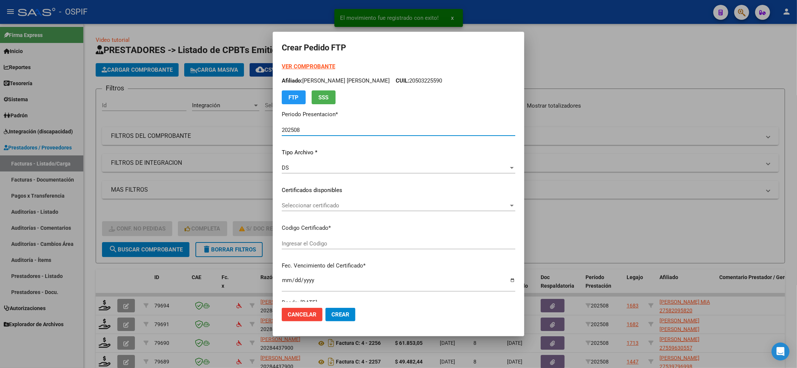
type input "0100058209582-20221229-20271229-AND-109"
type input "2027-12-29"
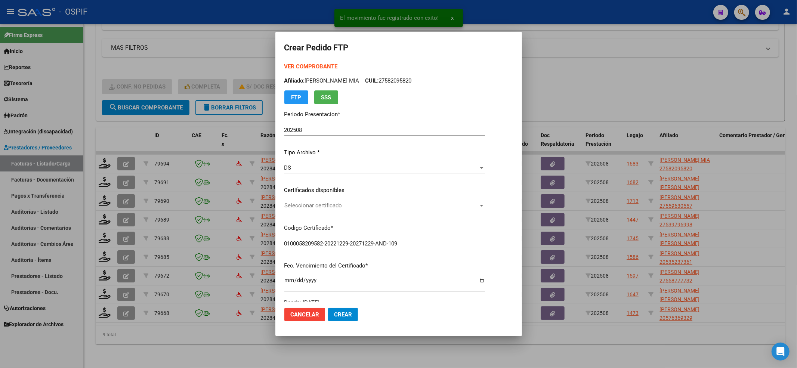
drag, startPoint x: 377, startPoint y: 214, endPoint x: 375, endPoint y: 210, distance: 4.5
click at [376, 214] on div "Seleccionar certificado Seleccionar certificado" at bounding box center [397, 209] width 226 height 18
click at [375, 210] on div "Seleccionar certificado Seleccionar certificado" at bounding box center [397, 205] width 226 height 11
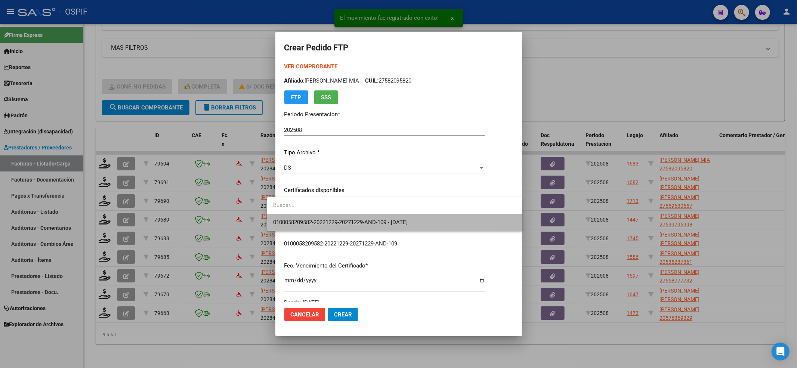
click at [368, 217] on span "0100058209582-20221229-20271229-AND-109 - 2027-12-29" at bounding box center [394, 222] width 243 height 17
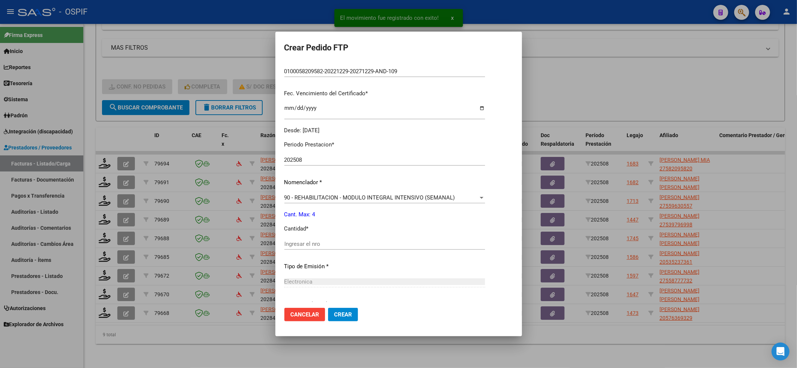
scroll to position [241, 0]
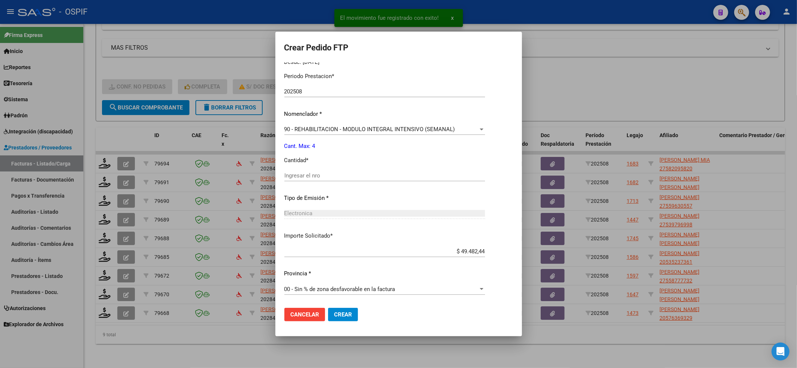
click at [336, 179] on div "Ingresar el nro" at bounding box center [397, 175] width 226 height 11
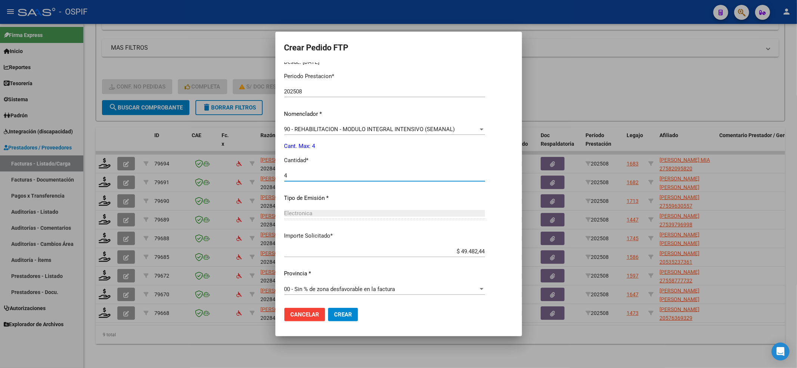
type input "4"
drag, startPoint x: 327, startPoint y: 310, endPoint x: 317, endPoint y: 310, distance: 10.1
click at [328, 310] on button "Crear" at bounding box center [343, 314] width 30 height 13
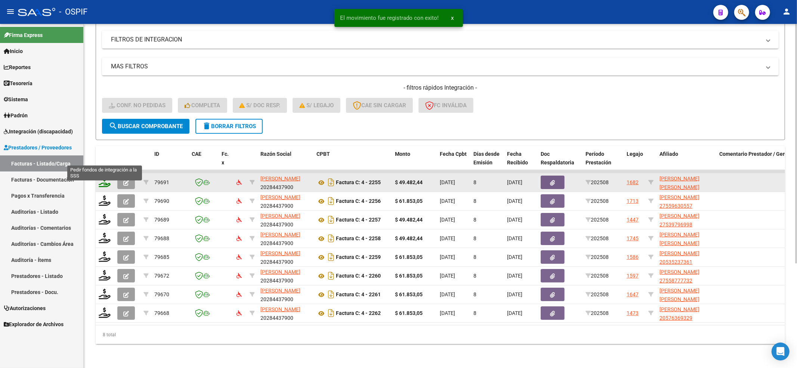
scroll to position [130, 0]
click at [107, 157] on datatable-header-cell at bounding box center [105, 162] width 19 height 33
click at [103, 177] on icon at bounding box center [105, 182] width 12 height 10
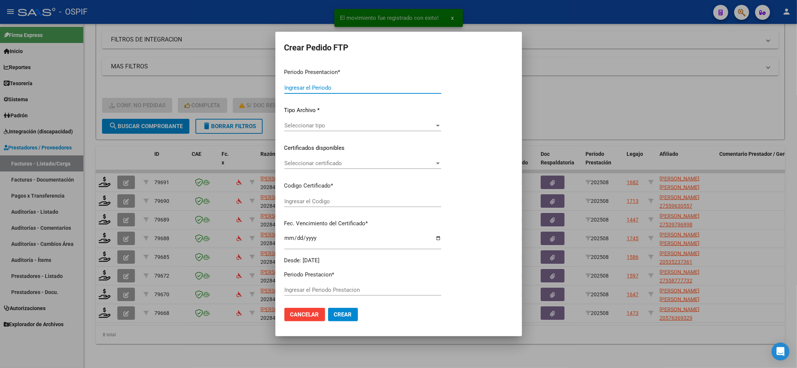
type input "202508"
type input "$ 49.482,44"
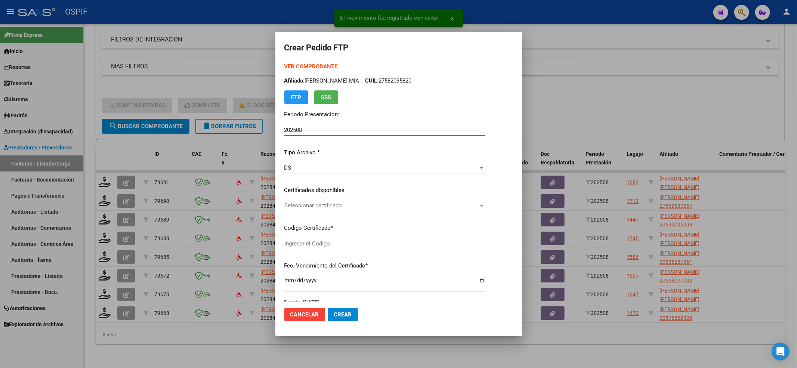
type input "010005820958320230516-20280516-AND-109"
type input "2028-05-16"
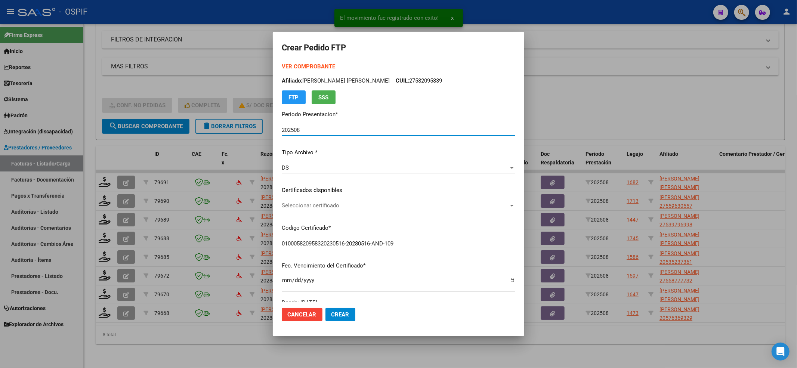
click at [395, 210] on div "Seleccionar certificado Seleccionar certificado" at bounding box center [399, 205] width 278 height 11
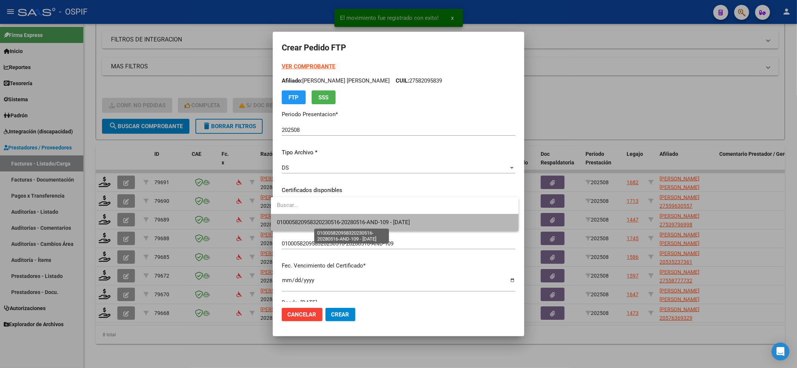
click at [387, 220] on span "010005820958320230516-20280516-AND-109 - 2028-05-16" at bounding box center [343, 222] width 133 height 7
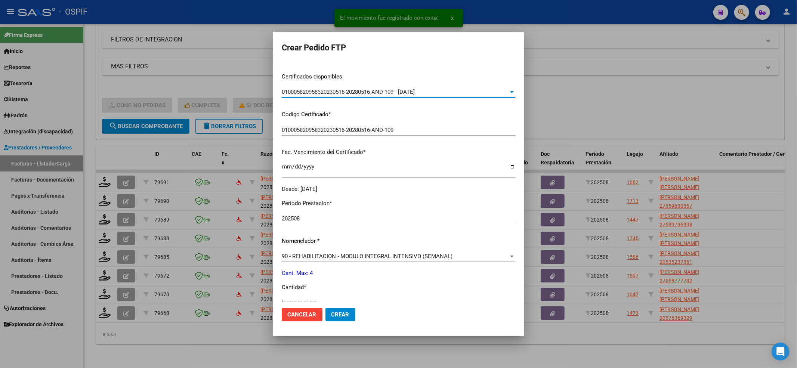
scroll to position [241, 0]
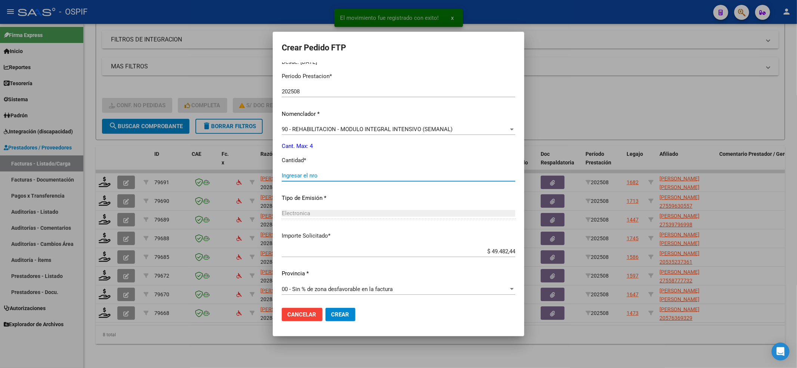
click at [301, 175] on input "Ingresar el nro" at bounding box center [399, 175] width 278 height 7
type input "4"
click at [333, 317] on button "Crear" at bounding box center [318, 314] width 30 height 13
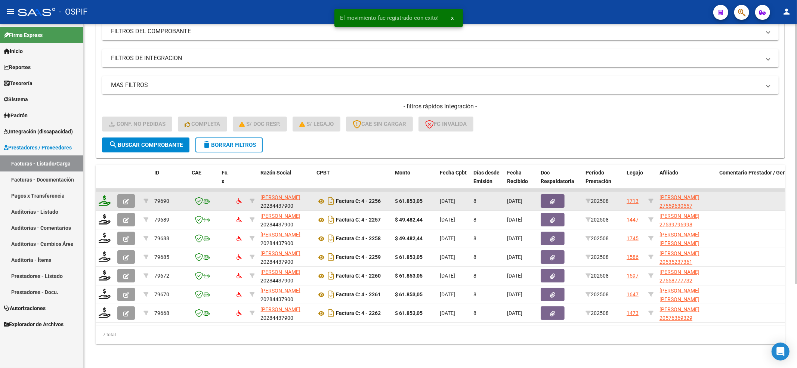
scroll to position [111, 0]
click at [105, 195] on icon at bounding box center [105, 200] width 12 height 10
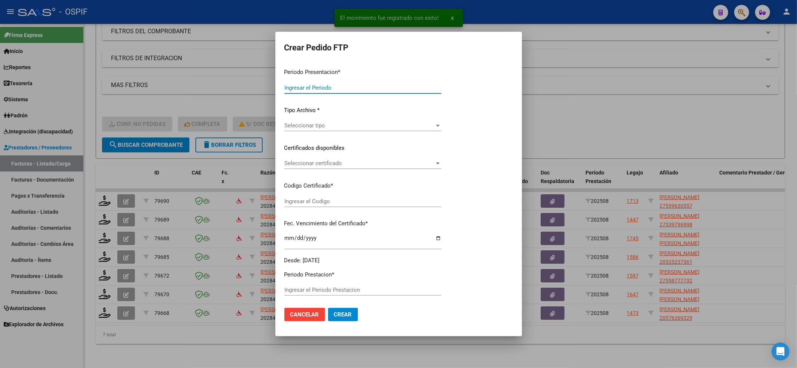
type input "202508"
type input "$ 61.853,05"
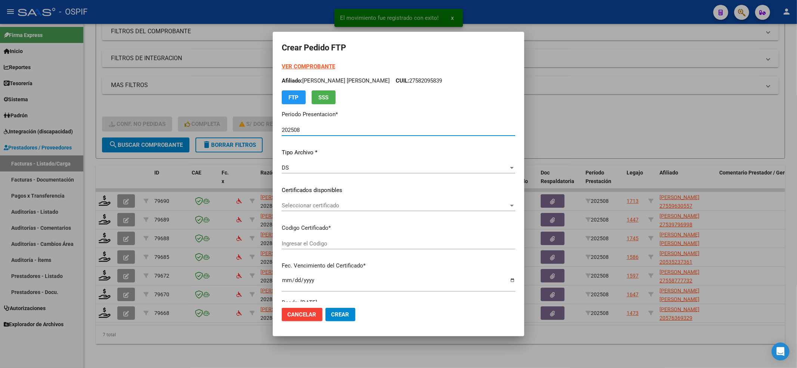
type input "2662663308"
type input "2024-10-06"
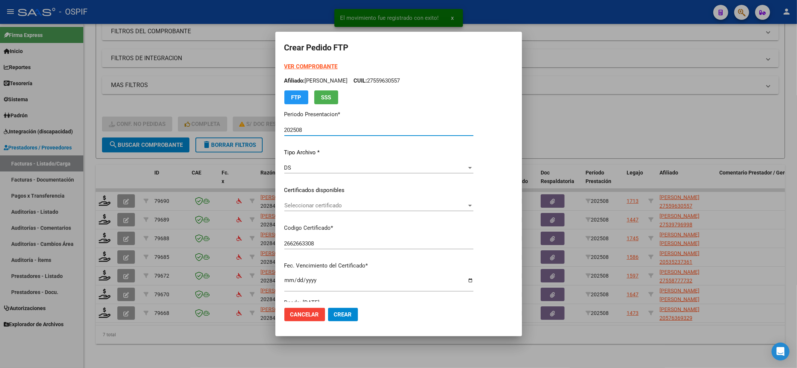
click at [407, 211] on div "Seleccionar certificado Seleccionar certificado" at bounding box center [398, 205] width 233 height 11
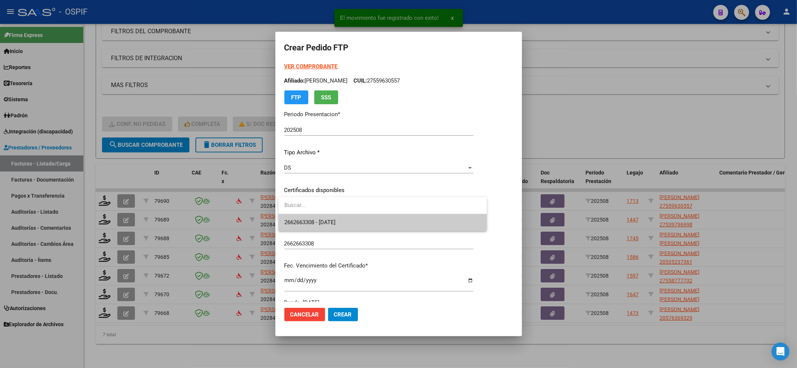
click at [376, 223] on span "2662663308 - 2024-10-06" at bounding box center [382, 222] width 197 height 17
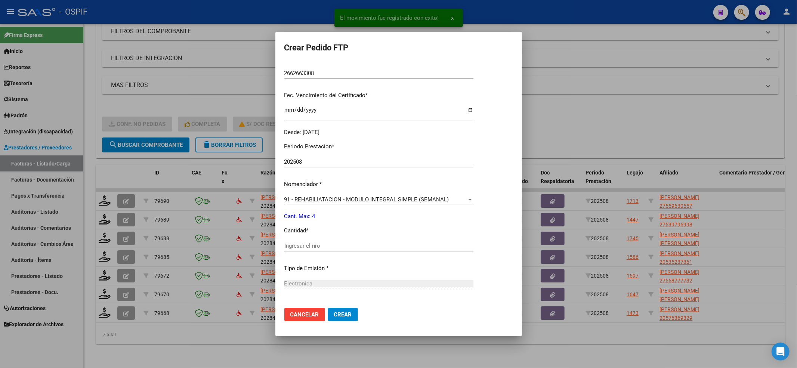
scroll to position [241, 0]
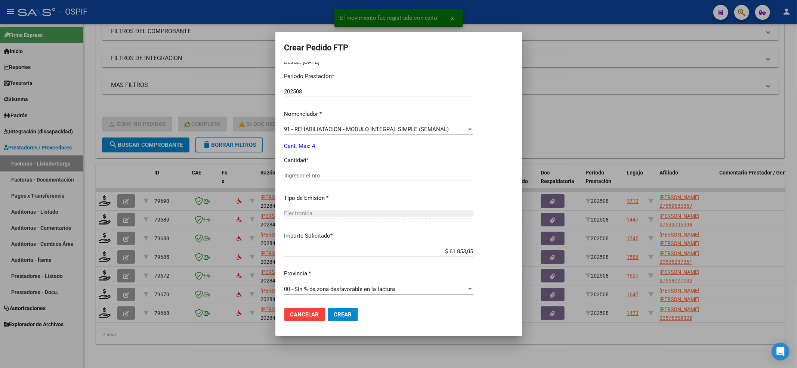
click at [302, 171] on div "Ingresar el nro" at bounding box center [398, 175] width 233 height 11
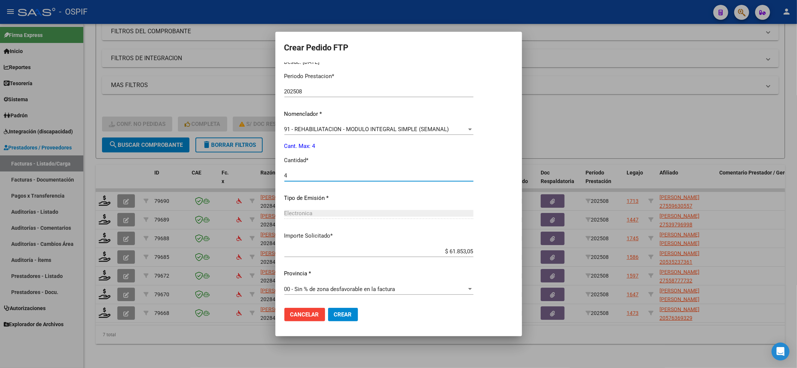
type input "4"
click at [347, 317] on button "Crear" at bounding box center [340, 314] width 30 height 13
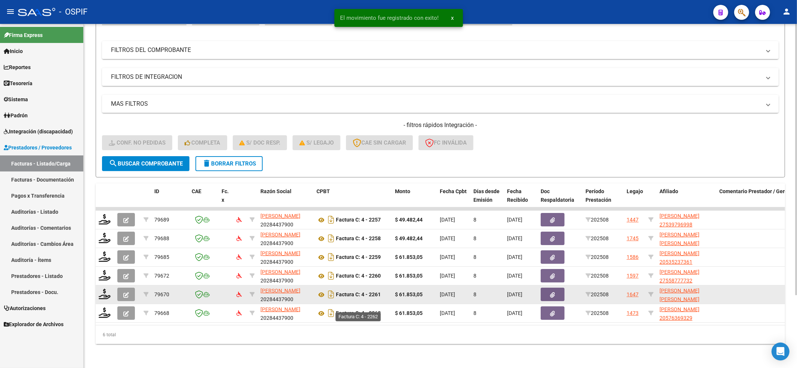
scroll to position [93, 0]
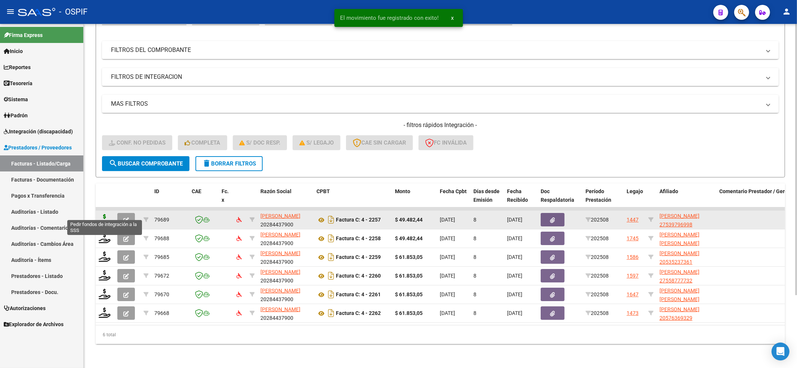
click at [107, 214] on icon at bounding box center [105, 219] width 12 height 10
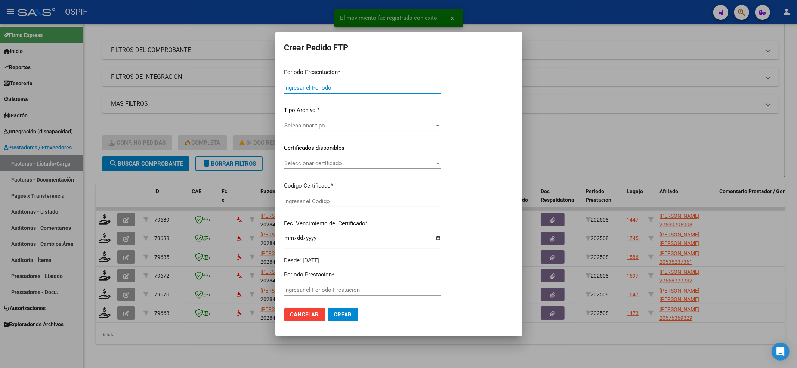
type input "202508"
type input "$ 49.482,44"
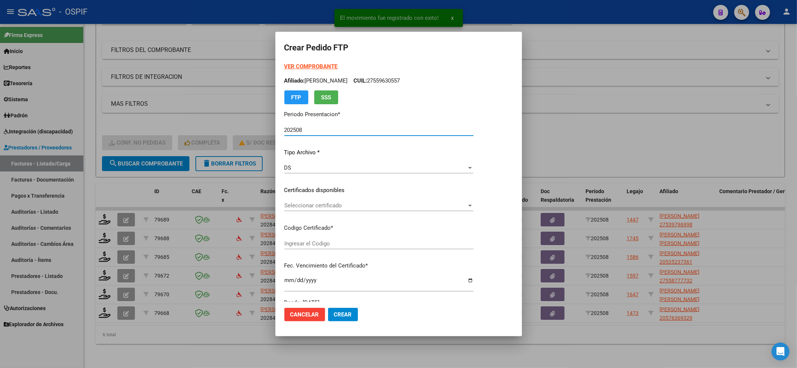
type input "000539796992025081420350814-and-12921"
type input "2035-08-14"
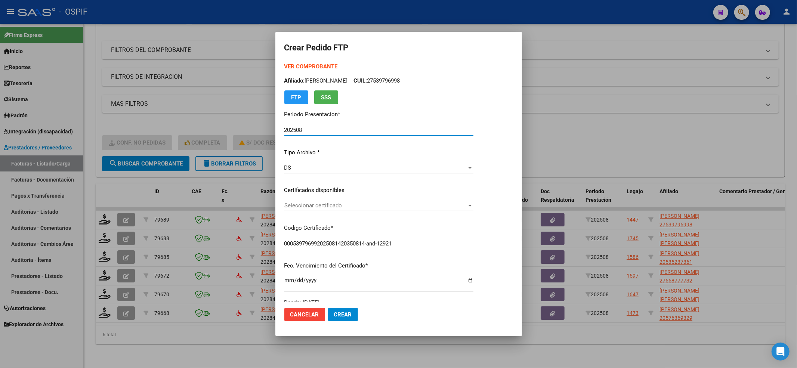
click at [301, 203] on span "Seleccionar certificado" at bounding box center [395, 205] width 227 height 7
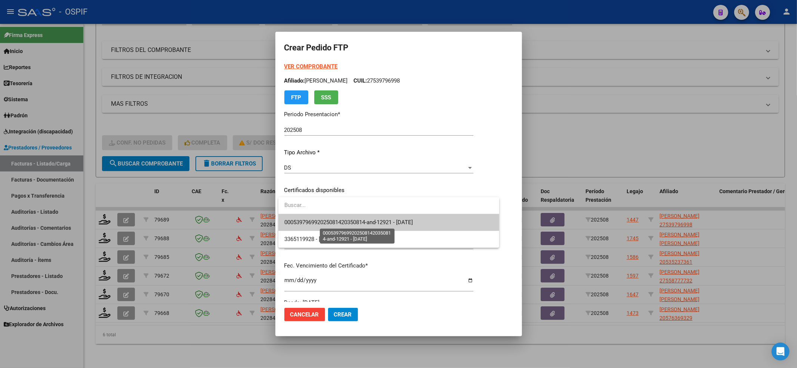
click at [290, 217] on span "000539796992025081420350814-and-12921 - 2035-08-14" at bounding box center [388, 222] width 209 height 17
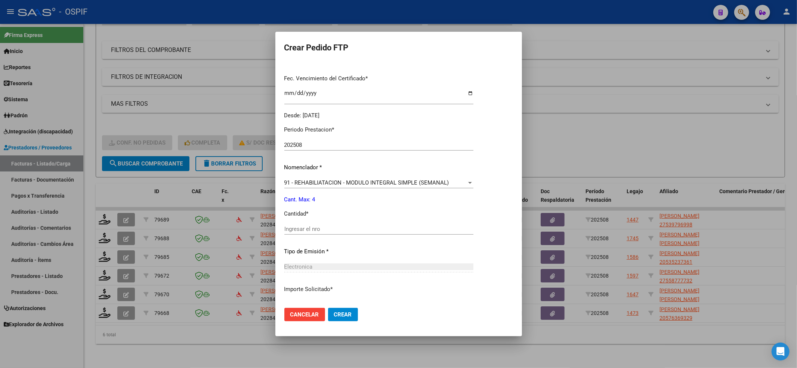
scroll to position [199, 0]
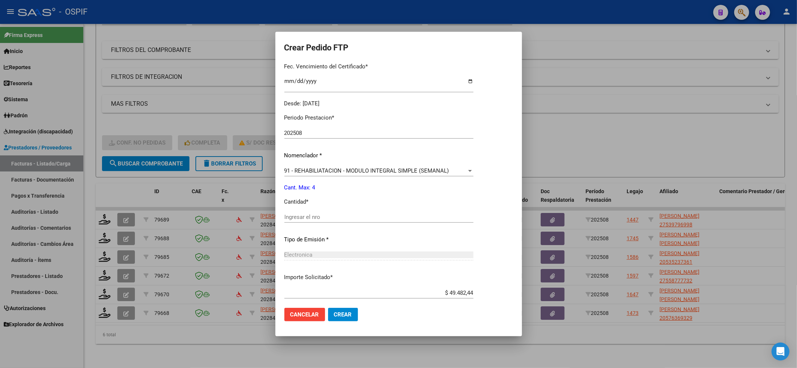
click at [302, 216] on input "Ingresar el nro" at bounding box center [398, 217] width 233 height 7
type input "4"
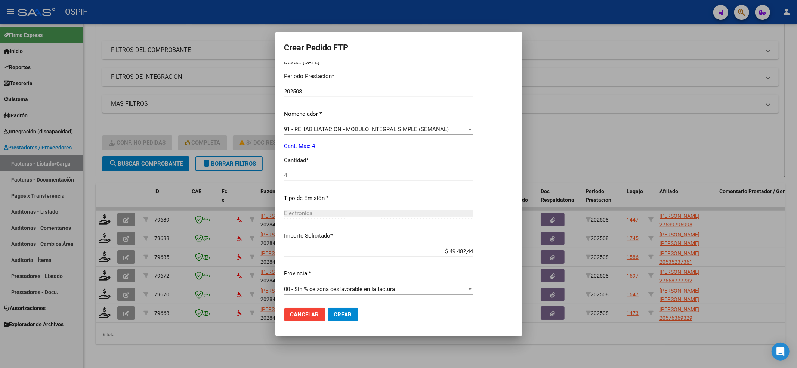
drag, startPoint x: 355, startPoint y: 323, endPoint x: 350, endPoint y: 324, distance: 5.3
click at [354, 324] on mat-dialog-actions "Cancelar Crear" at bounding box center [398, 314] width 233 height 25
click at [349, 325] on mat-dialog-actions "Cancelar Crear" at bounding box center [398, 314] width 233 height 25
click at [347, 322] on mat-dialog-actions "Cancelar Crear" at bounding box center [398, 314] width 233 height 25
click at [347, 319] on button "Crear" at bounding box center [340, 314] width 30 height 13
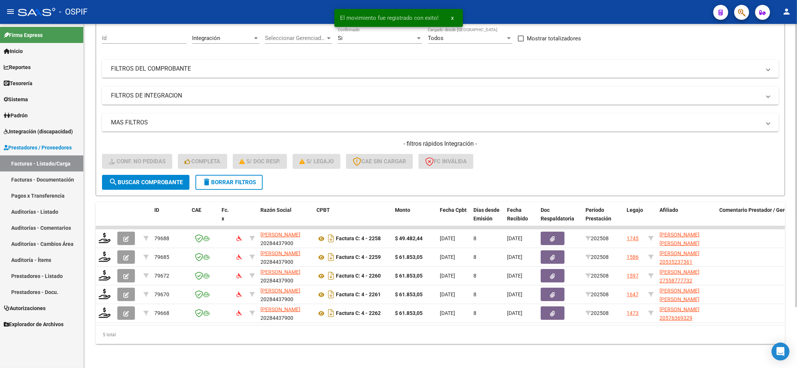
scroll to position [74, 0]
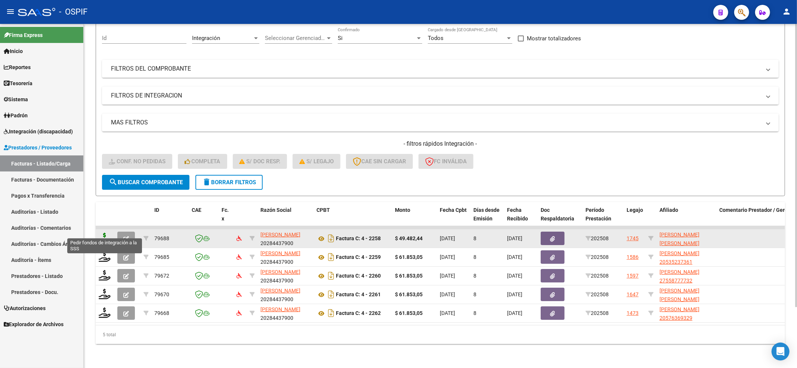
click at [103, 233] on icon at bounding box center [105, 238] width 12 height 10
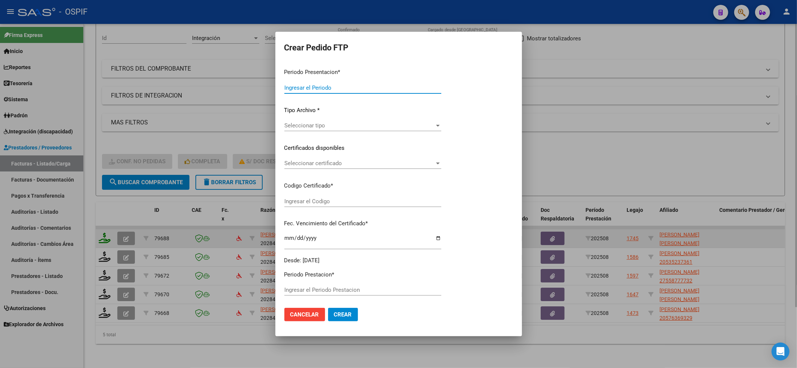
type input "202508"
type input "$ 49.482,44"
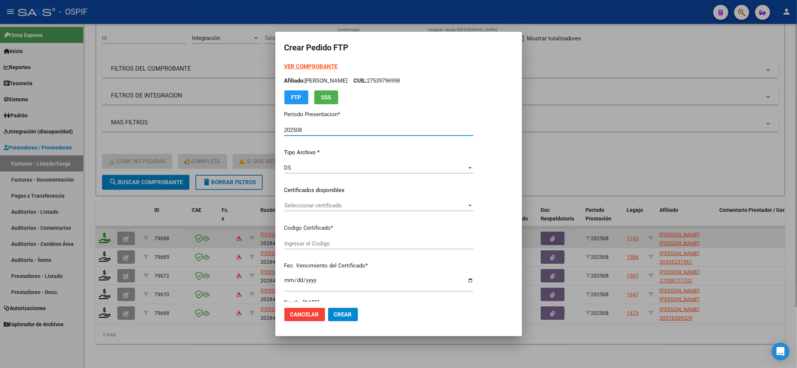
type input "020005784336920250113-20280113-BS AS-4"
type input "2028-01-13"
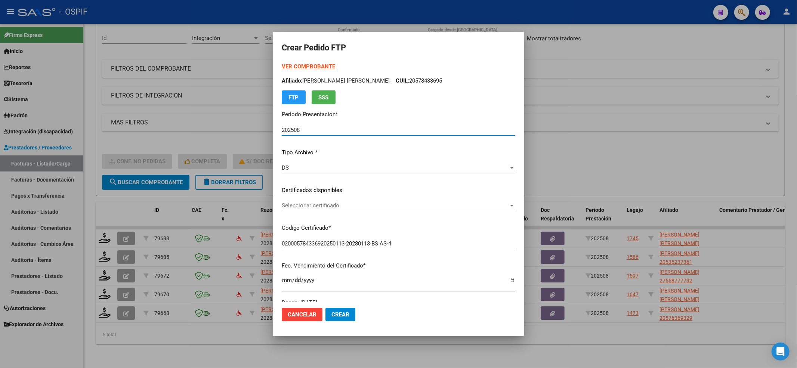
click at [290, 208] on span "Seleccionar certificado" at bounding box center [395, 205] width 227 height 7
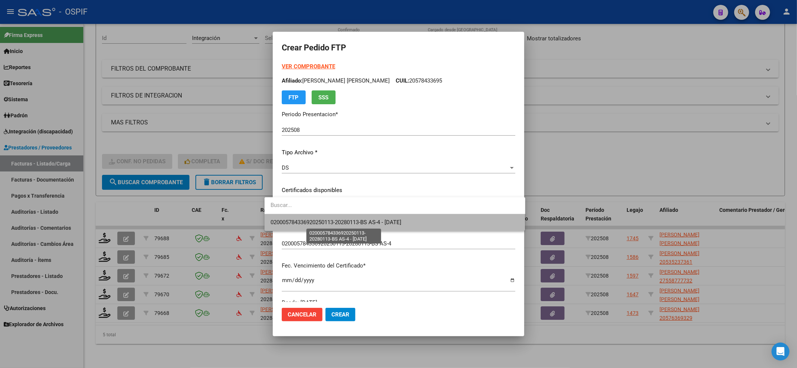
click at [284, 226] on span "020005784336920250113-20280113-BS AS-4 - 2028-01-13" at bounding box center [335, 222] width 131 height 7
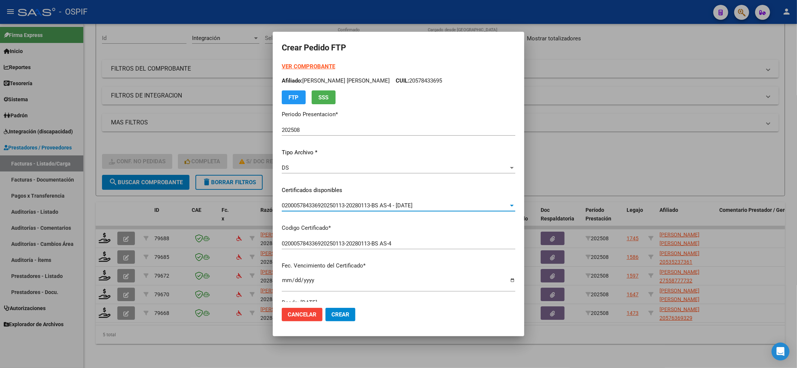
scroll to position [241, 0]
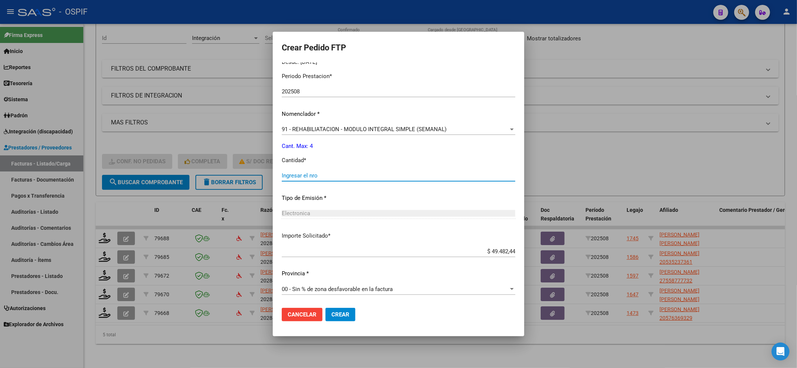
click at [372, 175] on input "Ingresar el nro" at bounding box center [398, 175] width 233 height 7
type input "4"
drag, startPoint x: 329, startPoint y: 311, endPoint x: 317, endPoint y: 154, distance: 157.0
click at [331, 311] on span "Crear" at bounding box center [340, 314] width 18 height 7
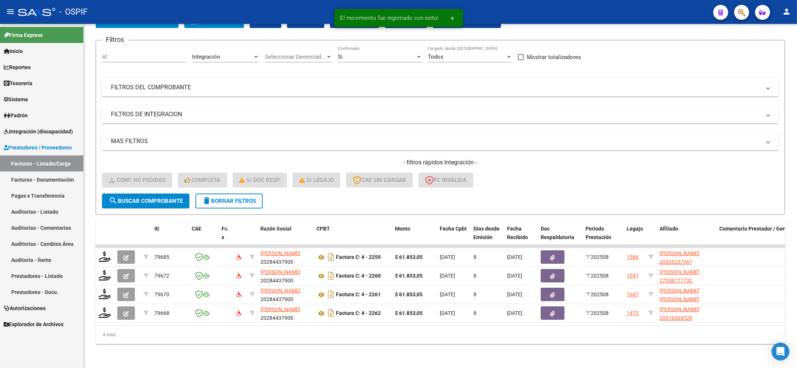
scroll to position [55, 0]
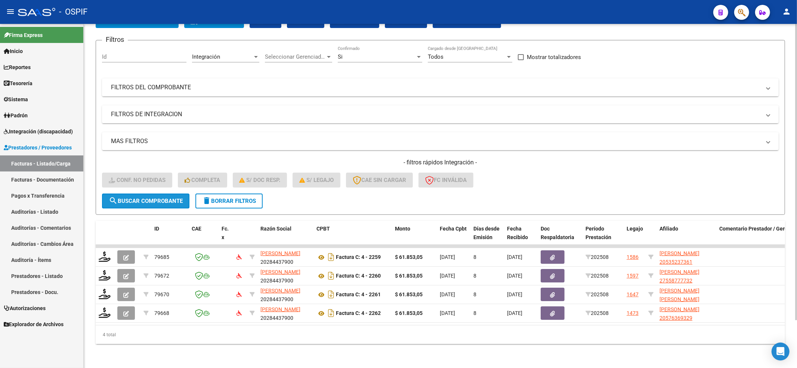
click at [128, 199] on button "search Buscar Comprobante" at bounding box center [145, 200] width 87 height 15
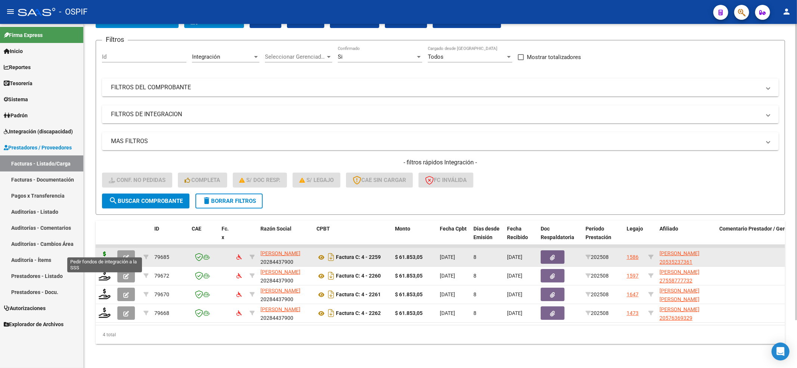
click at [102, 251] on icon at bounding box center [105, 256] width 12 height 10
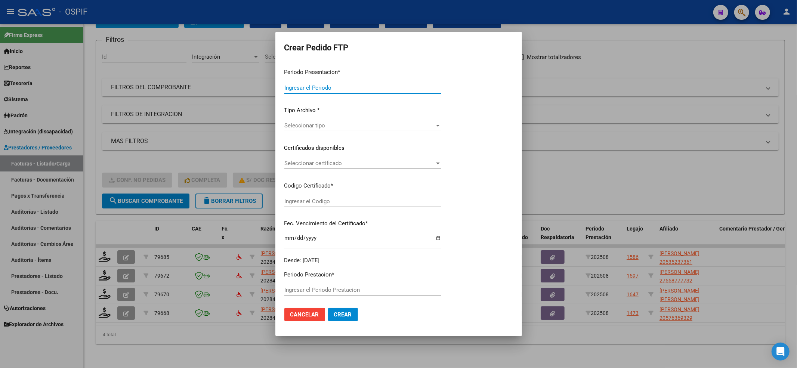
type input "202508"
type input "$ 61.853,05"
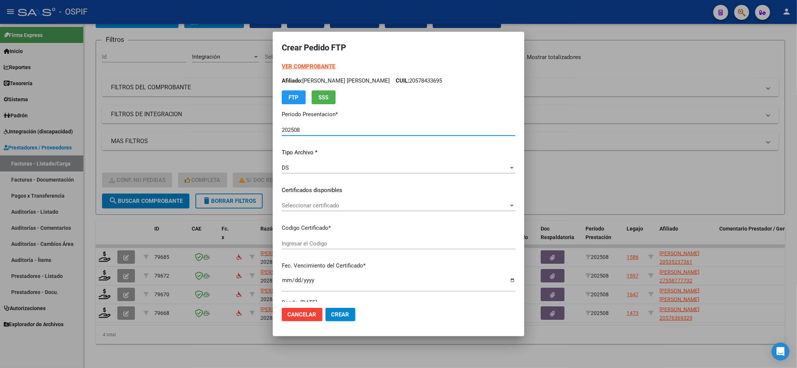
type input "0200053523736-20230215-20280215-BS-427"
type input "2028-02-15"
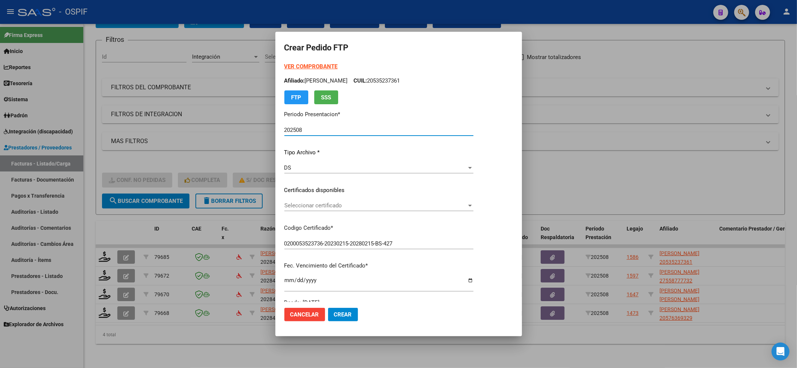
click at [299, 202] on span "Seleccionar certificado" at bounding box center [395, 205] width 227 height 7
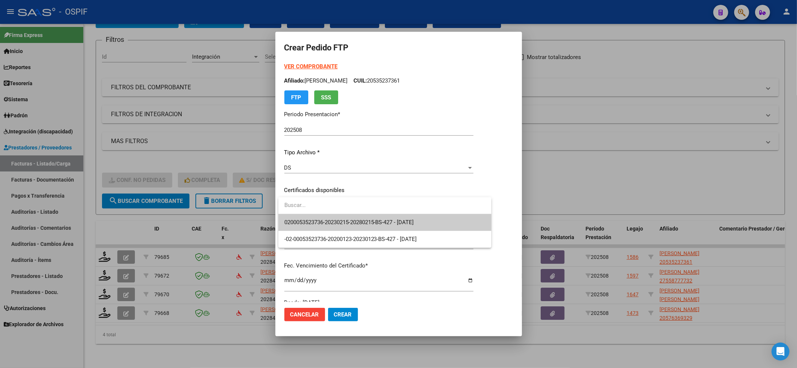
click at [283, 213] on input "dropdown search" at bounding box center [384, 205] width 213 height 17
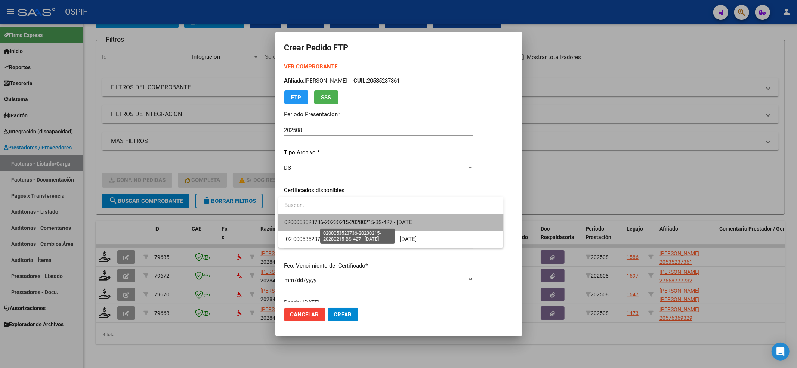
click at [290, 224] on span "0200053523736-20230215-20280215-BS-427 - 2028-02-15" at bounding box center [349, 222] width 130 height 7
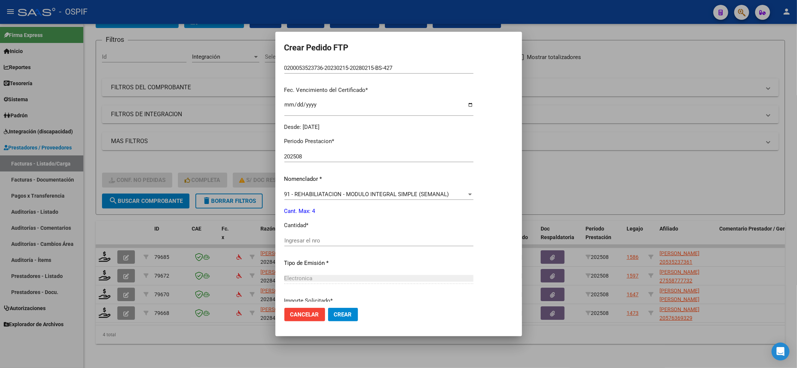
scroll to position [199, 0]
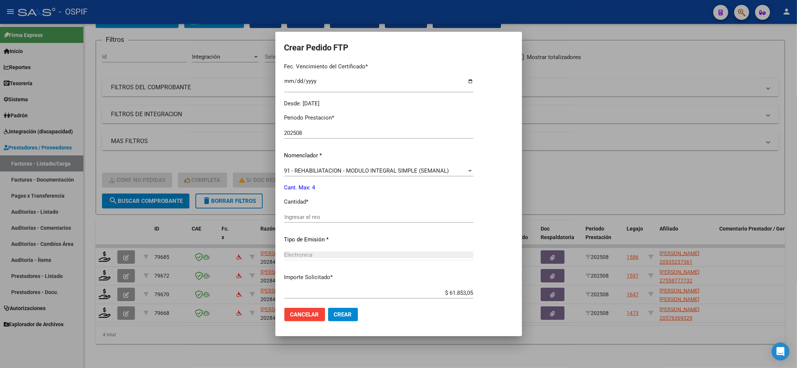
click at [306, 205] on p "Cantidad *" at bounding box center [398, 202] width 233 height 9
click at [299, 215] on input "Ingresar el nro" at bounding box center [398, 217] width 233 height 7
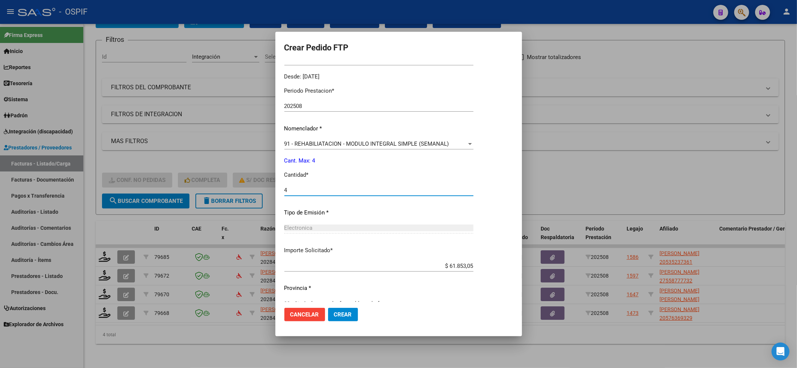
scroll to position [241, 0]
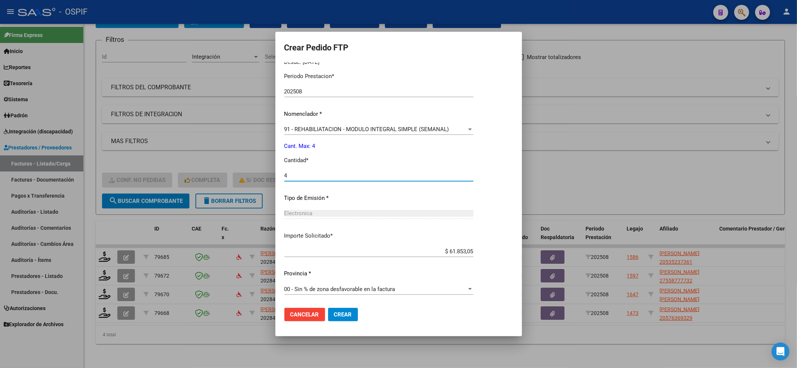
type input "4"
click at [346, 308] on button "Crear" at bounding box center [340, 314] width 30 height 13
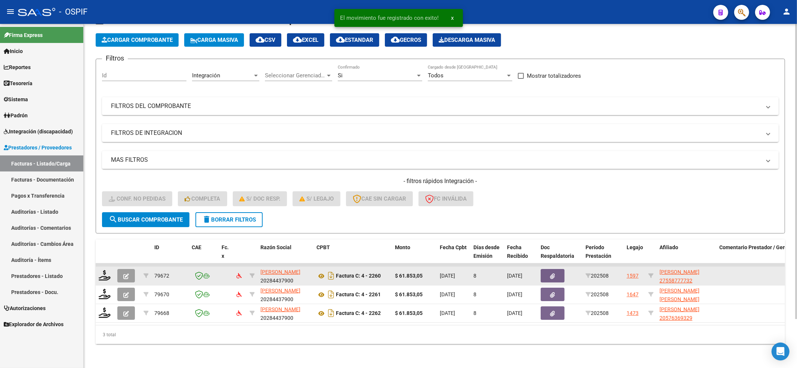
scroll to position [37, 0]
click at [102, 270] on icon at bounding box center [105, 275] width 12 height 10
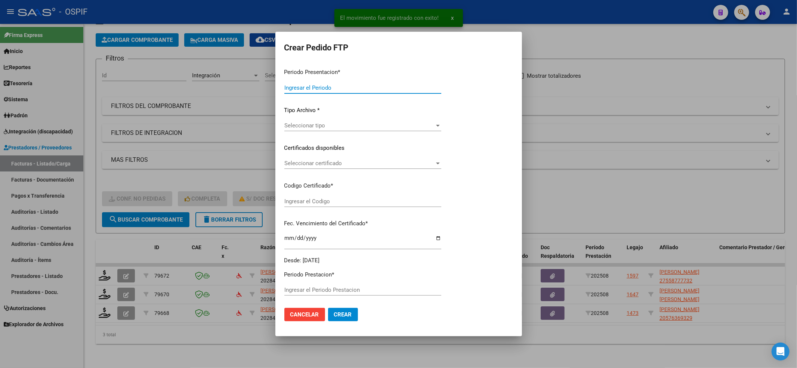
type input "202508"
type input "$ 61.853,05"
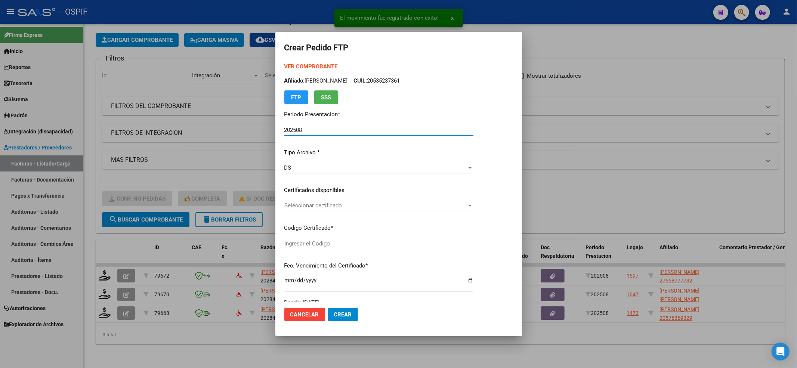
type input "02-00055877773-20220405-20270405-BS-427"
type input "2027-04-05"
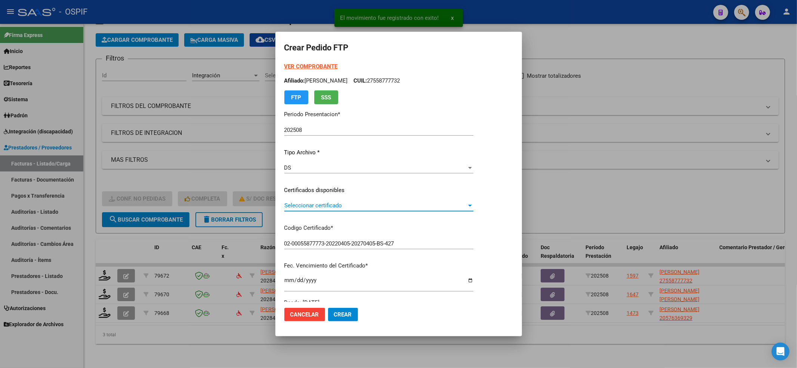
click at [330, 207] on span "Seleccionar certificado" at bounding box center [375, 205] width 182 height 7
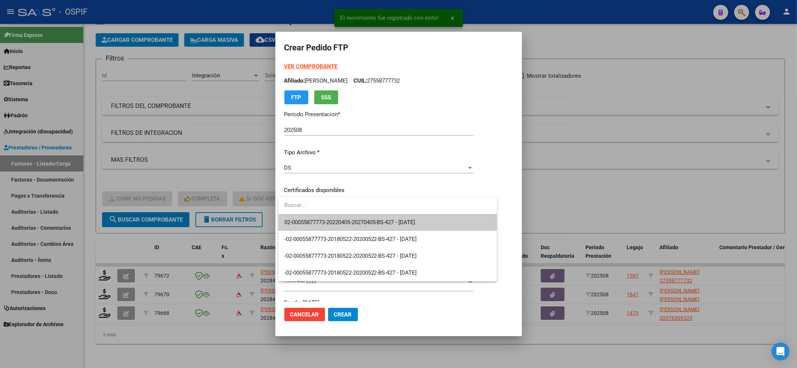
click at [329, 212] on input "dropdown search" at bounding box center [387, 205] width 219 height 17
drag, startPoint x: 326, startPoint y: 214, endPoint x: 320, endPoint y: 223, distance: 10.8
click at [326, 214] on div "02-00055877773-20220405-20270405-BS-427 - 2027-04-05 -02-00055877773-20180522-2…" at bounding box center [393, 239] width 230 height 84
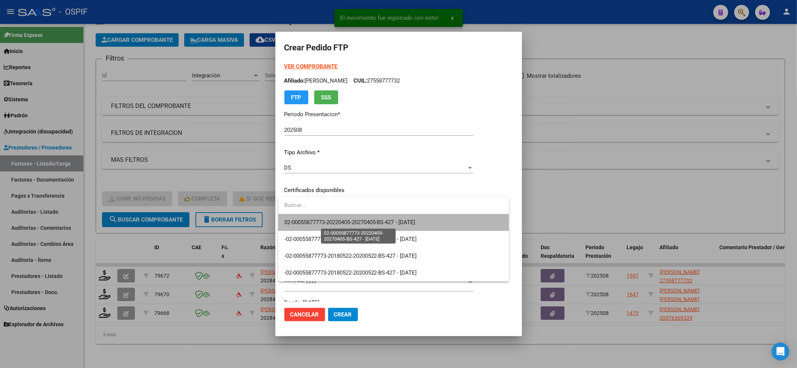
click at [320, 223] on span "02-00055877773-20220405-20270405-BS-427 - 2027-04-05" at bounding box center [349, 222] width 131 height 7
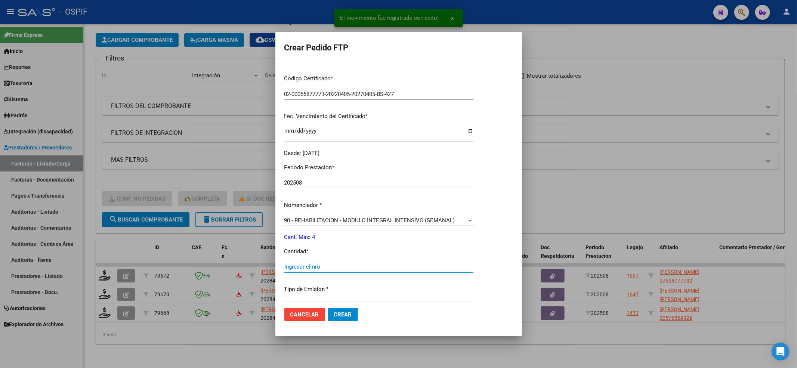
click at [312, 266] on input "Ingresar el nro" at bounding box center [378, 266] width 189 height 7
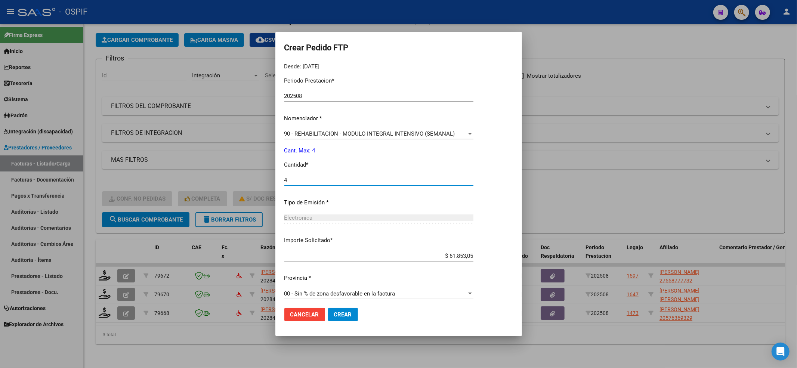
scroll to position [241, 0]
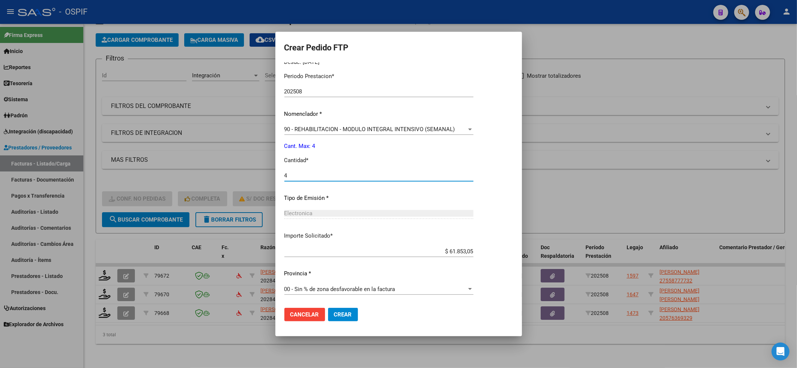
type input "4"
click at [350, 316] on span "Crear" at bounding box center [343, 314] width 18 height 7
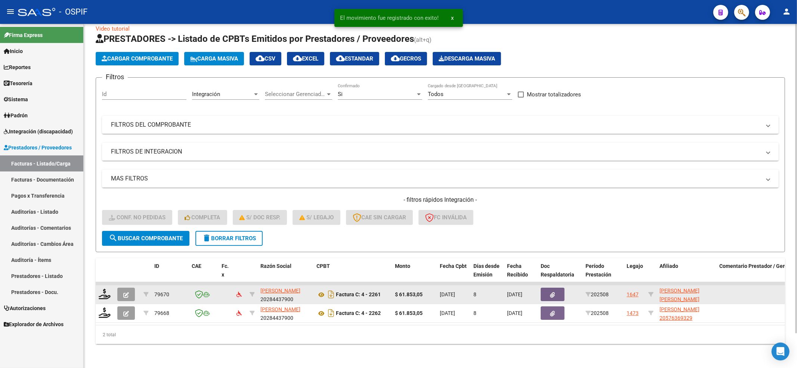
scroll to position [18, 0]
click at [102, 289] on icon at bounding box center [105, 294] width 12 height 10
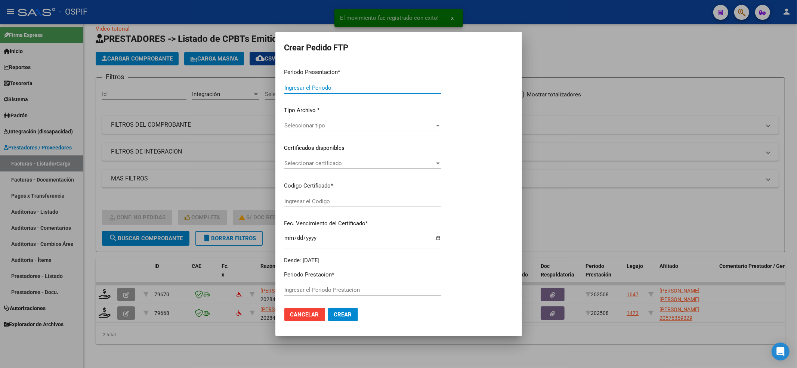
type input "202508"
type input "$ 61.853,05"
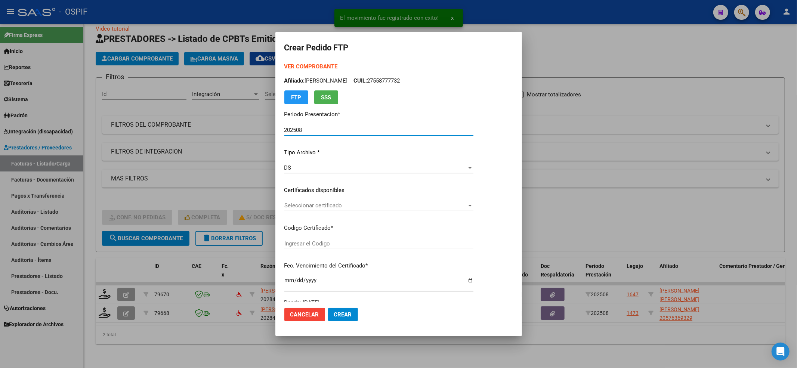
type input "0100058517469-20210531-20260531-BS-427"
type input "2026-05-31"
click at [357, 205] on span "Seleccionar certificado" at bounding box center [375, 205] width 182 height 7
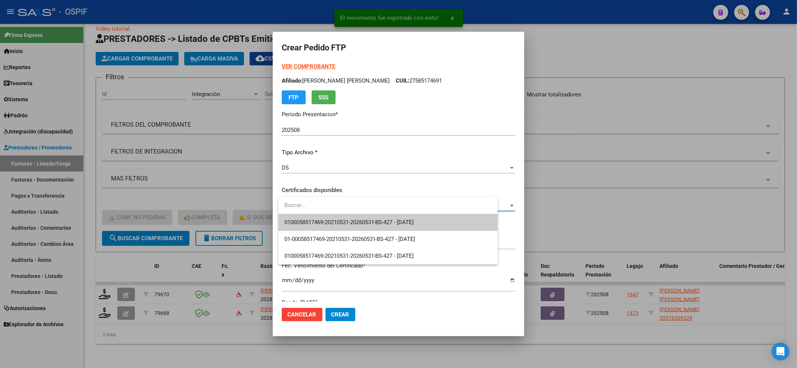
click at [346, 213] on input "dropdown search" at bounding box center [388, 205] width 220 height 17
click at [331, 219] on span "0100058517469-20210531-20260531-BS-427 - 2026-05-31" at bounding box center [349, 222] width 130 height 7
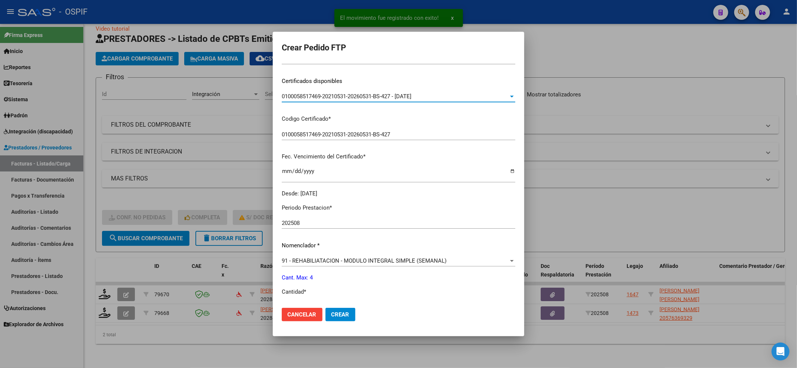
scroll to position [199, 0]
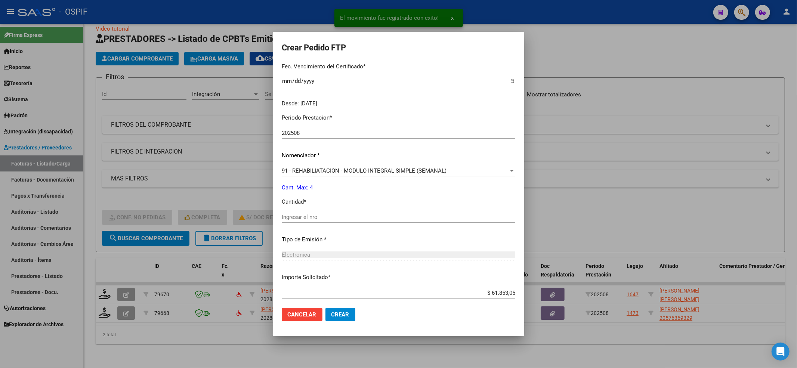
click at [325, 220] on div "Ingresar el nro" at bounding box center [398, 216] width 233 height 11
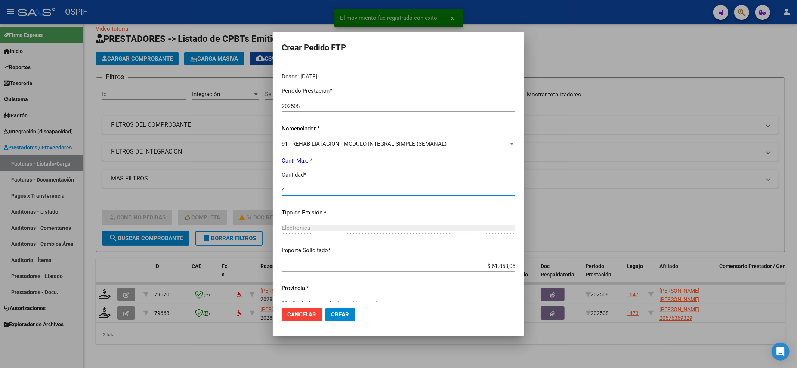
scroll to position [241, 0]
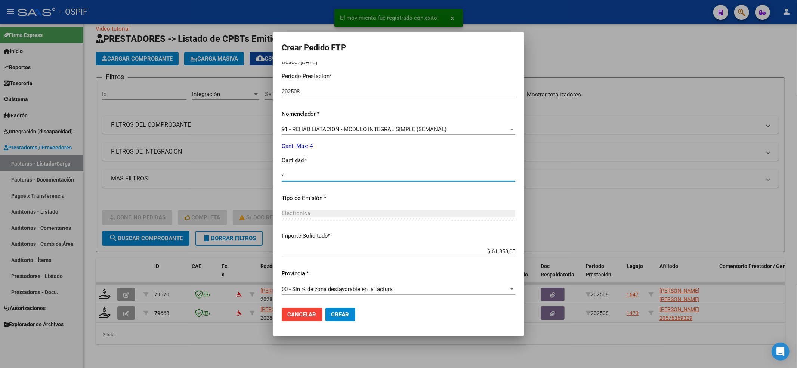
type input "4"
click at [341, 312] on span "Crear" at bounding box center [340, 314] width 18 height 7
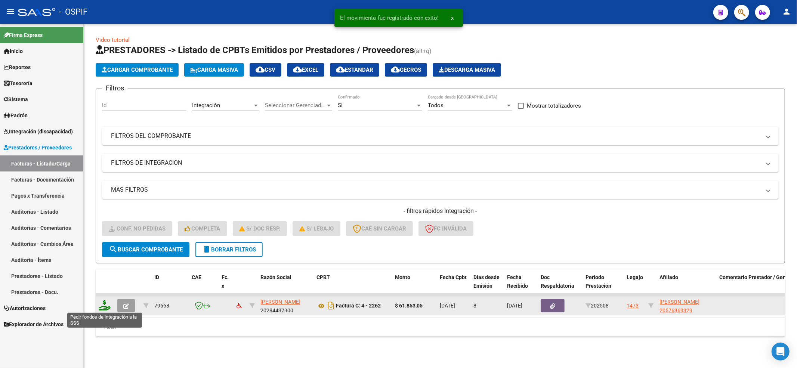
scroll to position [0, 0]
click at [101, 302] on icon at bounding box center [105, 305] width 12 height 10
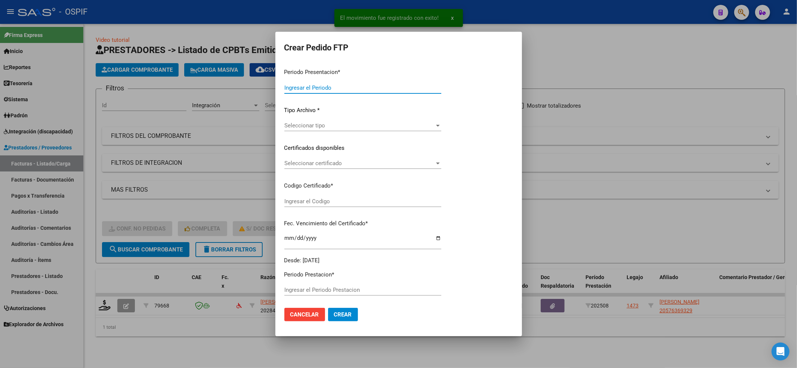
type input "202508"
type input "$ 61.853,05"
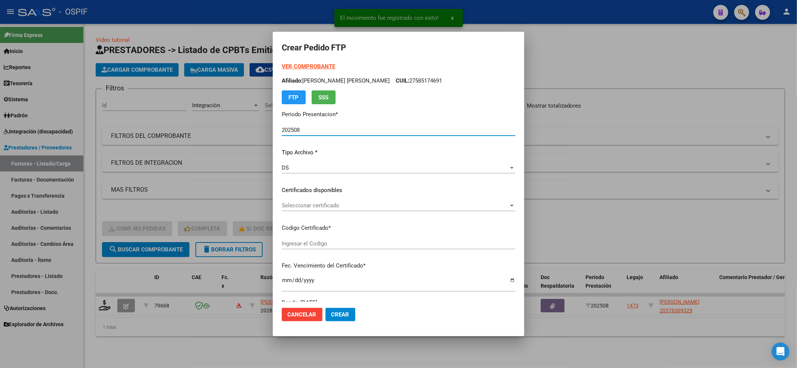
type input "020005763693220221128-20251128-BS-427"
type input "2025-11-28"
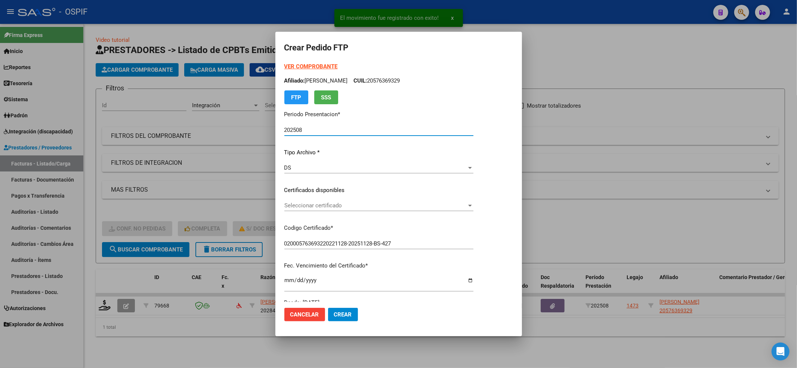
click at [310, 205] on span "Seleccionar certificado" at bounding box center [375, 205] width 182 height 7
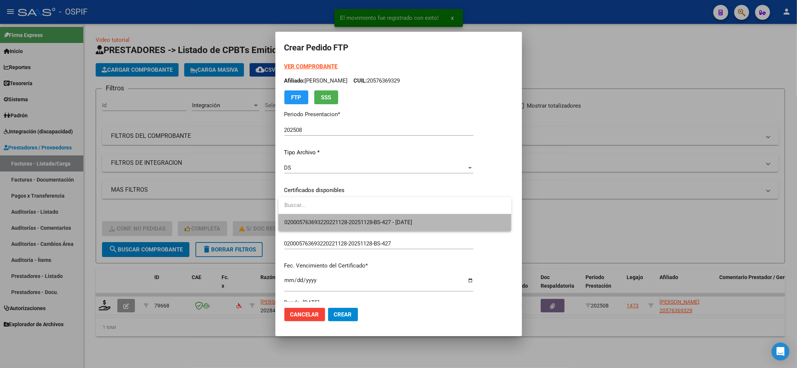
click at [304, 216] on span "020005763693220221128-20251128-BS-427 - 2025-11-28" at bounding box center [394, 222] width 221 height 17
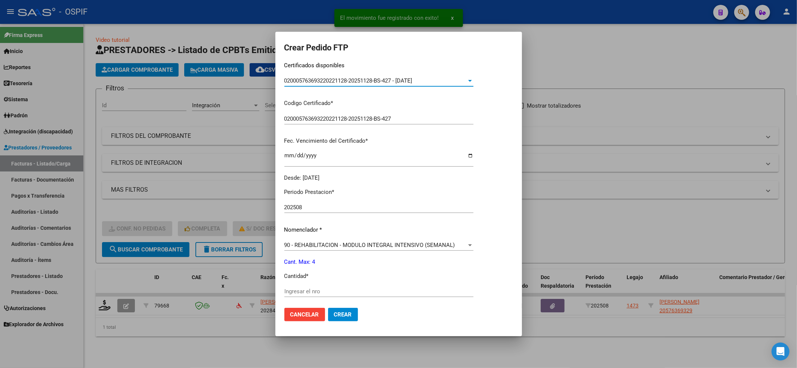
scroll to position [149, 0]
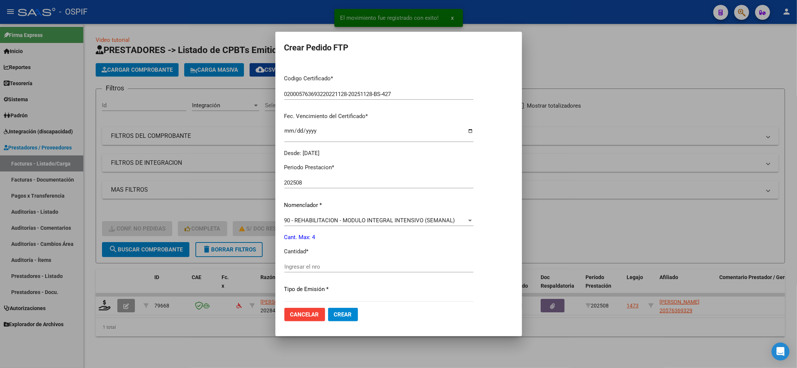
click at [306, 270] on input "Ingresar el nro" at bounding box center [378, 266] width 189 height 7
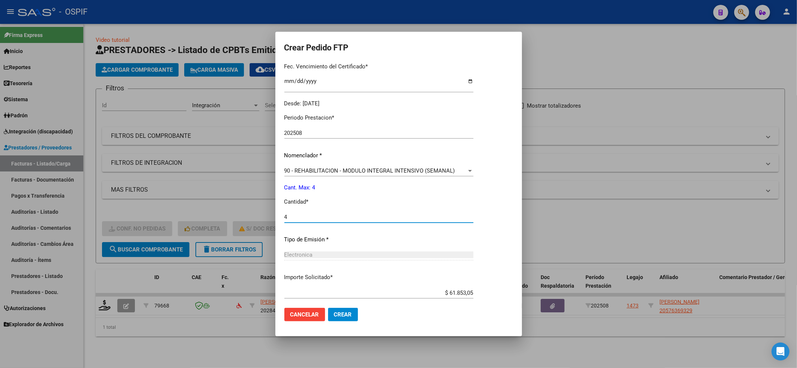
scroll to position [241, 0]
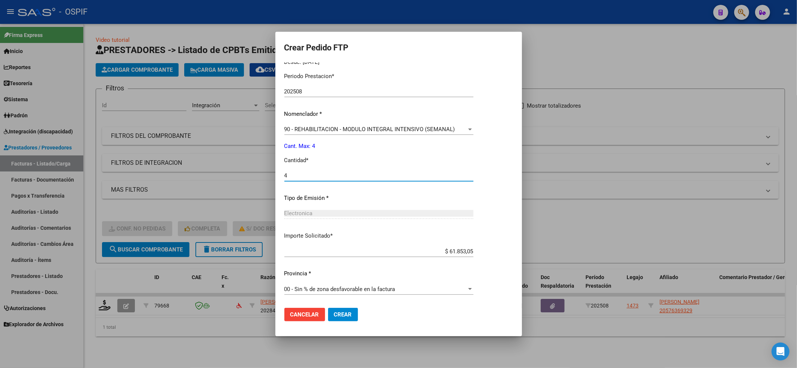
type input "4"
drag, startPoint x: 350, startPoint y: 326, endPoint x: 349, endPoint y: 313, distance: 13.2
click at [350, 324] on mat-dialog-actions "Cancelar Crear" at bounding box center [398, 314] width 229 height 25
click at [348, 313] on span "Crear" at bounding box center [343, 314] width 18 height 7
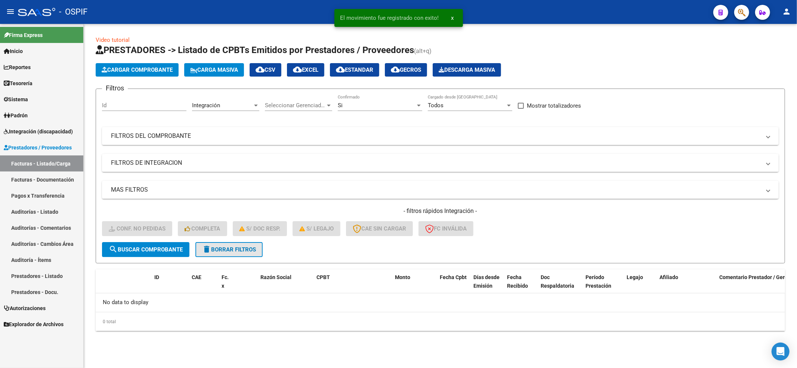
click at [229, 252] on button "delete Borrar Filtros" at bounding box center [228, 249] width 67 height 15
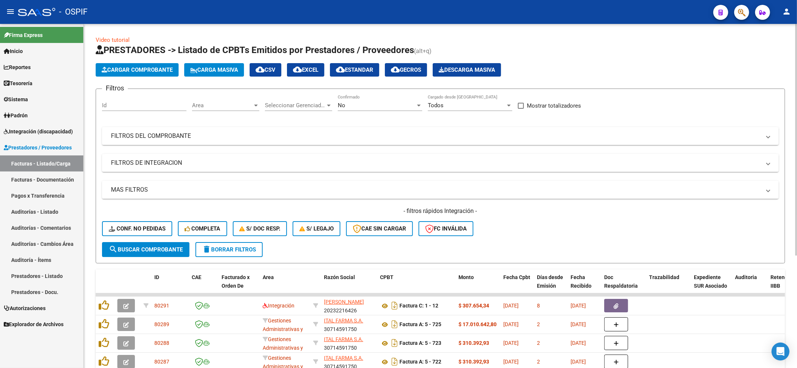
click at [126, 233] on div "- filtros rápidos Integración - Conf. no pedidas Completa S/ Doc Resp. S/ legaj…" at bounding box center [440, 224] width 676 height 35
click at [126, 232] on button "Conf. no pedidas" at bounding box center [137, 228] width 70 height 15
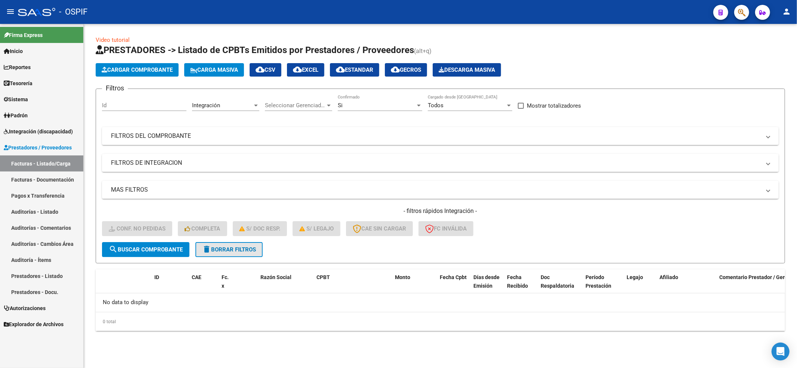
click at [220, 250] on span "delete Borrar Filtros" at bounding box center [229, 249] width 54 height 7
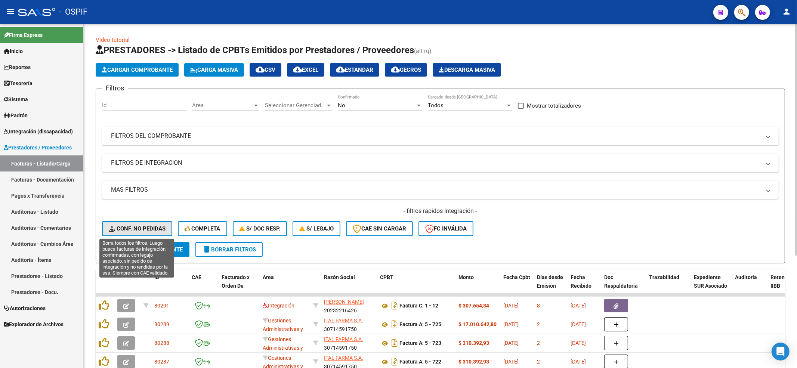
drag, startPoint x: 113, startPoint y: 224, endPoint x: 120, endPoint y: 226, distance: 7.7
click at [120, 226] on span "Conf. no pedidas" at bounding box center [137, 228] width 57 height 7
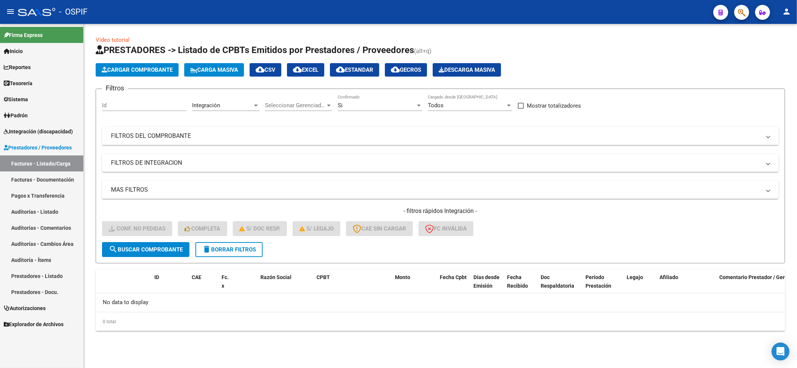
drag, startPoint x: 254, startPoint y: 256, endPoint x: 250, endPoint y: 251, distance: 6.1
click at [253, 256] on button "delete Borrar Filtros" at bounding box center [228, 249] width 67 height 15
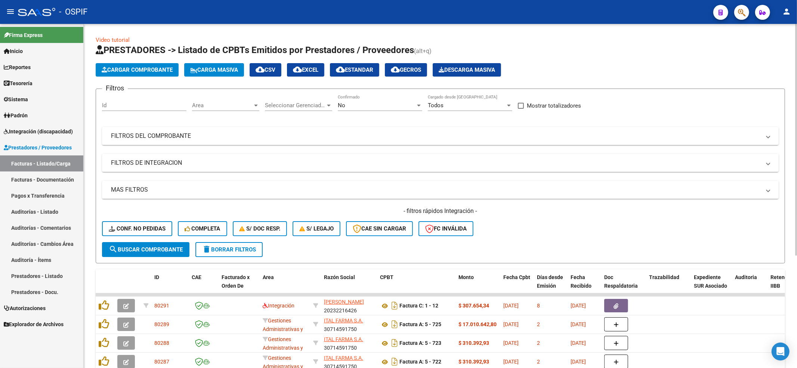
click at [131, 220] on div "- filtros rápidos Integración - Conf. no pedidas Completa S/ Doc Resp. S/ legaj…" at bounding box center [440, 224] width 676 height 35
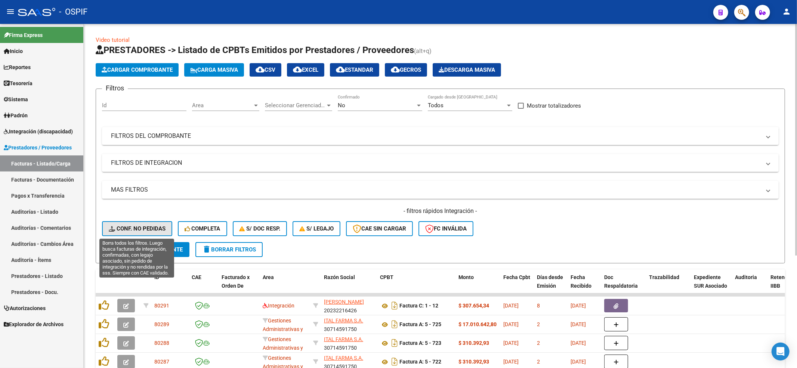
click at [133, 222] on button "Conf. no pedidas" at bounding box center [137, 228] width 70 height 15
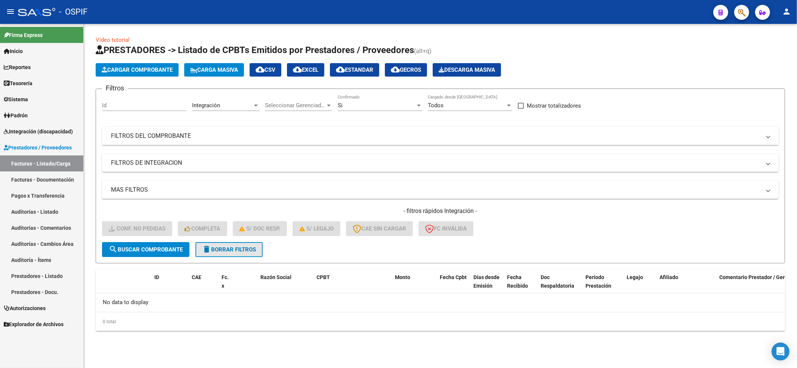
click at [253, 248] on span "delete Borrar Filtros" at bounding box center [229, 249] width 54 height 7
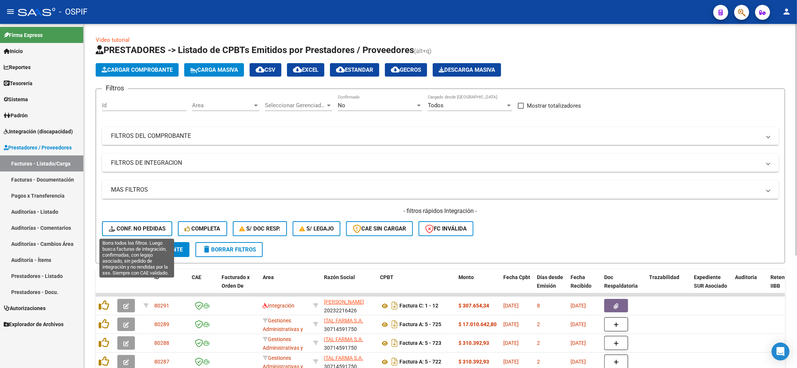
click at [131, 227] on span "Conf. no pedidas" at bounding box center [137, 228] width 57 height 7
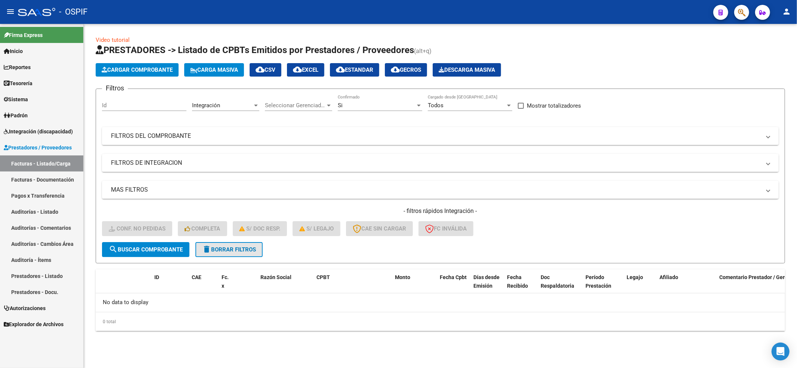
click at [254, 253] on button "delete Borrar Filtros" at bounding box center [228, 249] width 67 height 15
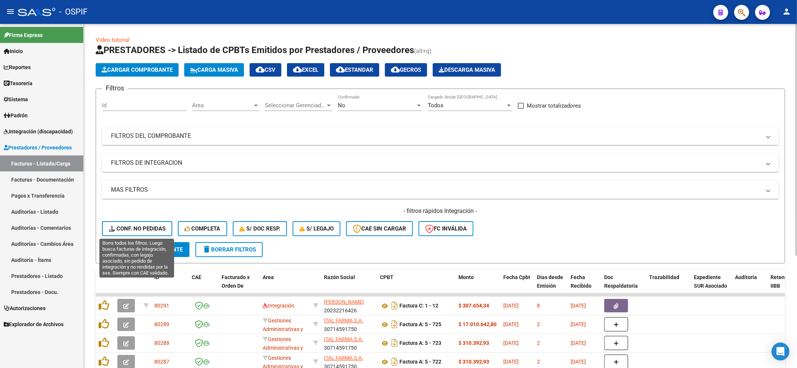
drag, startPoint x: 135, startPoint y: 232, endPoint x: 166, endPoint y: 226, distance: 31.9
click at [135, 232] on button "Conf. no pedidas" at bounding box center [137, 228] width 70 height 15
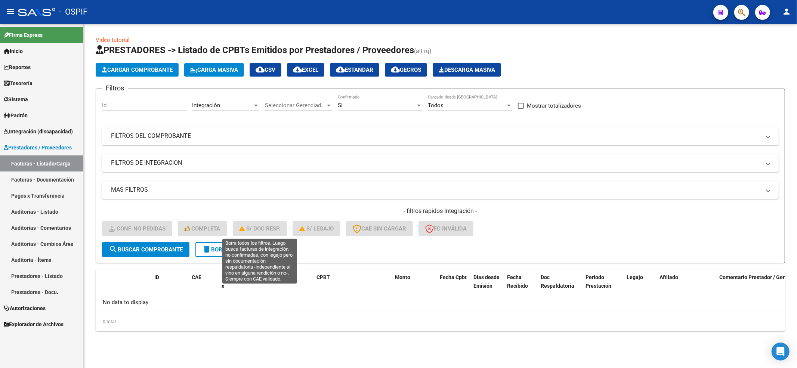
click at [247, 247] on form "Filtros Id Integración Area Seleccionar Gerenciador Seleccionar Gerenciador Si …" at bounding box center [440, 176] width 689 height 175
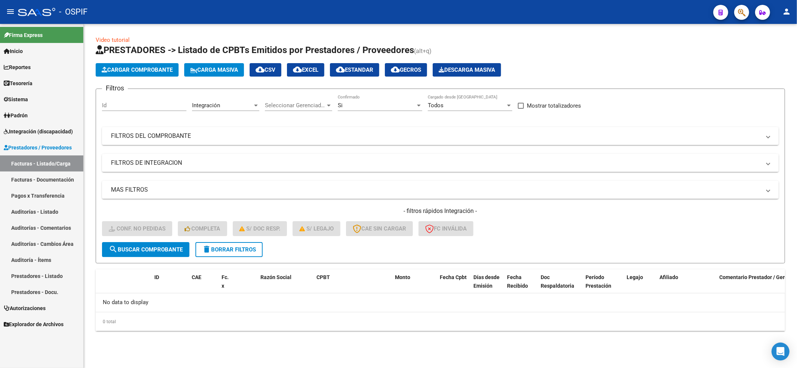
drag, startPoint x: 196, startPoint y: 239, endPoint x: 211, endPoint y: 247, distance: 16.5
click at [197, 241] on div "- filtros rápidos Integración - Conf. no pedidas Completa S/ Doc Resp. S/ legaj…" at bounding box center [440, 224] width 676 height 35
click at [213, 247] on span "delete Borrar Filtros" at bounding box center [229, 249] width 54 height 7
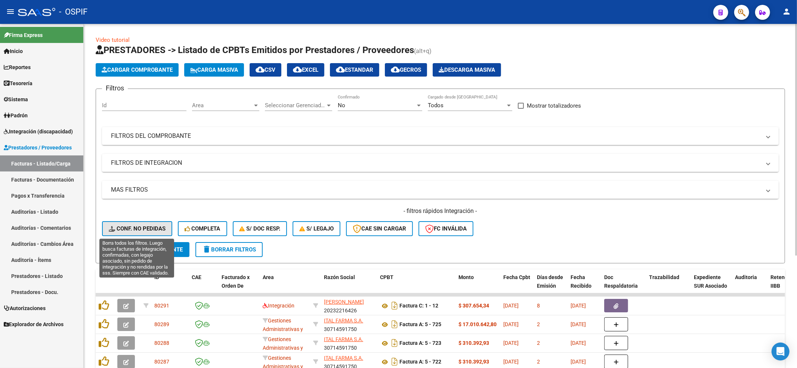
click at [149, 224] on button "Conf. no pedidas" at bounding box center [137, 228] width 70 height 15
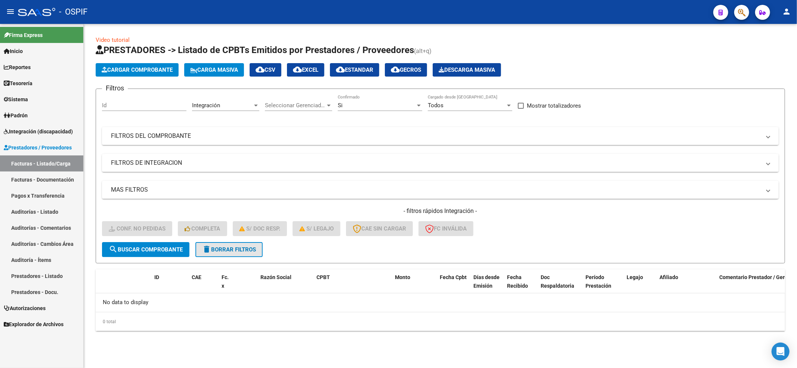
click at [255, 247] on span "delete Borrar Filtros" at bounding box center [229, 249] width 54 height 7
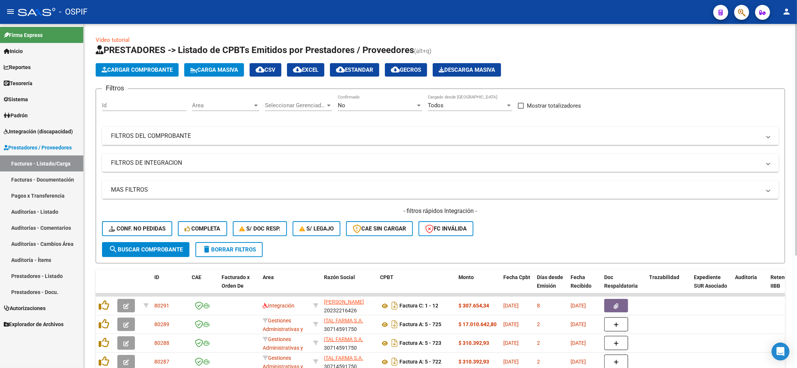
click at [100, 221] on form "Filtros Id Area Area Seleccionar Gerenciador Seleccionar Gerenciador No Confirm…" at bounding box center [440, 176] width 689 height 175
drag, startPoint x: 127, startPoint y: 232, endPoint x: 188, endPoint y: 196, distance: 70.3
click at [128, 232] on button "Conf. no pedidas" at bounding box center [137, 228] width 70 height 15
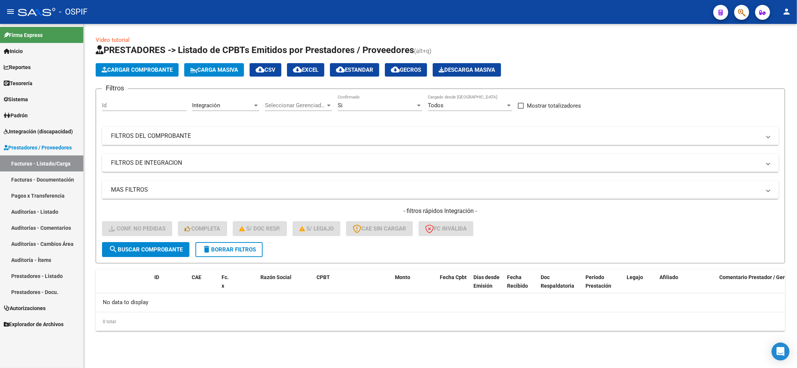
click at [222, 246] on span "delete Borrar Filtros" at bounding box center [229, 249] width 54 height 7
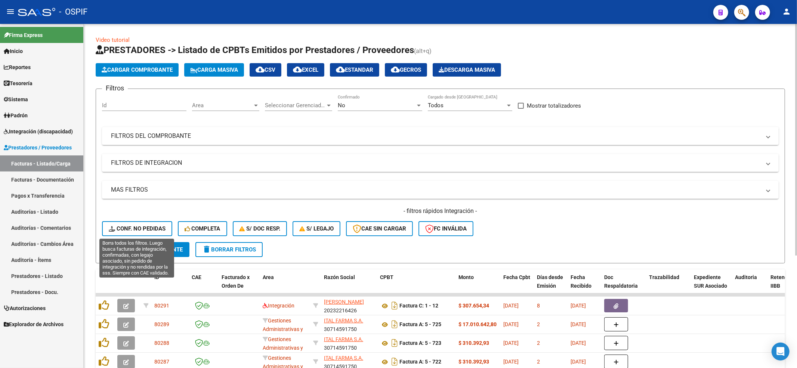
click at [152, 222] on button "Conf. no pedidas" at bounding box center [137, 228] width 70 height 15
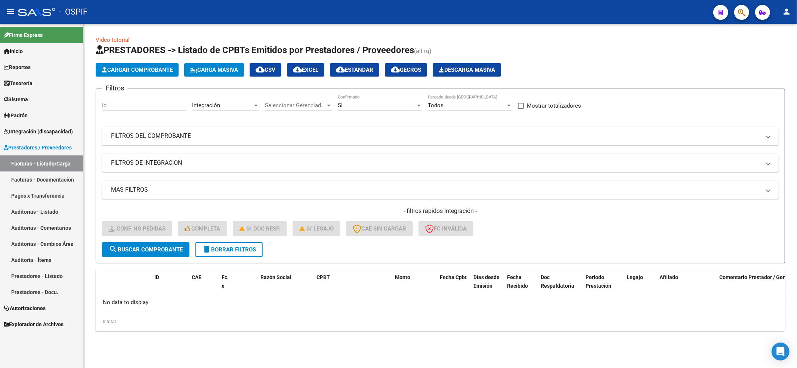
click at [224, 251] on span "delete Borrar Filtros" at bounding box center [229, 249] width 54 height 7
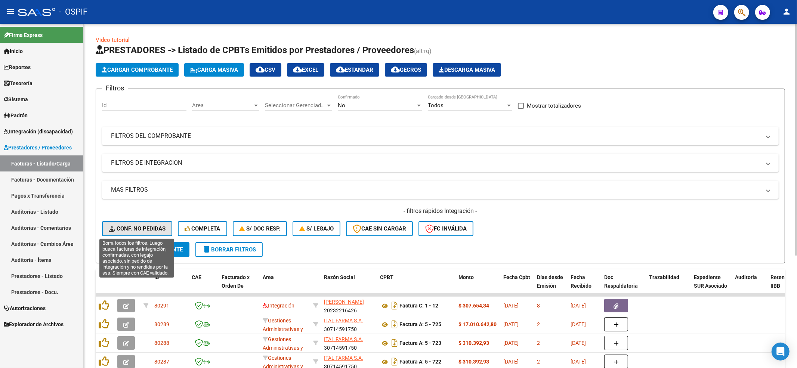
click at [141, 223] on button "Conf. no pedidas" at bounding box center [137, 228] width 70 height 15
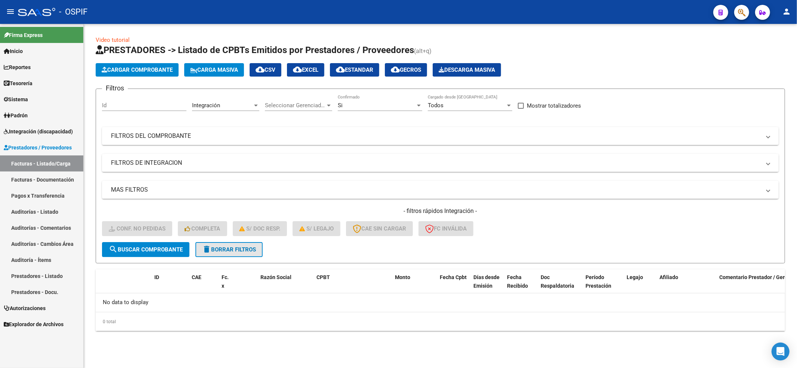
click at [248, 255] on button "delete Borrar Filtros" at bounding box center [228, 249] width 67 height 15
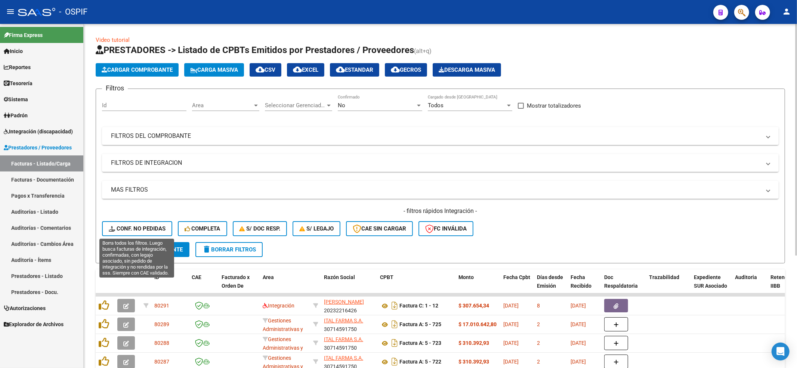
click at [139, 232] on button "Conf. no pedidas" at bounding box center [137, 228] width 70 height 15
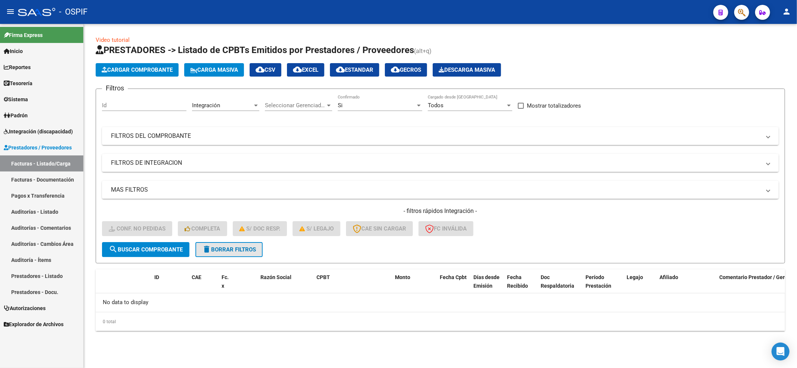
click at [241, 243] on button "delete Borrar Filtros" at bounding box center [228, 249] width 67 height 15
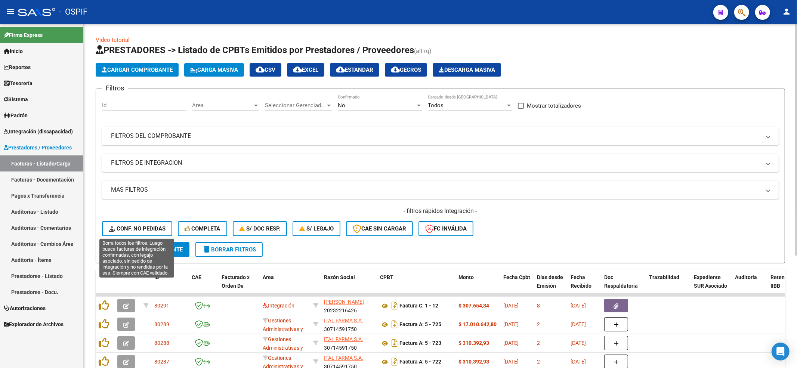
drag, startPoint x: 141, startPoint y: 224, endPoint x: 129, endPoint y: 250, distance: 27.9
click at [141, 226] on button "Conf. no pedidas" at bounding box center [137, 228] width 70 height 15
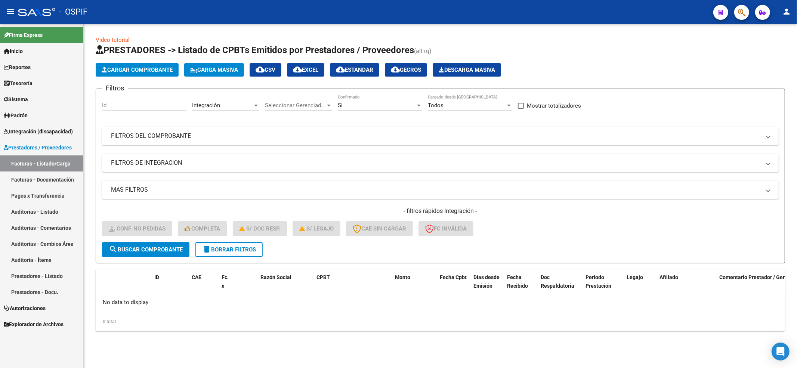
click at [237, 248] on span "delete Borrar Filtros" at bounding box center [229, 249] width 54 height 7
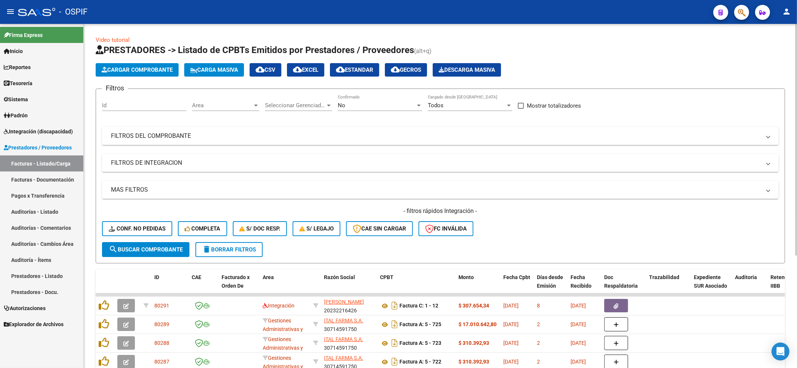
drag, startPoint x: 99, startPoint y: 214, endPoint x: 135, endPoint y: 232, distance: 40.6
click at [102, 213] on form "Filtros Id Area Area Seleccionar Gerenciador Seleccionar Gerenciador No Confirm…" at bounding box center [440, 176] width 689 height 175
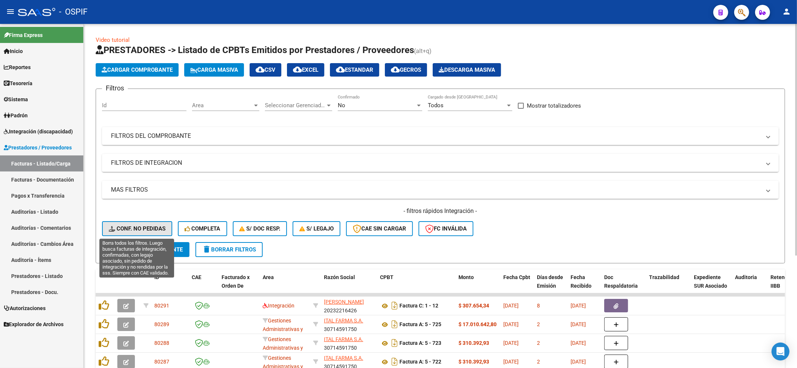
click at [138, 234] on button "Conf. no pedidas" at bounding box center [137, 228] width 70 height 15
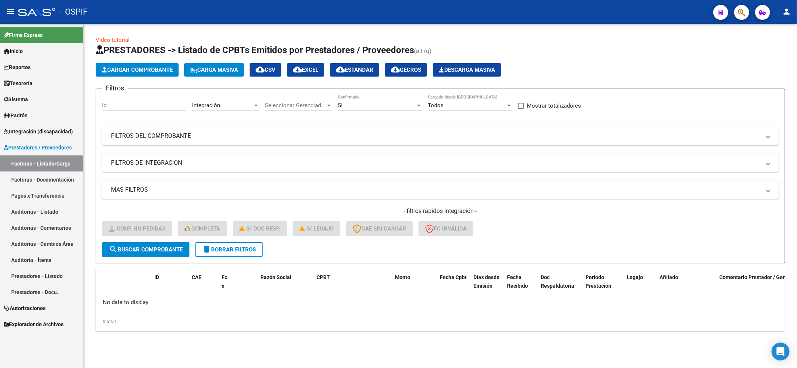
drag, startPoint x: 226, startPoint y: 239, endPoint x: 226, endPoint y: 248, distance: 9.3
click at [226, 242] on form "Filtros Id Integración Area Seleccionar Gerenciador Seleccionar Gerenciador Si …" at bounding box center [440, 176] width 689 height 175
click at [226, 248] on span "delete Borrar Filtros" at bounding box center [229, 249] width 54 height 7
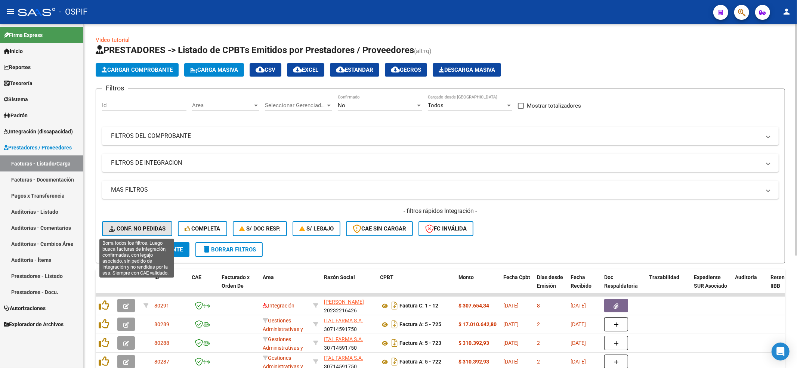
click at [141, 226] on span "Conf. no pedidas" at bounding box center [137, 228] width 57 height 7
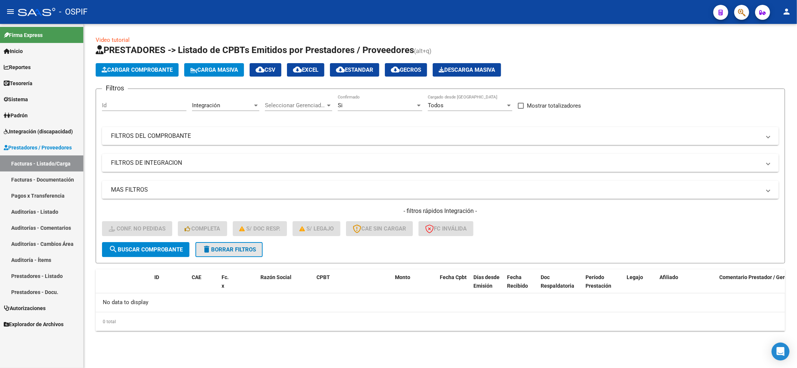
click at [257, 253] on button "delete Borrar Filtros" at bounding box center [228, 249] width 67 height 15
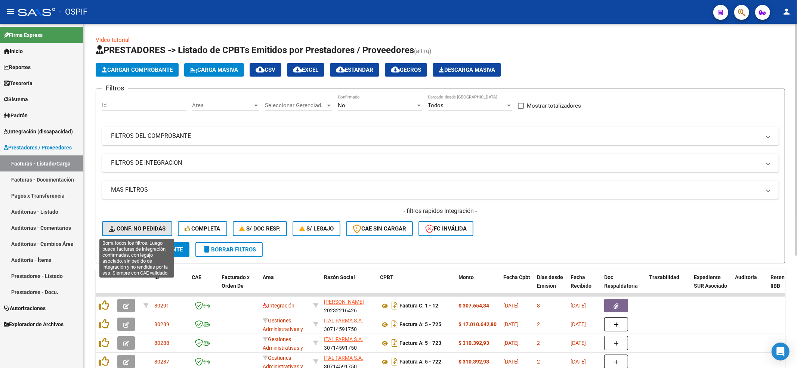
click at [131, 227] on span "Conf. no pedidas" at bounding box center [137, 228] width 57 height 7
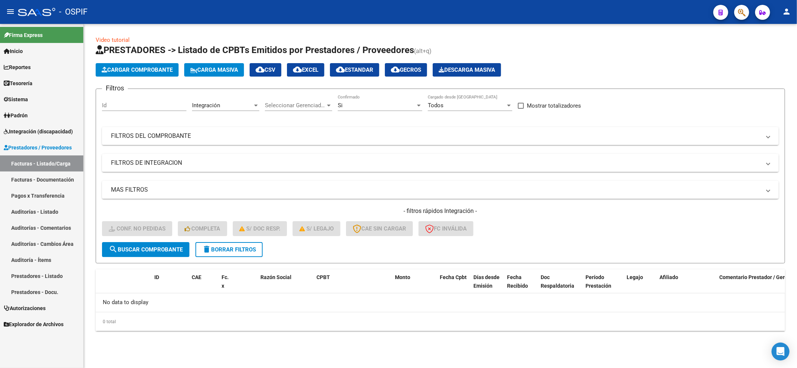
click at [241, 250] on span "delete Borrar Filtros" at bounding box center [229, 249] width 54 height 7
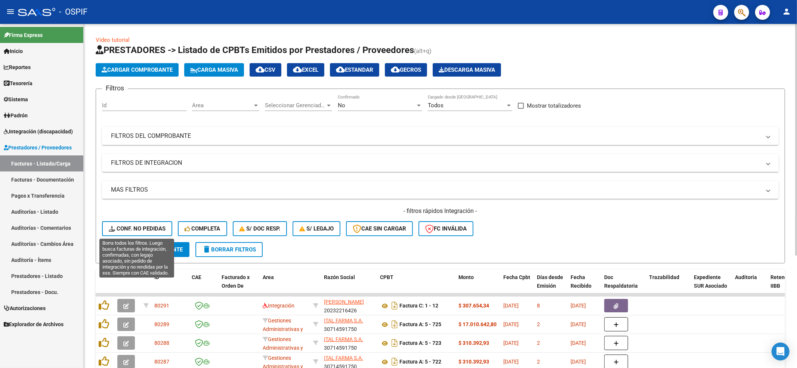
click at [137, 229] on span "Conf. no pedidas" at bounding box center [137, 228] width 57 height 7
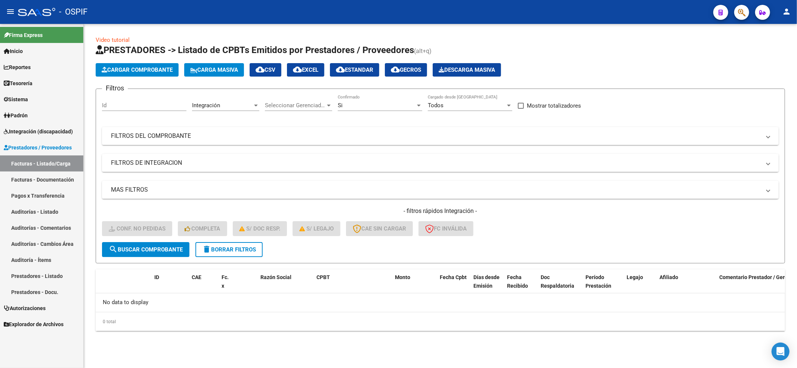
click at [223, 254] on button "delete Borrar Filtros" at bounding box center [228, 249] width 67 height 15
